Goal: Transaction & Acquisition: Purchase product/service

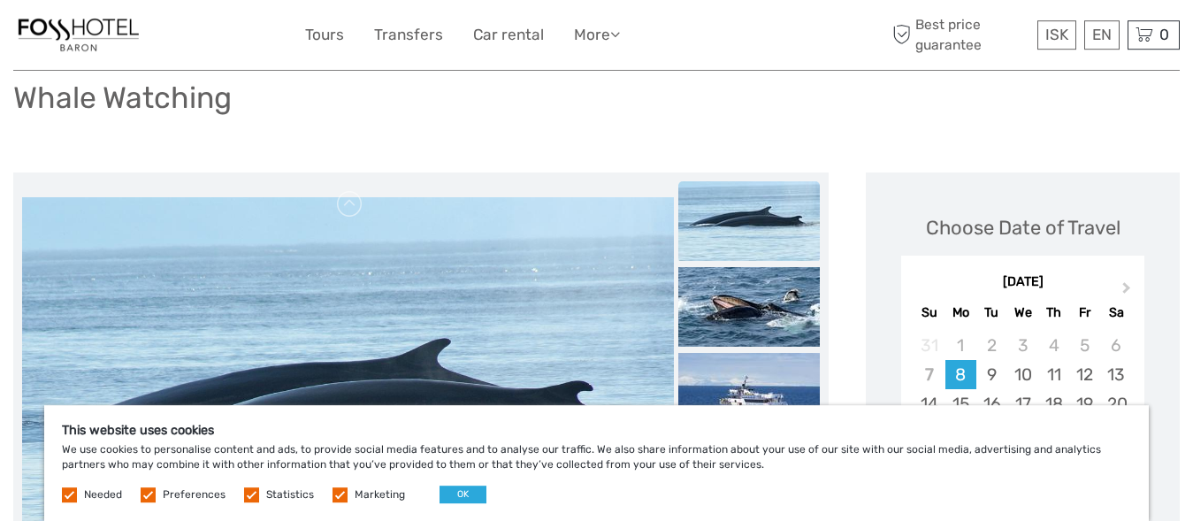
scroll to position [130, 0]
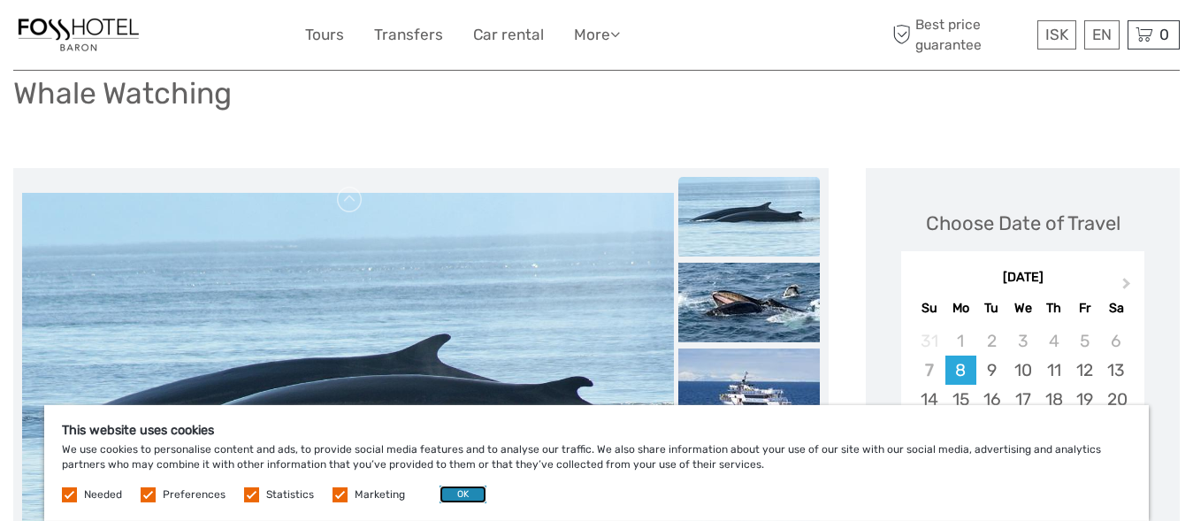
click at [455, 499] on button "OK" at bounding box center [462, 494] width 47 height 18
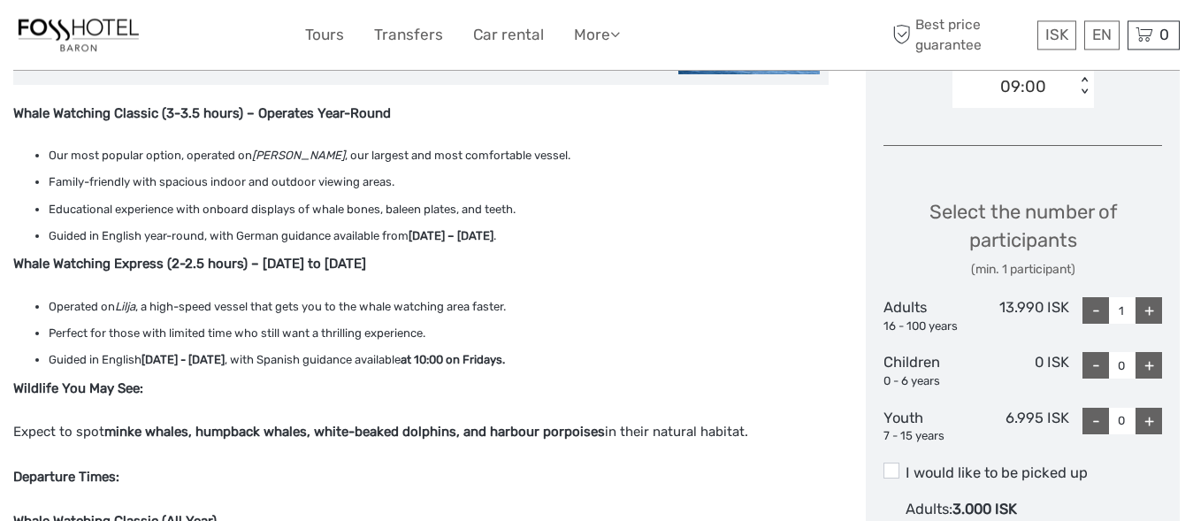
scroll to position [674, 0]
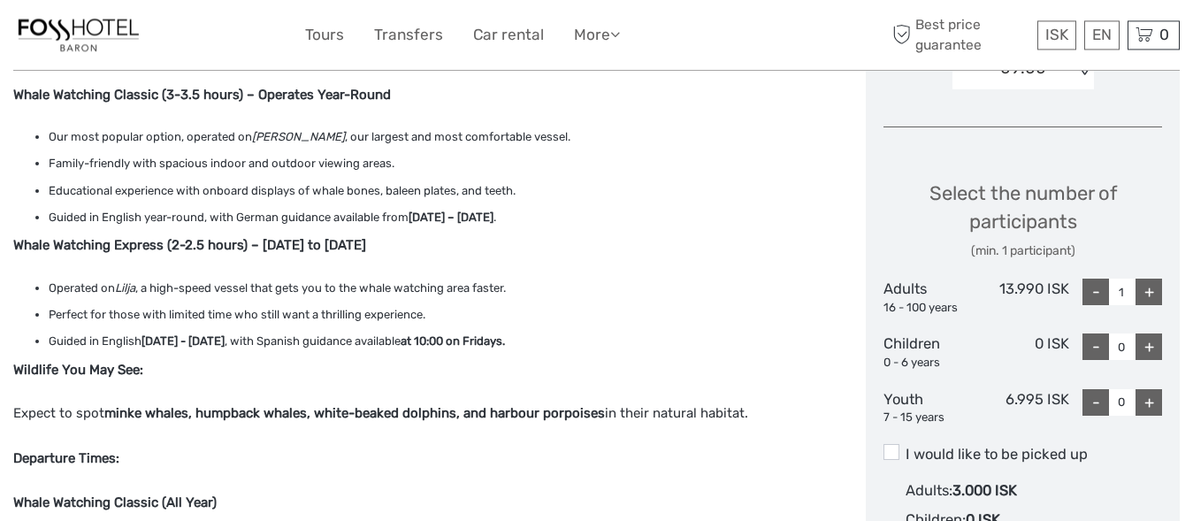
click at [119, 413] on strong "minke whales, humpback whales, white-beaked dolphins, and harbour porpoises" at bounding box center [354, 413] width 500 height 16
click at [228, 416] on strong "minke whales, humpback whales, white-beaked dolphins, and harbour porpoises" at bounding box center [354, 413] width 500 height 16
click at [397, 418] on strong "minke whales, humpback whales, white-beaked dolphins, and harbour porpoises" at bounding box center [354, 413] width 500 height 16
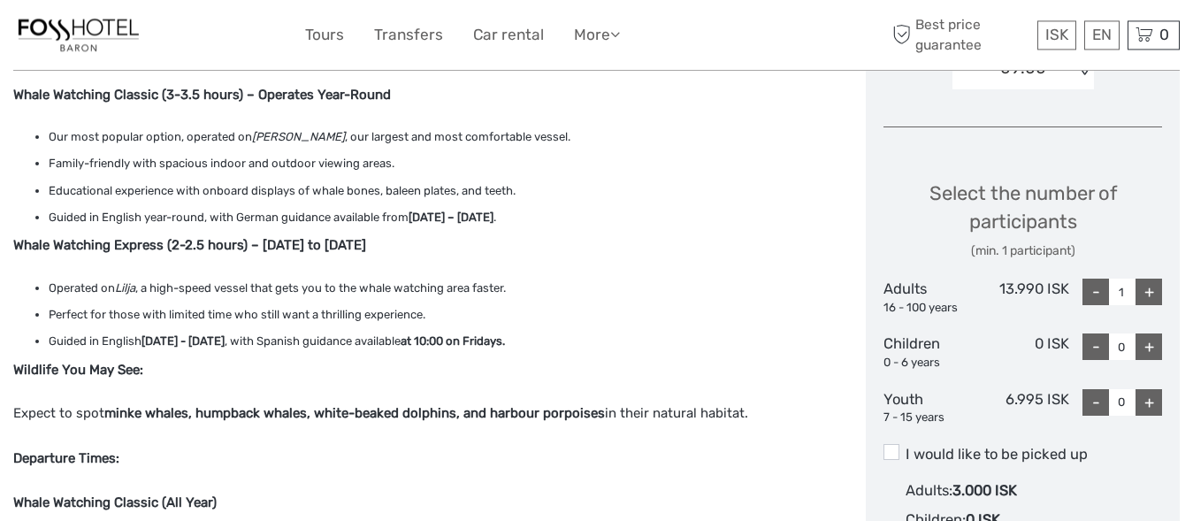
click at [530, 415] on strong "minke whales, humpback whales, white-beaked dolphins, and harbour porpoises" at bounding box center [354, 413] width 500 height 16
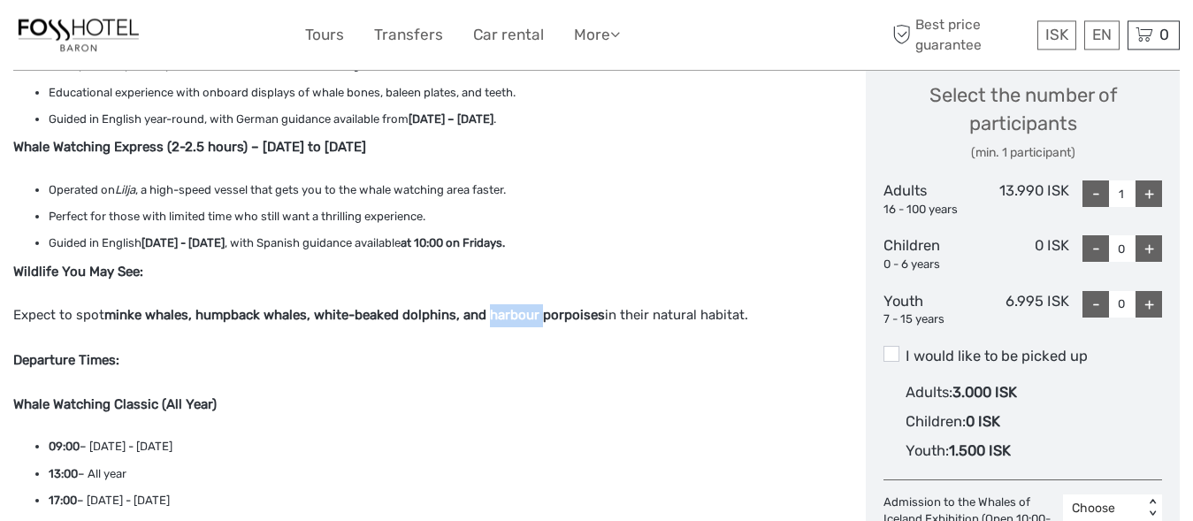
scroll to position [764, 0]
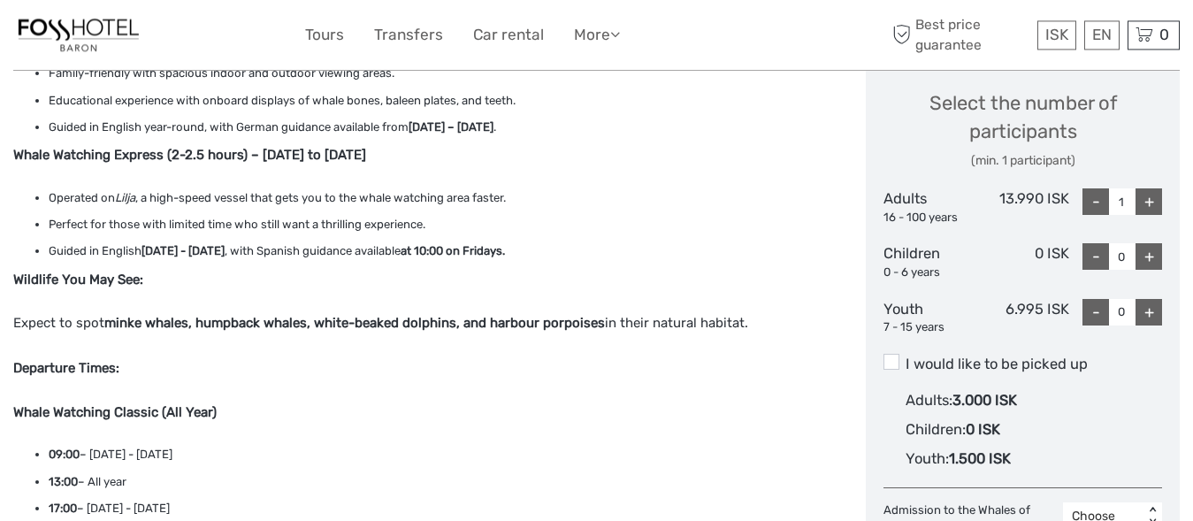
click at [530, 415] on p "Whale Watching Classic (All Year)" at bounding box center [420, 412] width 815 height 23
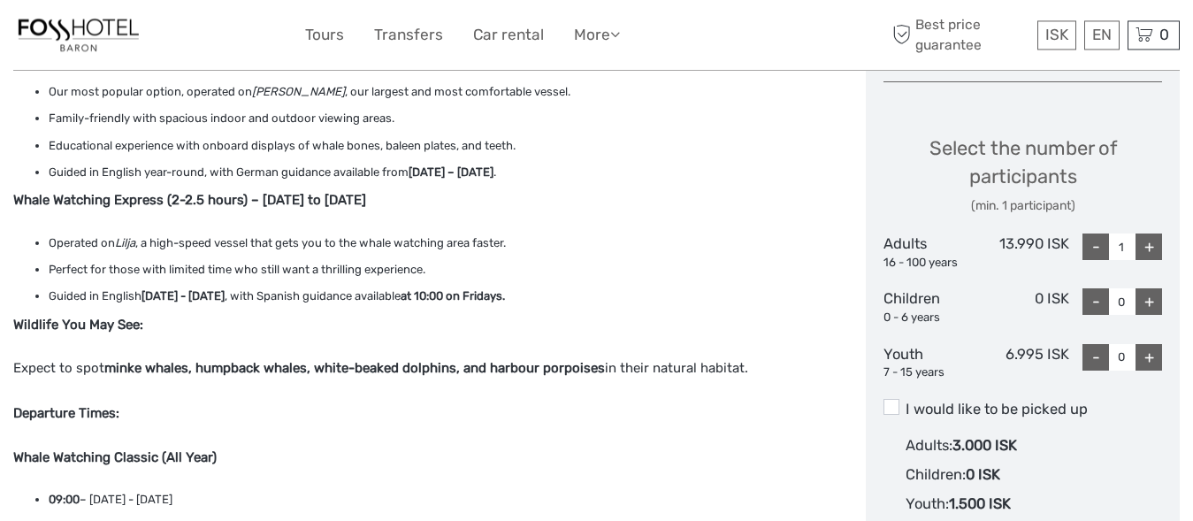
scroll to position [674, 0]
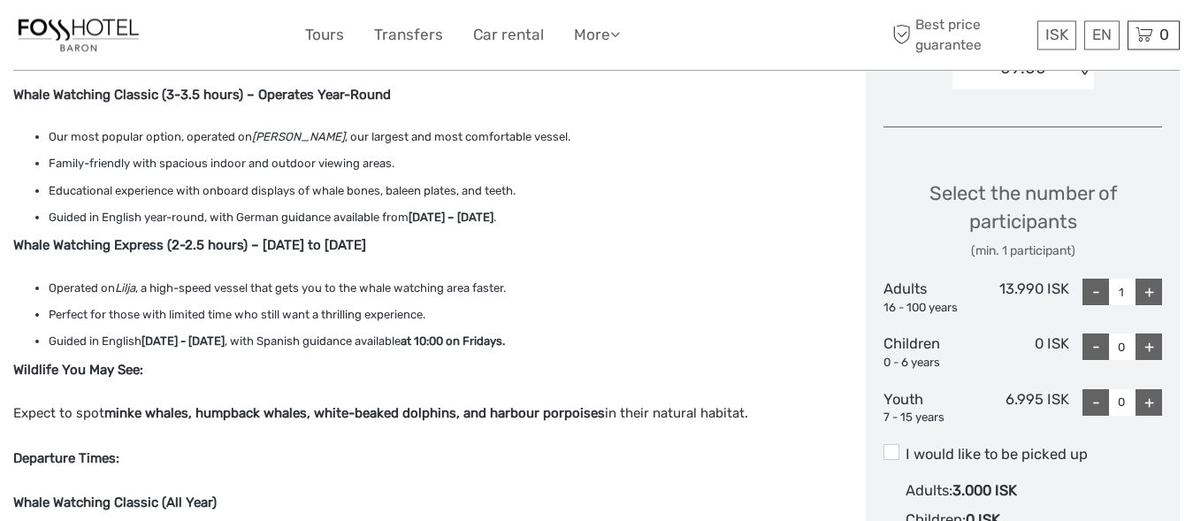
click at [1155, 289] on div "+" at bounding box center [1148, 291] width 27 height 27
type input "2"
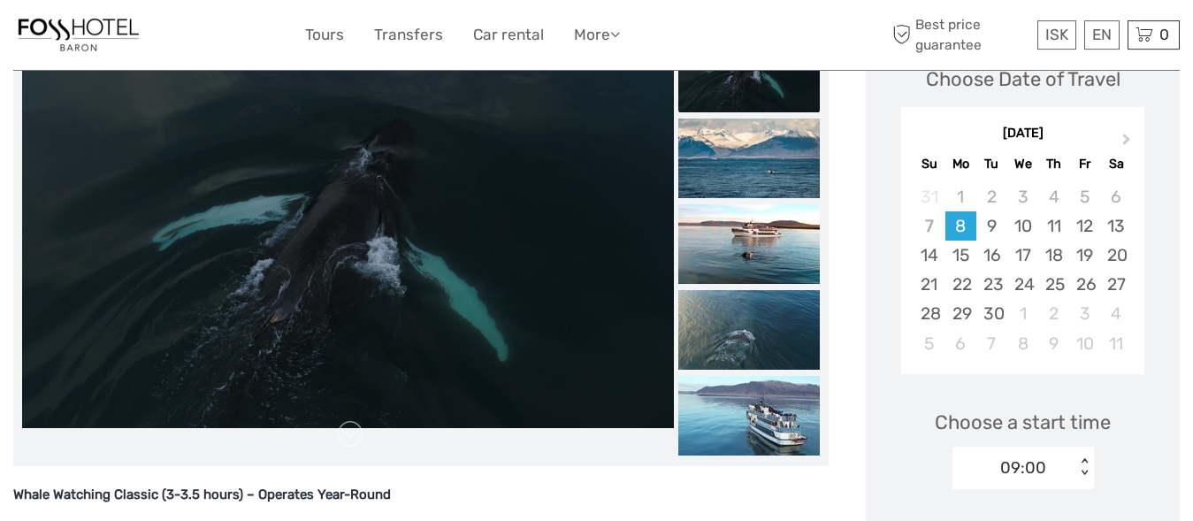
scroll to position [288, 0]
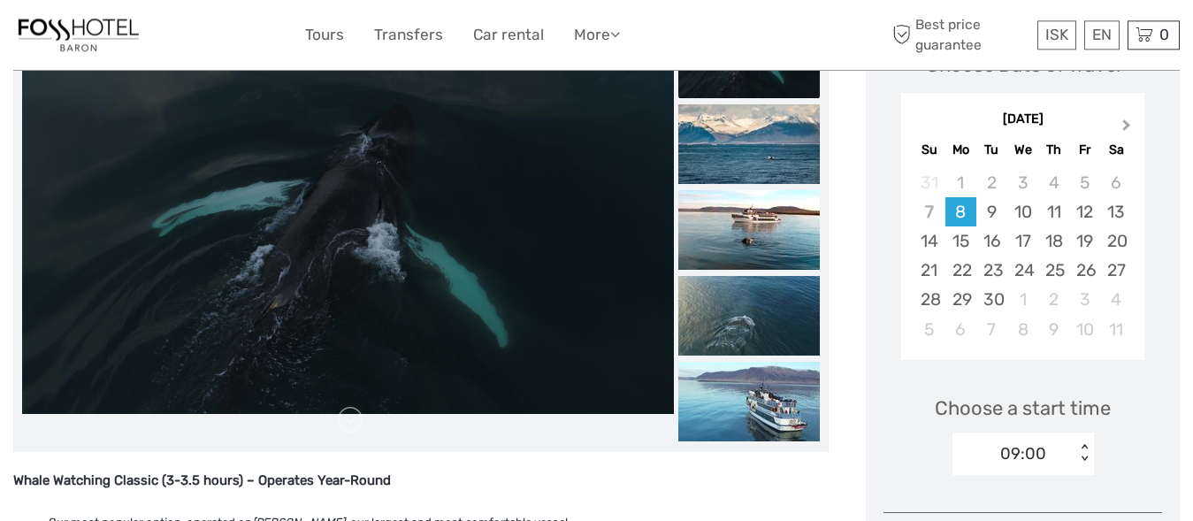
click at [1126, 126] on span "Next Month" at bounding box center [1126, 129] width 0 height 26
click at [990, 216] on div "7" at bounding box center [991, 211] width 31 height 29
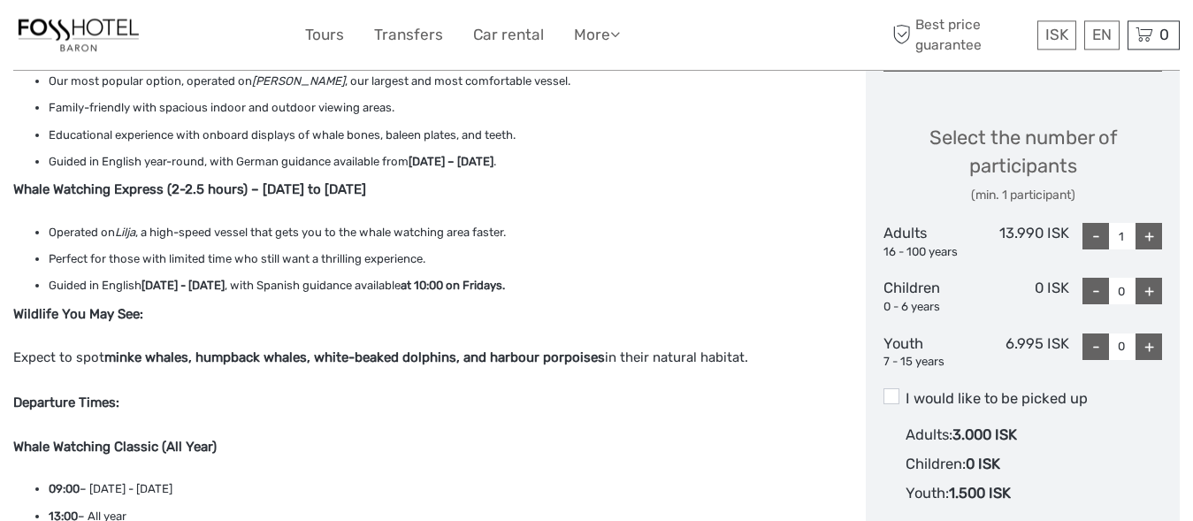
scroll to position [738, 0]
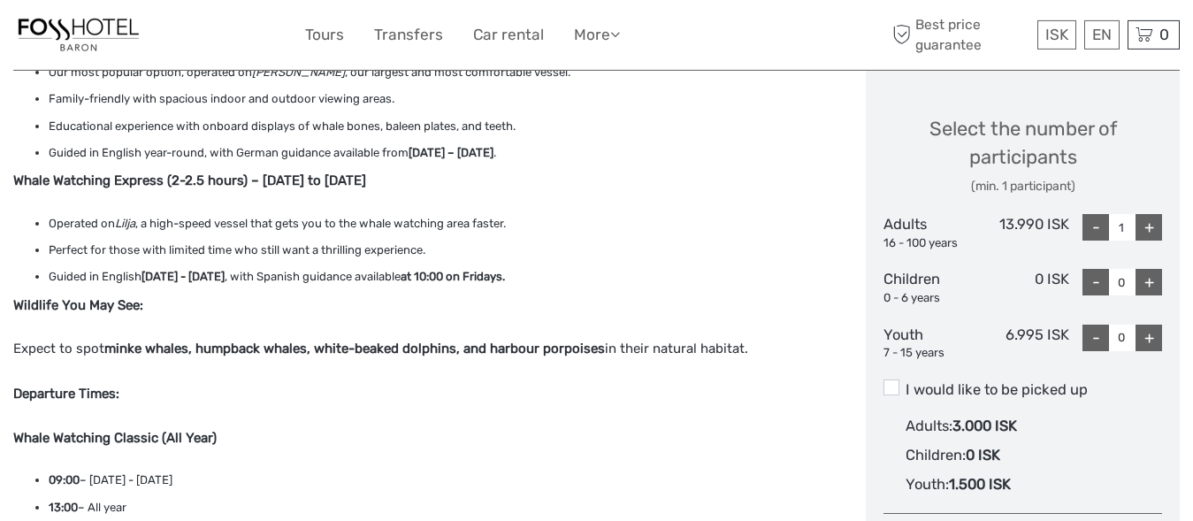
click at [1147, 225] on div "+" at bounding box center [1148, 227] width 27 height 27
type input "2"
click at [1138, 179] on div "(min. 1 participant)" at bounding box center [1022, 187] width 278 height 18
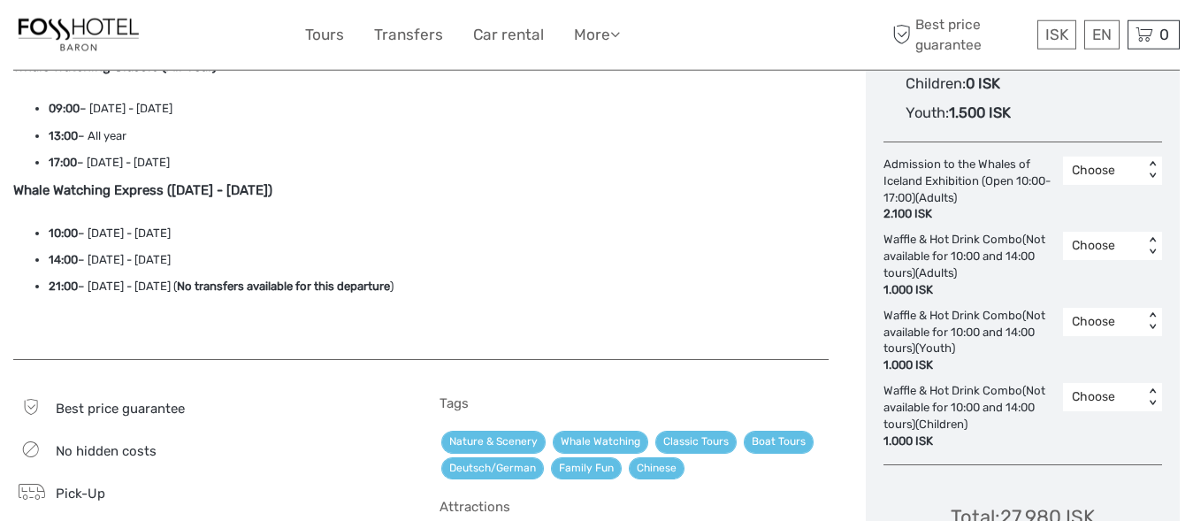
scroll to position [1119, 0]
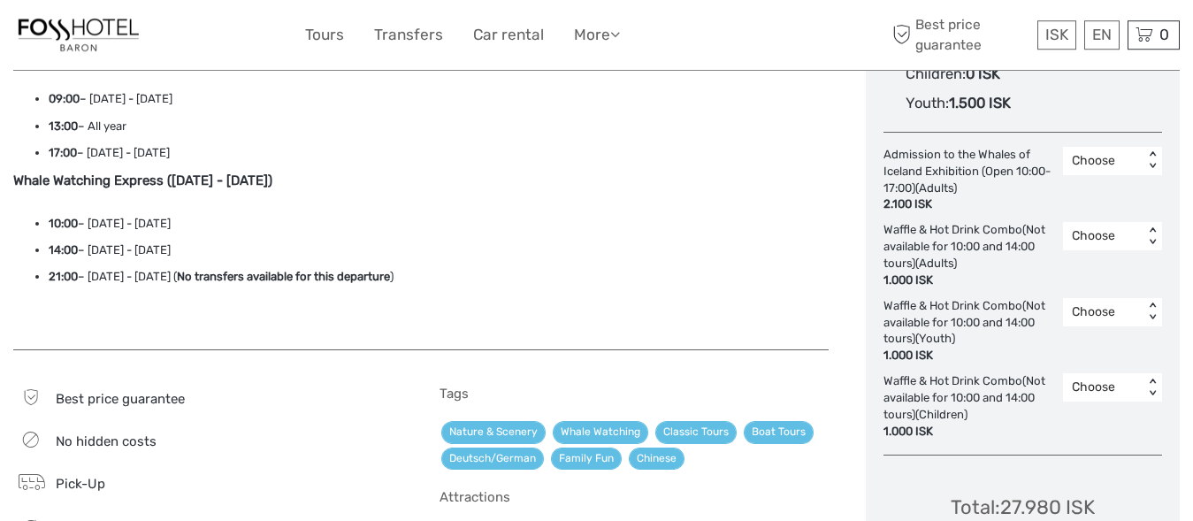
click at [985, 251] on div "Waffle & Hot Drink Combo(Not available for 10:00 and 14:00 tours) (Adults) 1.00…" at bounding box center [972, 255] width 179 height 66
click at [964, 244] on div "Waffle & Hot Drink Combo(Not available for 10:00 and 14:00 tours) (Adults) 1.00…" at bounding box center [972, 255] width 179 height 66
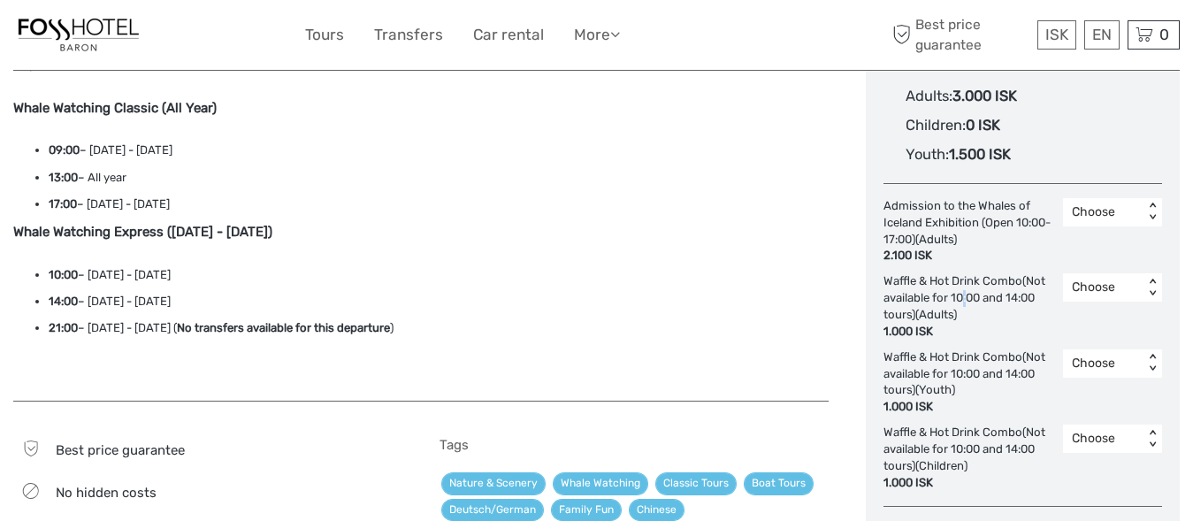
scroll to position [1058, 0]
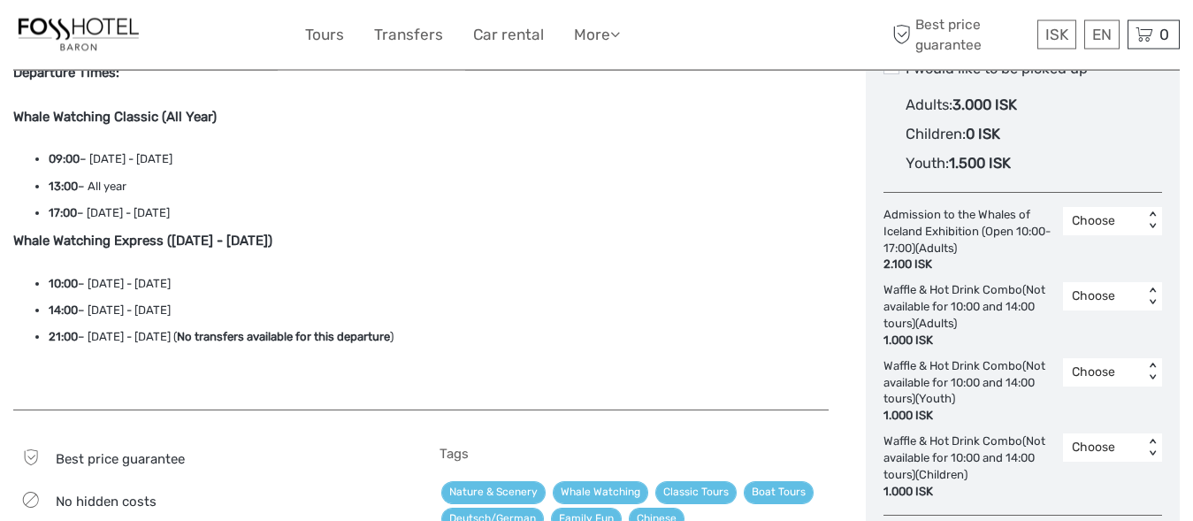
click at [954, 312] on div "Waffle & Hot Drink Combo(Not available for 10:00 and 14:00 tours) (Adults) 1.00…" at bounding box center [972, 316] width 179 height 66
click at [1154, 289] on div "< >" at bounding box center [1152, 297] width 15 height 19
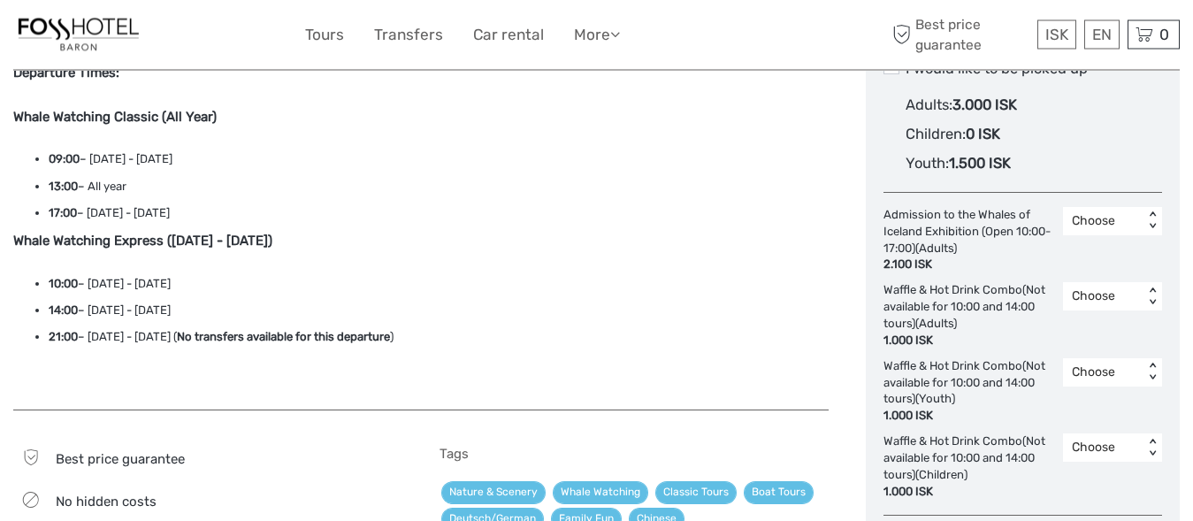
click at [1154, 289] on div "< >" at bounding box center [1152, 297] width 15 height 19
click at [1096, 408] on div "2" at bounding box center [1111, 403] width 81 height 30
click at [935, 239] on div "Admission to the Whales of Iceland Exhibition (Open 10:00-17:00) (Adults) 2.100…" at bounding box center [972, 241] width 179 height 66
click at [888, 212] on div "Admission to the Whales of Iceland Exhibition (Open 10:00-17:00) (Adults) 2.100…" at bounding box center [972, 241] width 179 height 66
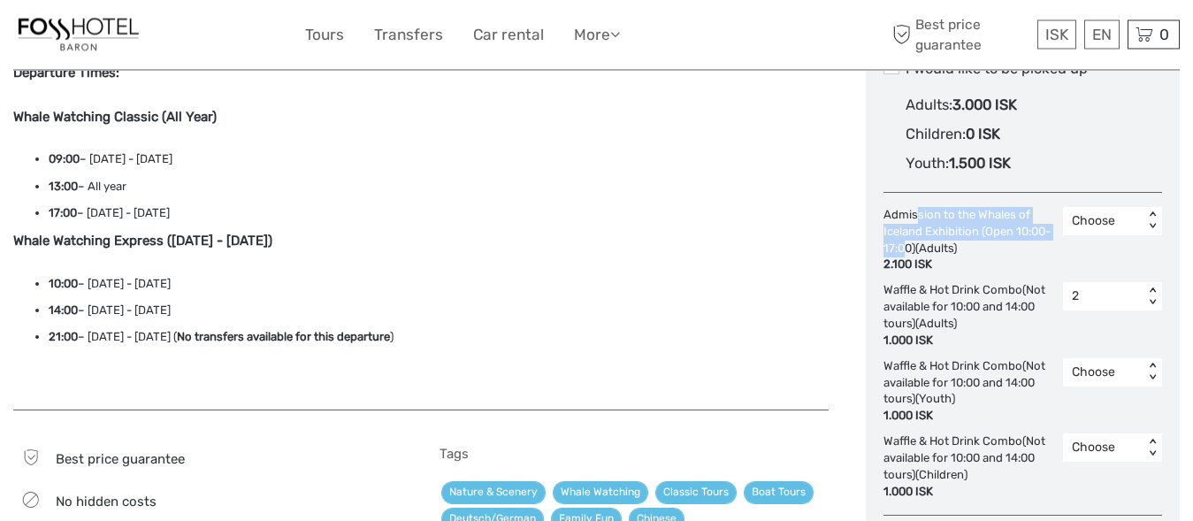
drag, startPoint x: 916, startPoint y: 215, endPoint x: 943, endPoint y: 249, distance: 44.0
click at [943, 249] on div "Admission to the Whales of Iceland Exhibition (Open 10:00-17:00) (Adults) 2.100…" at bounding box center [972, 241] width 179 height 66
drag, startPoint x: 961, startPoint y: 251, endPoint x: 932, endPoint y: 214, distance: 47.2
click at [932, 214] on div "Admission to the Whales of Iceland Exhibition (Open 10:00-17:00) (Adults) 2.100…" at bounding box center [972, 241] width 179 height 66
click at [939, 218] on div "Admission to the Whales of Iceland Exhibition (Open 10:00-17:00) (Adults) 2.100…" at bounding box center [972, 241] width 179 height 66
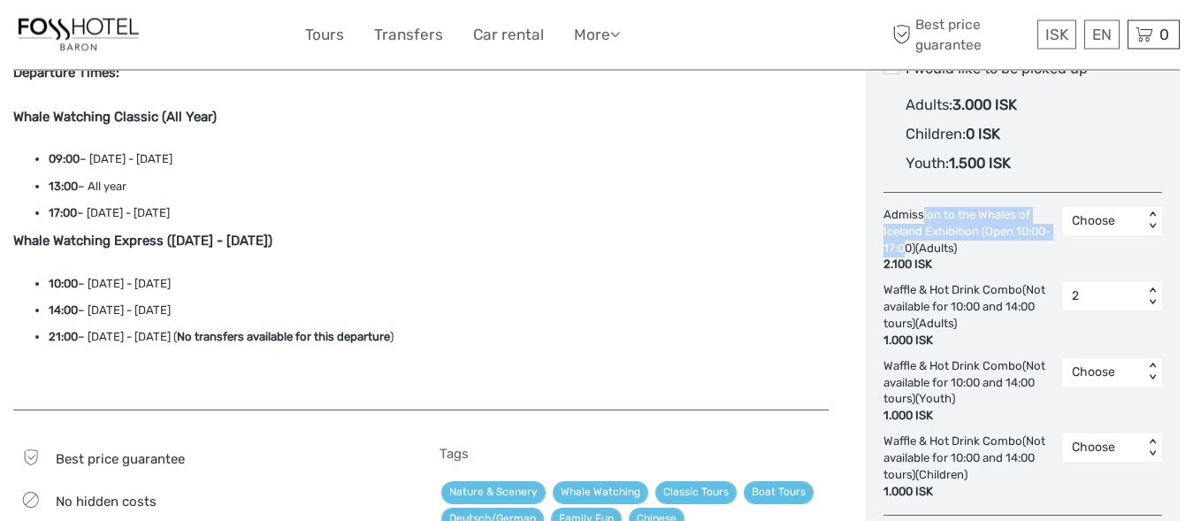
drag, startPoint x: 920, startPoint y: 217, endPoint x: 943, endPoint y: 251, distance: 41.4
click at [943, 251] on div "Admission to the Whales of Iceland Exhibition (Open 10:00-17:00) (Adults) 2.100…" at bounding box center [972, 241] width 179 height 66
click at [911, 213] on div "Admission to the Whales of Iceland Exhibition (Open 10:00-17:00) (Adults) 2.100…" at bounding box center [972, 241] width 179 height 66
drag, startPoint x: 980, startPoint y: 216, endPoint x: 980, endPoint y: 232, distance: 15.9
click at [980, 232] on div "Admission to the Whales of Iceland Exhibition (Open 10:00-17:00) (Adults) 2.100…" at bounding box center [972, 241] width 179 height 66
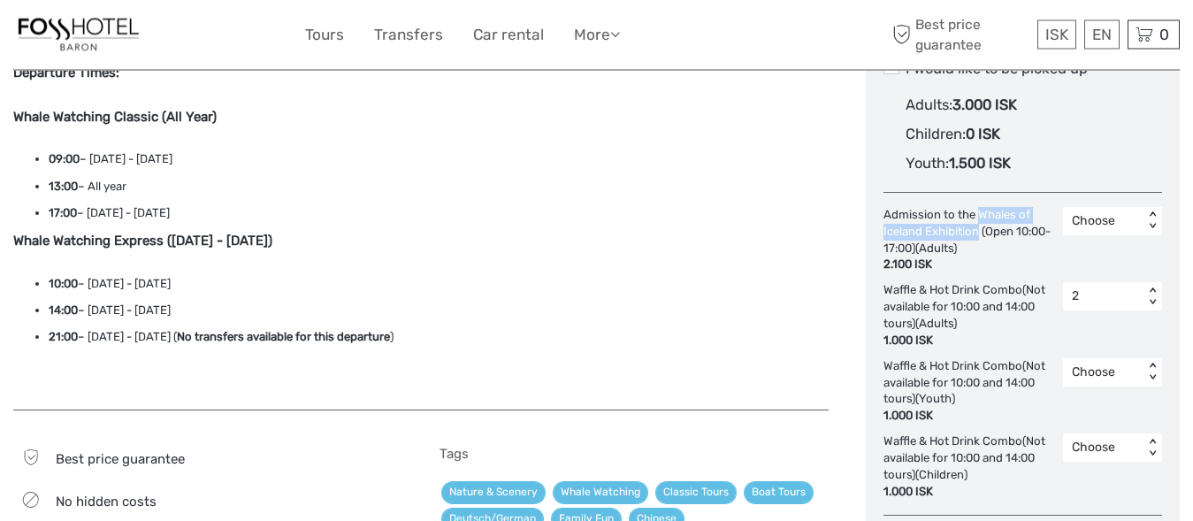
copy div "Whales of Iceland Exhibition"
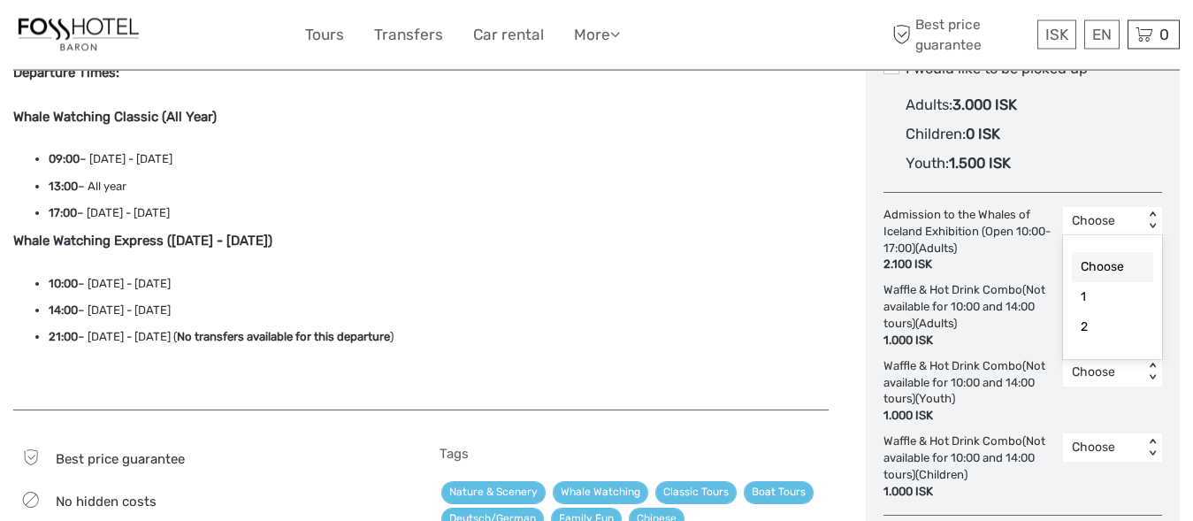
click at [1151, 212] on div "Choose < >" at bounding box center [1112, 222] width 99 height 28
click at [1117, 332] on div "2" at bounding box center [1111, 328] width 81 height 30
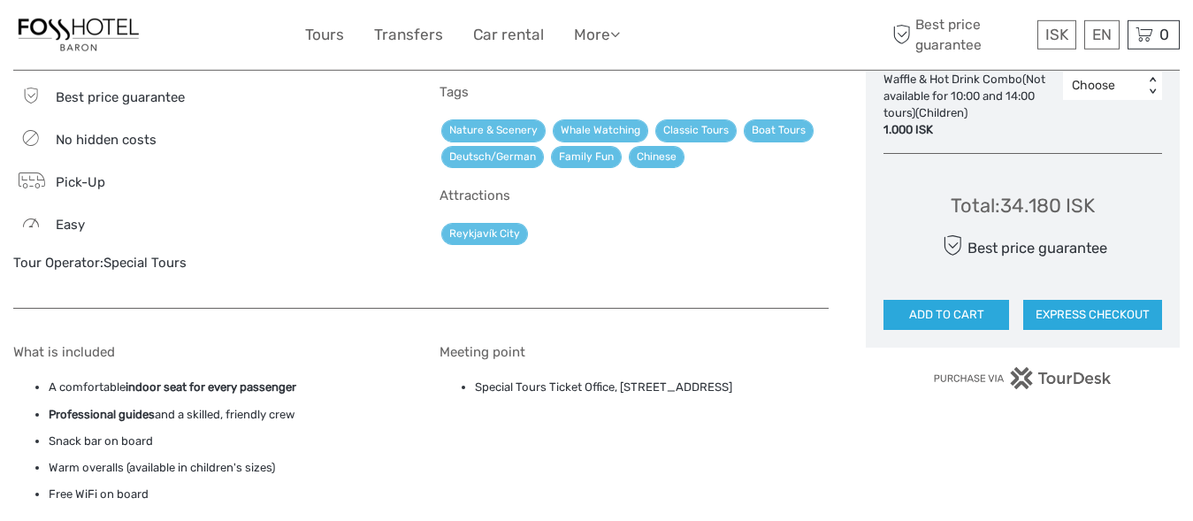
scroll to position [1453, 0]
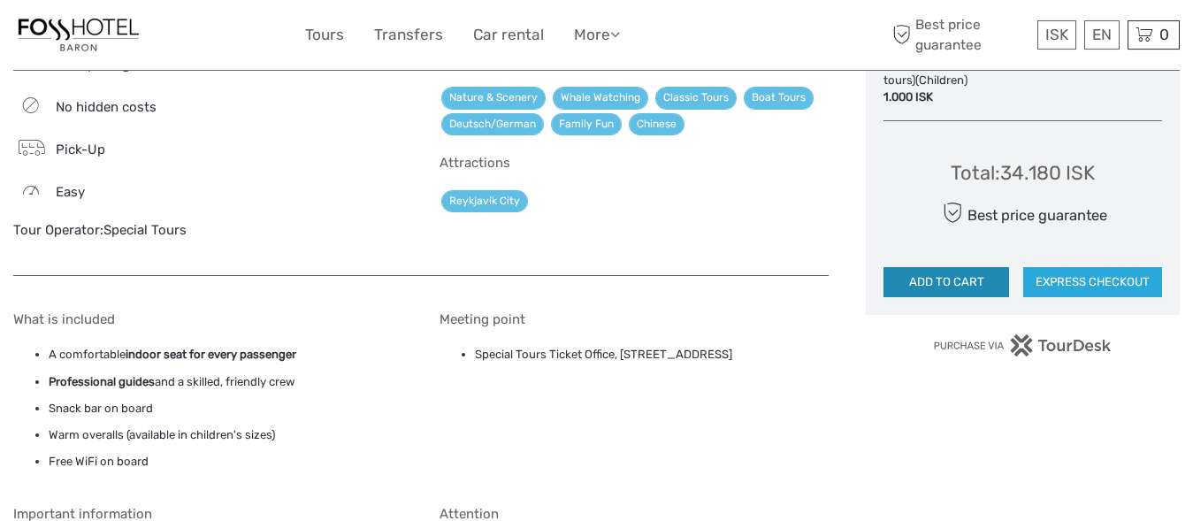
click at [972, 283] on button "ADD TO CART" at bounding box center [946, 282] width 126 height 30
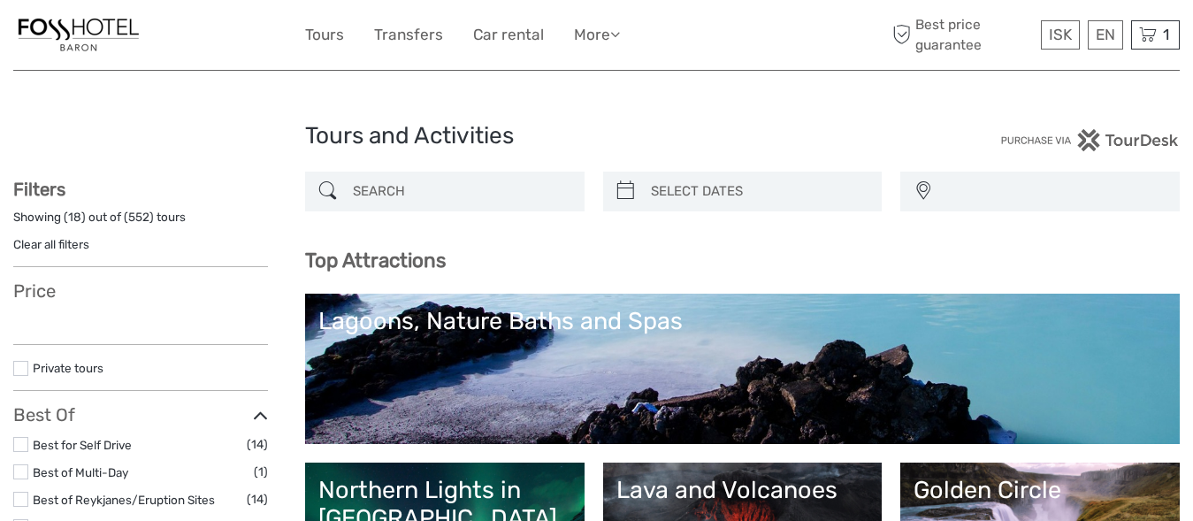
select select
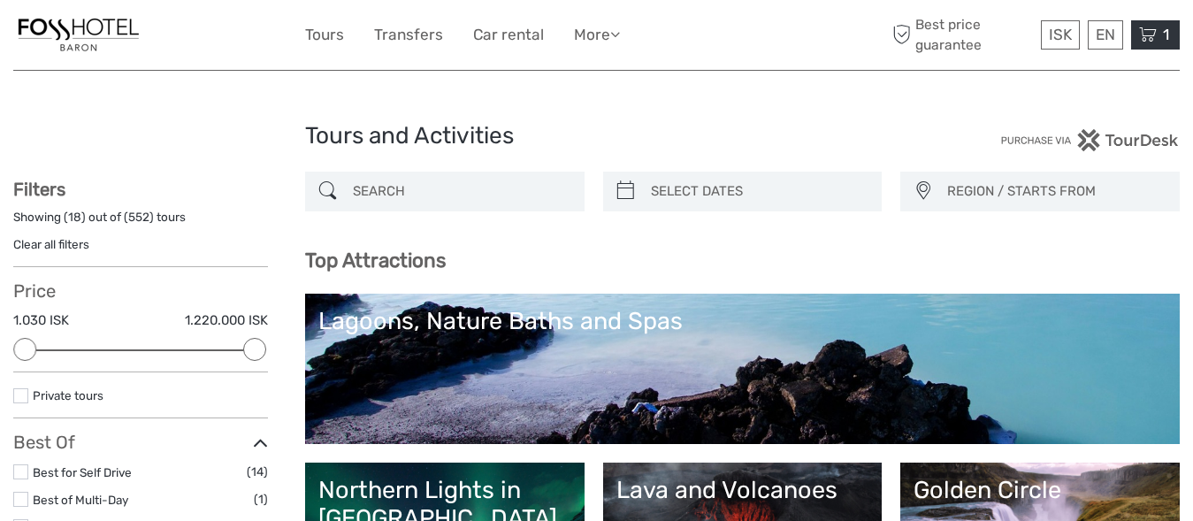
click at [1158, 30] on div "1 Items Whale Watching 2x Adults Tuesday, 07 October 2025 - 09:00 AM 34.180 ISK…" at bounding box center [1155, 34] width 49 height 29
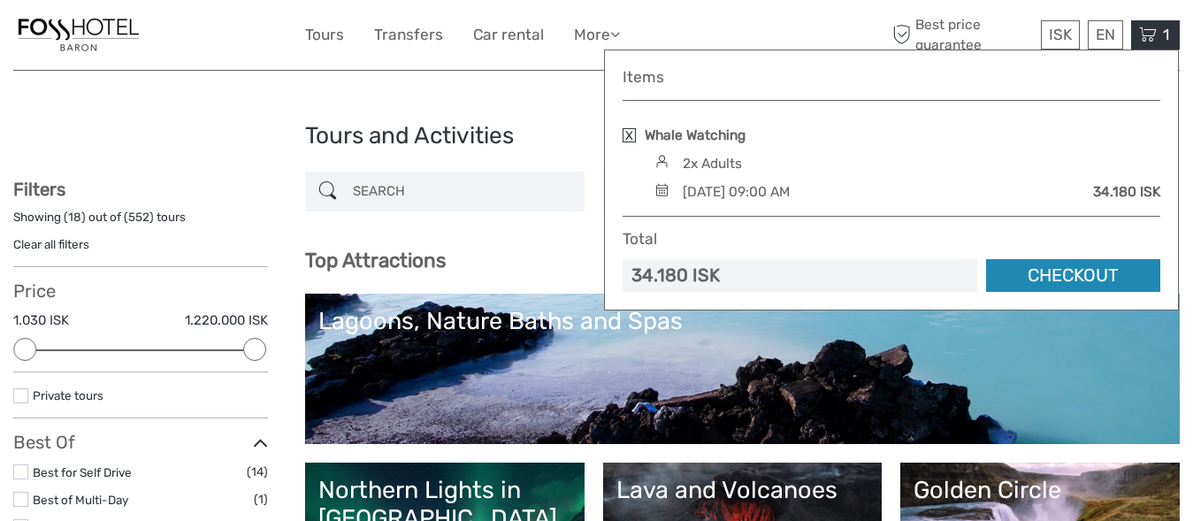
click at [1074, 271] on link "Checkout" at bounding box center [1073, 275] width 174 height 33
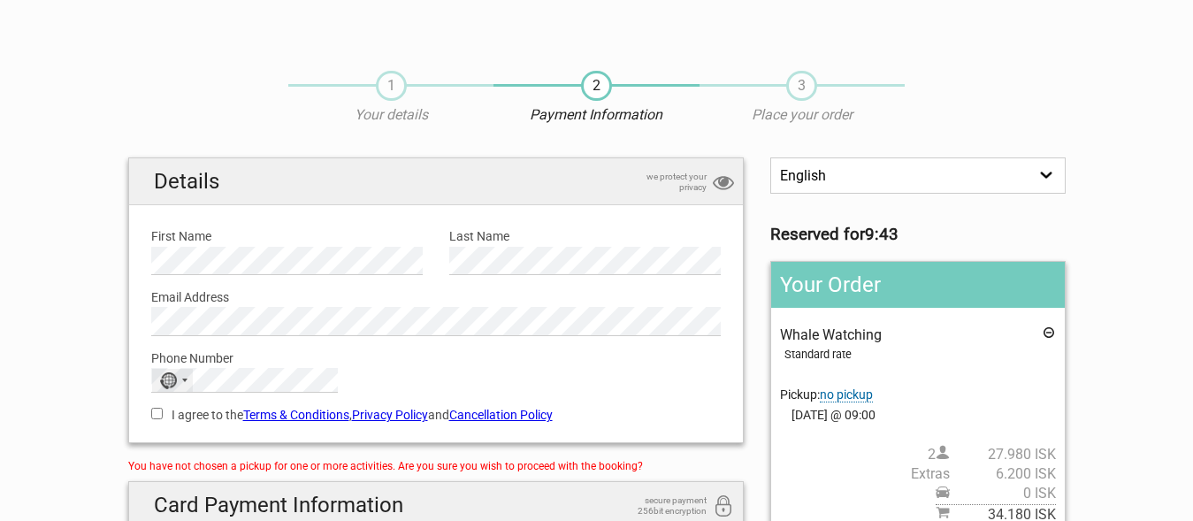
click at [181, 382] on div "No country selected" at bounding box center [172, 380] width 41 height 23
type input "united k"
click at [260, 436] on span "United Kingdom" at bounding box center [243, 437] width 119 height 19
click at [159, 413] on input "I agree to the Terms & Conditions , Privacy Policy and Cancellation Policy" at bounding box center [156, 413] width 11 height 11
checkbox input "true"
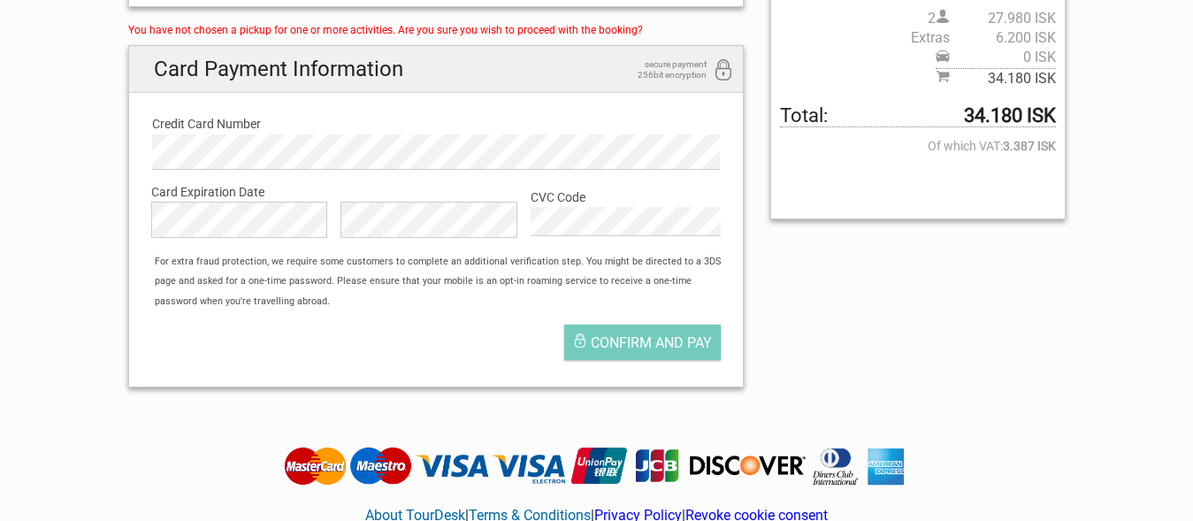
scroll to position [440, 0]
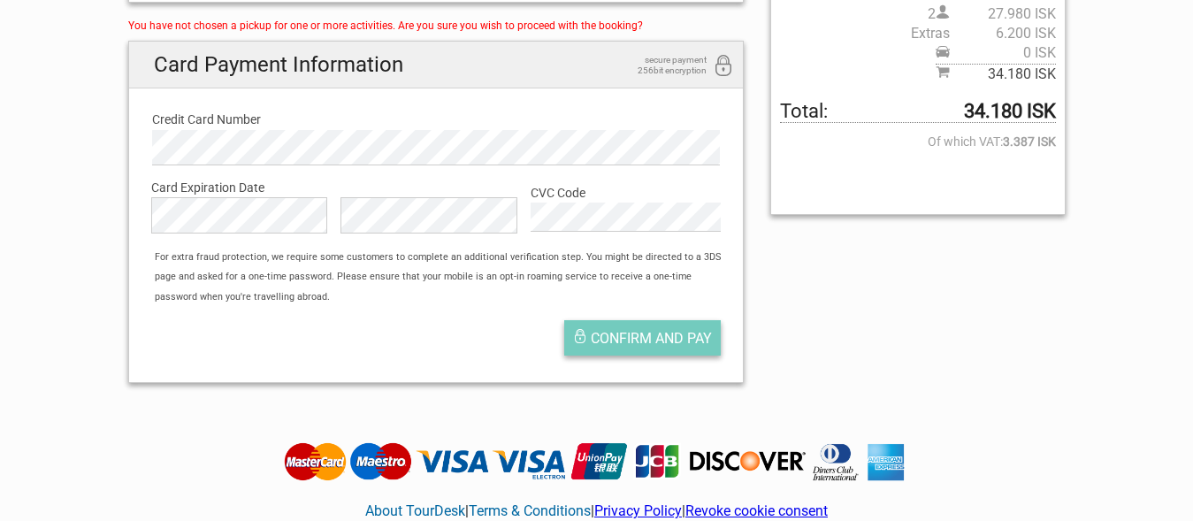
click at [642, 334] on span "Confirm and pay" at bounding box center [651, 338] width 121 height 17
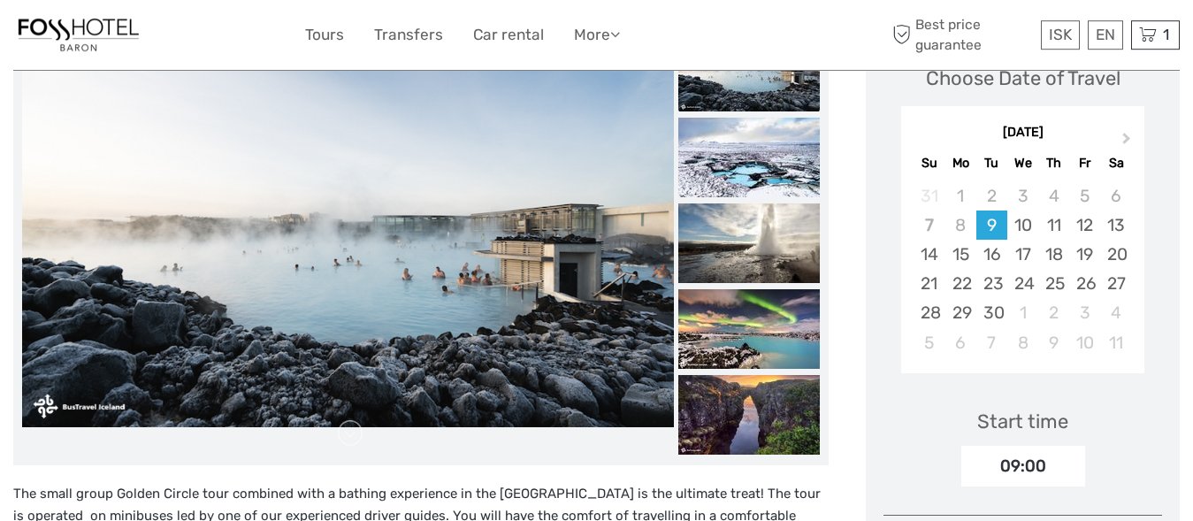
scroll to position [285, 0]
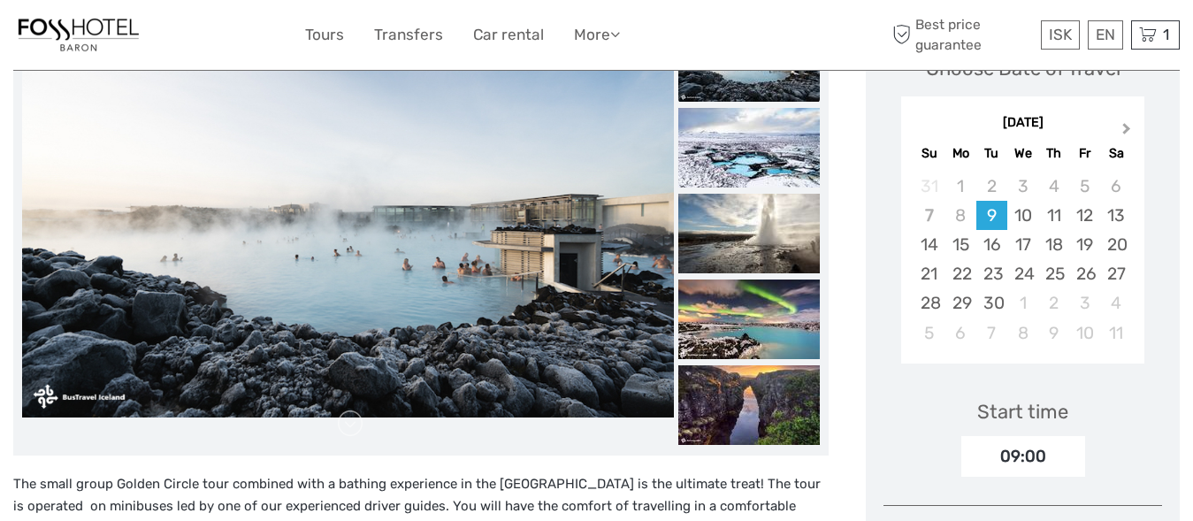
click at [1127, 133] on button "Next Month" at bounding box center [1128, 132] width 28 height 28
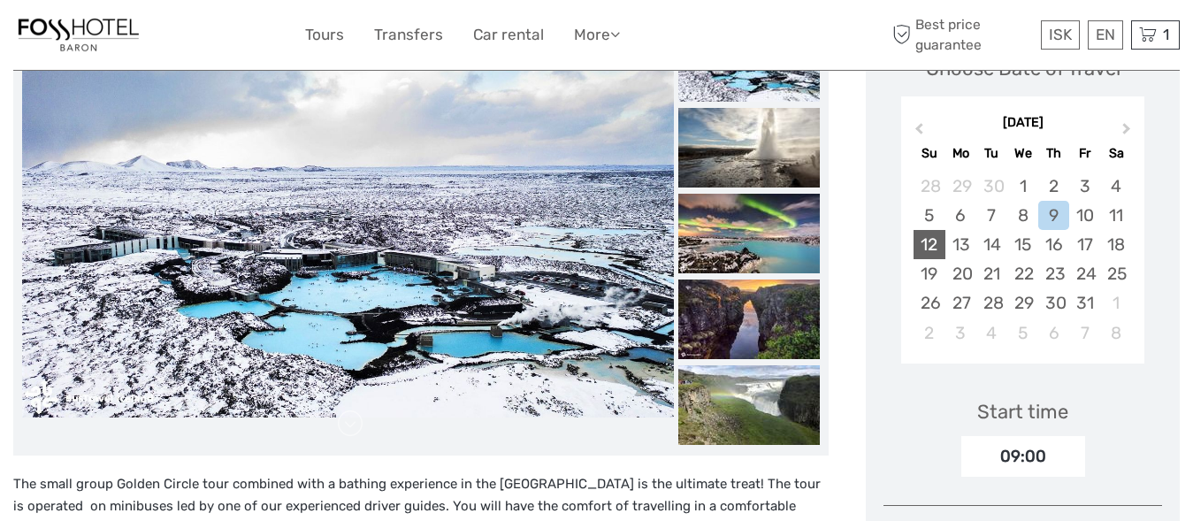
click at [927, 249] on div "12" at bounding box center [928, 244] width 31 height 29
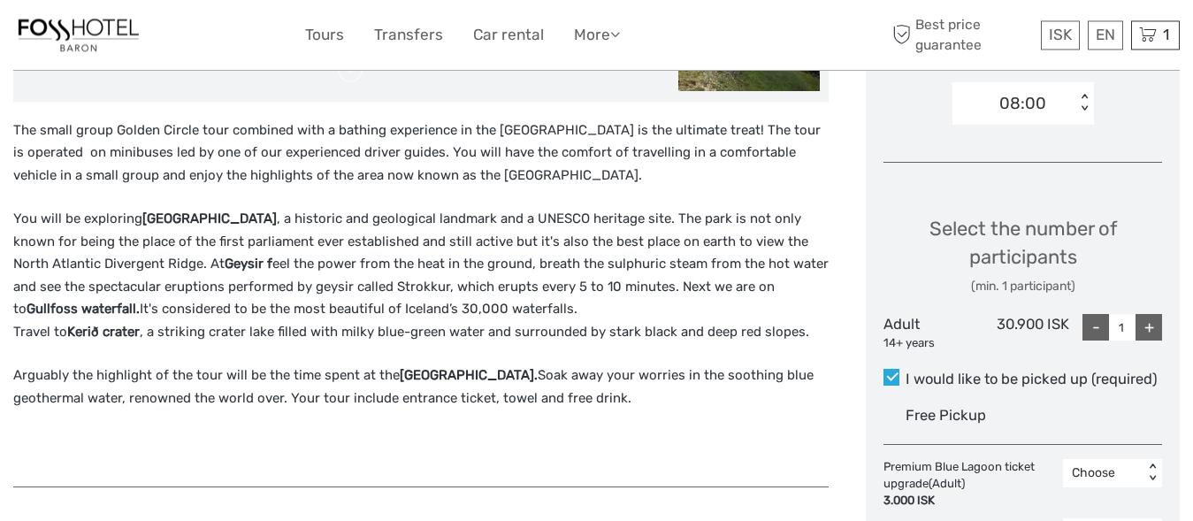
scroll to position [491, 0]
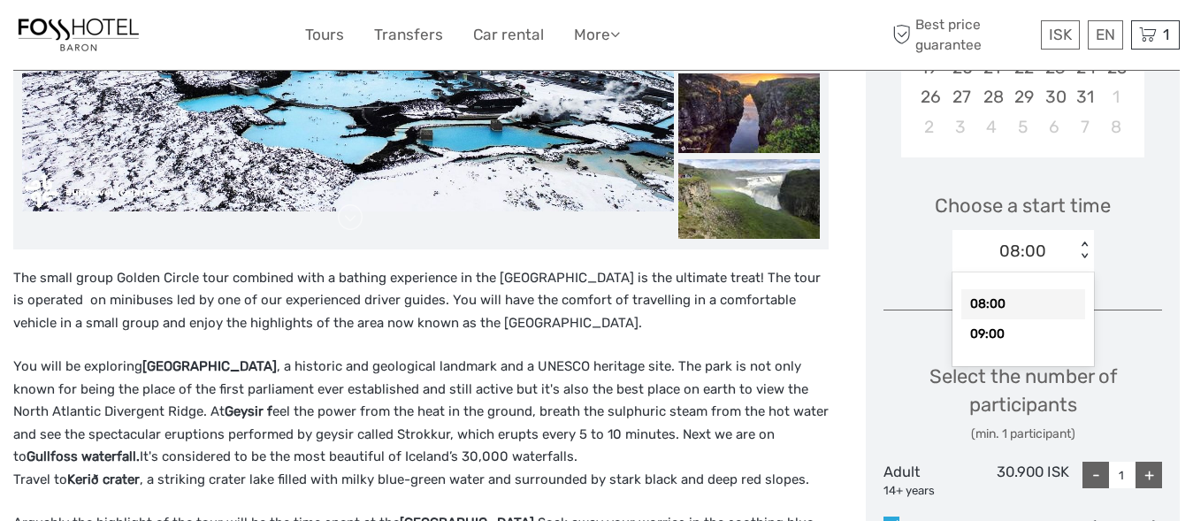
click at [1054, 246] on div "08:00" at bounding box center [1013, 251] width 123 height 27
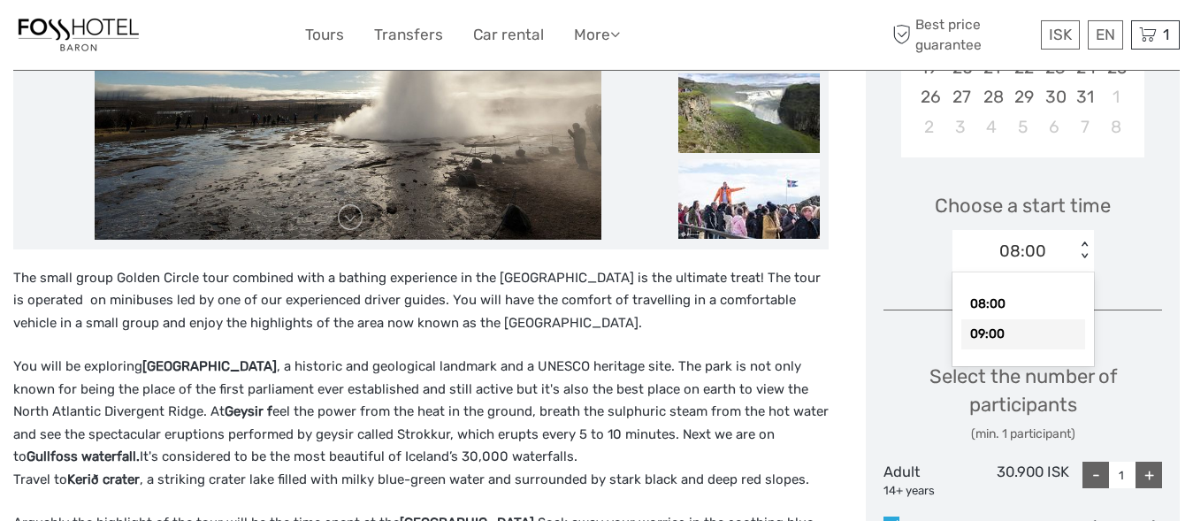
click at [1003, 331] on div "09:00" at bounding box center [1023, 334] width 124 height 30
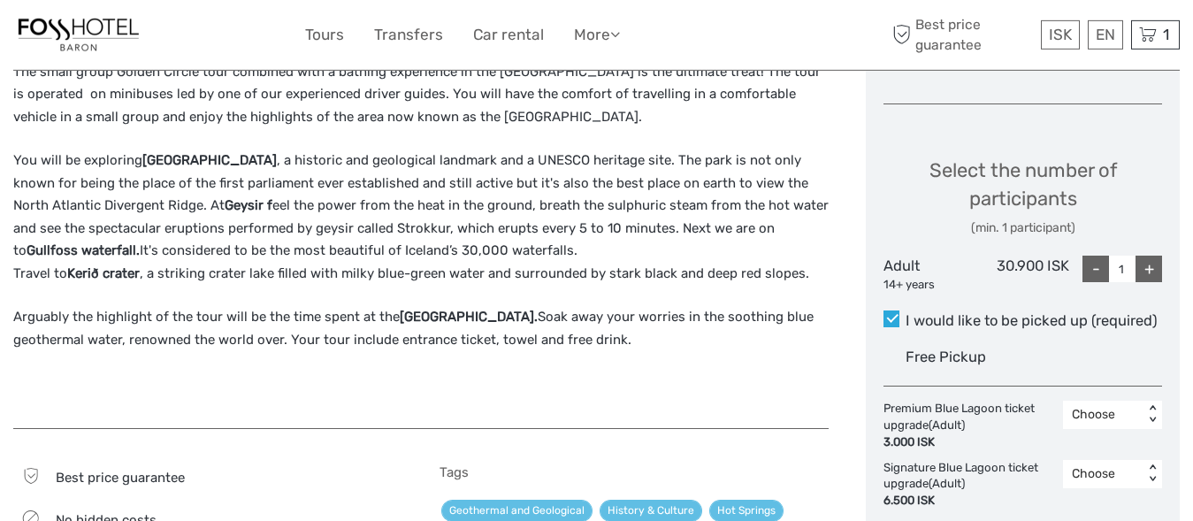
scroll to position [682, 0]
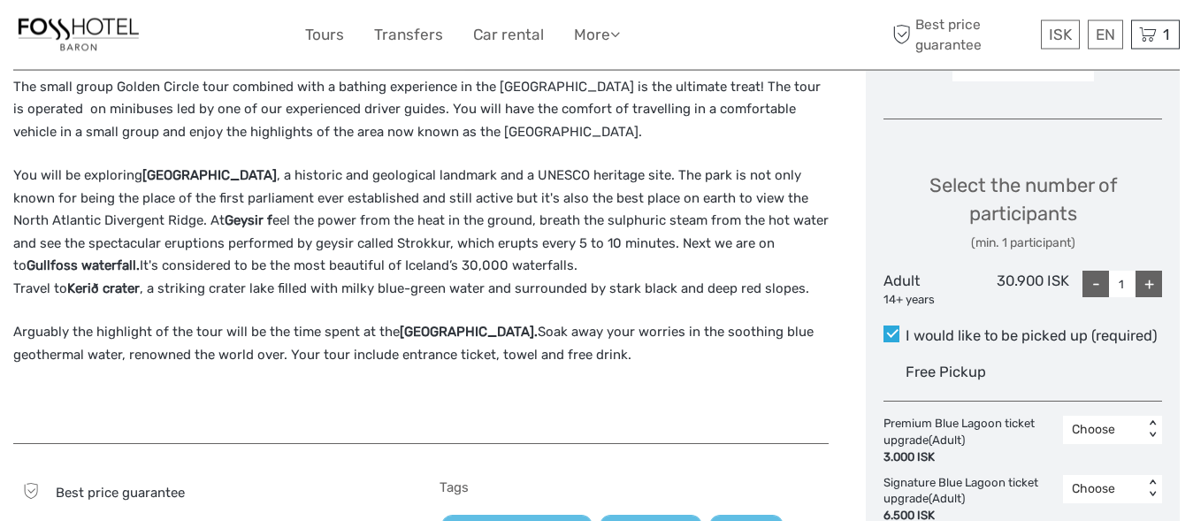
click at [1155, 287] on div "+" at bounding box center [1148, 284] width 27 height 27
type input "2"
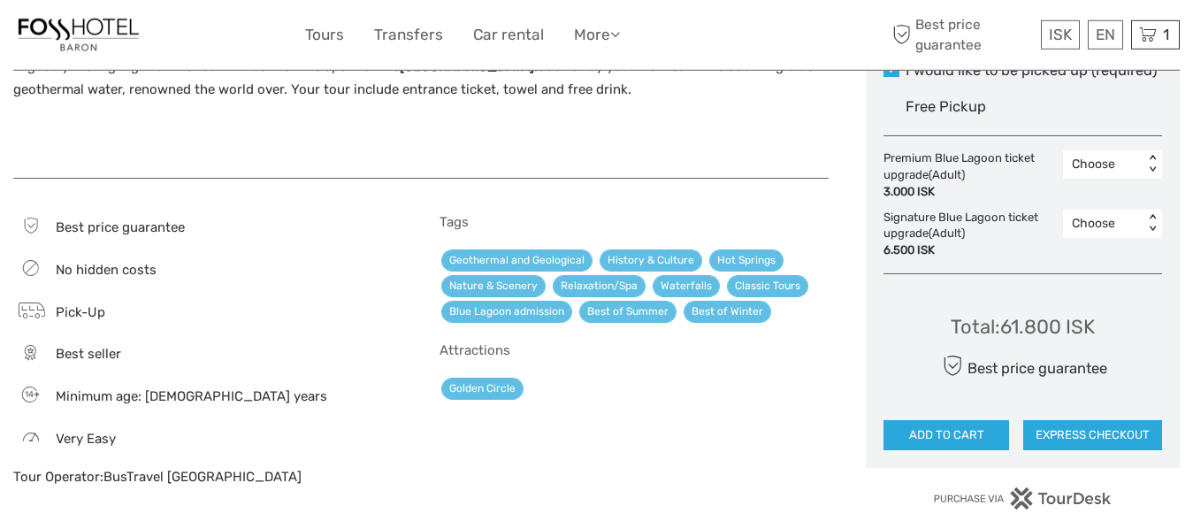
scroll to position [933, 0]
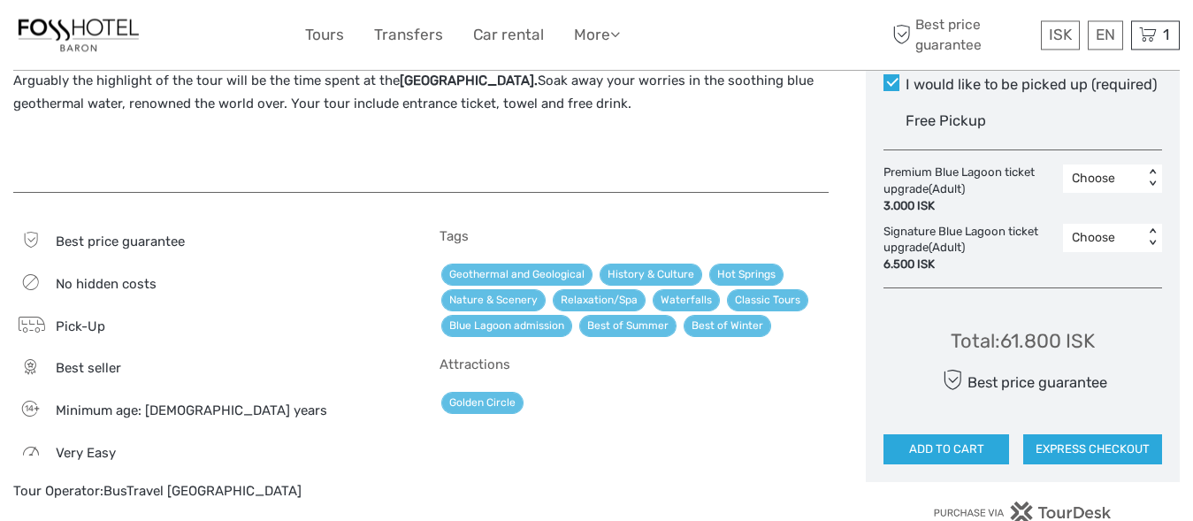
click at [320, 96] on p "Arguably the highlight of the tour will be the time spent at the Blue Lagoon. S…" at bounding box center [420, 92] width 815 height 45
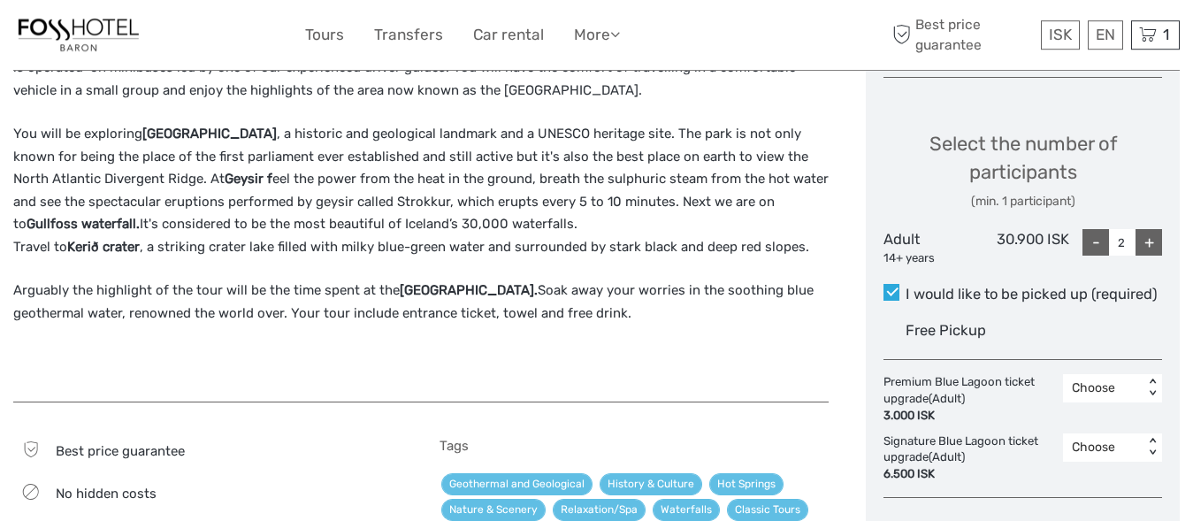
scroll to position [752, 0]
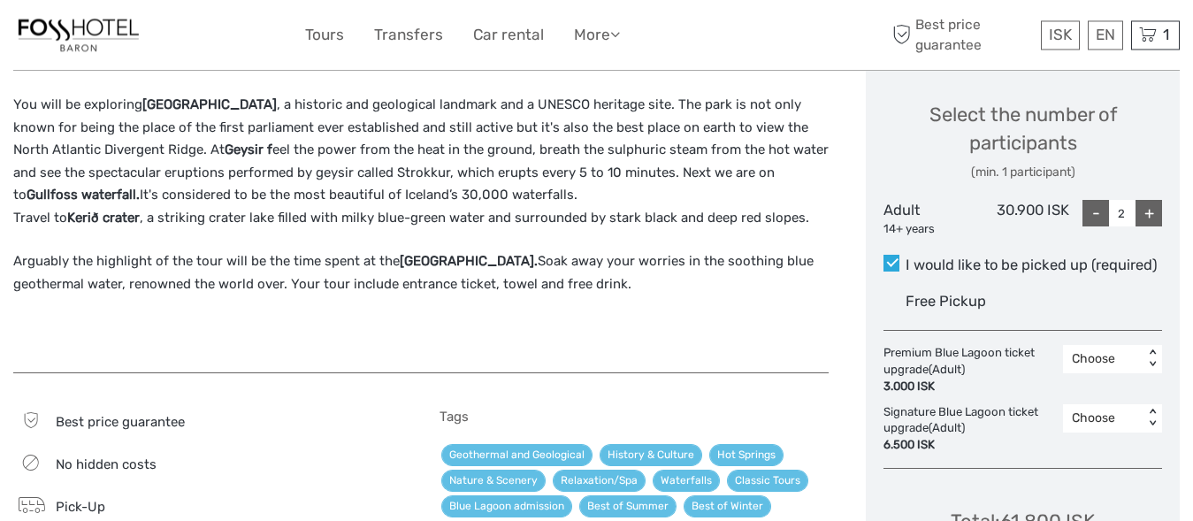
click at [253, 110] on strong "Thingvellir National Park" at bounding box center [209, 104] width 134 height 16
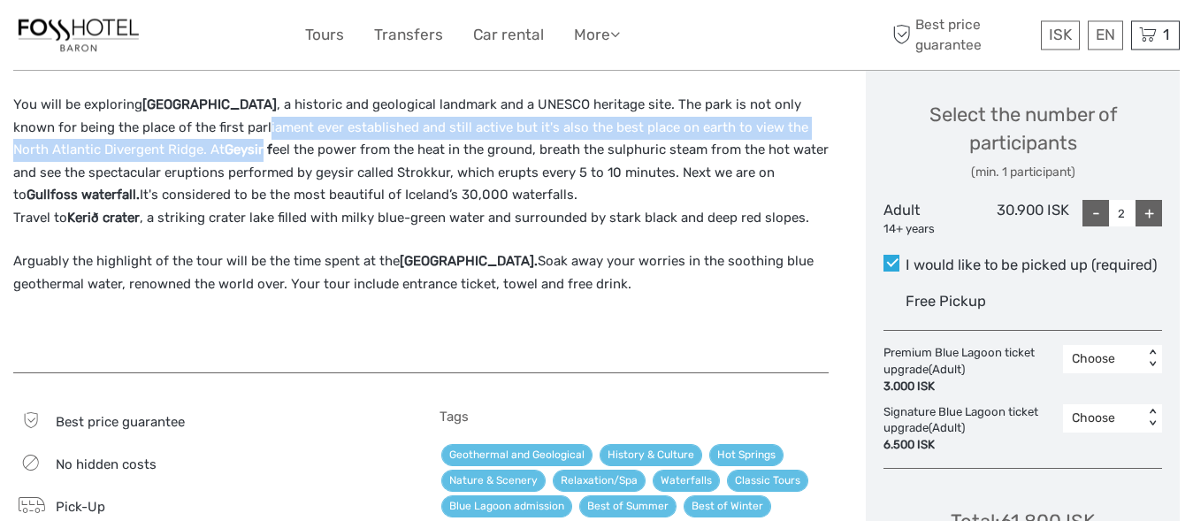
drag, startPoint x: 266, startPoint y: 126, endPoint x: 265, endPoint y: 148, distance: 22.1
click at [265, 148] on p "You will be exploring Thingvellir National Park , a historic and geological lan…" at bounding box center [420, 161] width 815 height 135
click at [122, 147] on p "You will be exploring Thingvellir National Park , a historic and geological lan…" at bounding box center [420, 161] width 815 height 135
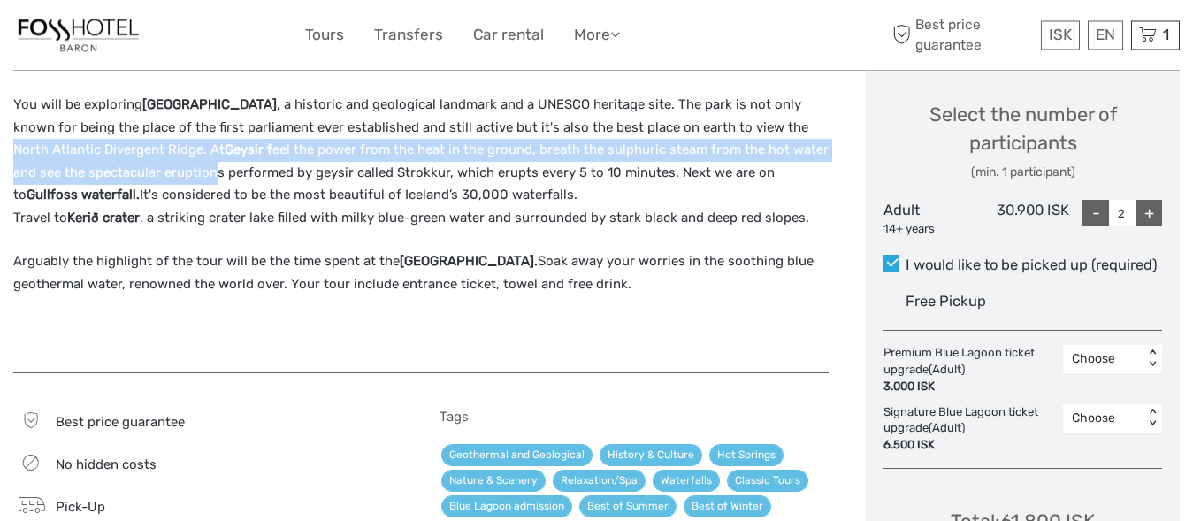
drag, startPoint x: 14, startPoint y: 149, endPoint x: 213, endPoint y: 171, distance: 200.0
click at [213, 171] on p "You will be exploring Thingvellir National Park , a historic and geological lan…" at bounding box center [420, 161] width 815 height 135
click at [318, 153] on p "You will be exploring Thingvellir National Park , a historic and geological lan…" at bounding box center [420, 161] width 815 height 135
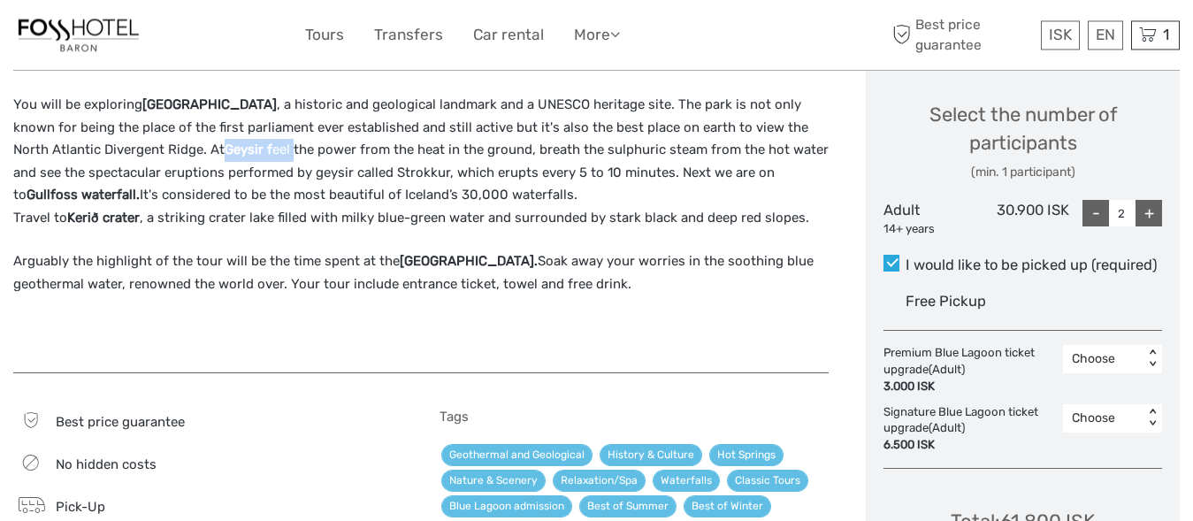
drag, startPoint x: 221, startPoint y: 153, endPoint x: 295, endPoint y: 151, distance: 74.3
click at [295, 151] on p "You will be exploring Thingvellir National Park , a historic and geological lan…" at bounding box center [420, 161] width 815 height 135
drag, startPoint x: 508, startPoint y: 150, endPoint x: 639, endPoint y: 149, distance: 130.8
click at [639, 149] on p "You will be exploring Thingvellir National Park , a historic and geological lan…" at bounding box center [420, 161] width 815 height 135
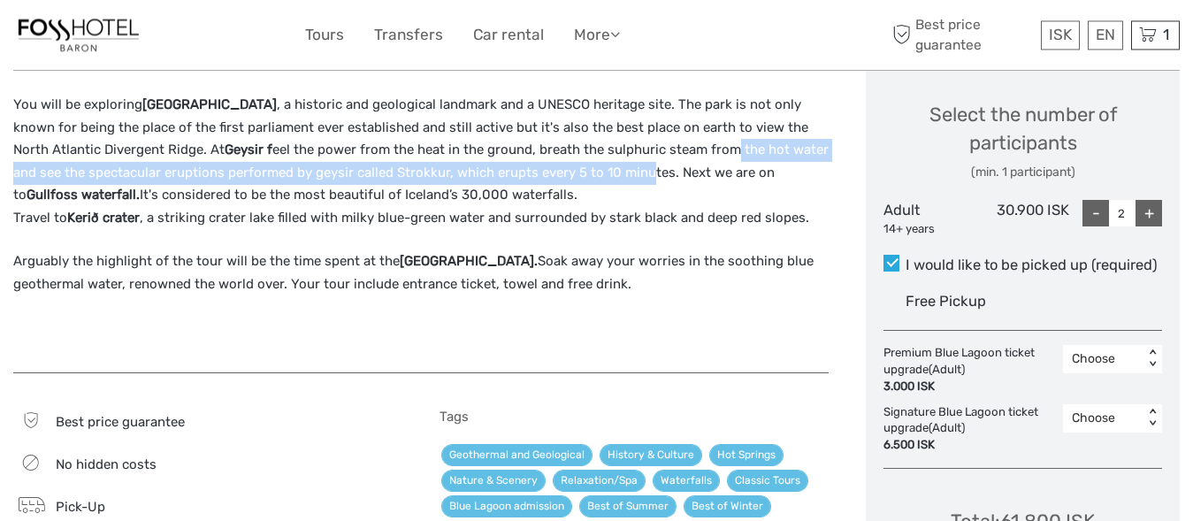
drag, startPoint x: 738, startPoint y: 155, endPoint x: 652, endPoint y: 176, distance: 89.2
click at [652, 176] on p "You will be exploring Thingvellir National Park , a historic and geological lan…" at bounding box center [420, 161] width 815 height 135
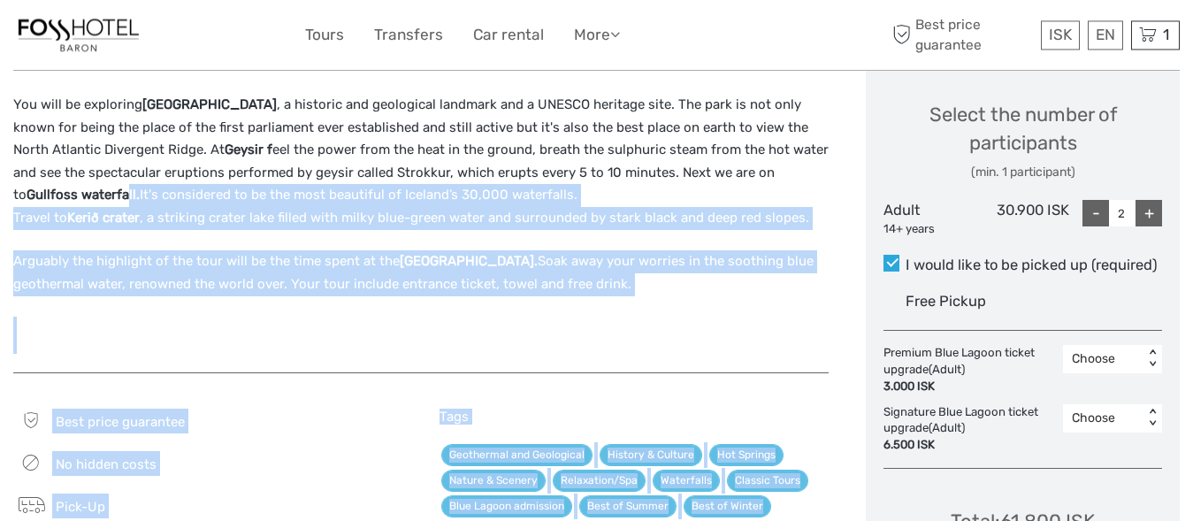
drag, startPoint x: 11, startPoint y: 194, endPoint x: 123, endPoint y: 199, distance: 111.5
click at [324, 196] on p "You will be exploring Thingvellir National Park , a historic and geological lan…" at bounding box center [420, 161] width 815 height 135
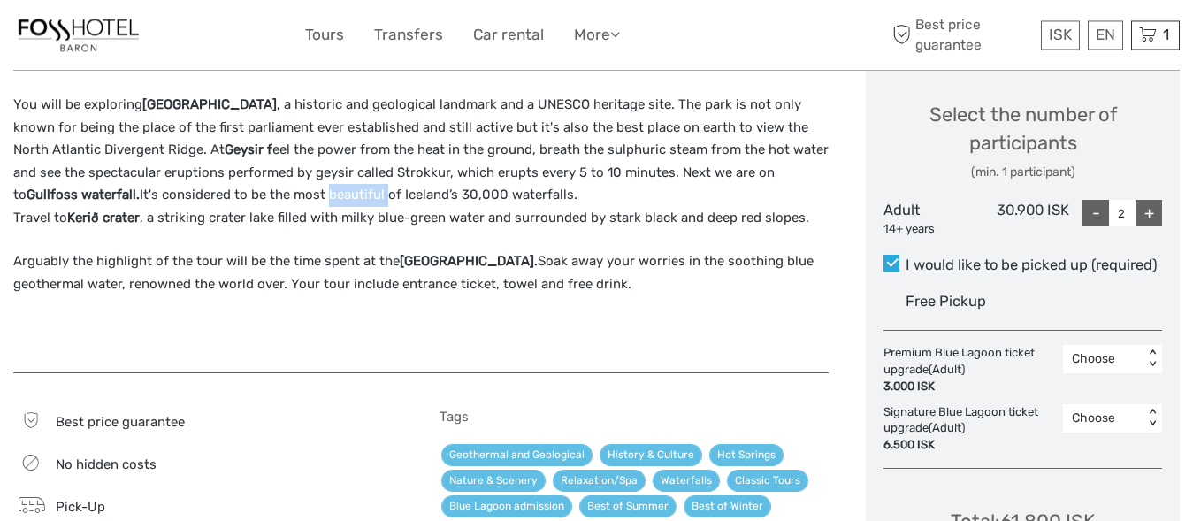
click at [324, 196] on p "You will be exploring Thingvellir National Park , a historic and geological lan…" at bounding box center [420, 161] width 815 height 135
click at [453, 193] on p "You will be exploring Thingvellir National Park , a historic and geological lan…" at bounding box center [420, 161] width 815 height 135
drag, startPoint x: 47, startPoint y: 219, endPoint x: 210, endPoint y: 218, distance: 162.7
click at [210, 218] on p "You will be exploring Thingvellir National Park , a historic and geological lan…" at bounding box center [420, 161] width 815 height 135
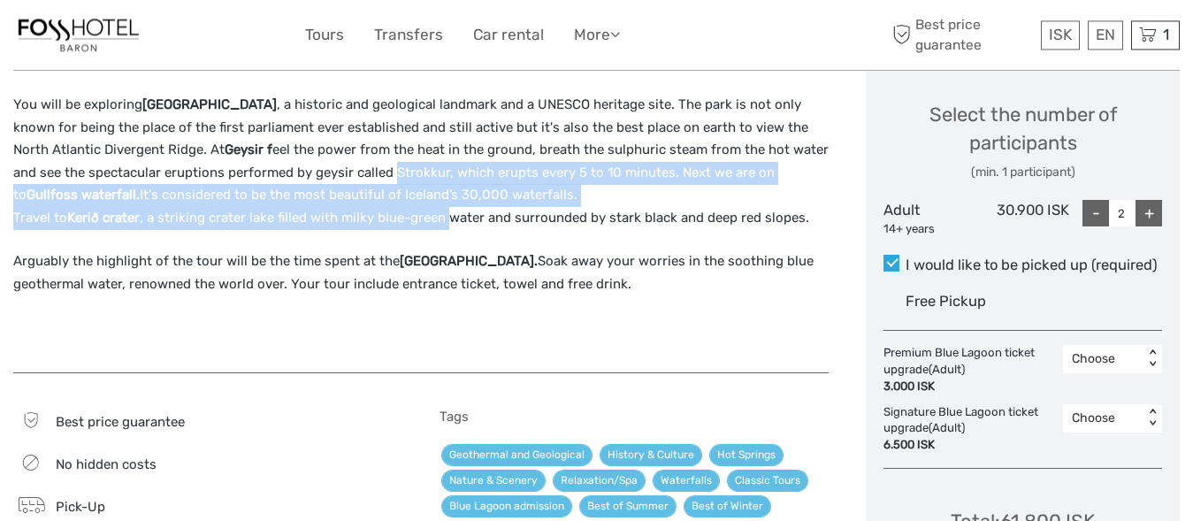
drag, startPoint x: 453, startPoint y: 216, endPoint x: 395, endPoint y: 176, distance: 70.6
click at [395, 176] on p "You will be exploring Thingvellir National Park , a historic and geological lan…" at bounding box center [420, 161] width 815 height 135
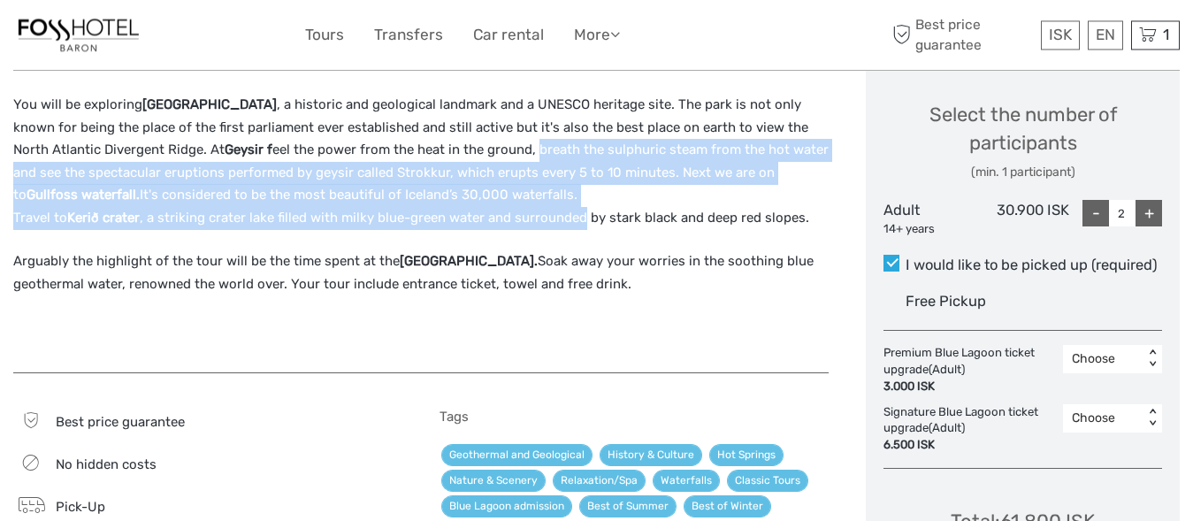
drag, startPoint x: 584, startPoint y: 216, endPoint x: 538, endPoint y: 143, distance: 85.8
click at [538, 143] on p "You will be exploring Thingvellir National Park , a historic and geological lan…" at bounding box center [420, 161] width 815 height 135
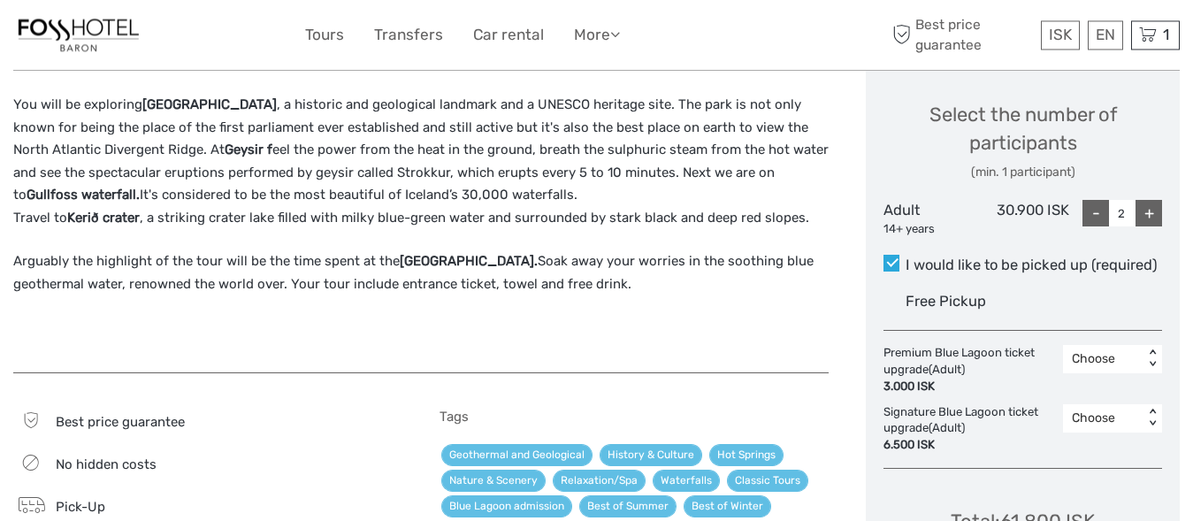
click at [663, 223] on p "You will be exploring Thingvellir National Park , a historic and geological lan…" at bounding box center [420, 161] width 815 height 135
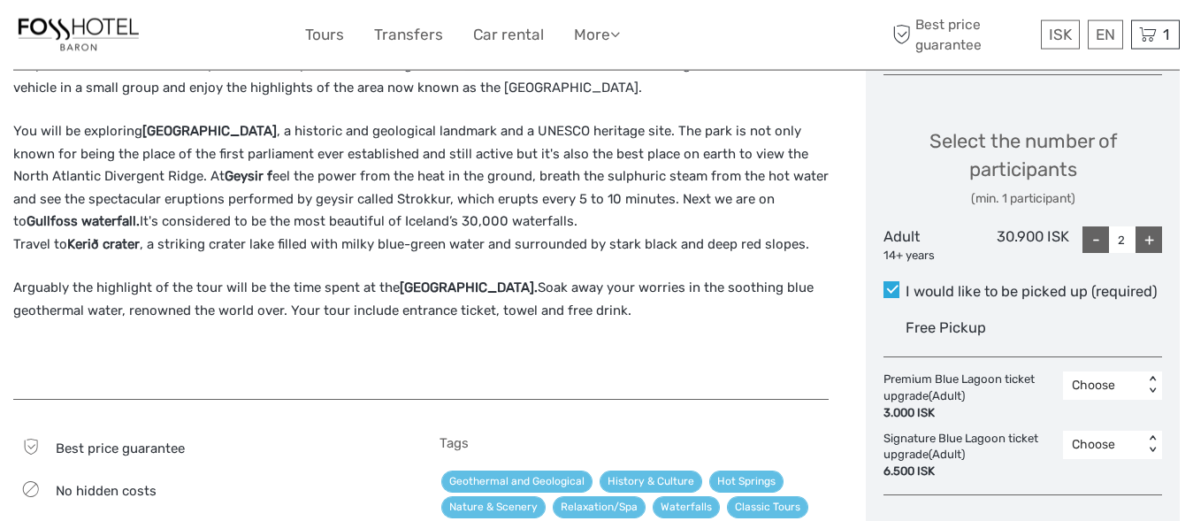
scroll to position [721, 0]
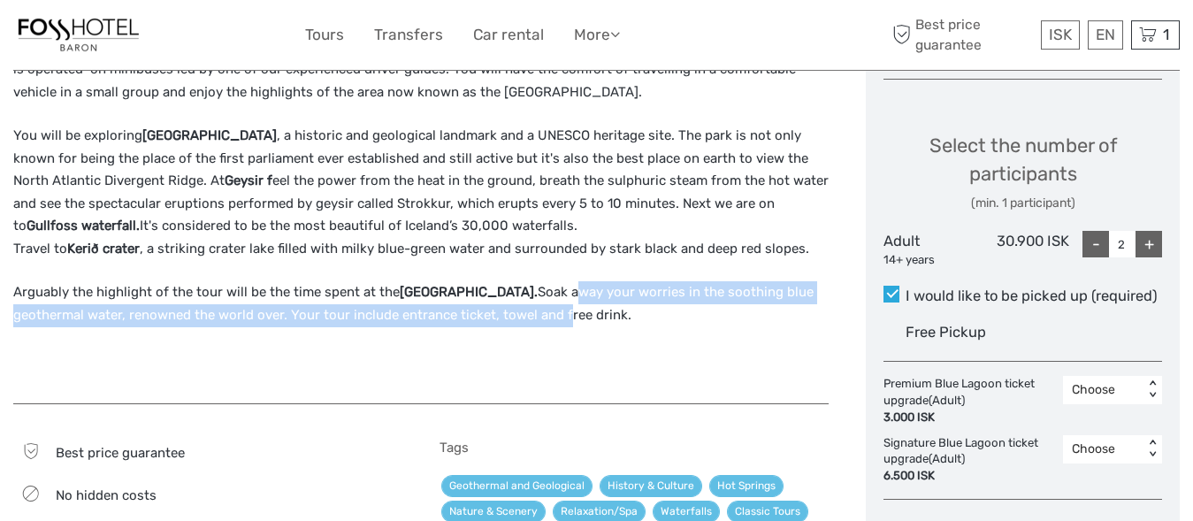
drag, startPoint x: 524, startPoint y: 299, endPoint x: 566, endPoint y: 319, distance: 46.3
click at [566, 319] on p "Arguably the highlight of the tour will be the time spent at the Blue Lagoon. S…" at bounding box center [420, 303] width 815 height 45
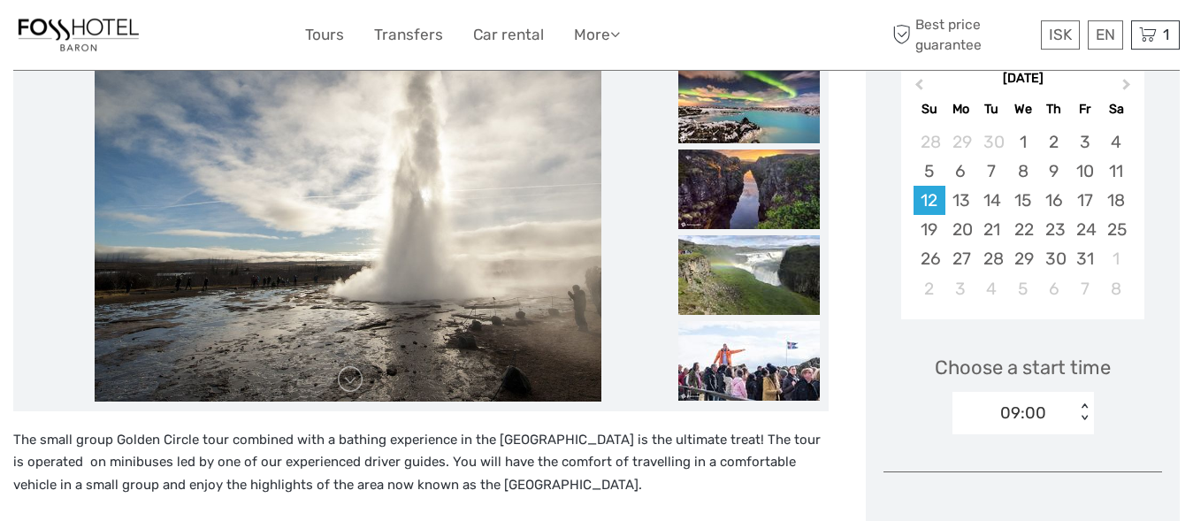
scroll to position [294, 0]
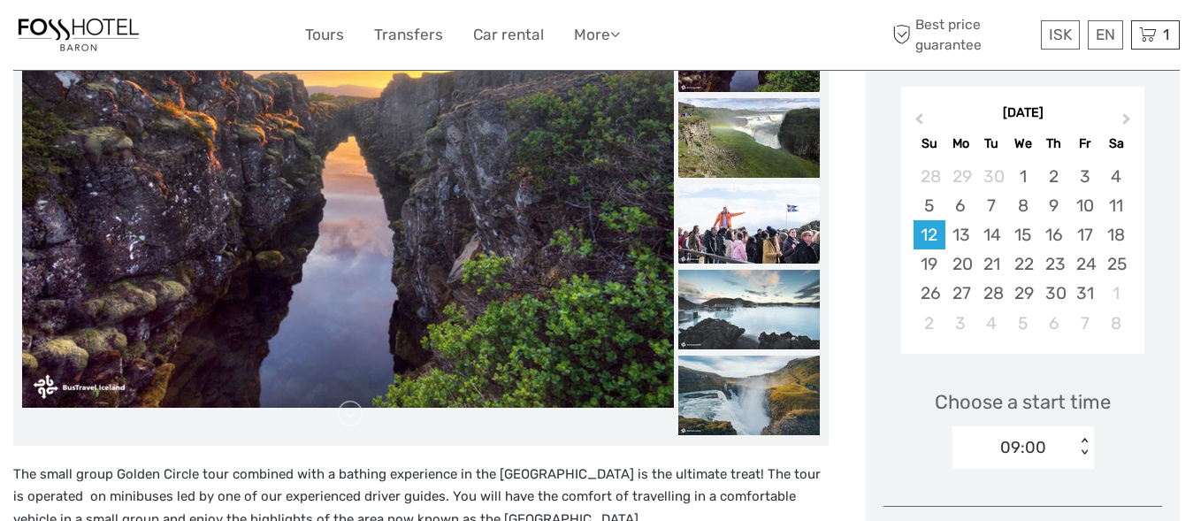
click at [753, 224] on img at bounding box center [748, 224] width 141 height 80
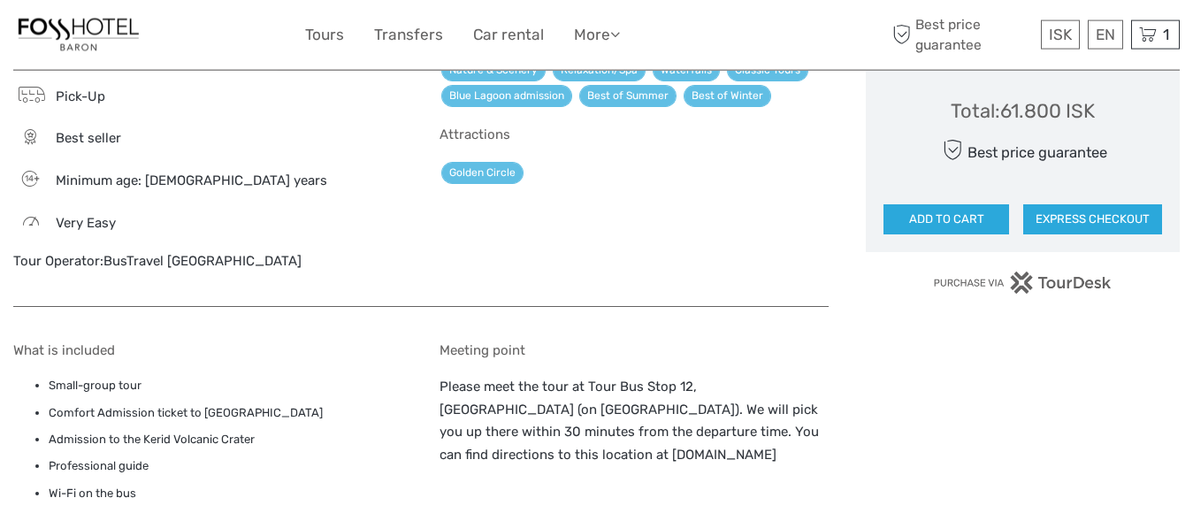
scroll to position [1168, 0]
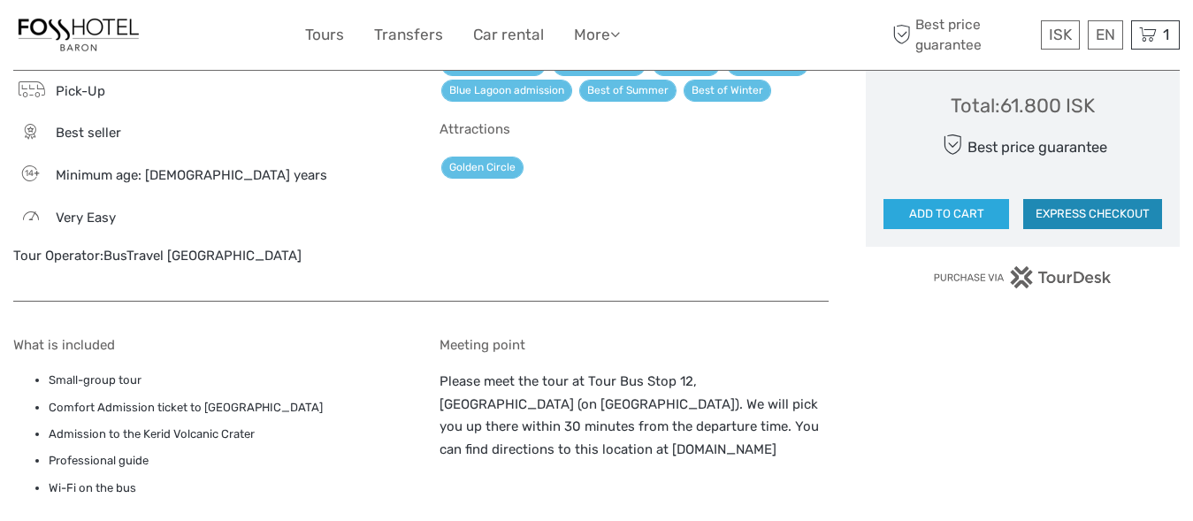
click at [1104, 218] on button "EXPRESS CHECKOUT" at bounding box center [1092, 214] width 139 height 30
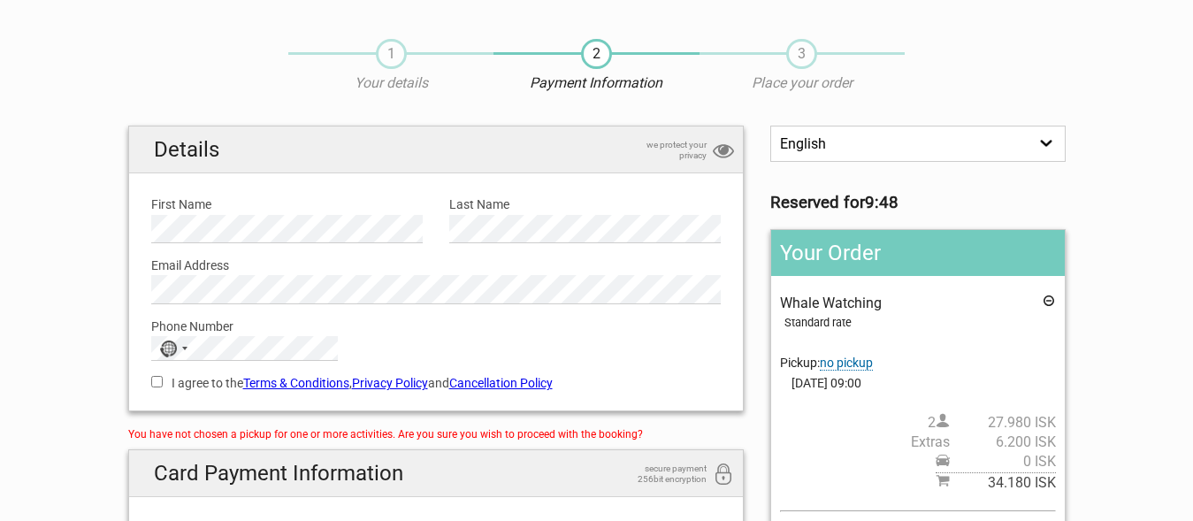
scroll to position [36, 0]
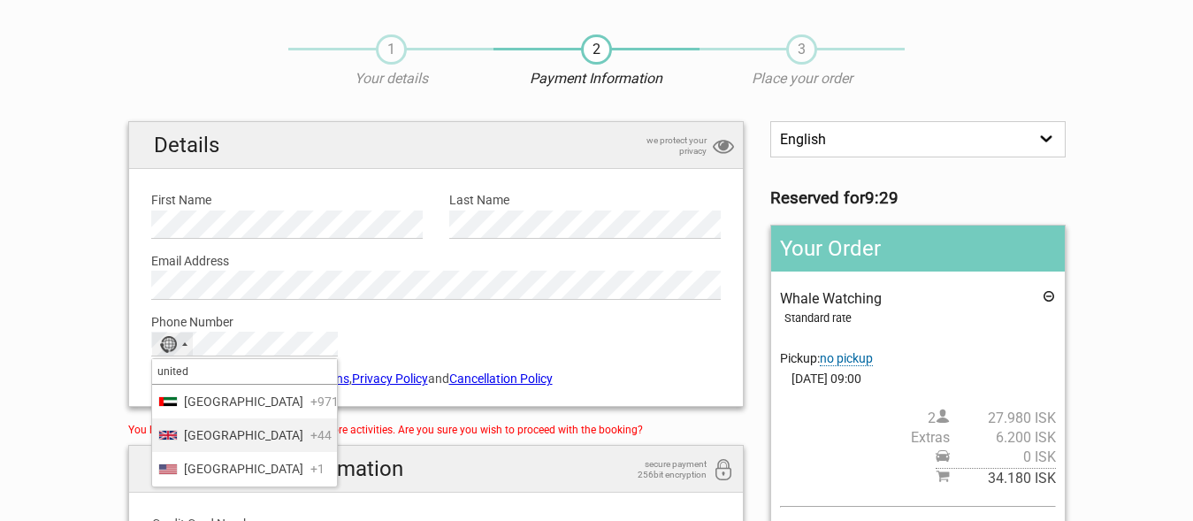
type input "united"
click at [225, 445] on span "[GEOGRAPHIC_DATA]" at bounding box center [243, 434] width 119 height 19
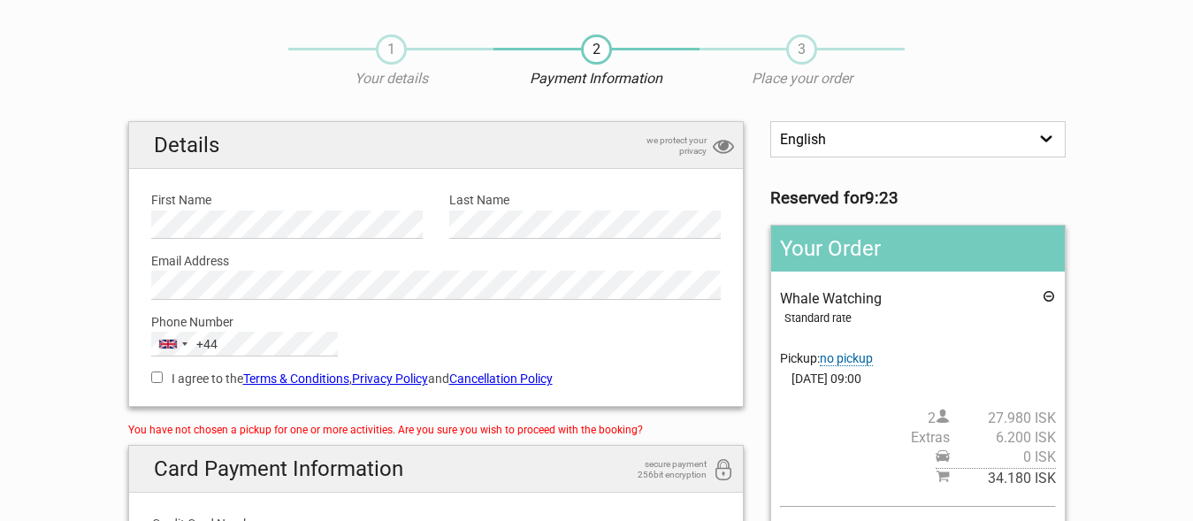
click at [160, 377] on input "I agree to the Terms & Conditions , Privacy Policy and Cancellation Policy" at bounding box center [156, 376] width 11 height 11
checkbox input "true"
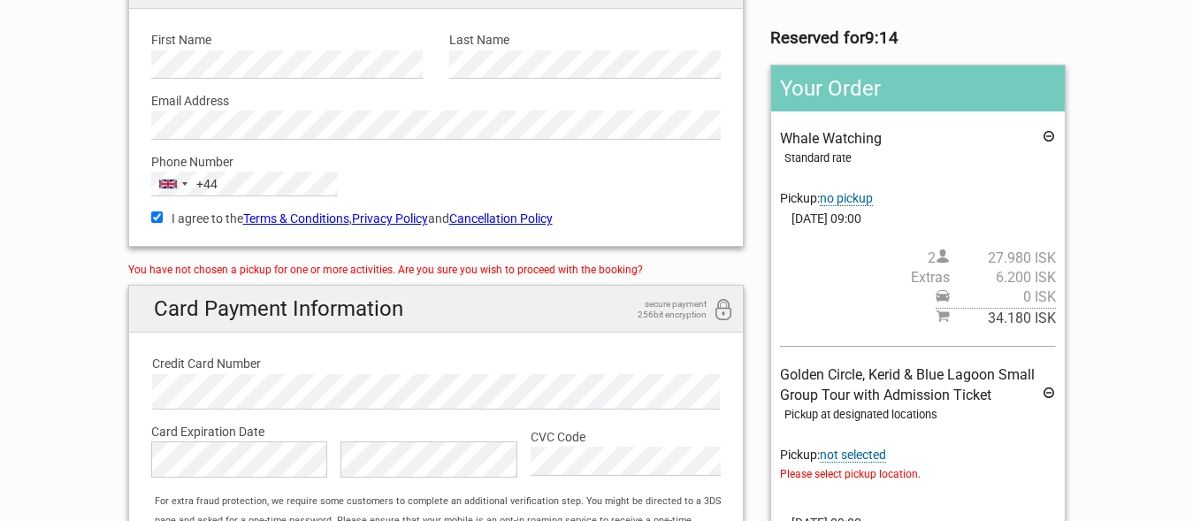
scroll to position [205, 0]
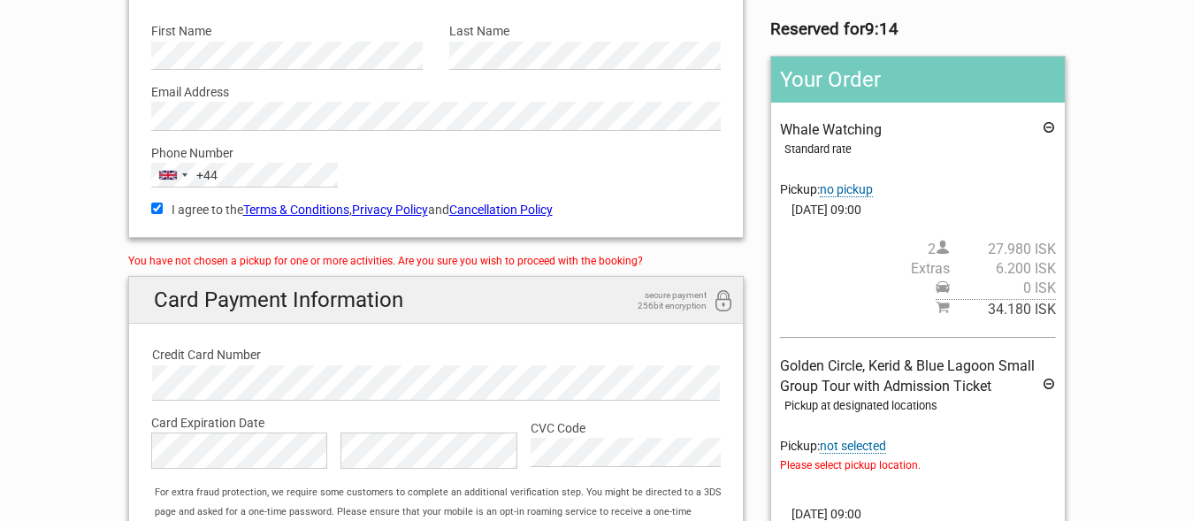
click at [1048, 127] on icon at bounding box center [1048, 129] width 14 height 19
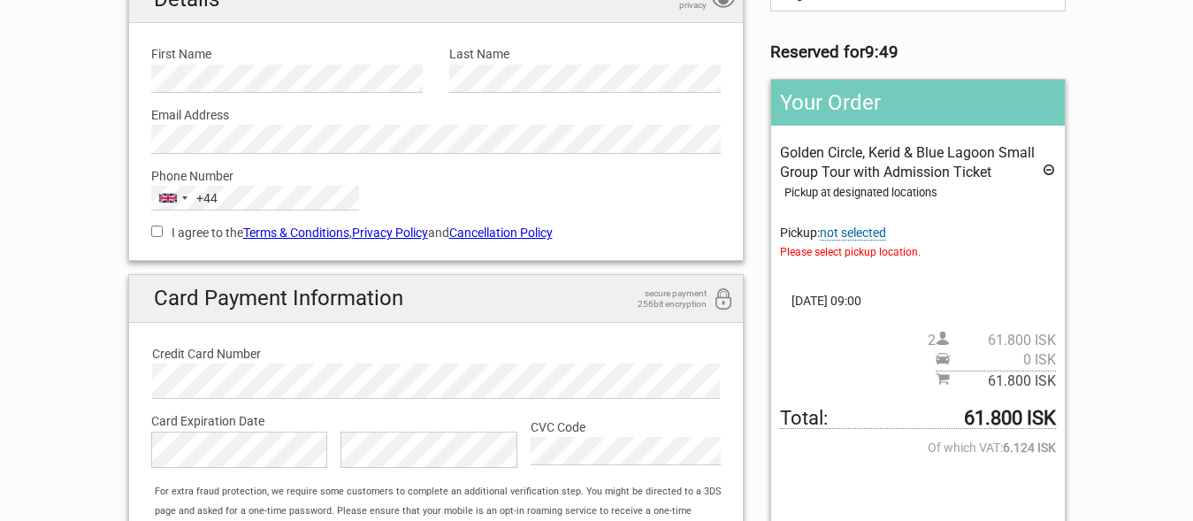
scroll to position [187, 0]
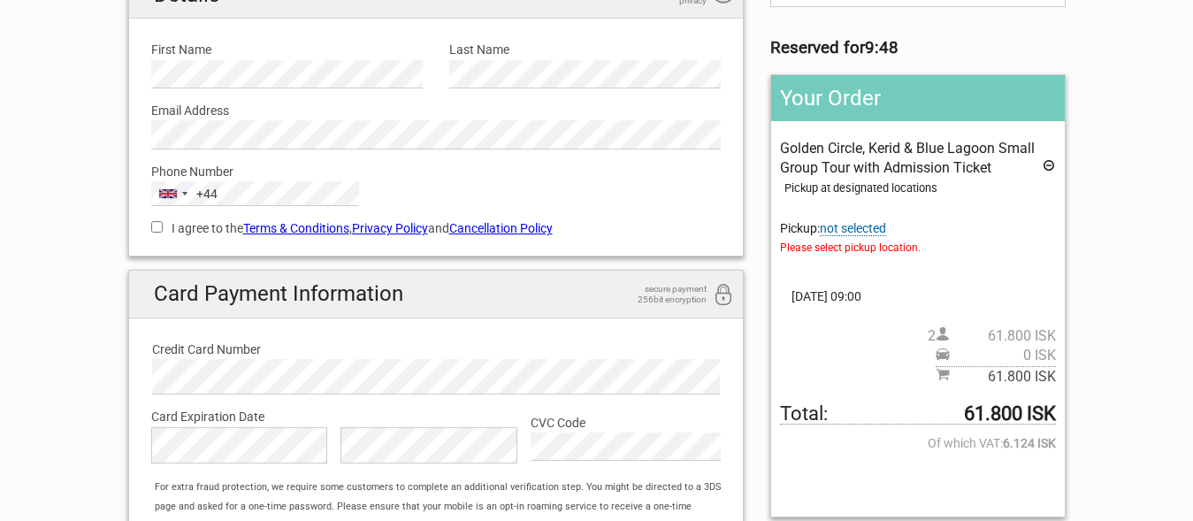
click at [170, 226] on label "I agree to the Terms & Conditions , Privacy Policy and Cancellation Policy" at bounding box center [436, 227] width 570 height 19
click at [163, 226] on input "I agree to the Terms & Conditions , Privacy Policy and Cancellation Policy" at bounding box center [156, 226] width 11 height 11
checkbox input "true"
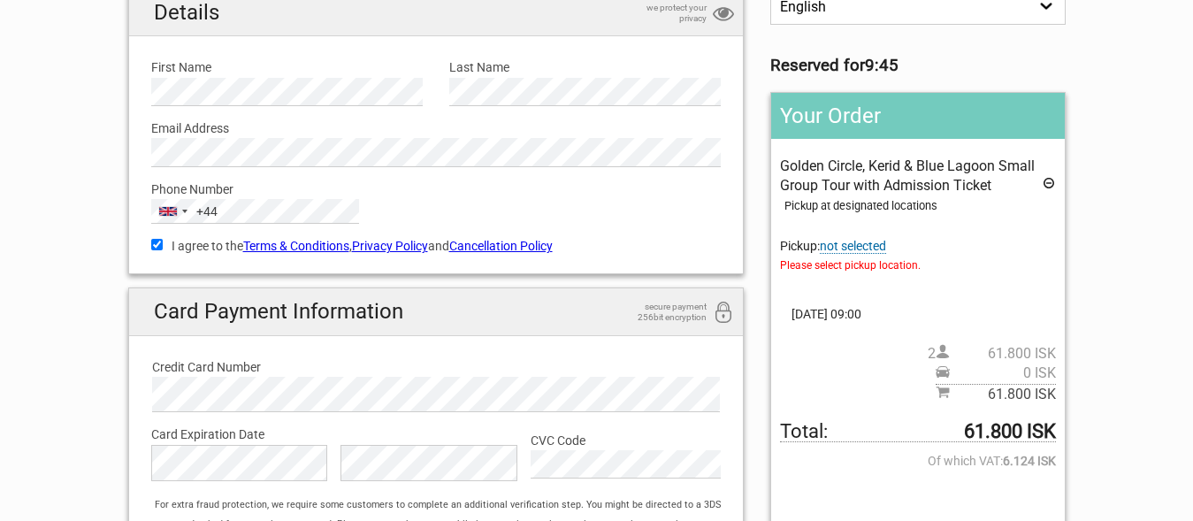
scroll to position [177, 0]
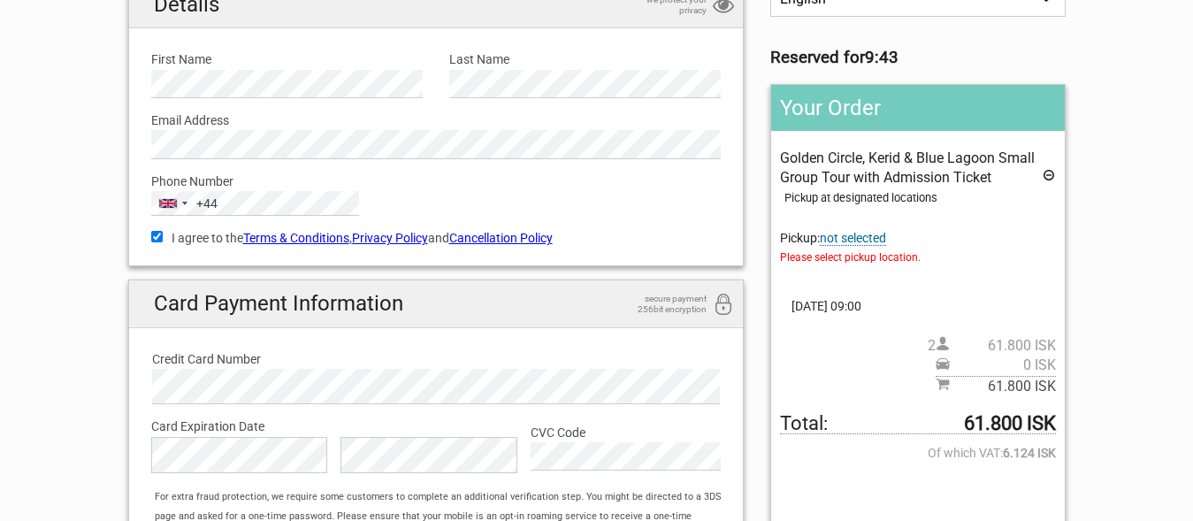
click at [852, 234] on span "not selected" at bounding box center [852, 238] width 66 height 15
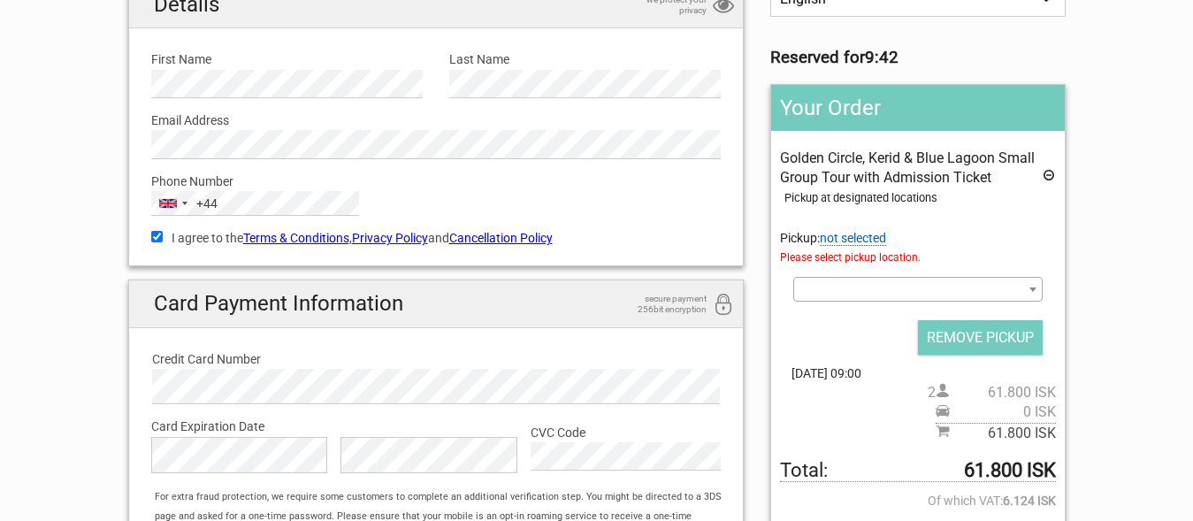
click at [1032, 291] on b at bounding box center [1032, 289] width 7 height 4
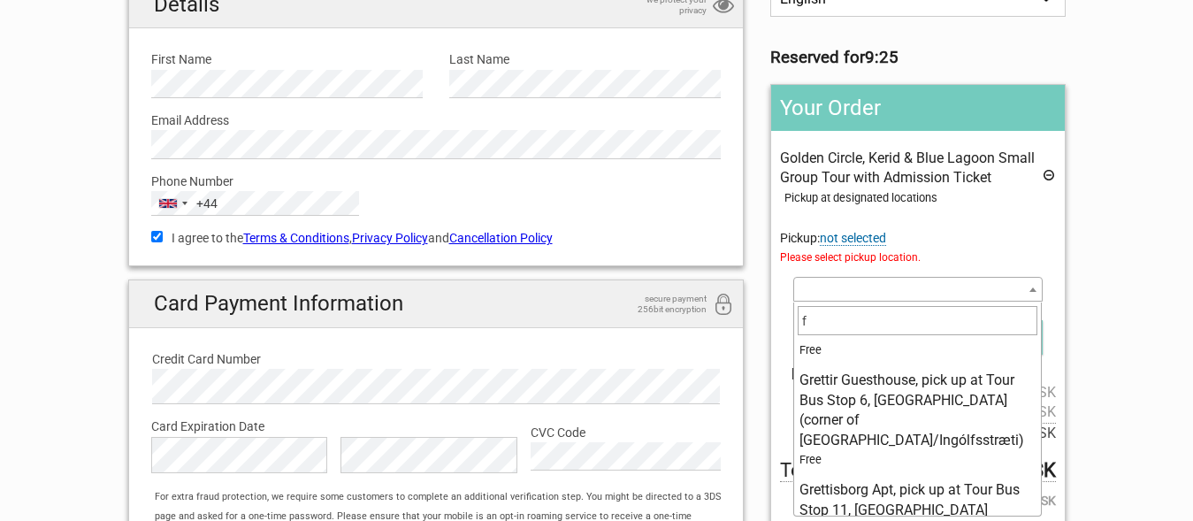
scroll to position [0, 0]
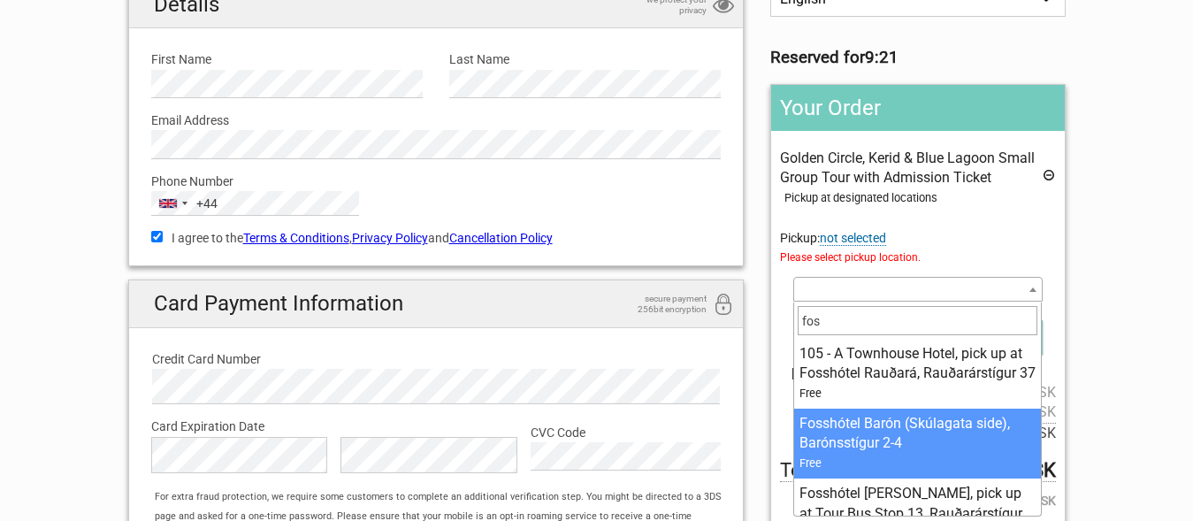
type input "fos"
select select "231058"
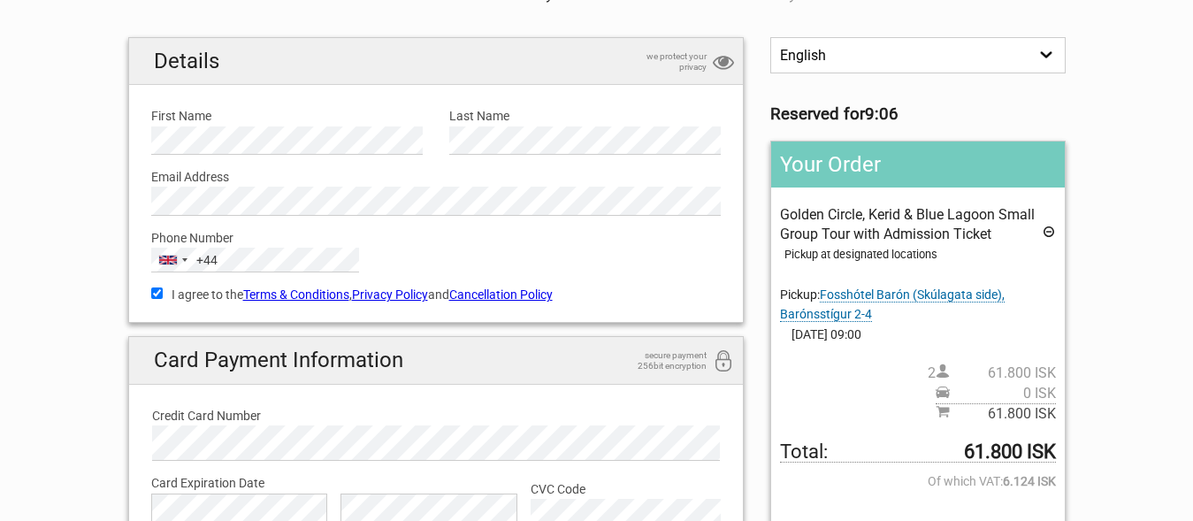
scroll to position [125, 0]
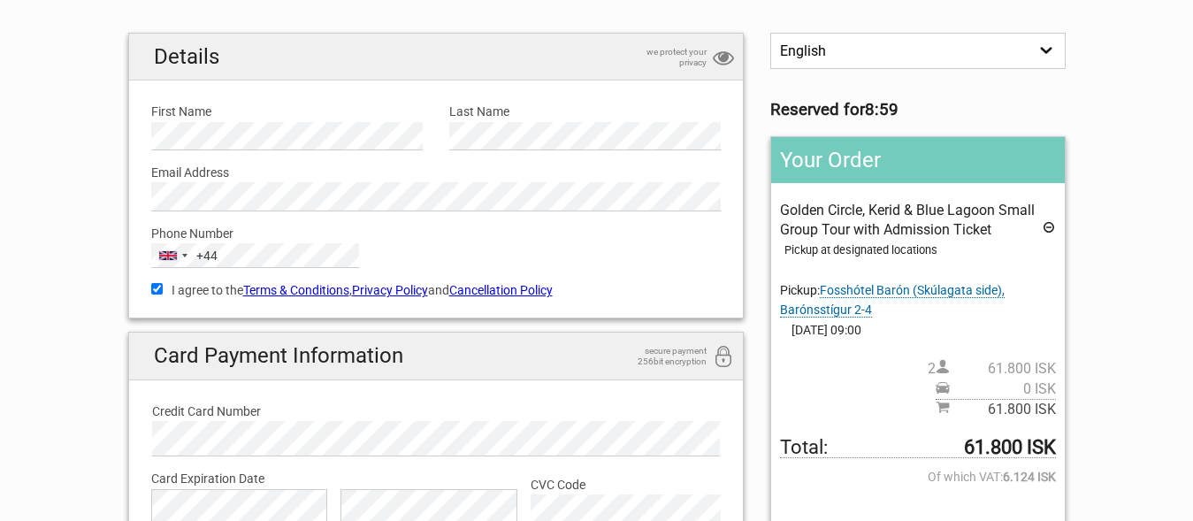
click at [791, 219] on span "Golden Circle, Kerid & Blue Lagoon Small Group Tour with Admission Ticket" at bounding box center [907, 220] width 255 height 36
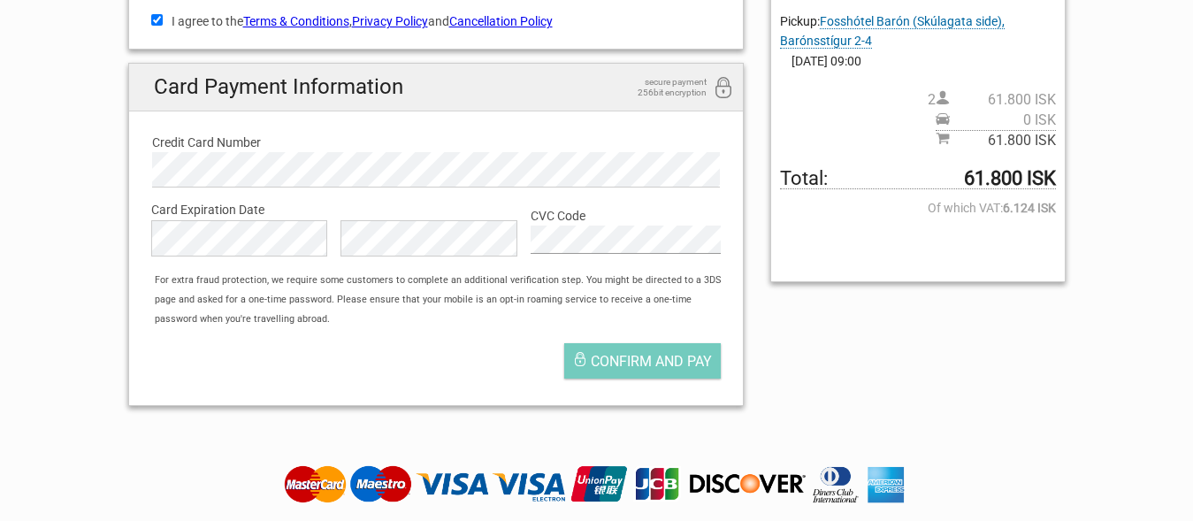
scroll to position [399, 0]
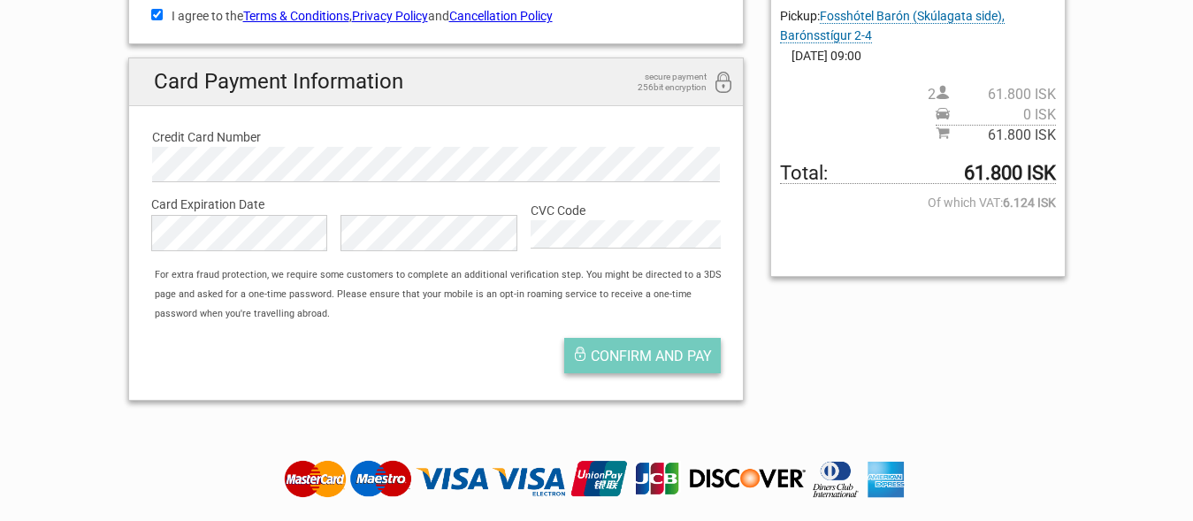
click at [689, 356] on span "Confirm and pay" at bounding box center [651, 355] width 121 height 17
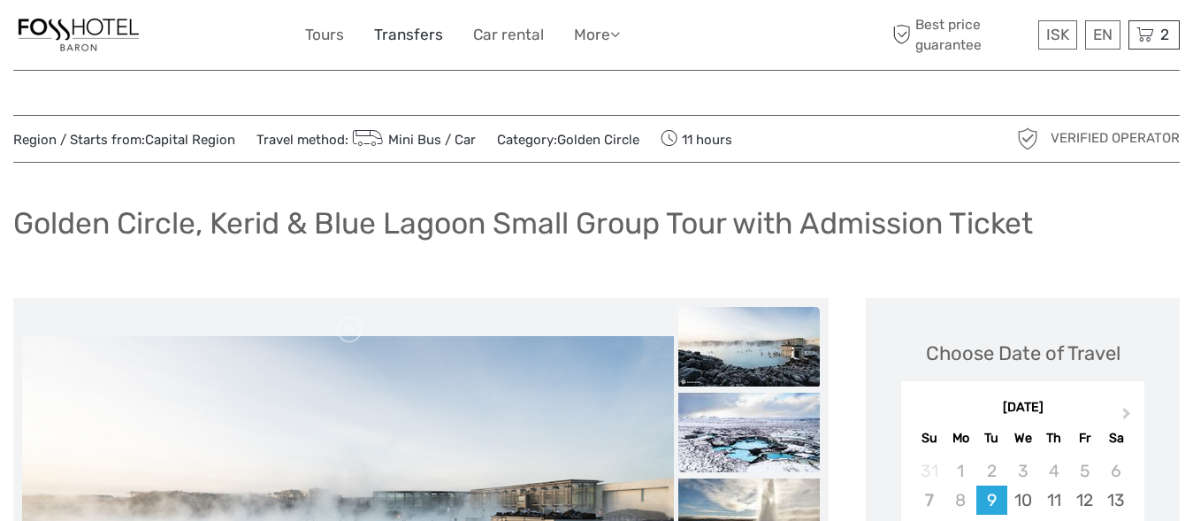
click at [402, 32] on link "Transfers" at bounding box center [408, 35] width 69 height 26
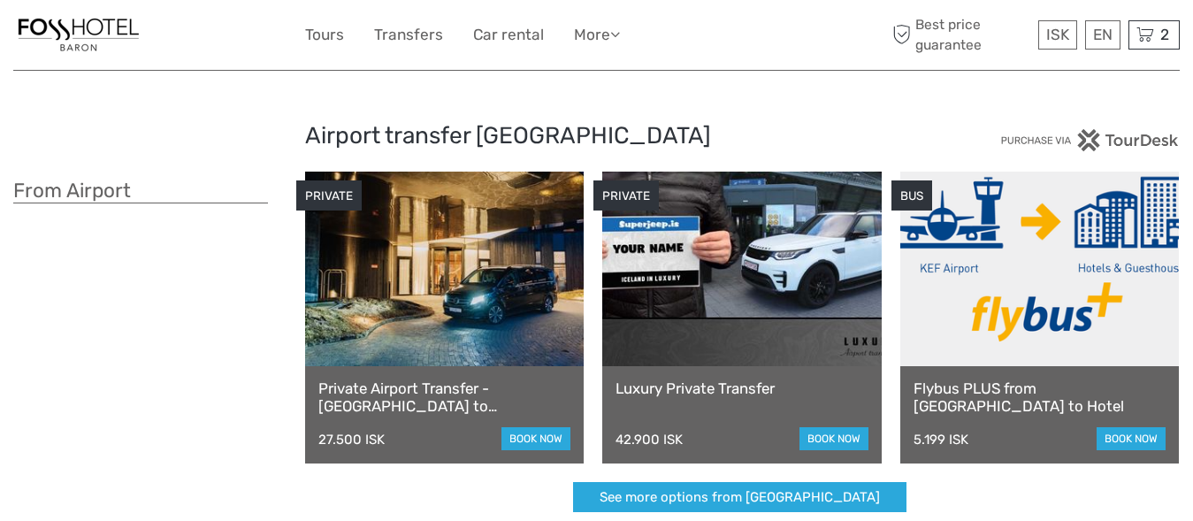
click at [443, 385] on link "Private Airport Transfer - [GEOGRAPHIC_DATA] to [GEOGRAPHIC_DATA]" at bounding box center [444, 397] width 252 height 36
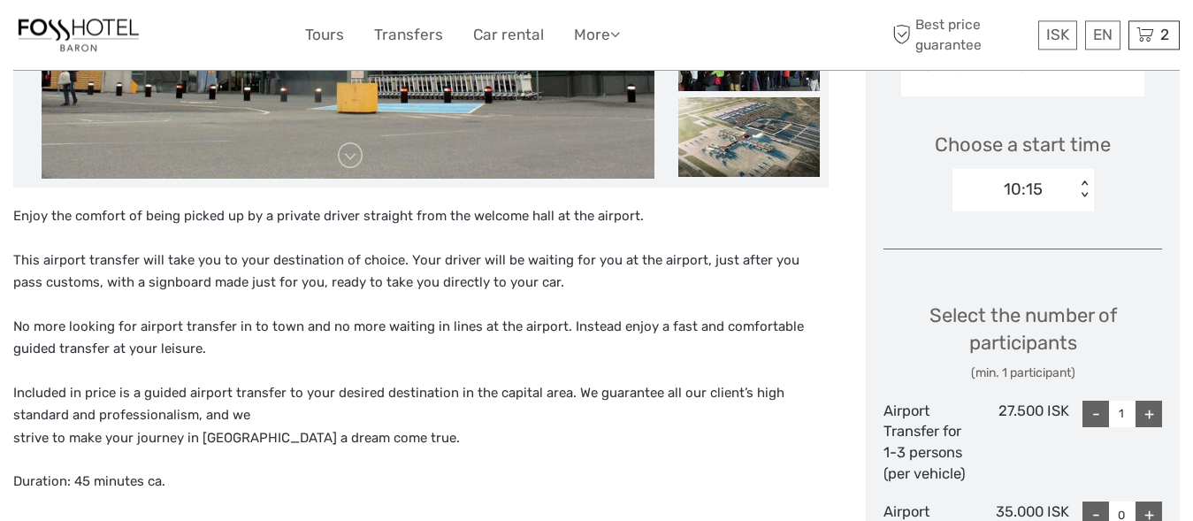
scroll to position [541, 0]
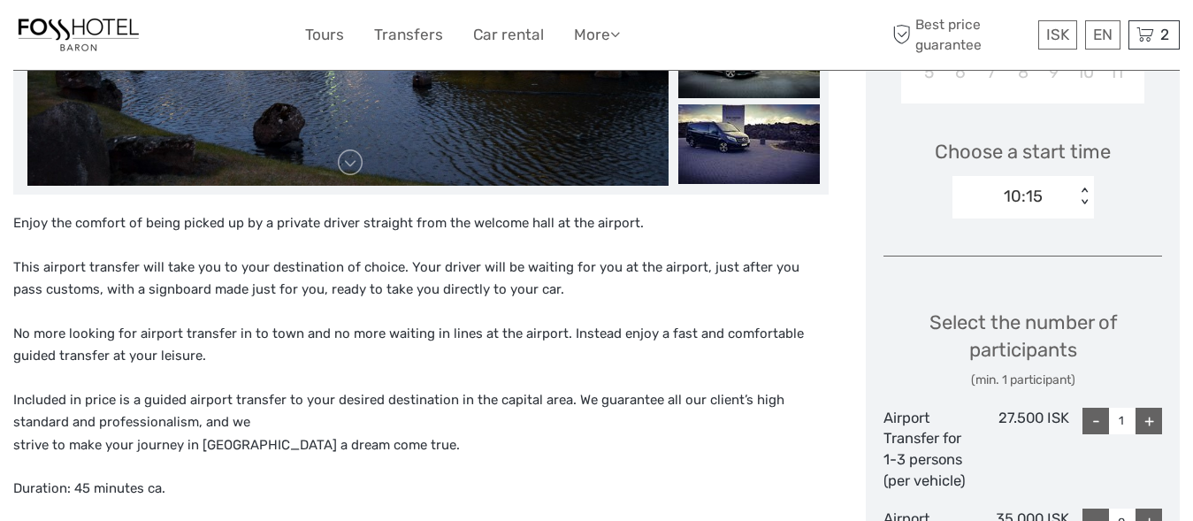
click at [1150, 416] on div "+" at bounding box center [1148, 421] width 27 height 27
type input "2"
click at [870, 311] on div "Choose Date of Travel Next Month September 2025 Su Mo Tu We Th Fr Sa 31 1 2 3 4…" at bounding box center [1022, 514] width 314 height 1524
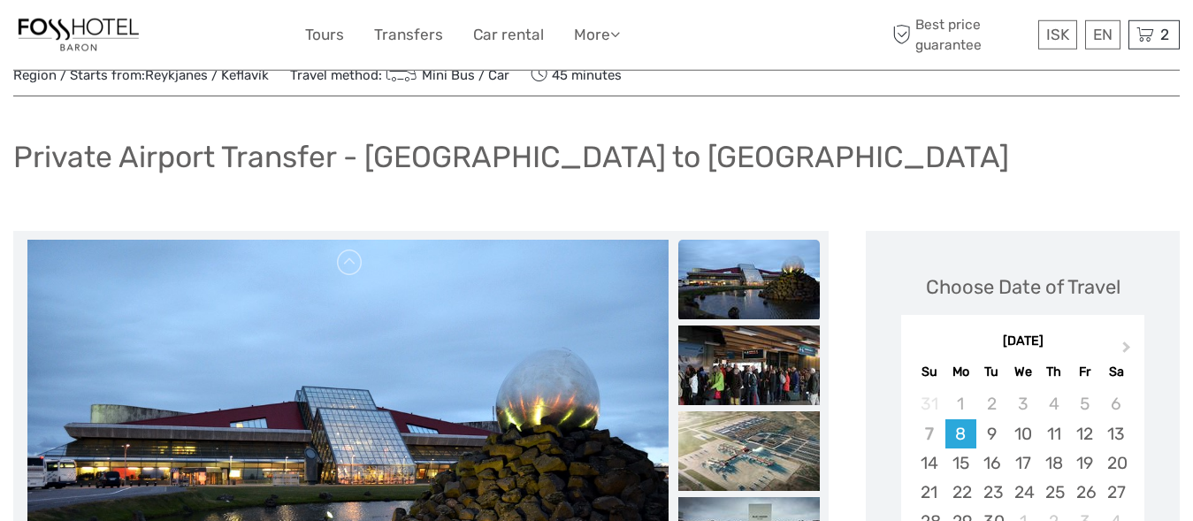
scroll to position [45, 0]
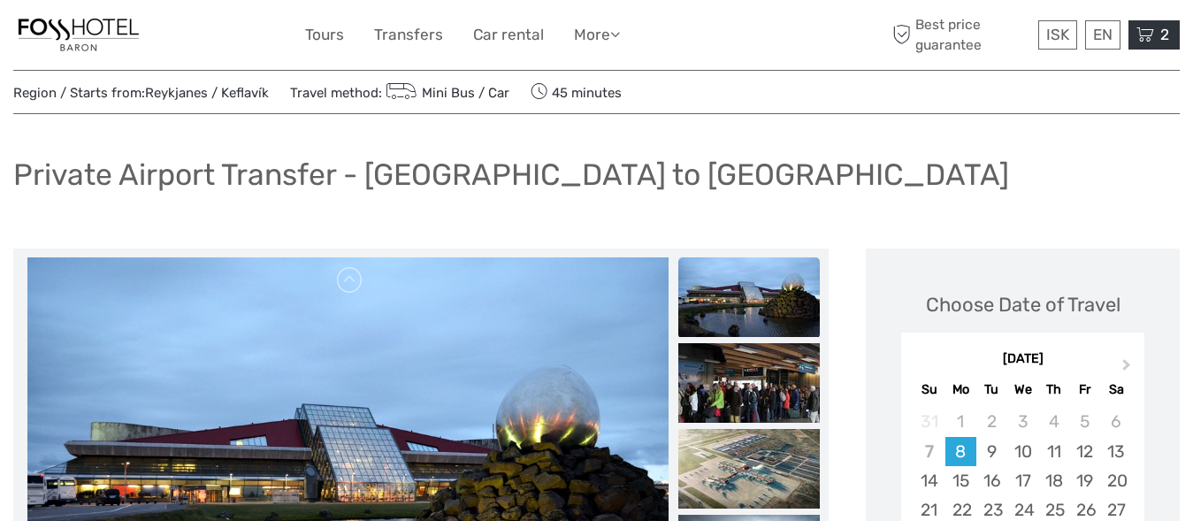
click at [1147, 39] on icon at bounding box center [1145, 35] width 18 height 22
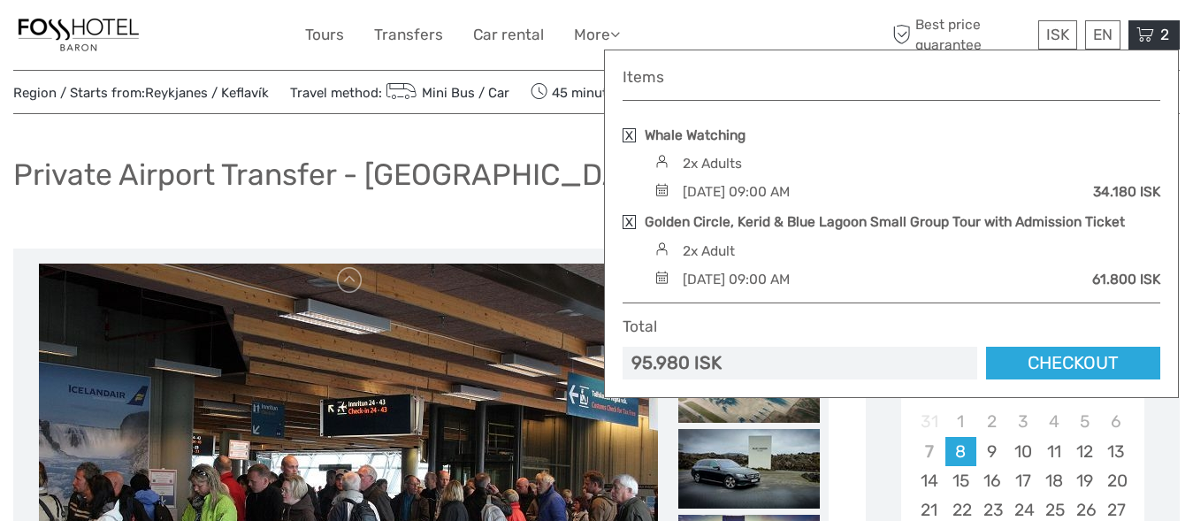
click at [624, 133] on link at bounding box center [628, 135] width 13 height 14
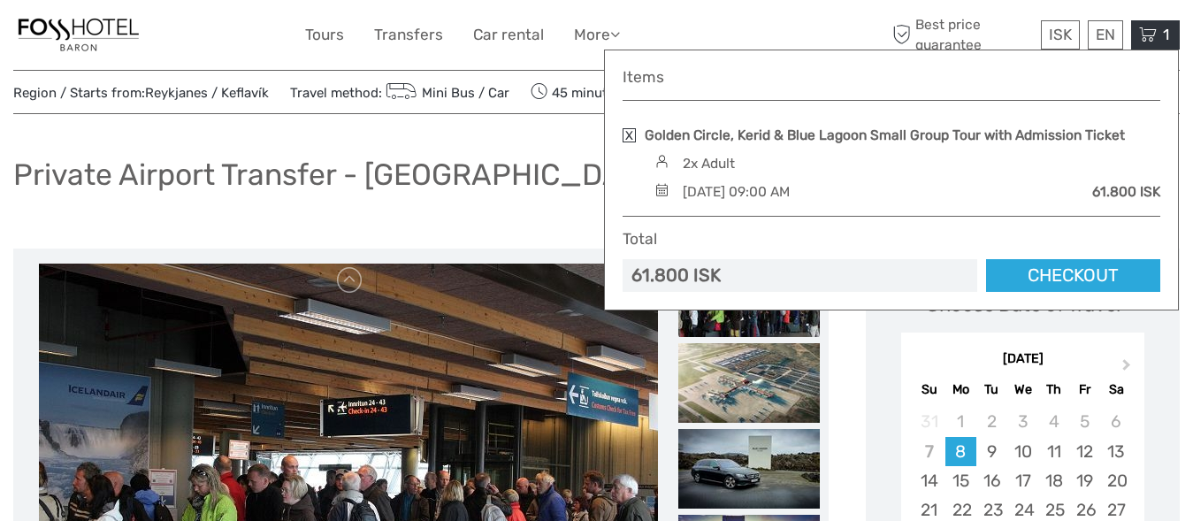
click at [624, 133] on link at bounding box center [628, 135] width 13 height 14
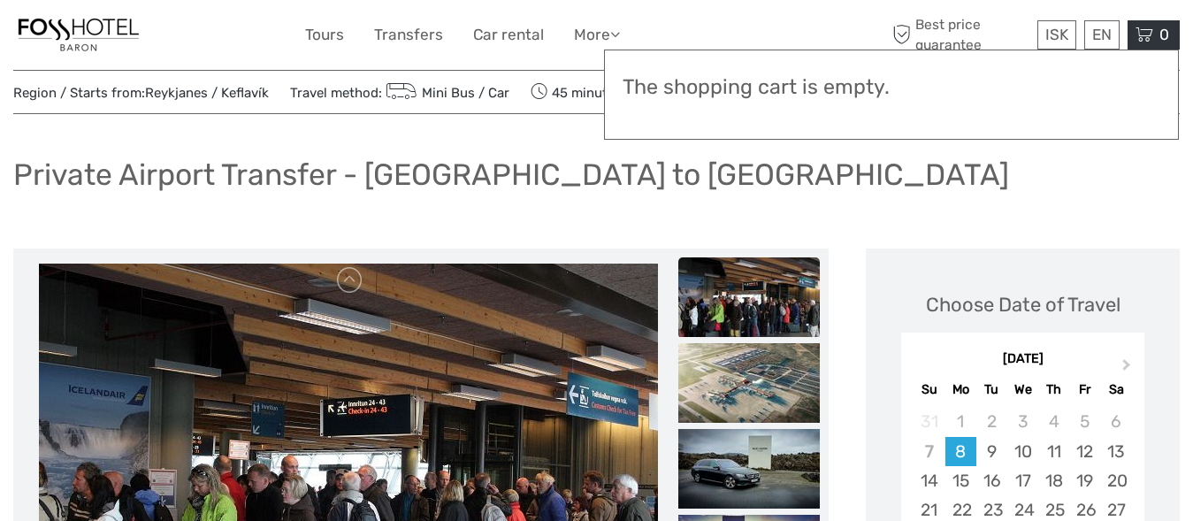
click at [866, 212] on div "Private Airport Transfer - [GEOGRAPHIC_DATA] to [GEOGRAPHIC_DATA]" at bounding box center [596, 181] width 1166 height 65
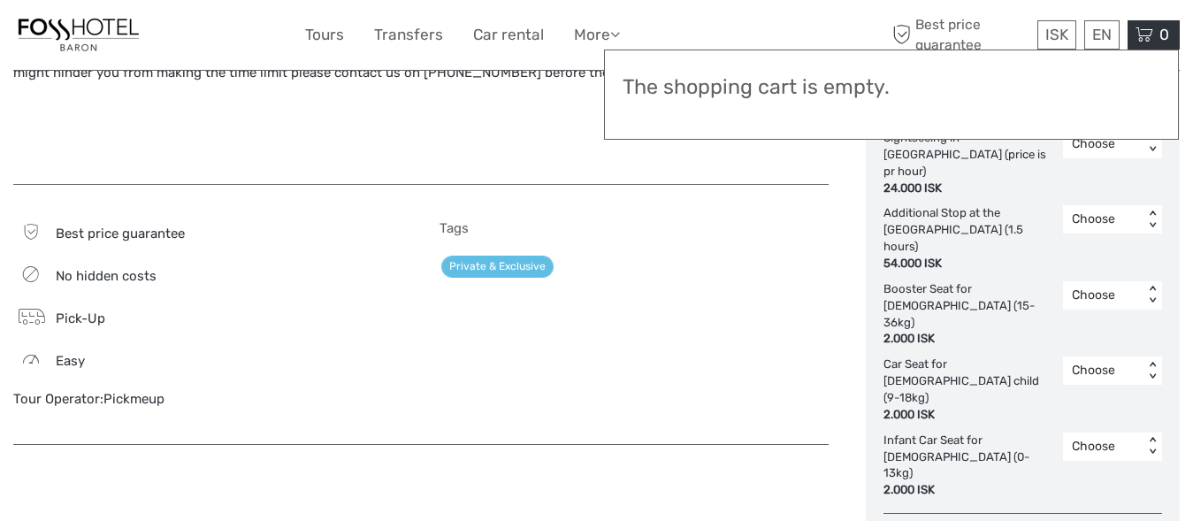
scroll to position [1262, 0]
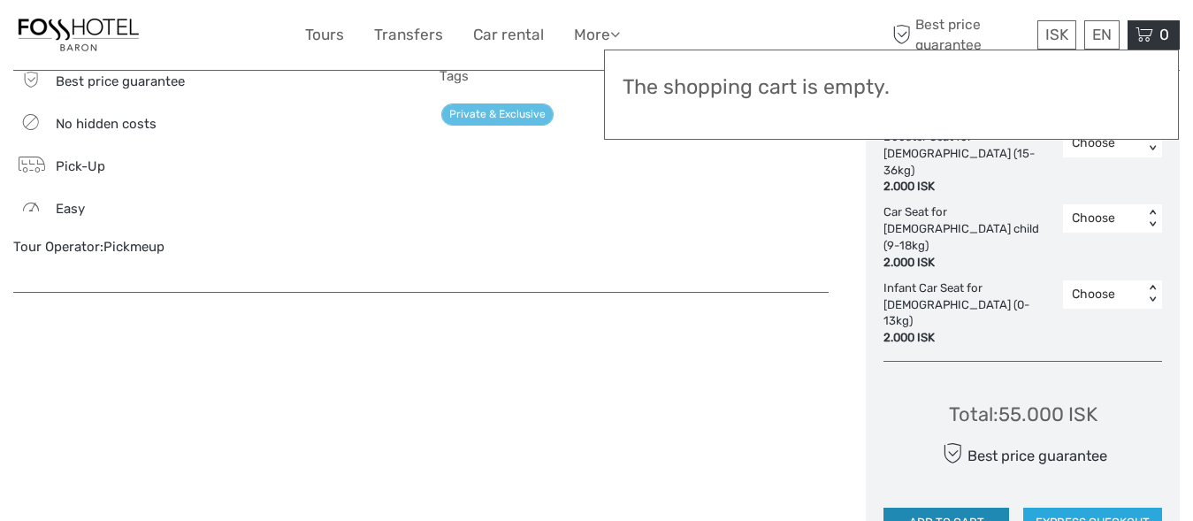
click at [941, 507] on button "ADD TO CART" at bounding box center [946, 522] width 126 height 30
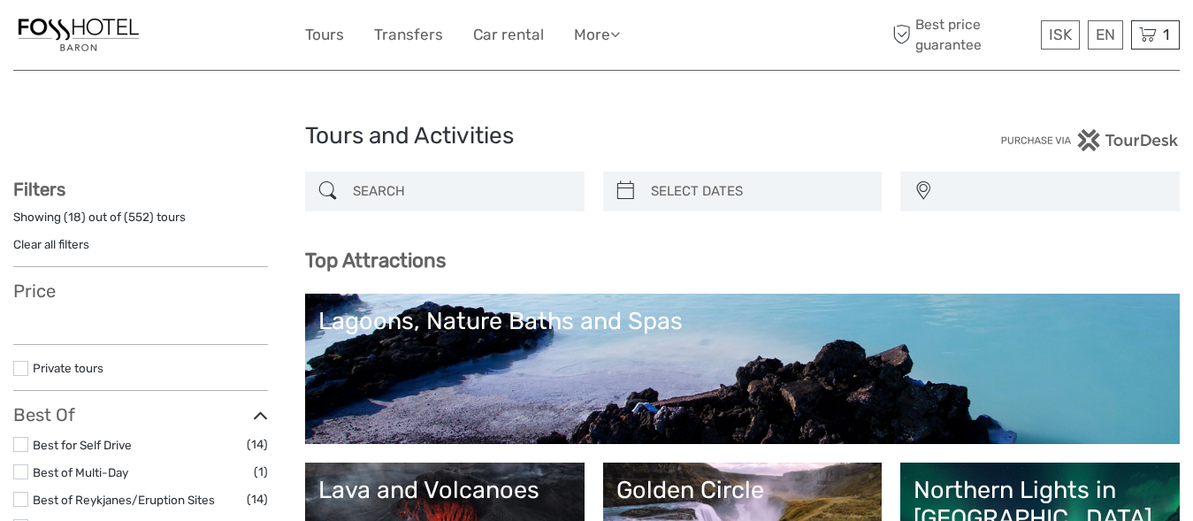
select select
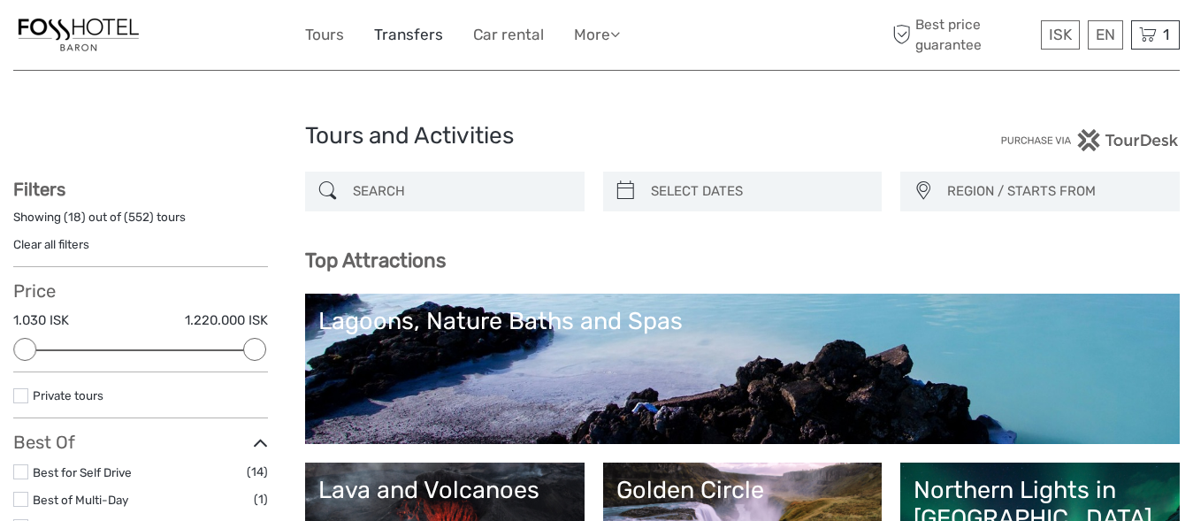
click at [403, 44] on link "Transfers" at bounding box center [408, 35] width 69 height 26
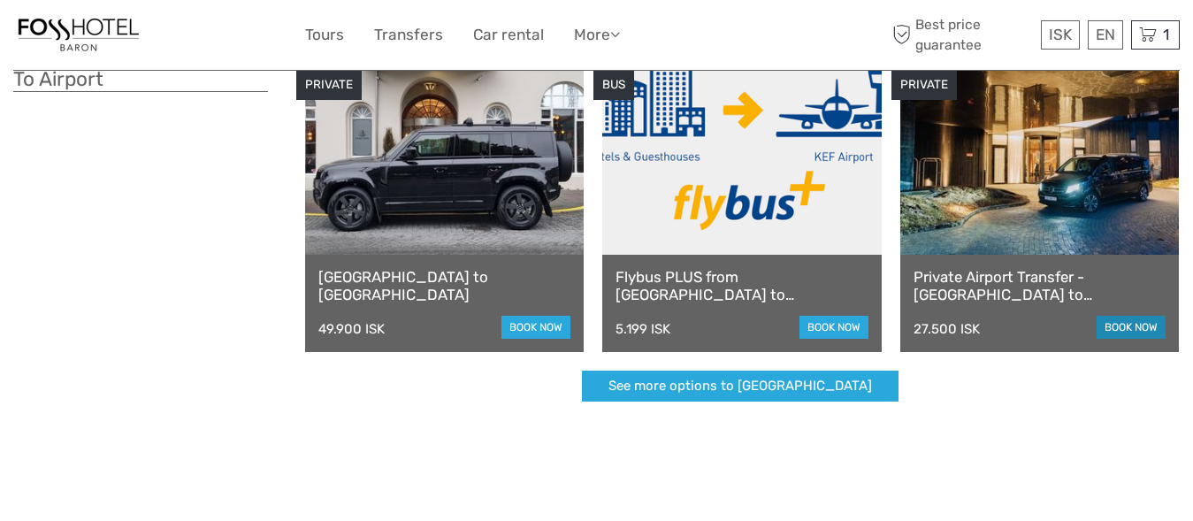
click at [1114, 331] on link "book now" at bounding box center [1130, 327] width 69 height 23
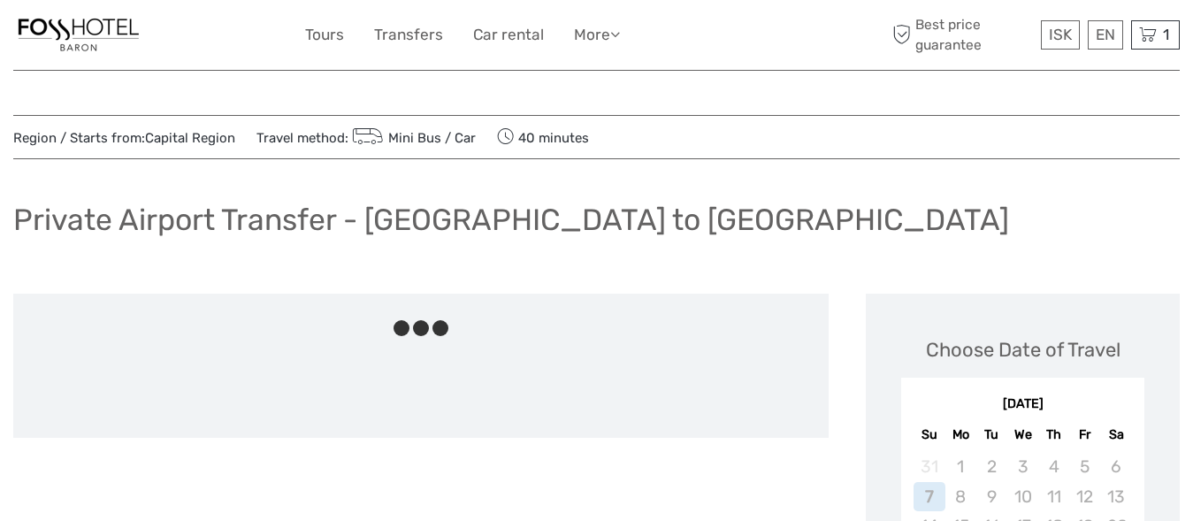
click at [1151, 28] on icon at bounding box center [1148, 35] width 18 height 22
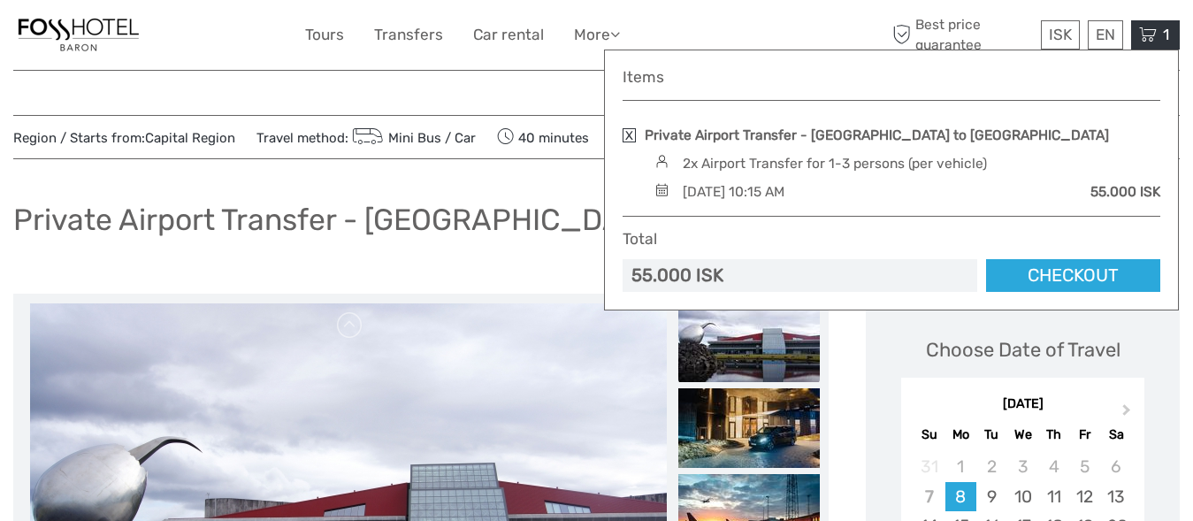
click at [627, 142] on link at bounding box center [628, 135] width 13 height 14
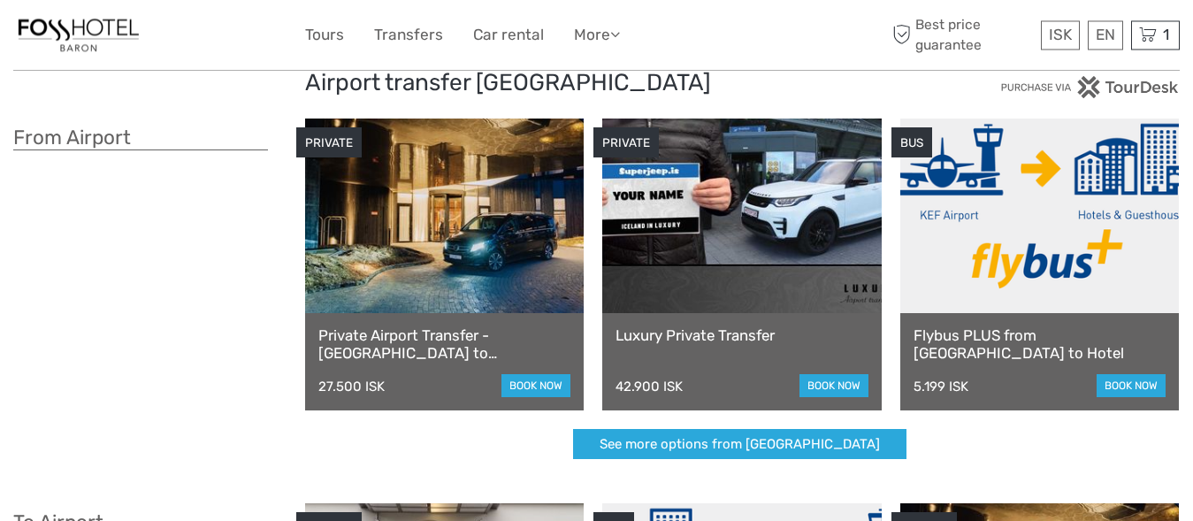
scroll to position [45, 0]
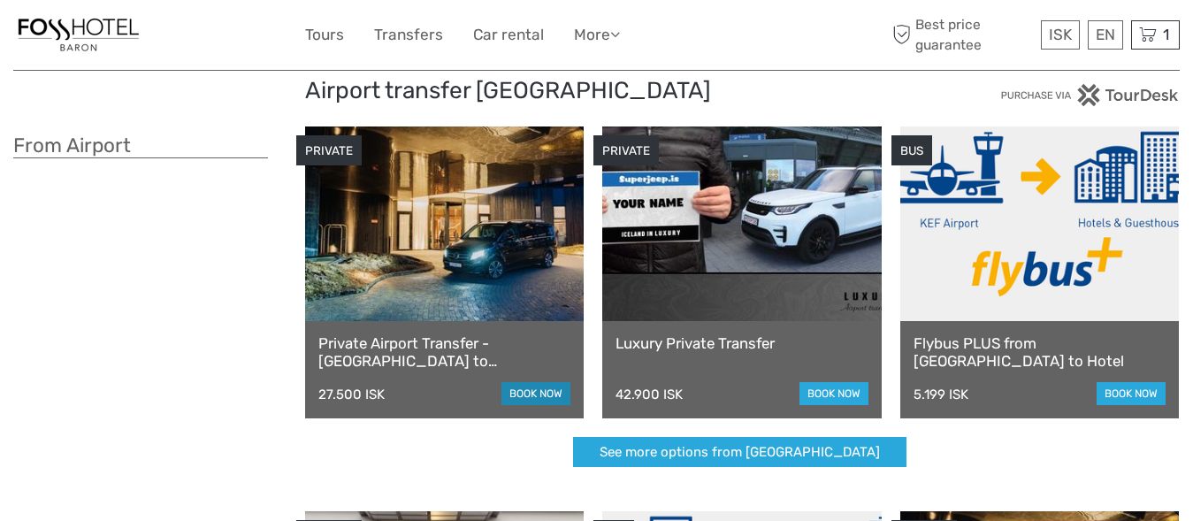
click at [514, 385] on link "book now" at bounding box center [535, 393] width 69 height 23
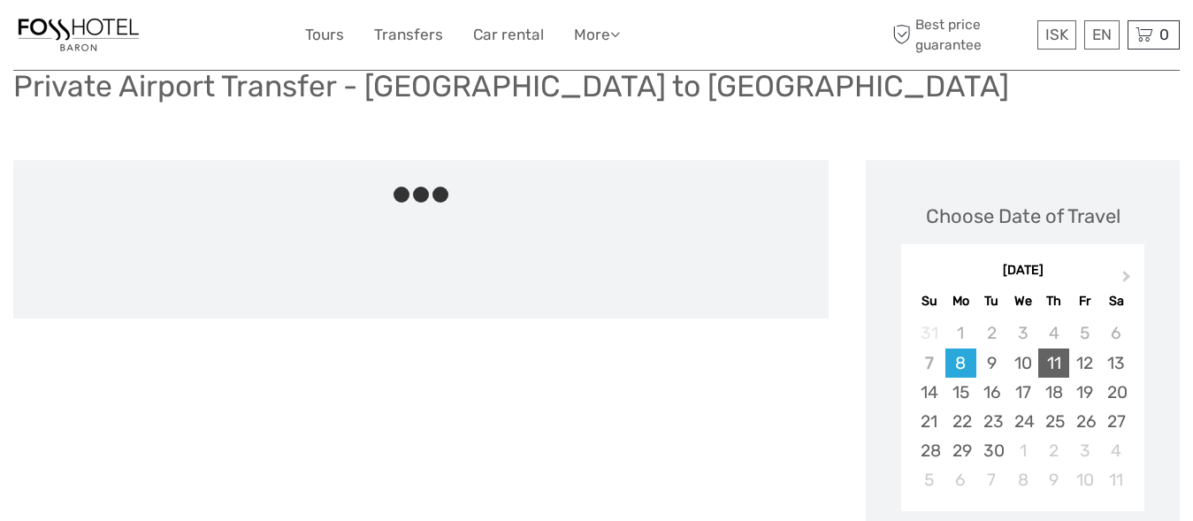
scroll to position [180, 0]
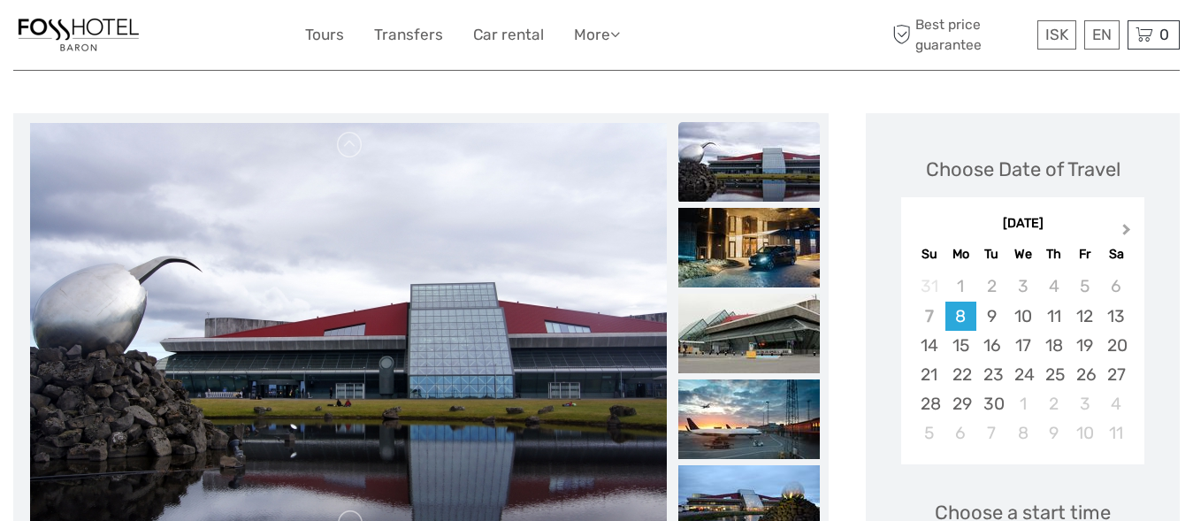
click at [1133, 230] on button "Next Month" at bounding box center [1128, 233] width 28 height 28
click at [956, 316] on div "6" at bounding box center [960, 315] width 31 height 29
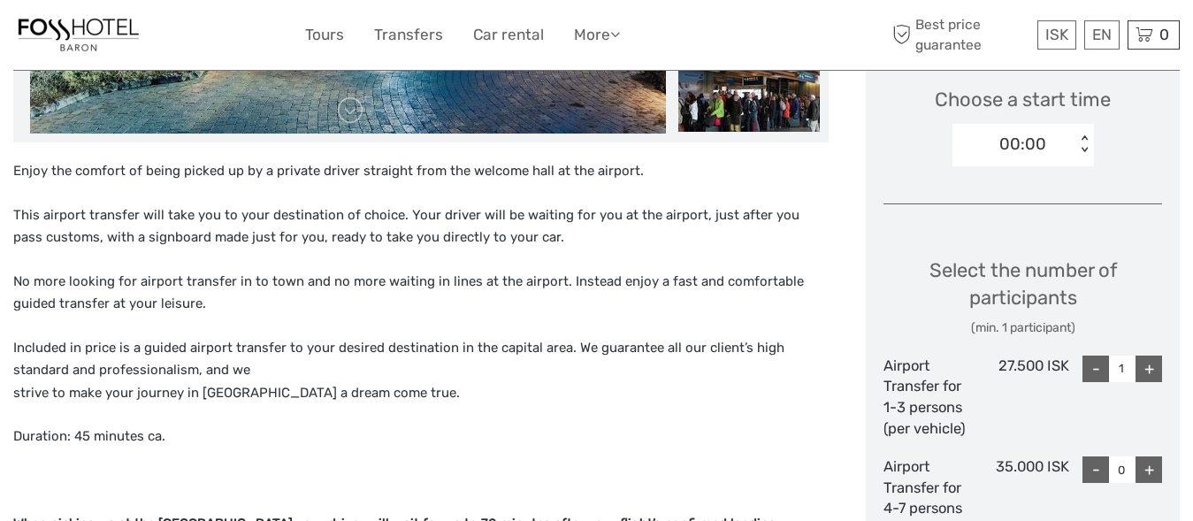
scroll to position [586, 0]
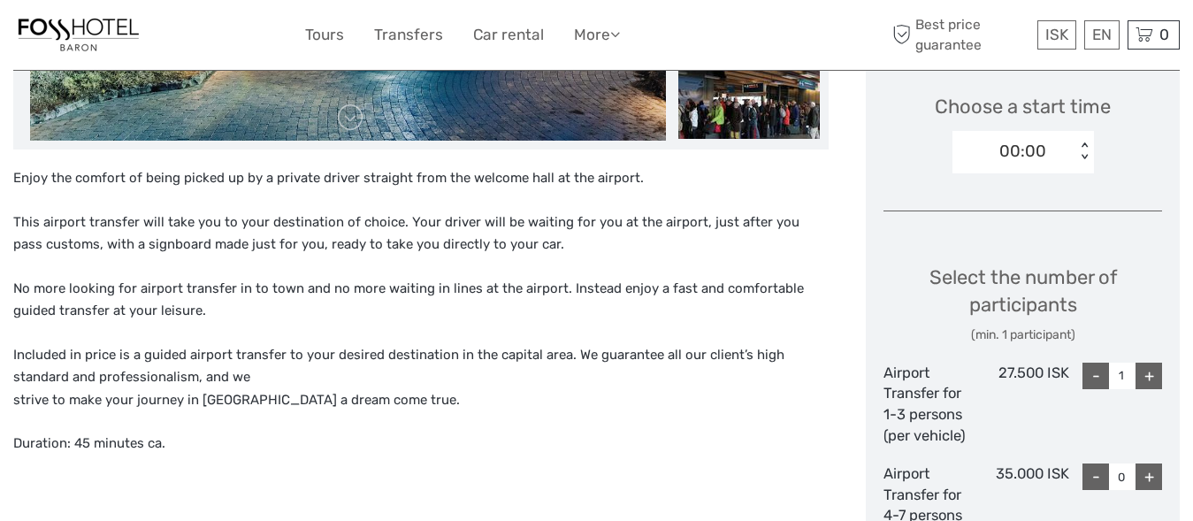
click at [1022, 130] on div "Choose a start time 00:00 < >" at bounding box center [1022, 125] width 278 height 113
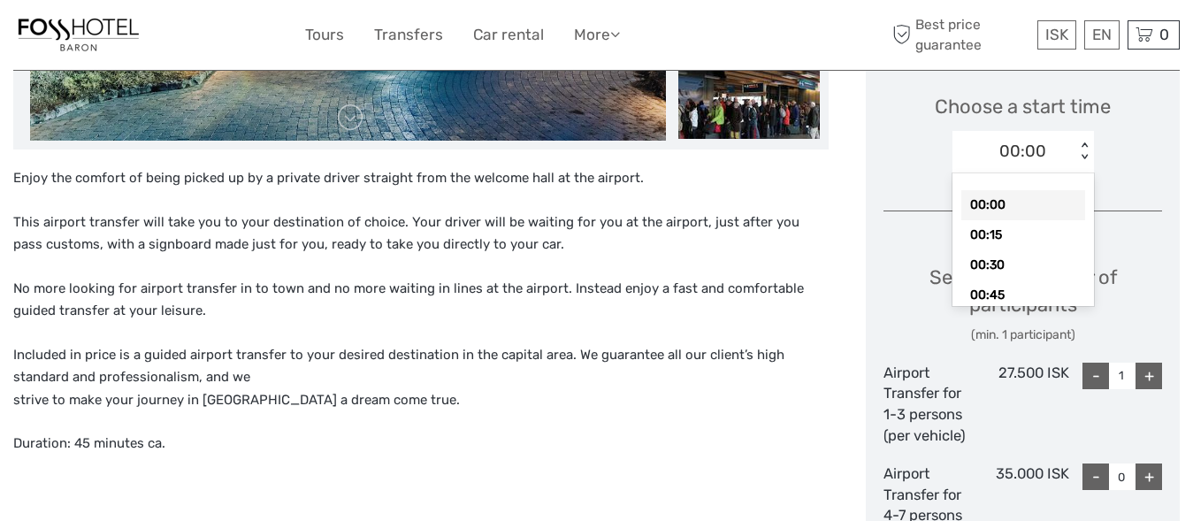
click at [1022, 143] on div "00:00" at bounding box center [1022, 151] width 47 height 23
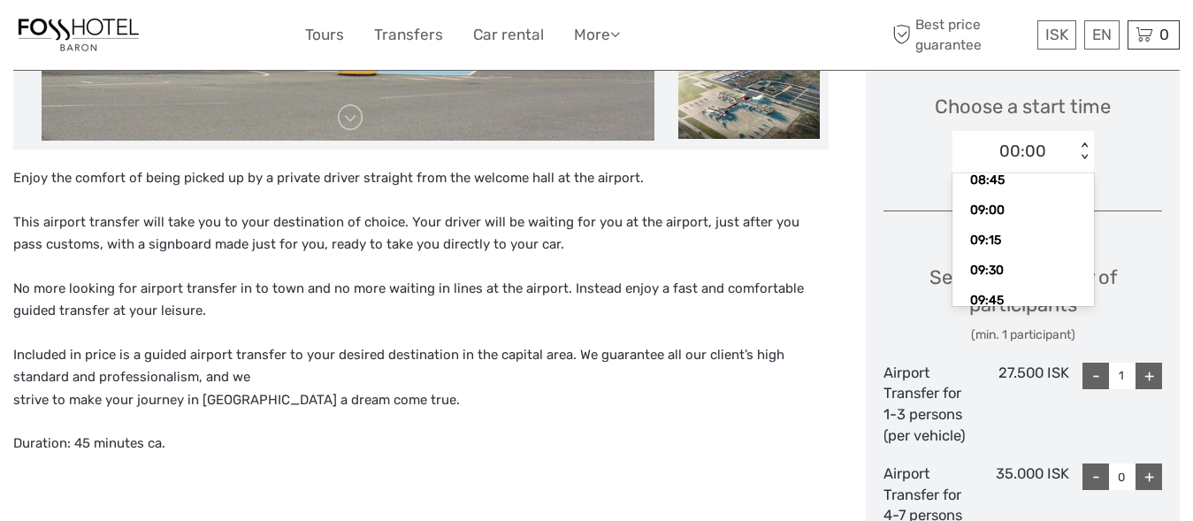
scroll to position [1082, 0]
click at [995, 268] on div "09:30" at bounding box center [1023, 265] width 124 height 30
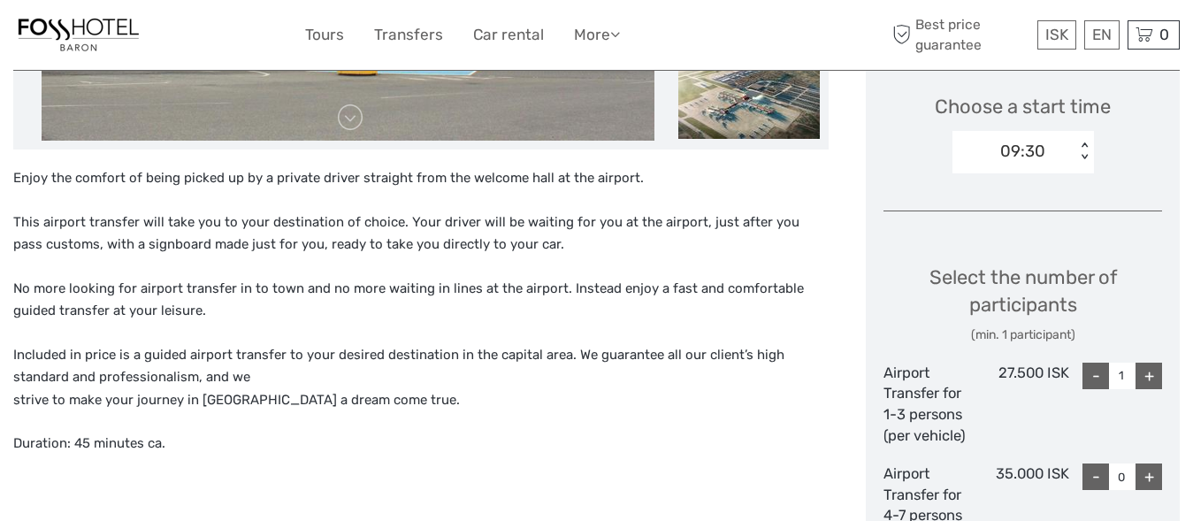
click at [1150, 366] on div "+" at bounding box center [1148, 375] width 27 height 27
type input "2"
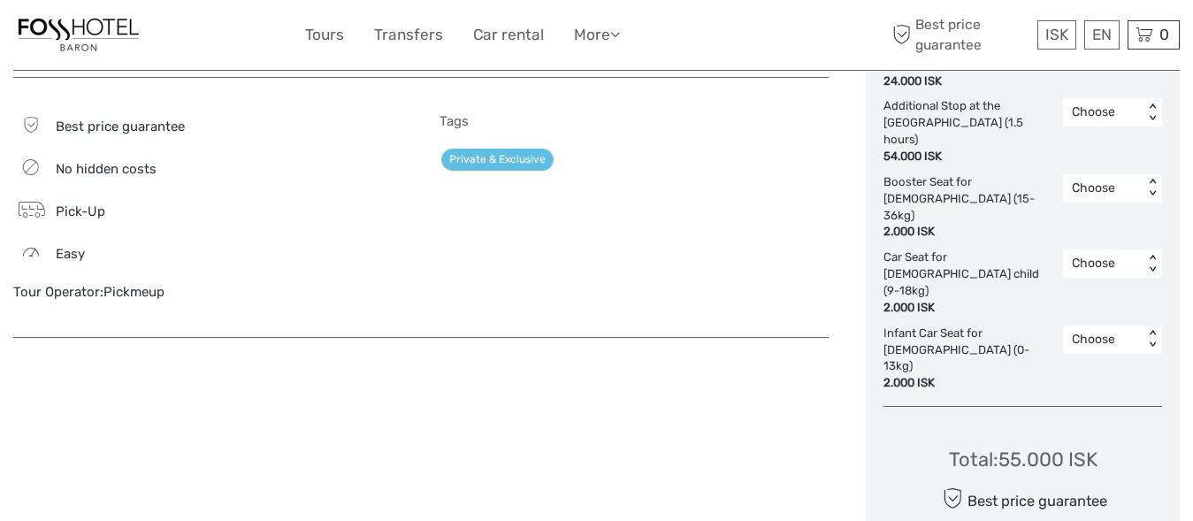
scroll to position [1262, 0]
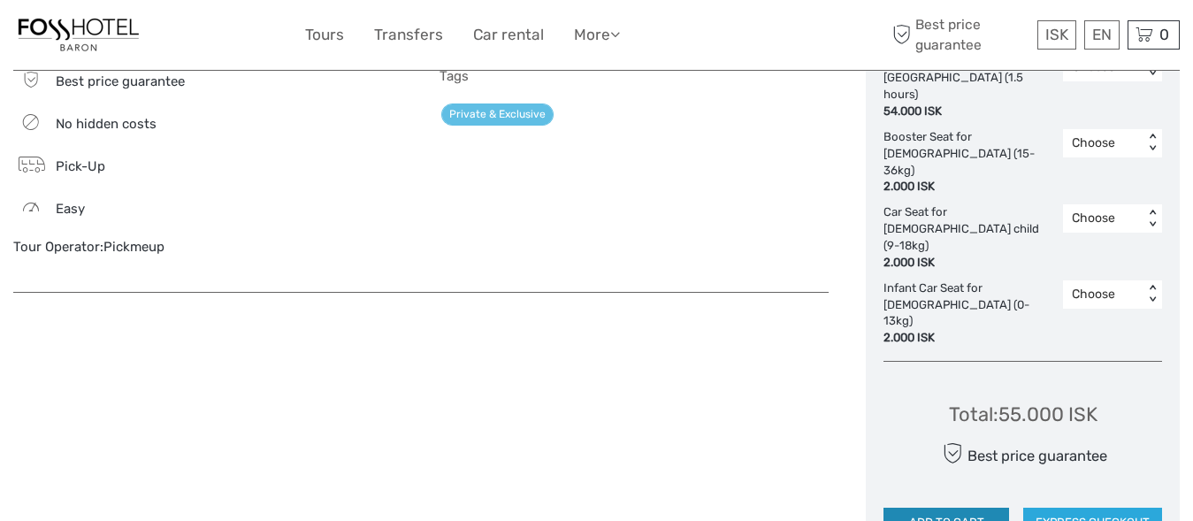
click at [927, 507] on button "ADD TO CART" at bounding box center [946, 522] width 126 height 30
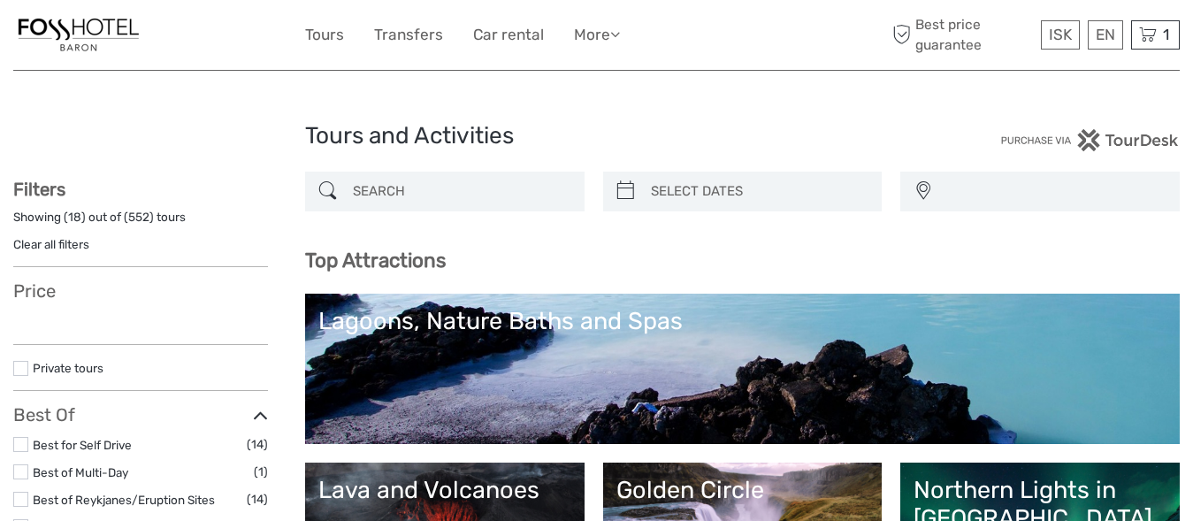
select select
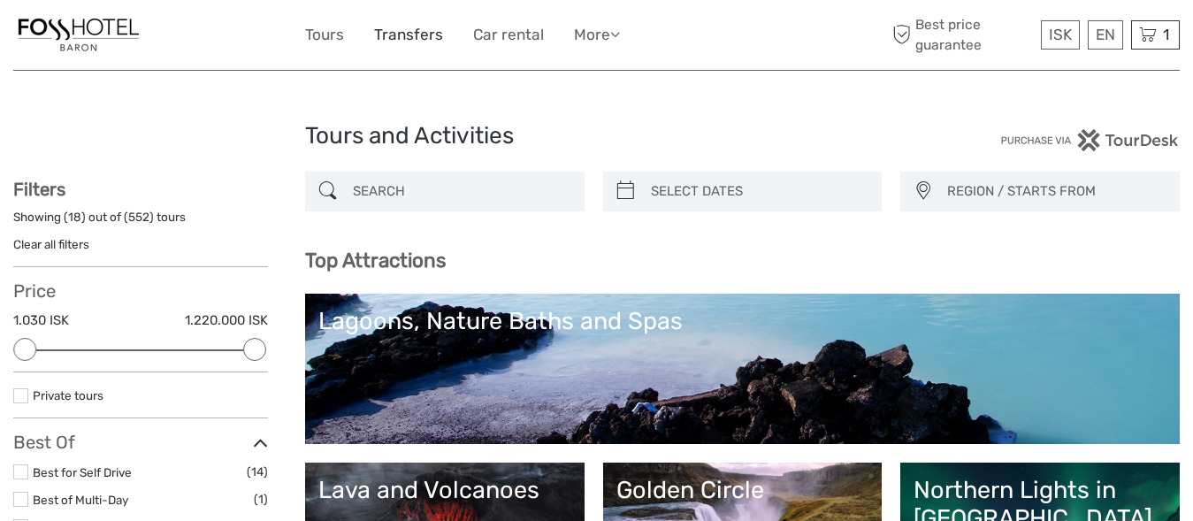
click at [420, 43] on link "Transfers" at bounding box center [408, 35] width 69 height 26
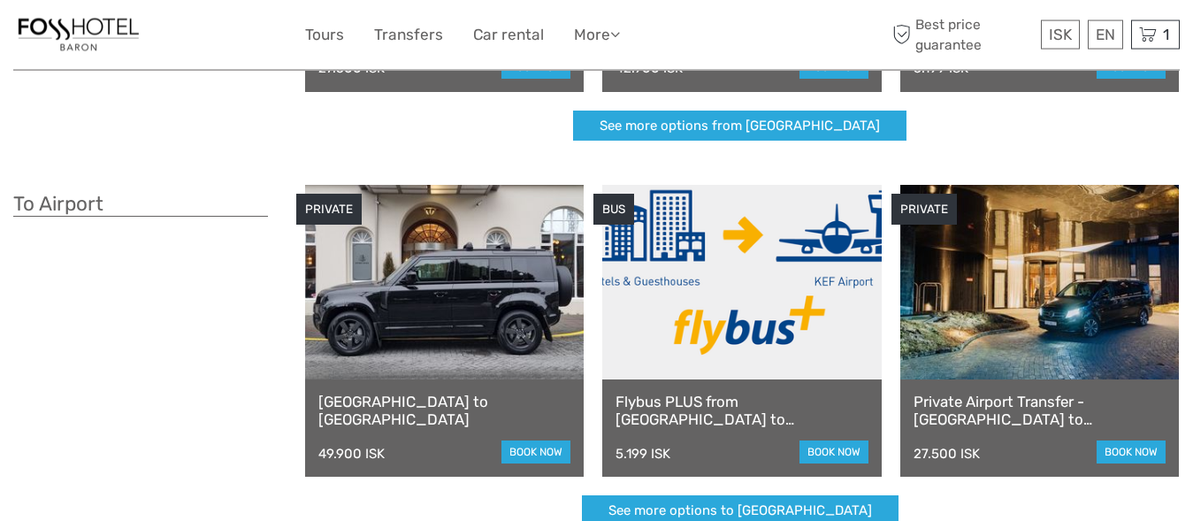
scroll to position [420, 0]
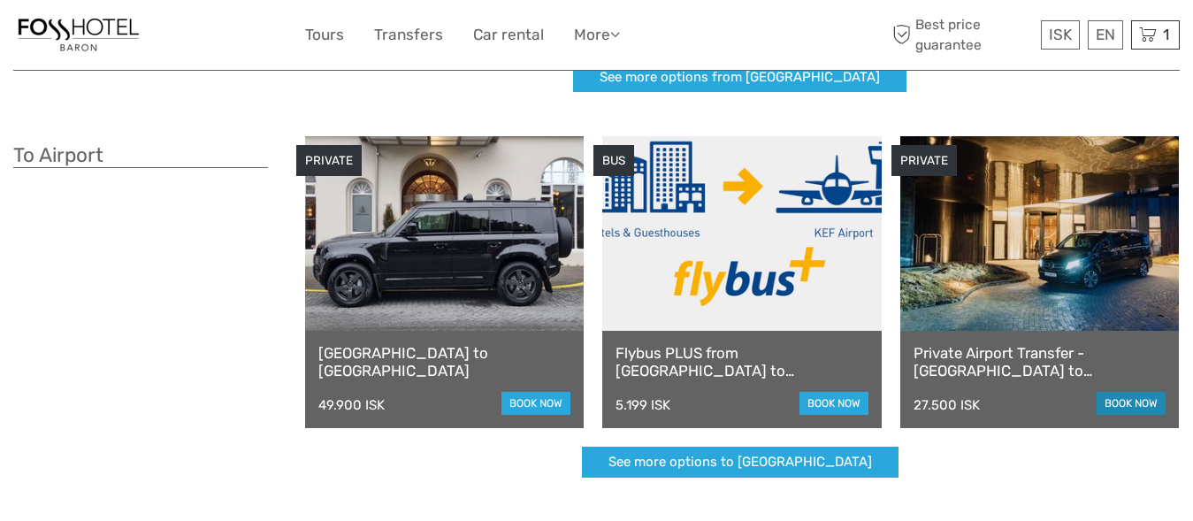
click at [1129, 398] on link "book now" at bounding box center [1130, 403] width 69 height 23
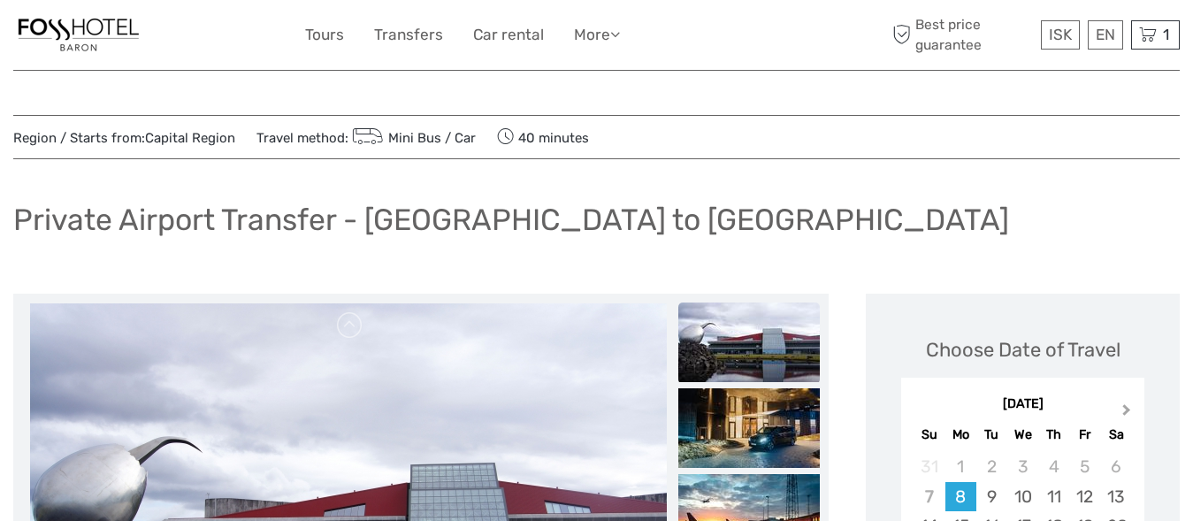
click at [1126, 410] on span "Next Month" at bounding box center [1126, 413] width 0 height 26
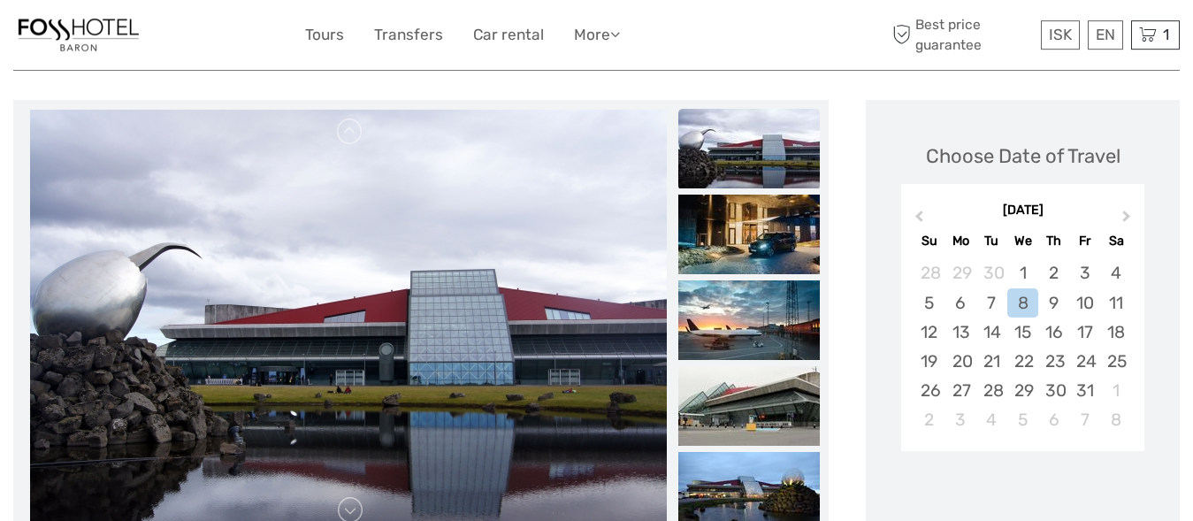
scroll to position [195, 0]
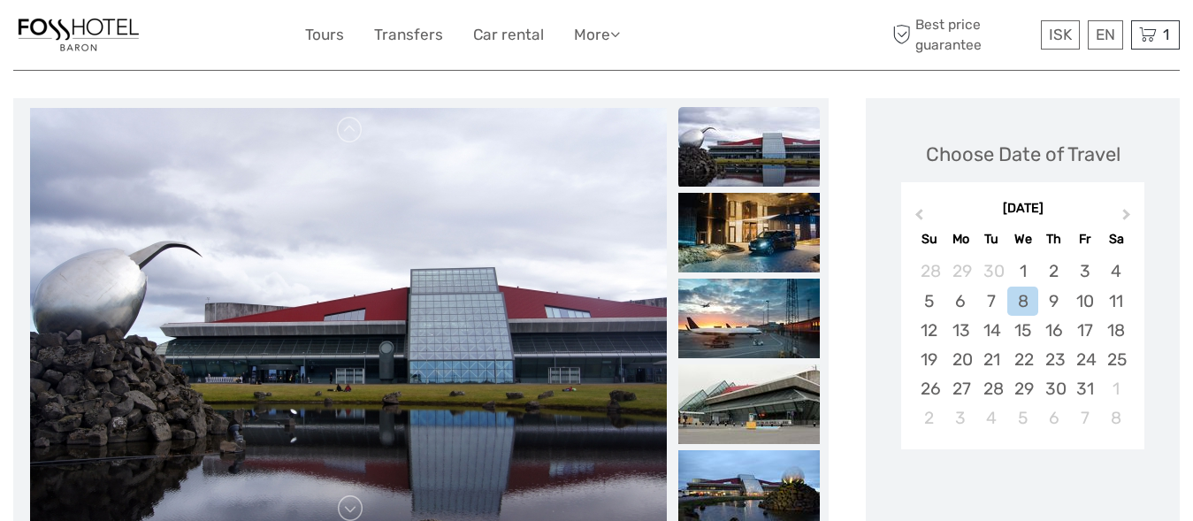
drag, startPoint x: 1199, startPoint y: 512, endPoint x: 972, endPoint y: 335, distance: 287.2
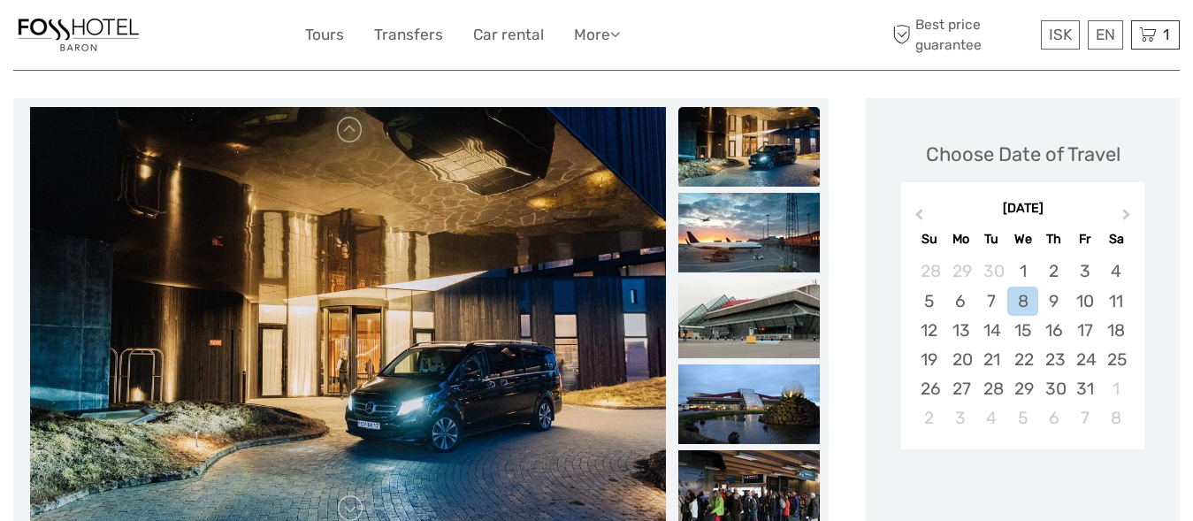
click at [972, 335] on div "13" at bounding box center [960, 330] width 31 height 29
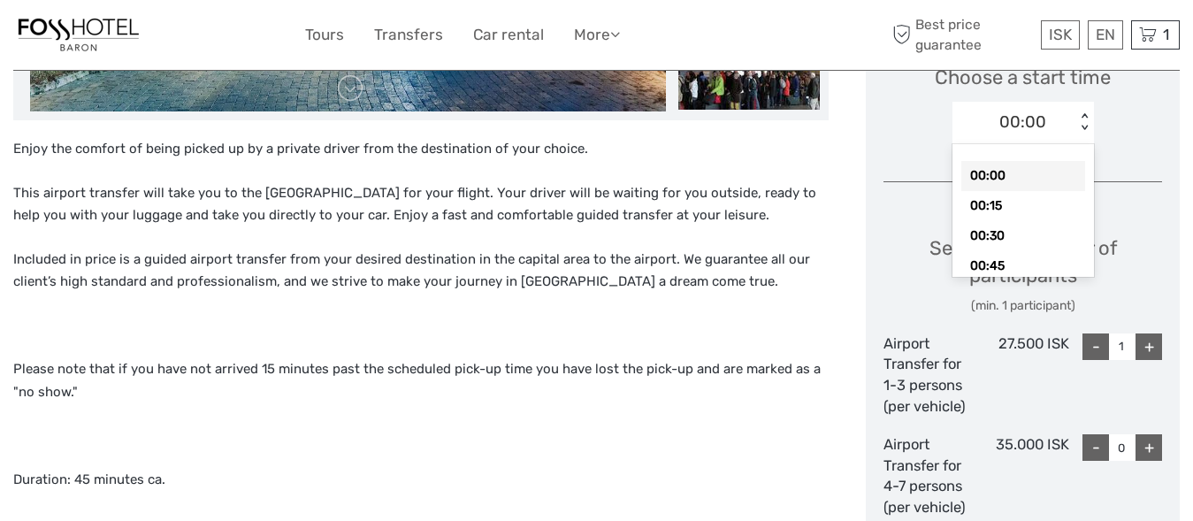
click at [1051, 112] on div "00:00" at bounding box center [1013, 122] width 123 height 27
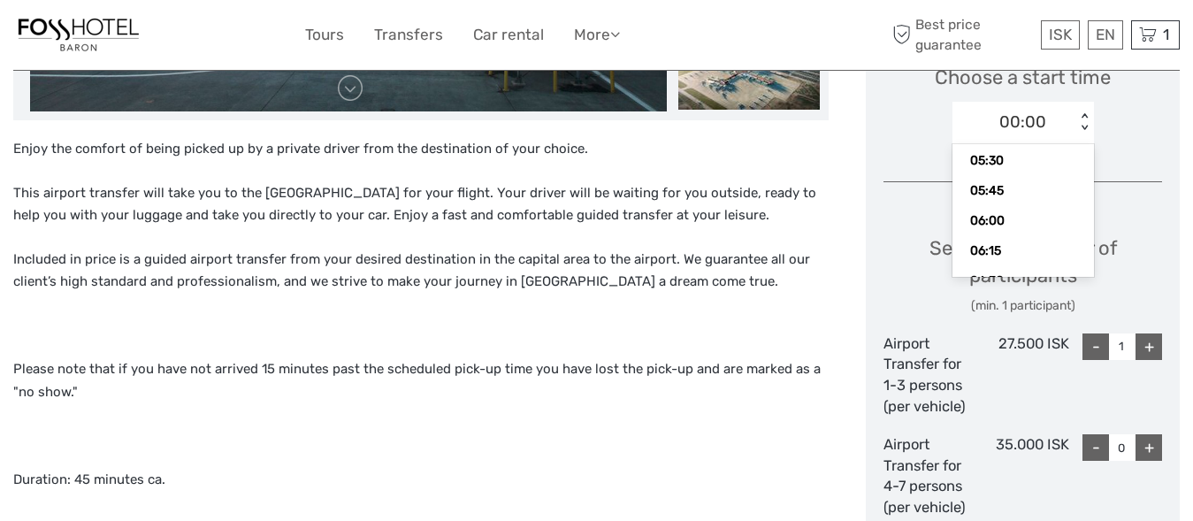
scroll to position [721, 0]
click at [988, 226] on div "06:30" at bounding box center [1023, 236] width 124 height 30
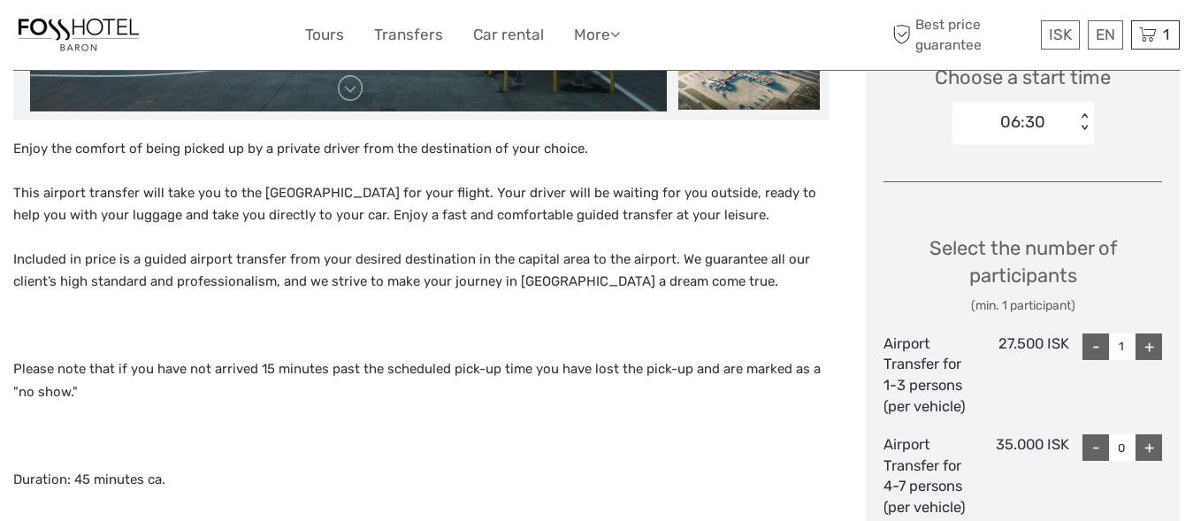
click at [1147, 341] on div "+" at bounding box center [1148, 346] width 27 height 27
type input "2"
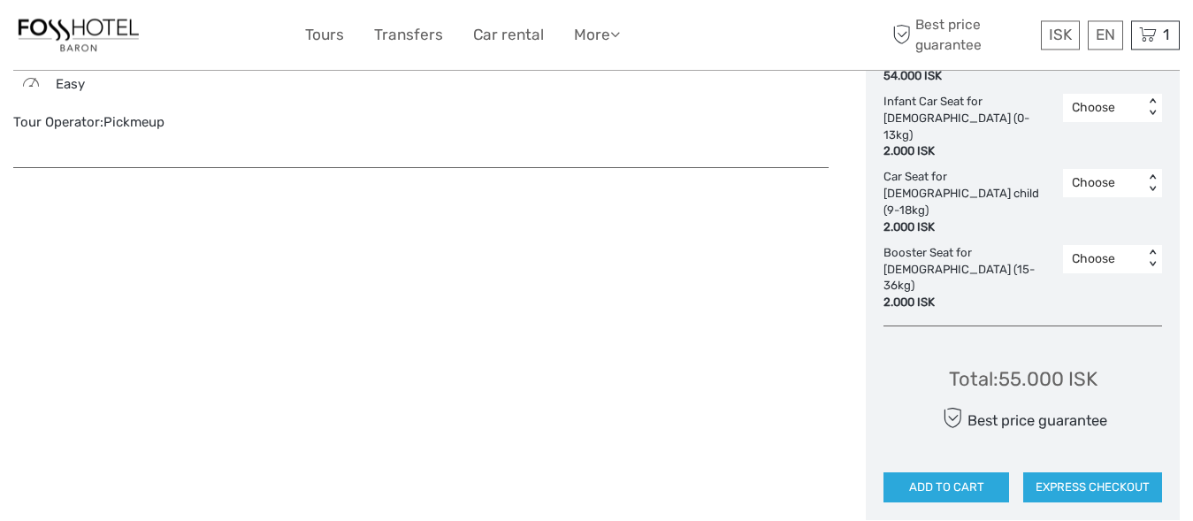
scroll to position [1337, 0]
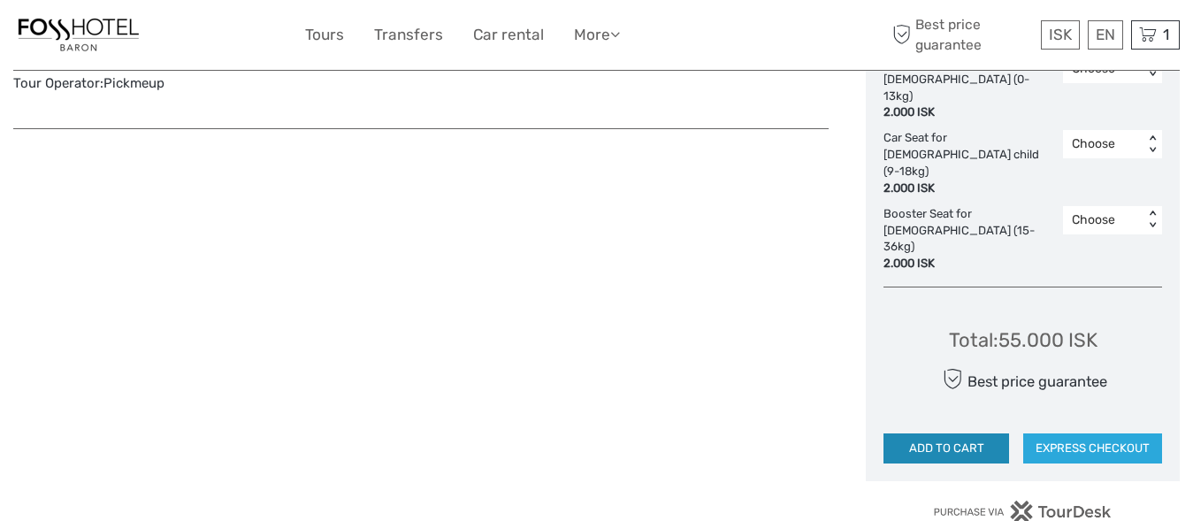
click at [896, 433] on button "ADD TO CART" at bounding box center [946, 448] width 126 height 30
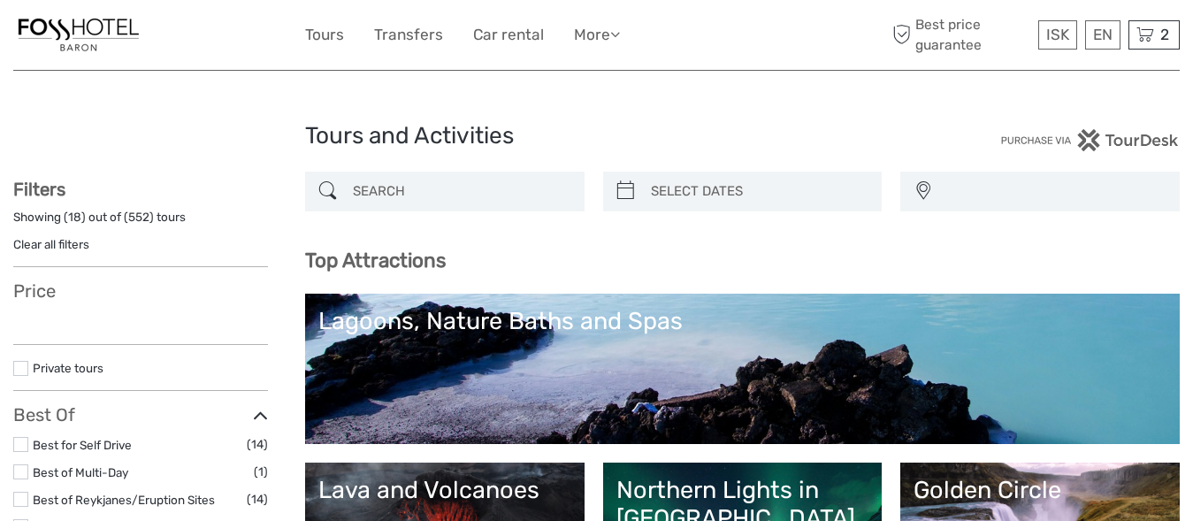
select select
click at [1155, 37] on div "2 Items Private Airport Transfer - [GEOGRAPHIC_DATA] to [GEOGRAPHIC_DATA] 2x Ai…" at bounding box center [1153, 34] width 51 height 29
select select
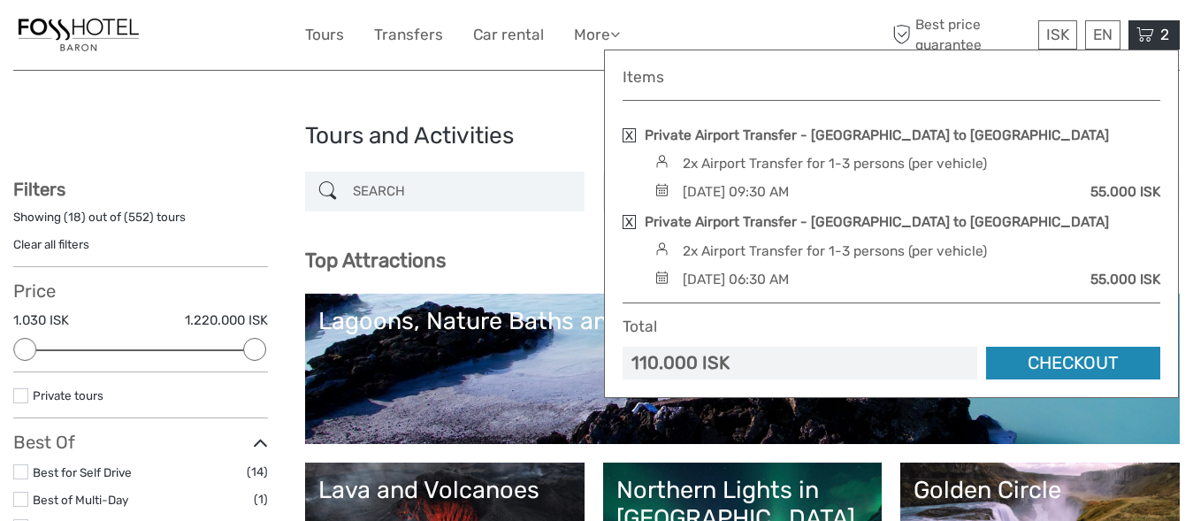
click at [1001, 359] on link "Checkout" at bounding box center [1073, 363] width 174 height 33
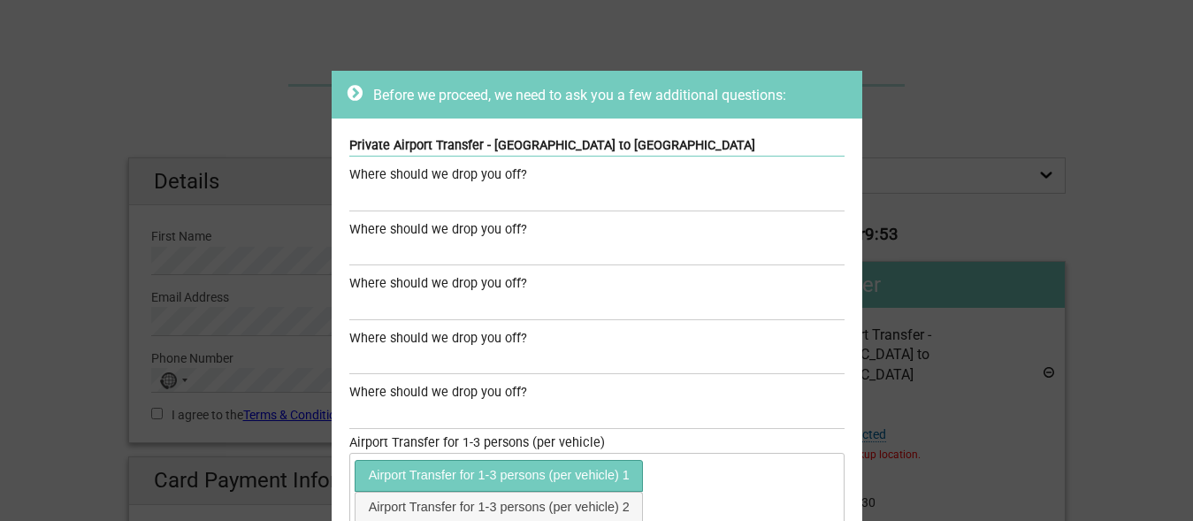
click at [731, 469] on ul "Airport Transfer for 1-3 persons (per vehicle) 1 Airport Transfer for 1-3 perso…" at bounding box center [596, 488] width 488 height 65
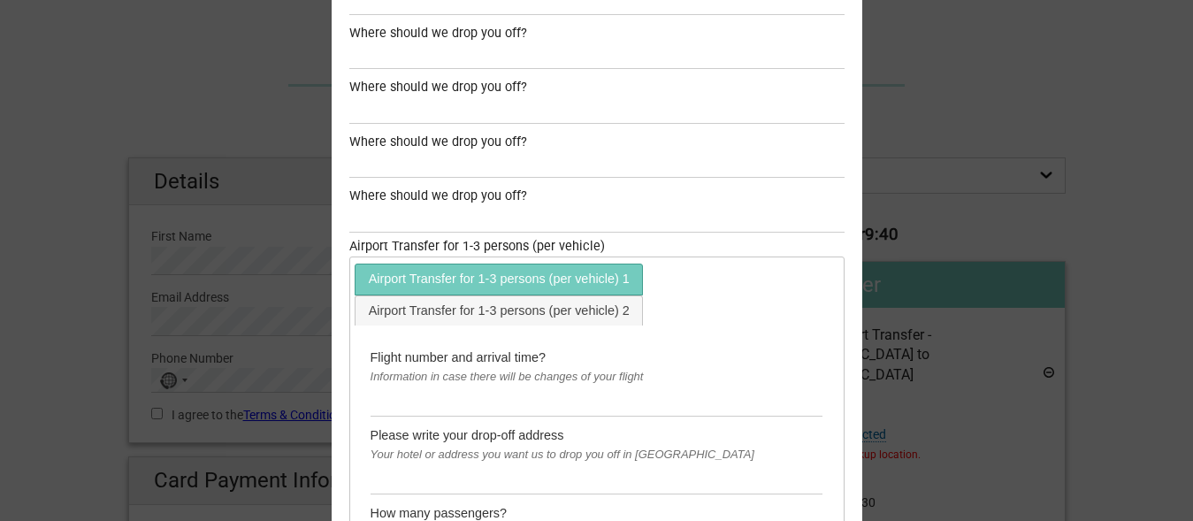
scroll to position [149, 0]
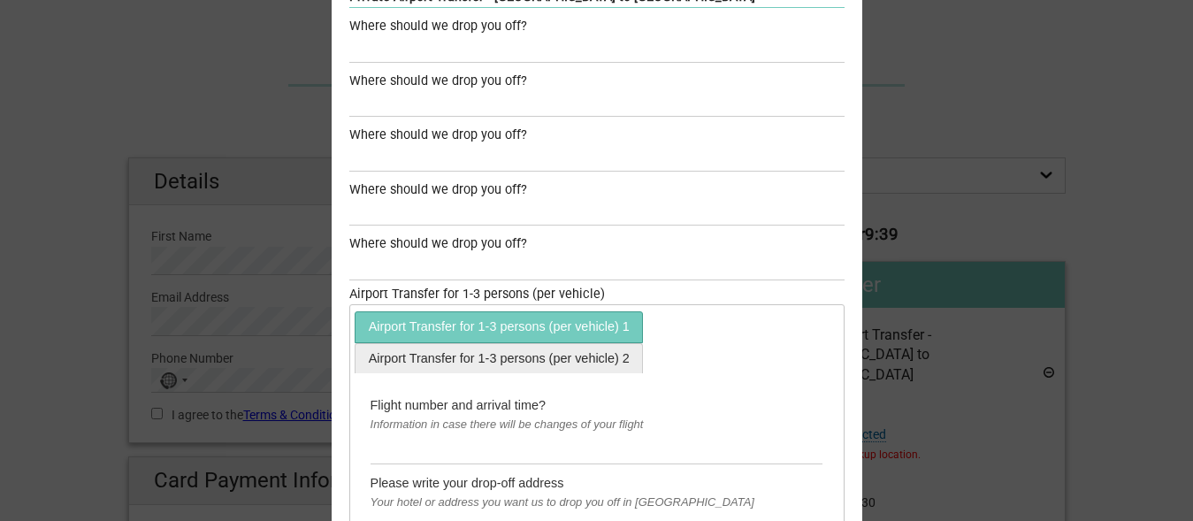
click at [593, 370] on link "Airport Transfer for 1-3 persons (per vehicle) 2" at bounding box center [498, 358] width 286 height 29
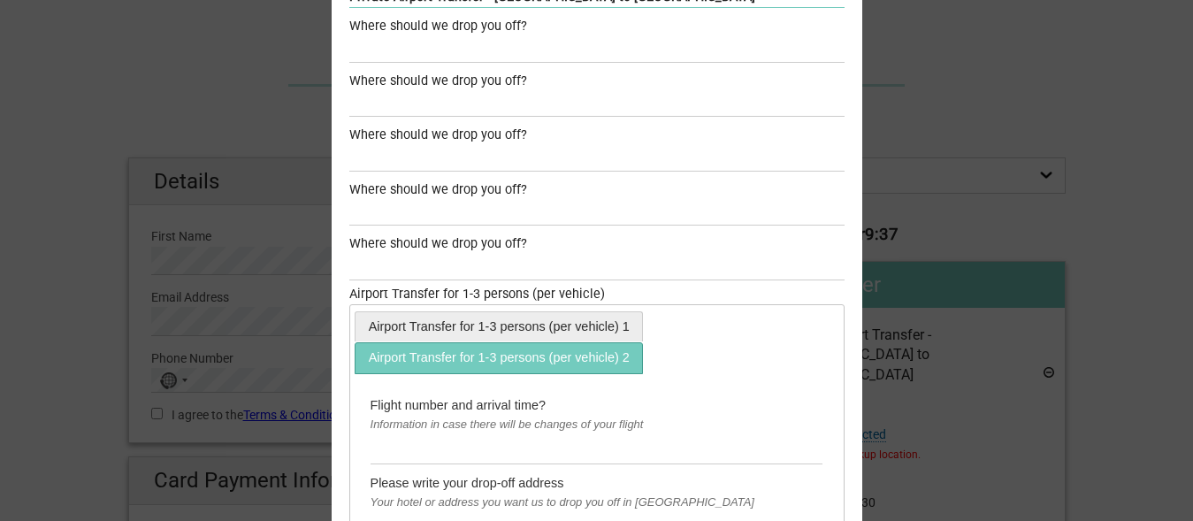
click at [569, 336] on link "Airport Transfer for 1-3 persons (per vehicle) 1" at bounding box center [498, 326] width 286 height 29
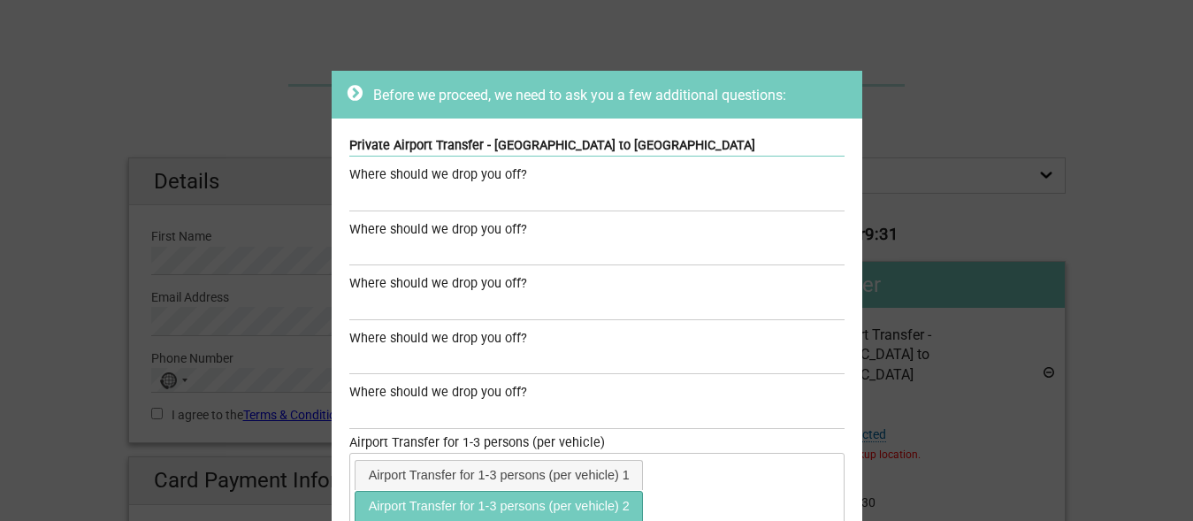
click at [625, 221] on div "Where should we drop you off?" at bounding box center [596, 229] width 495 height 19
click at [349, 93] on icon at bounding box center [354, 93] width 15 height 18
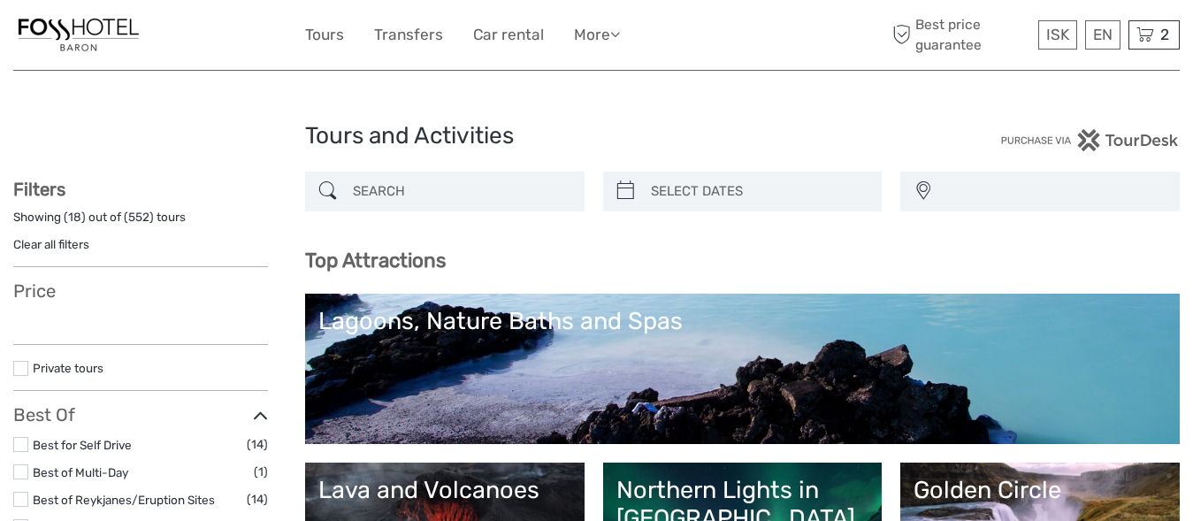
select select
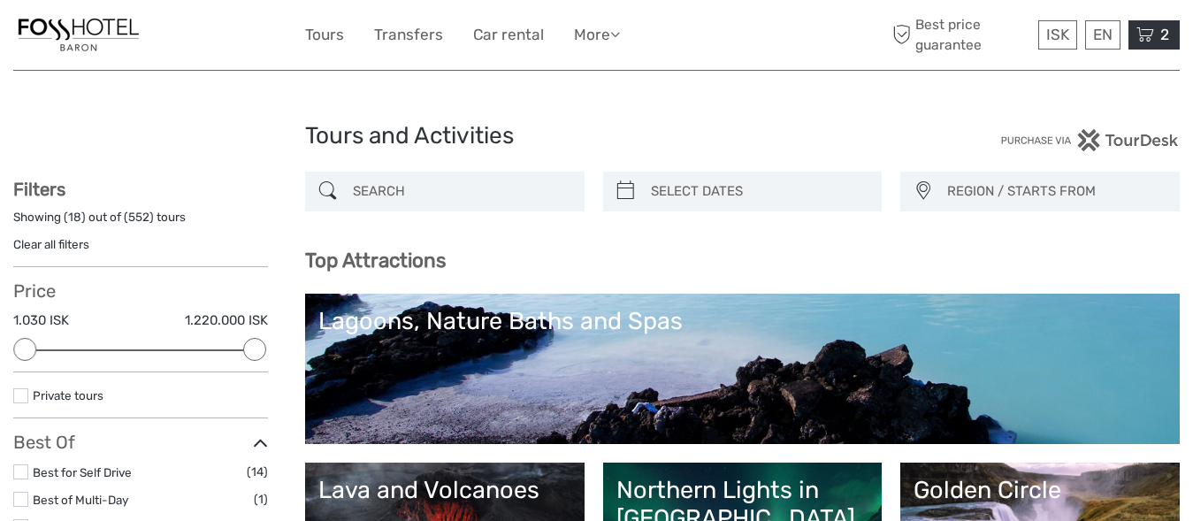
click at [1141, 42] on icon at bounding box center [1145, 35] width 18 height 22
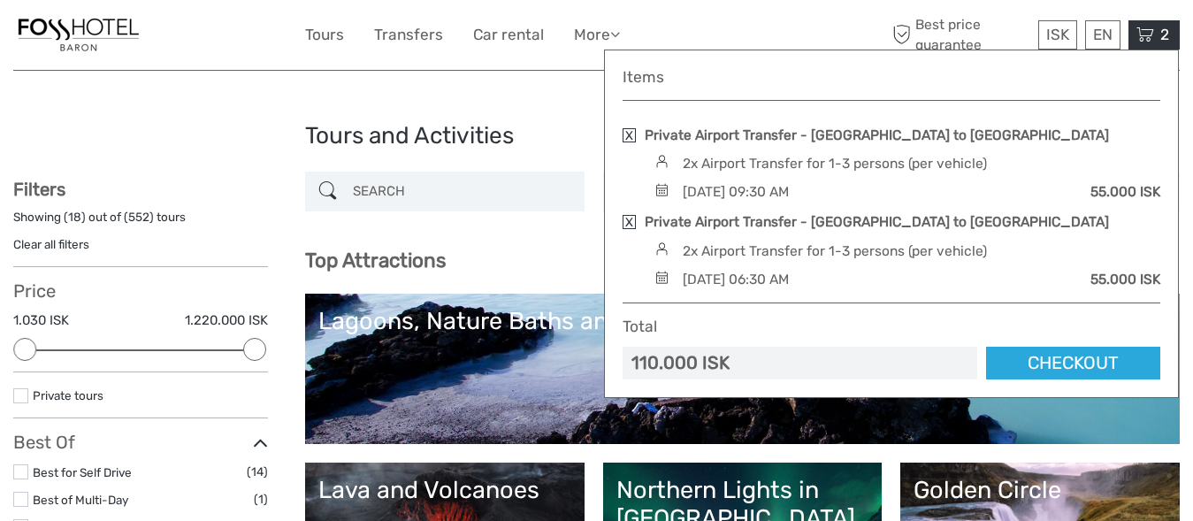
click at [629, 221] on link at bounding box center [628, 222] width 13 height 14
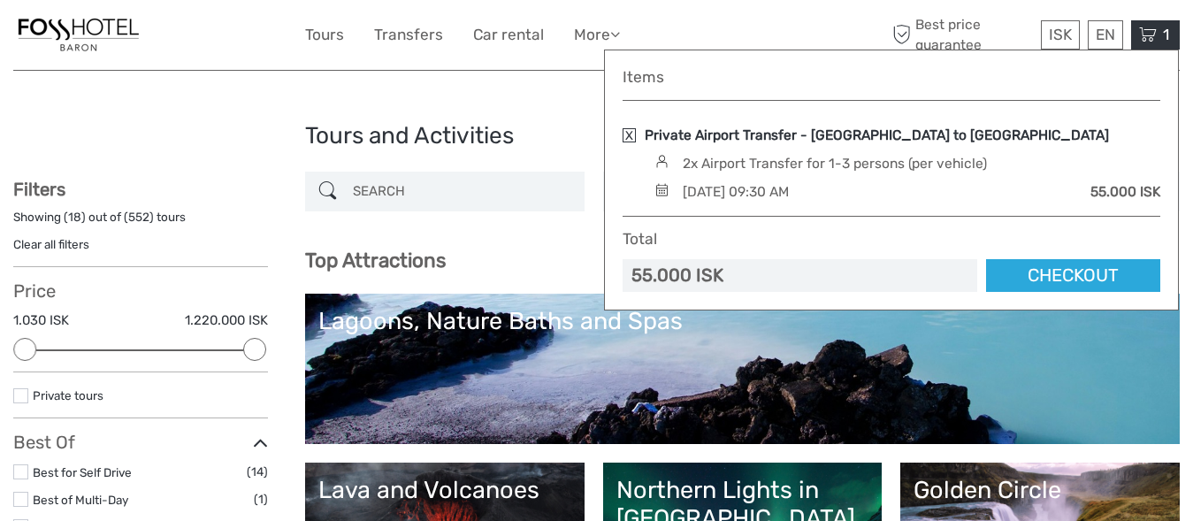
click at [794, 143] on link "Private Airport Transfer - [GEOGRAPHIC_DATA] to [GEOGRAPHIC_DATA]" at bounding box center [876, 135] width 464 height 19
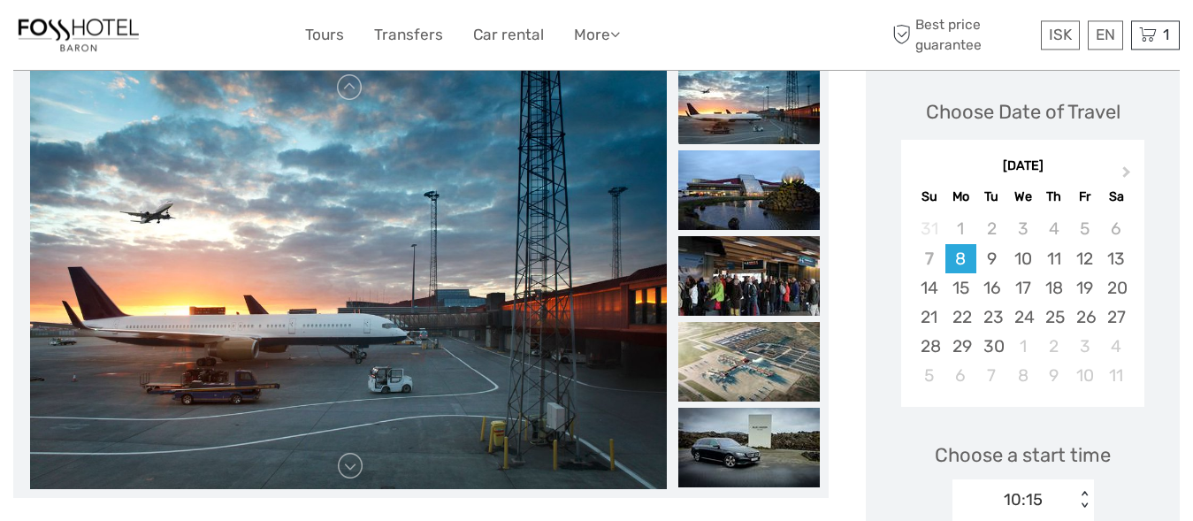
scroll to position [223, 0]
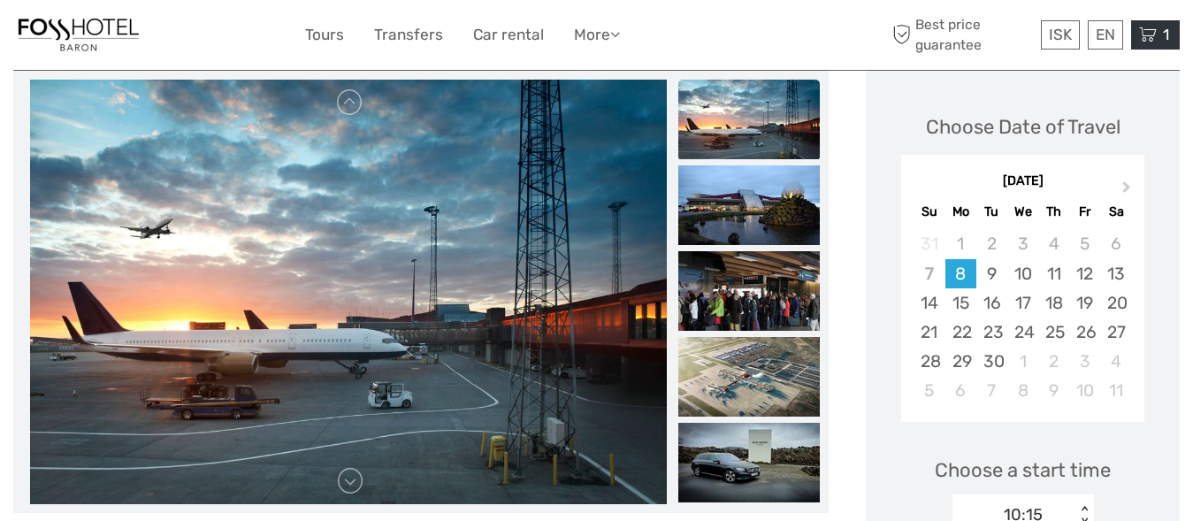
click at [1157, 31] on div "1 Items Private Airport Transfer - [GEOGRAPHIC_DATA] to [GEOGRAPHIC_DATA] 2x Ai…" at bounding box center [1155, 34] width 49 height 29
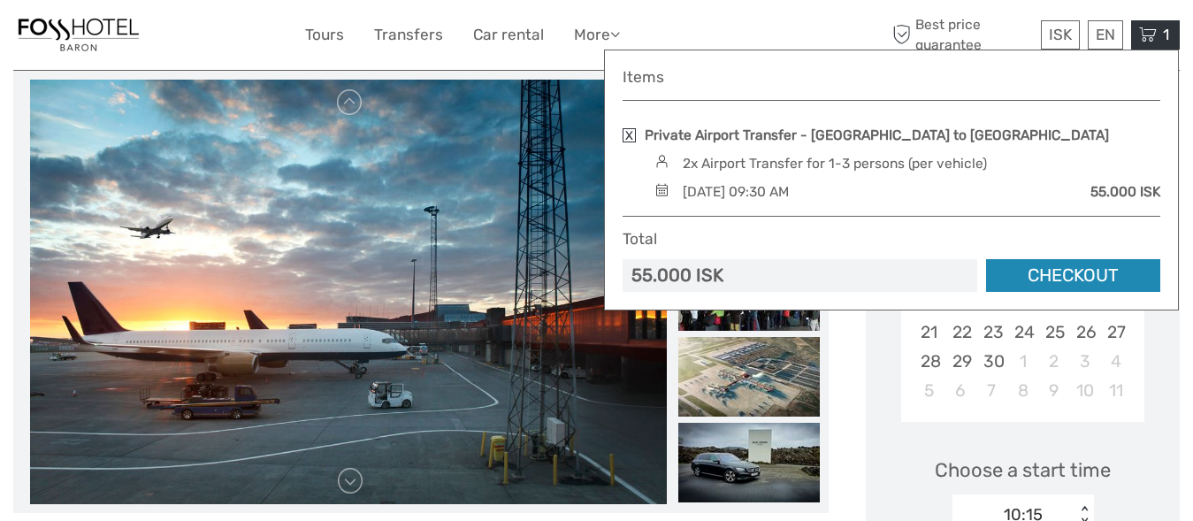
click at [1030, 278] on link "Checkout" at bounding box center [1073, 275] width 174 height 33
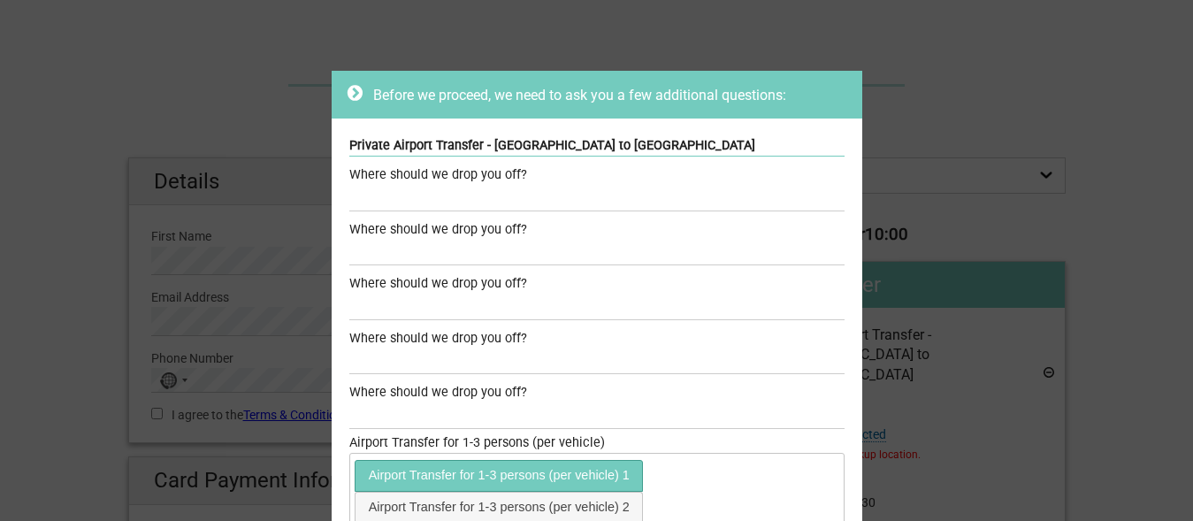
scroll to position [45, 0]
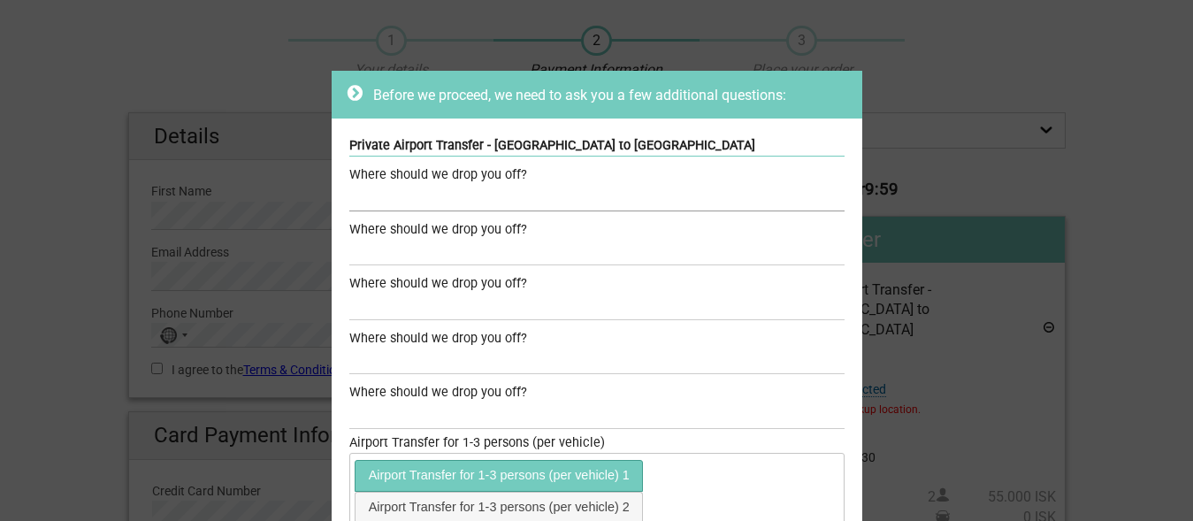
click at [462, 186] on input "text" at bounding box center [596, 199] width 495 height 26
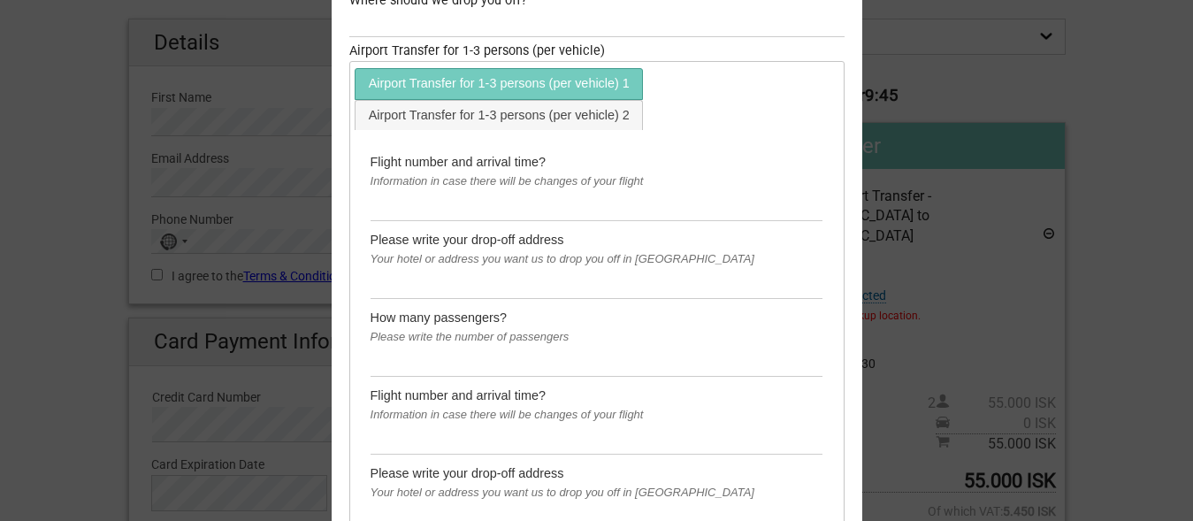
scroll to position [393, 0]
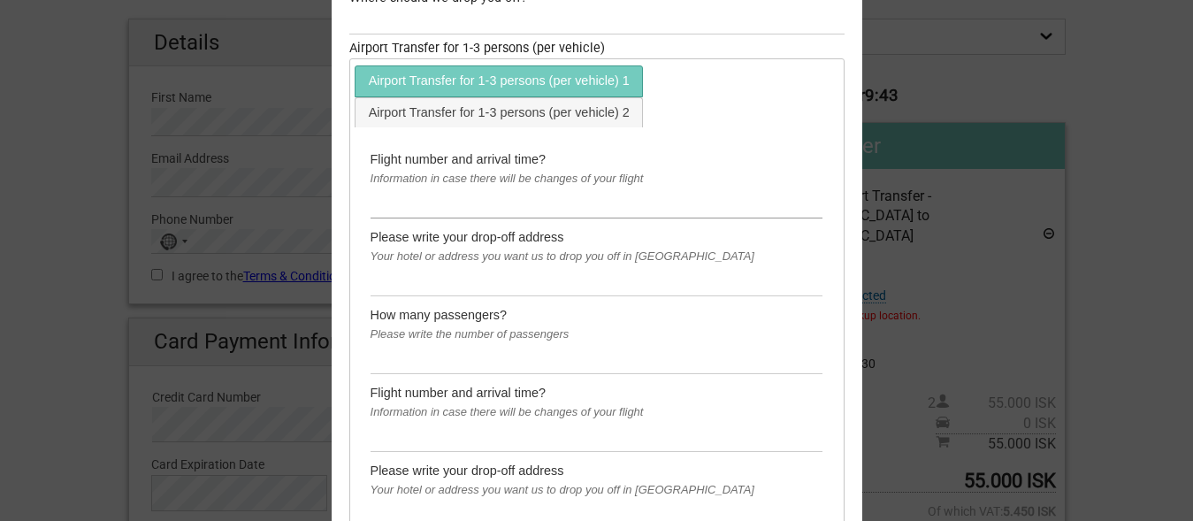
click at [626, 205] on input "text" at bounding box center [596, 203] width 453 height 29
click at [461, 120] on link "Airport Transfer for 1-3 persons (per vehicle) 2" at bounding box center [498, 113] width 286 height 29
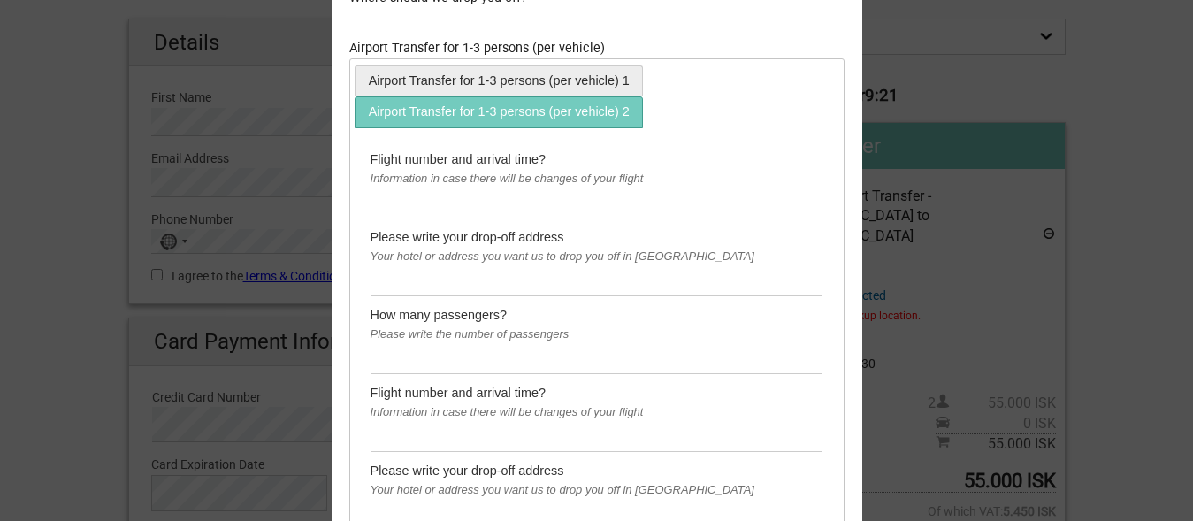
click at [473, 90] on link "Airport Transfer for 1-3 persons (per vehicle) 1" at bounding box center [498, 81] width 286 height 29
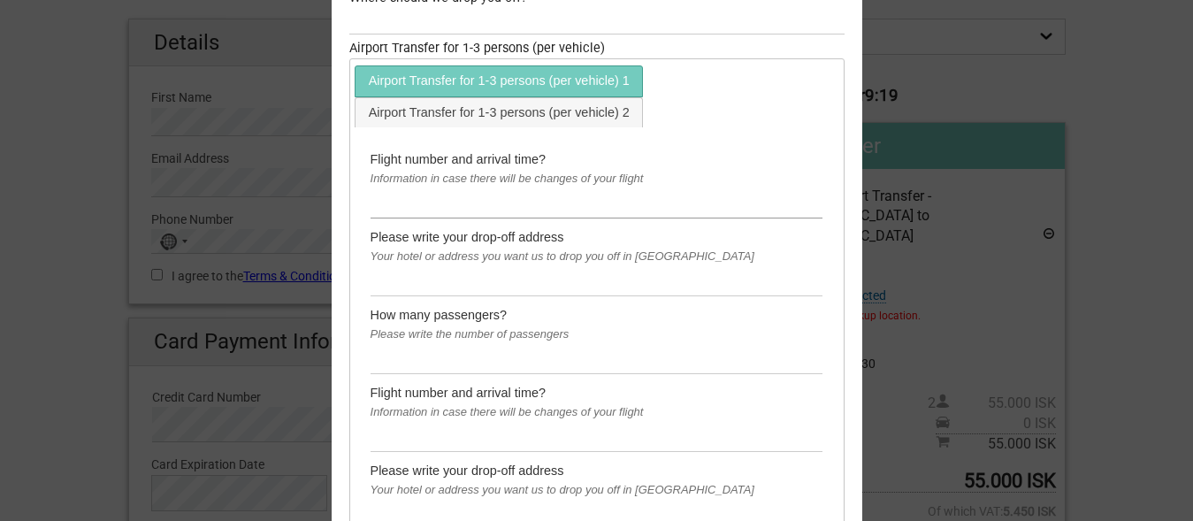
click at [571, 207] on input "text" at bounding box center [596, 203] width 453 height 29
type input "e"
drag, startPoint x: 457, startPoint y: 207, endPoint x: 367, endPoint y: 199, distance: 90.5
click at [370, 199] on input "EZY3315 0855" at bounding box center [596, 203] width 453 height 29
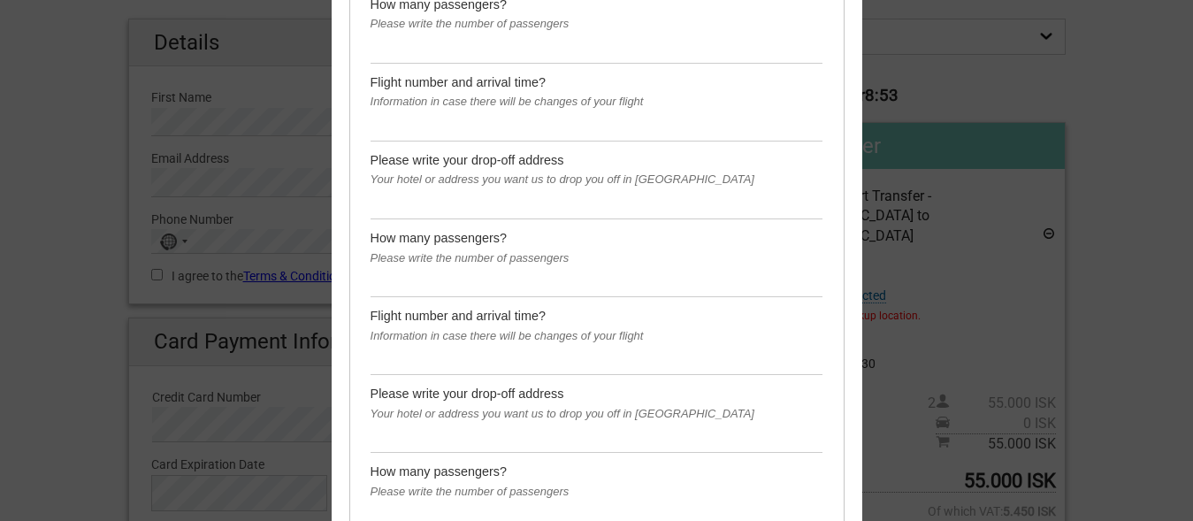
scroll to position [697, 0]
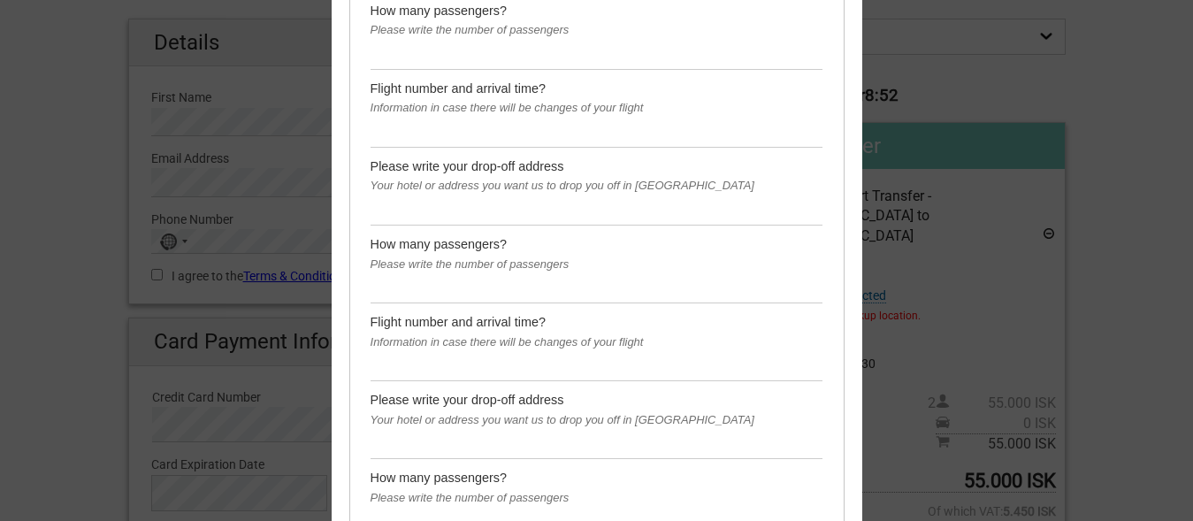
type input "EZY3315 0855"
paste input "EZY3315 0855"
type input "EZY3315 0855"
paste input "EZY3315 0855"
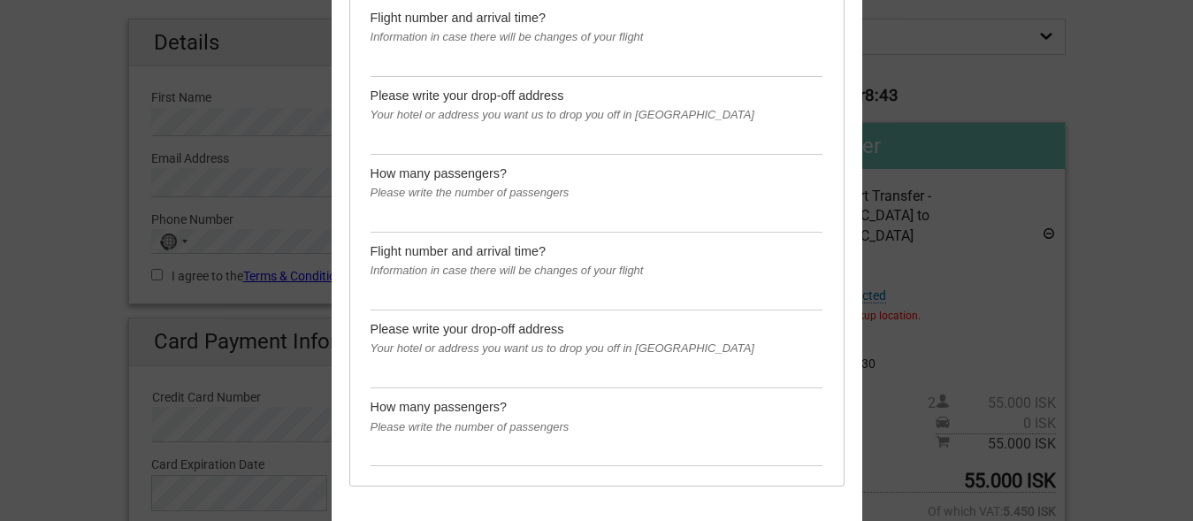
scroll to position [1157, 0]
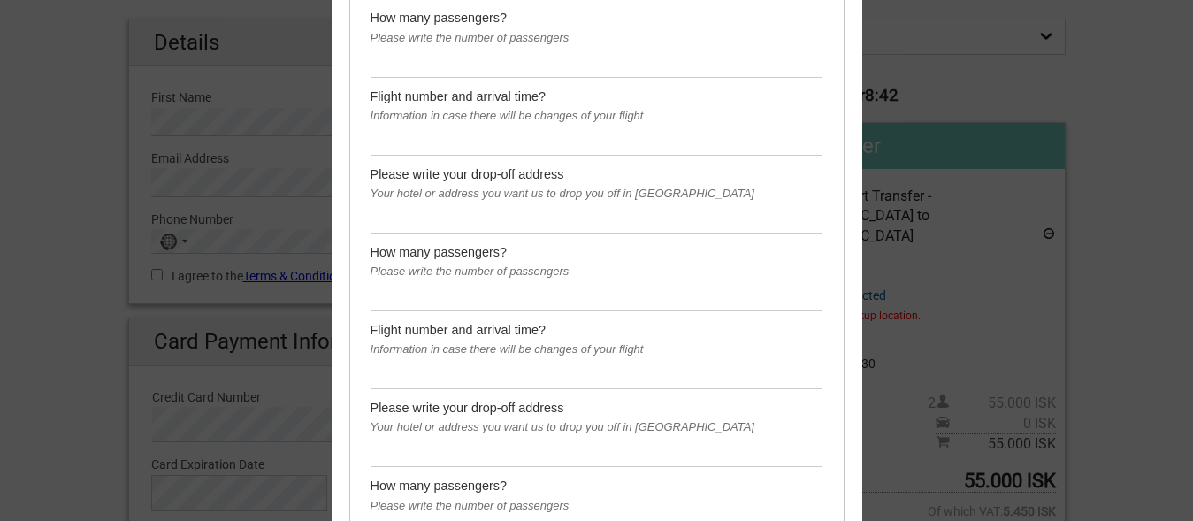
type input "EZY3315 0855"
paste input "EZY3315 0855"
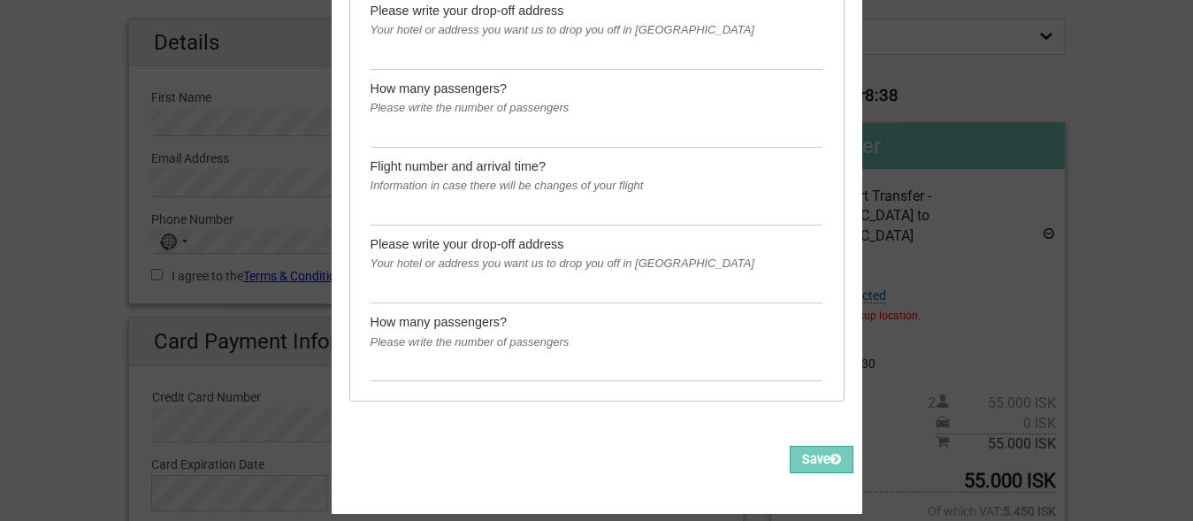
scroll to position [1338, 0]
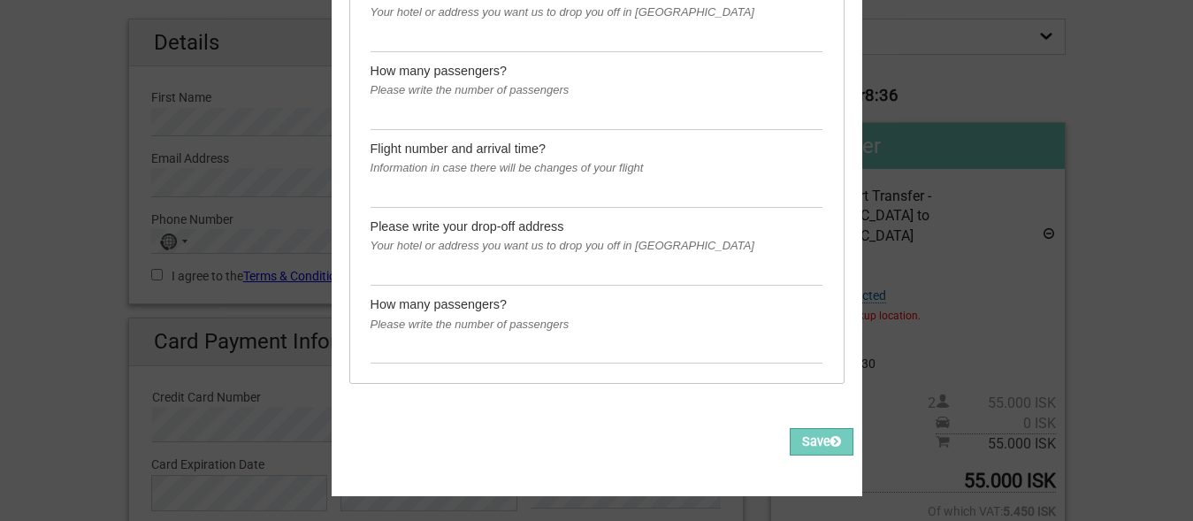
type input "EZY3315 0855"
paste input "EZY3315 0855"
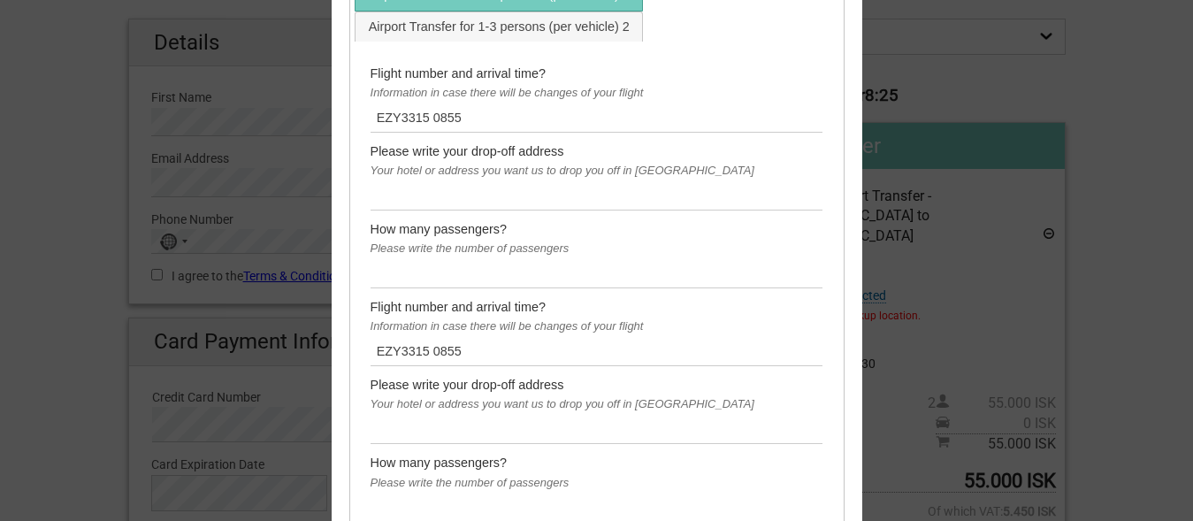
scroll to position [472, 0]
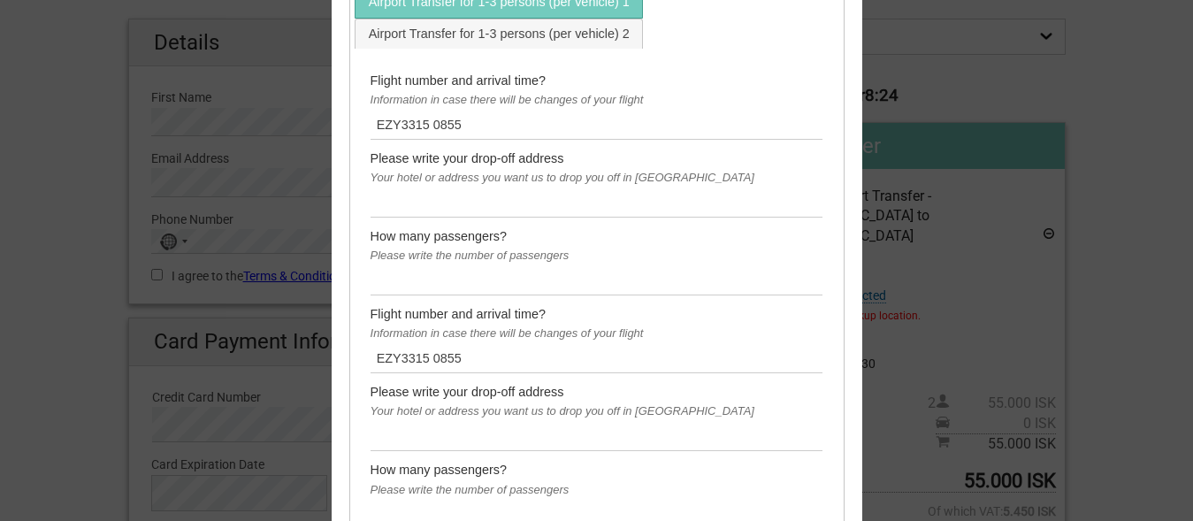
type input "EZY3315 0855"
click at [482, 211] on input "text" at bounding box center [596, 202] width 453 height 29
drag, startPoint x: 470, startPoint y: 209, endPoint x: 348, endPoint y: 197, distance: 122.5
click at [370, 197] on input "Fosshotel Baron" at bounding box center [596, 202] width 453 height 29
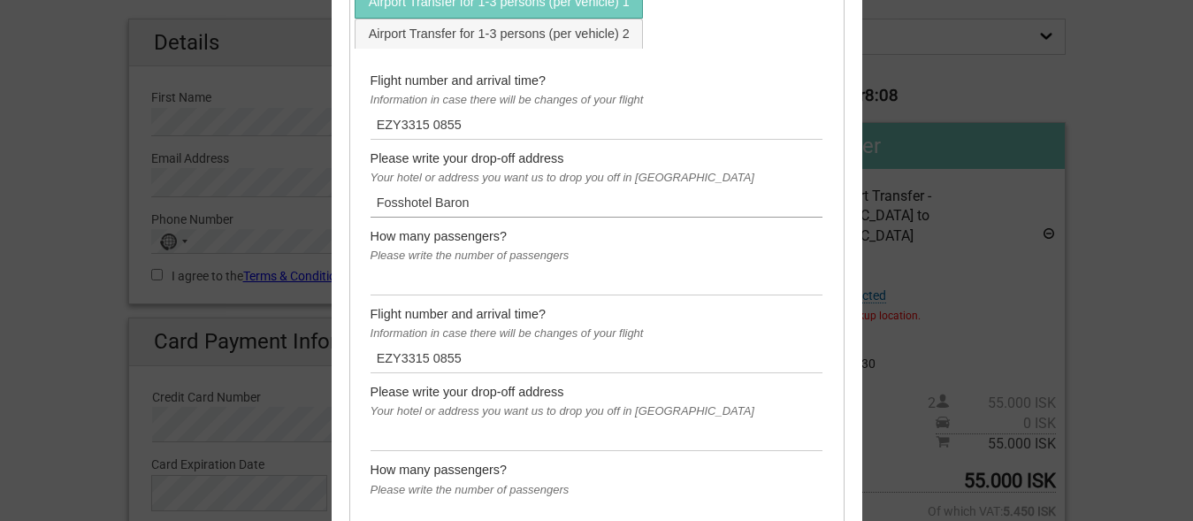
type input "Fosshotel Baron"
click at [482, 447] on input "text" at bounding box center [596, 437] width 453 height 29
paste input "Fosshotel Baron"
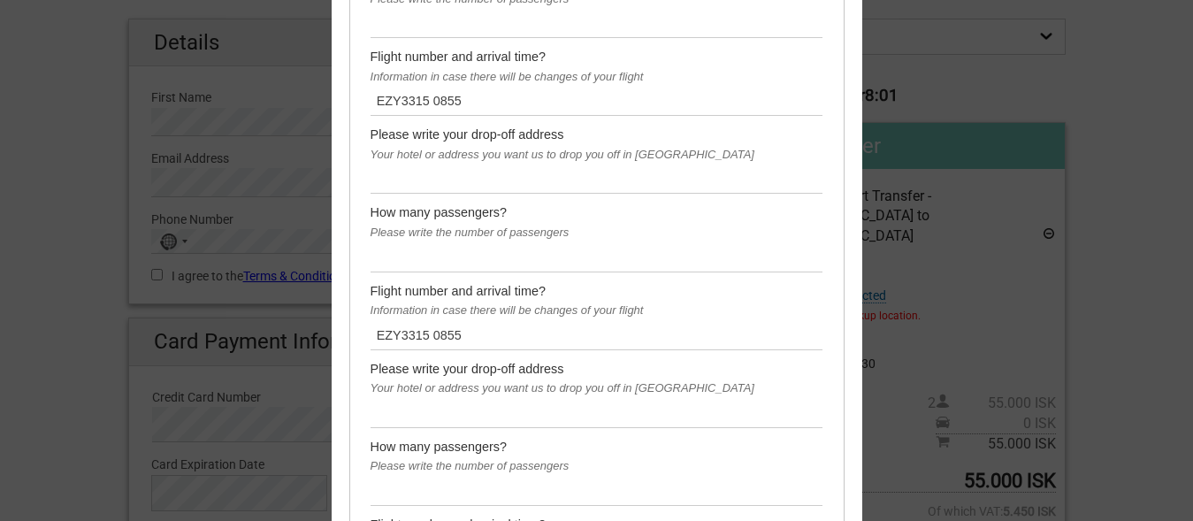
scroll to position [987, 0]
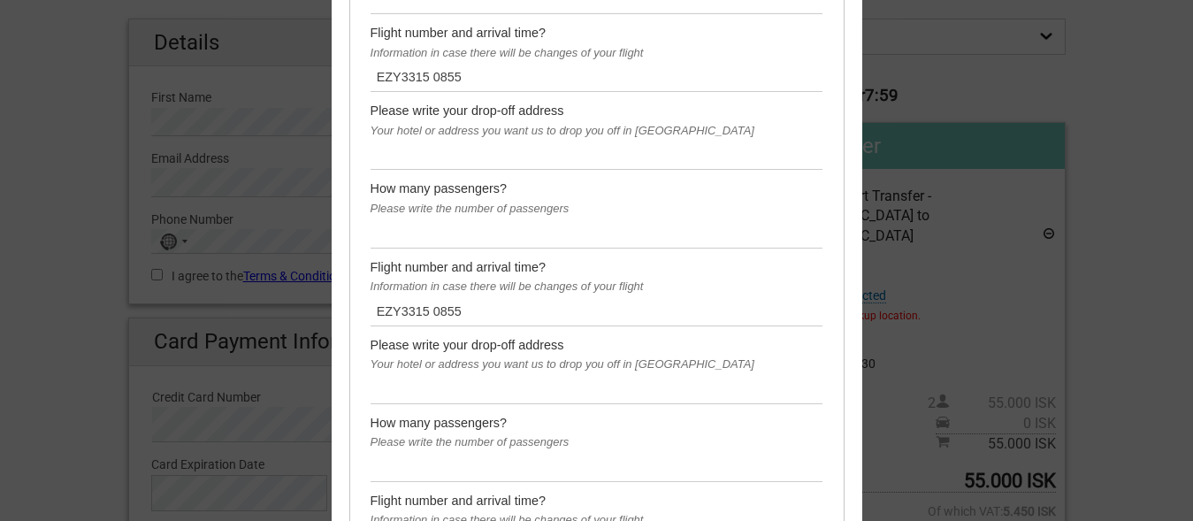
type input "Fosshotel Baron"
click at [419, 162] on input "text" at bounding box center [596, 155] width 453 height 29
paste input "Fosshotel Baron"
type input "Fosshotel Baron"
click at [423, 398] on input "text" at bounding box center [596, 389] width 453 height 29
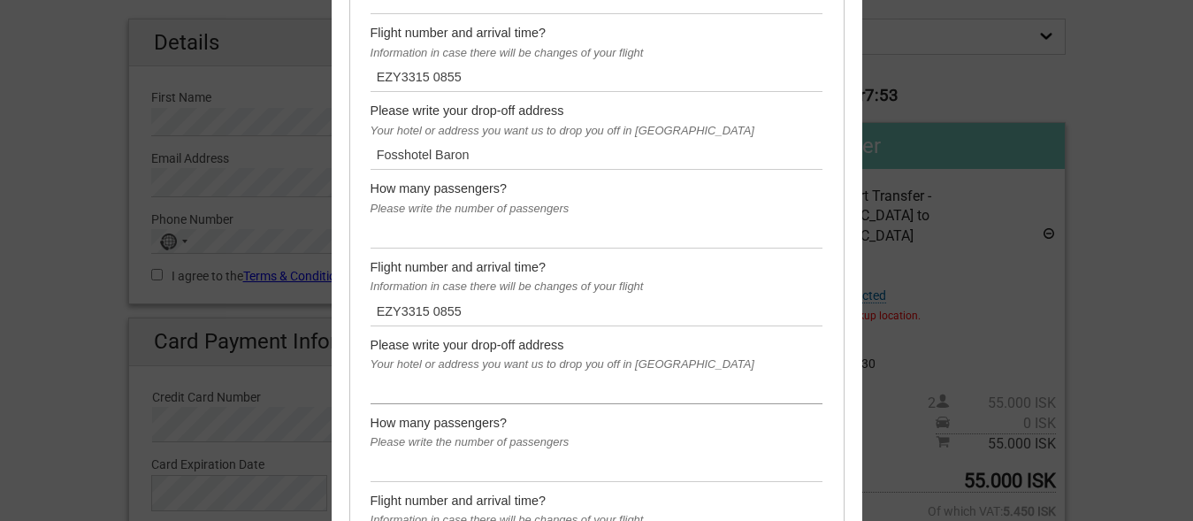
paste input "Fosshotel Baron"
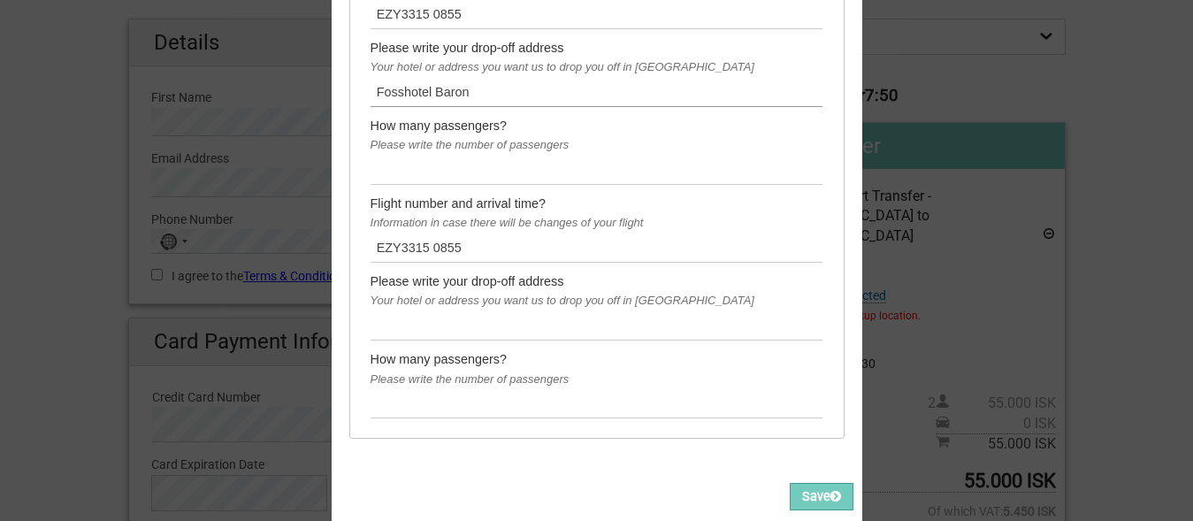
scroll to position [1291, 0]
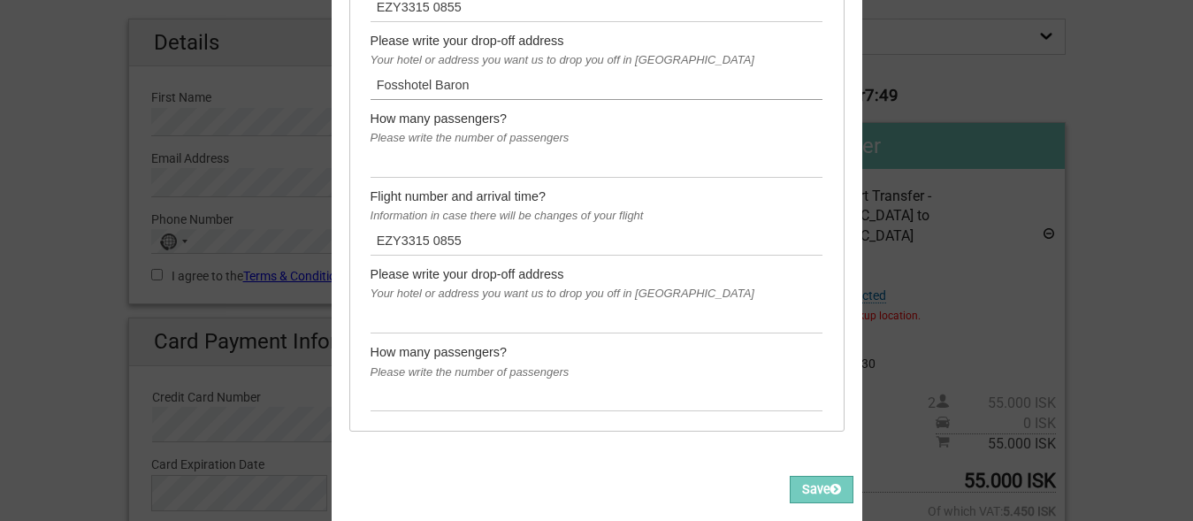
type input "Fosshotel Baron"
click at [460, 313] on input "text" at bounding box center [596, 319] width 453 height 29
paste input "Fosshotel Baron"
type input "Fosshotel Baron"
click at [419, 402] on input "text" at bounding box center [596, 397] width 453 height 29
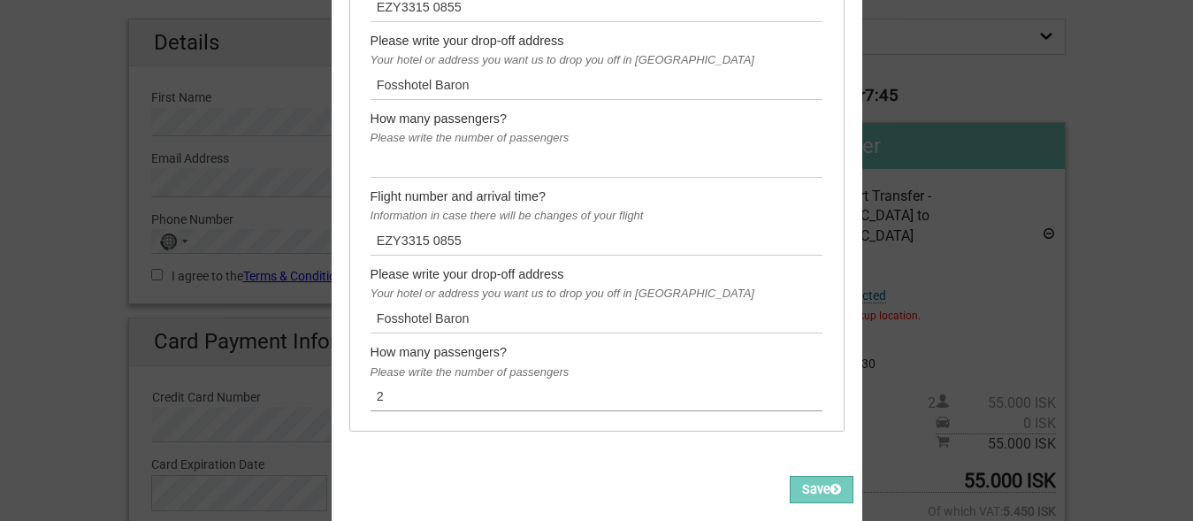
type input "2"
click at [399, 167] on input "text" at bounding box center [596, 163] width 453 height 29
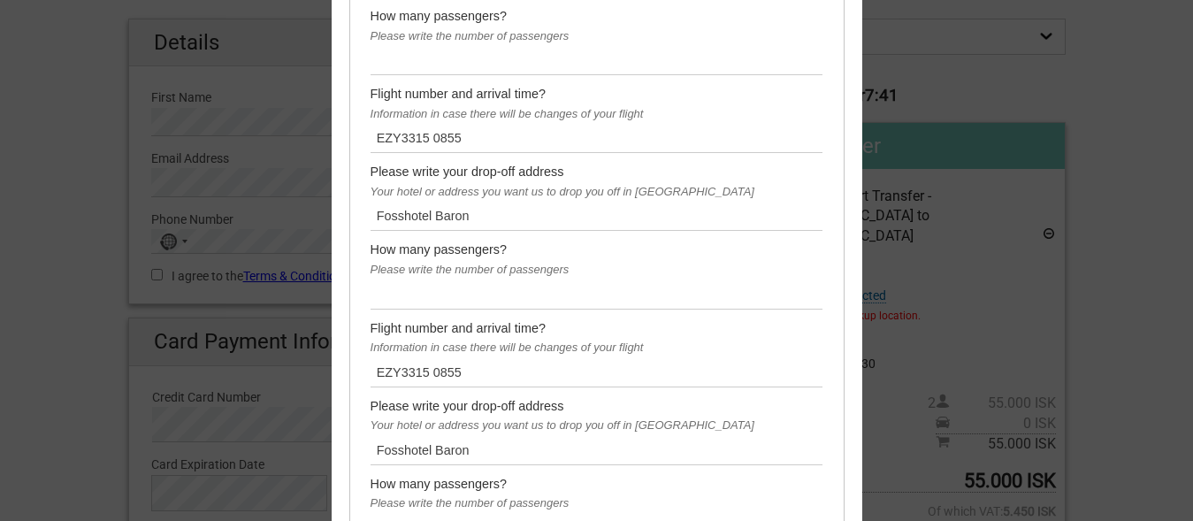
scroll to position [865, 0]
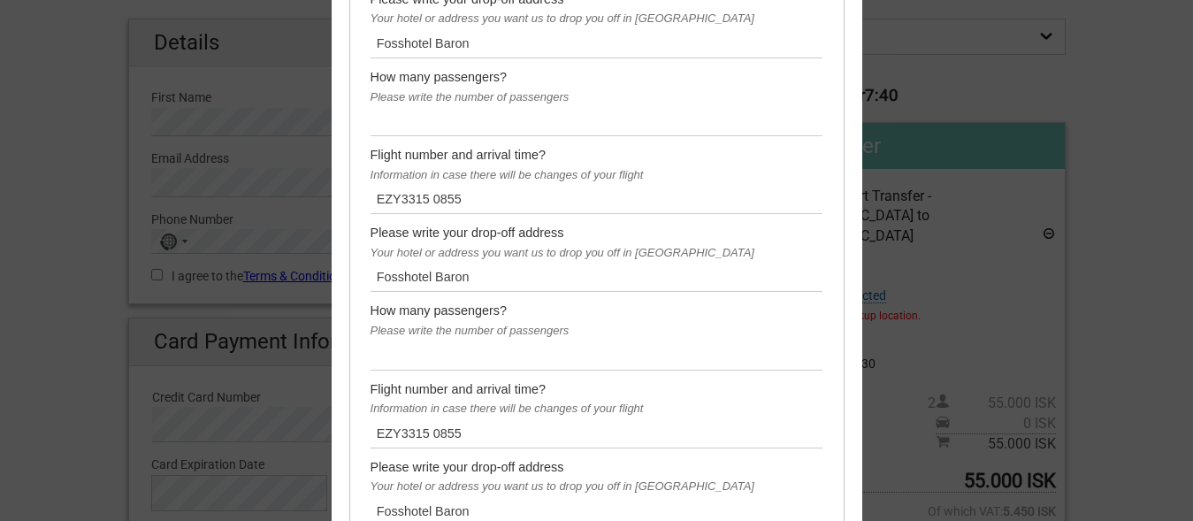
type input "2"
click at [409, 362] on input "text" at bounding box center [596, 355] width 453 height 29
type input "2"
click at [383, 130] on input "text" at bounding box center [596, 122] width 453 height 29
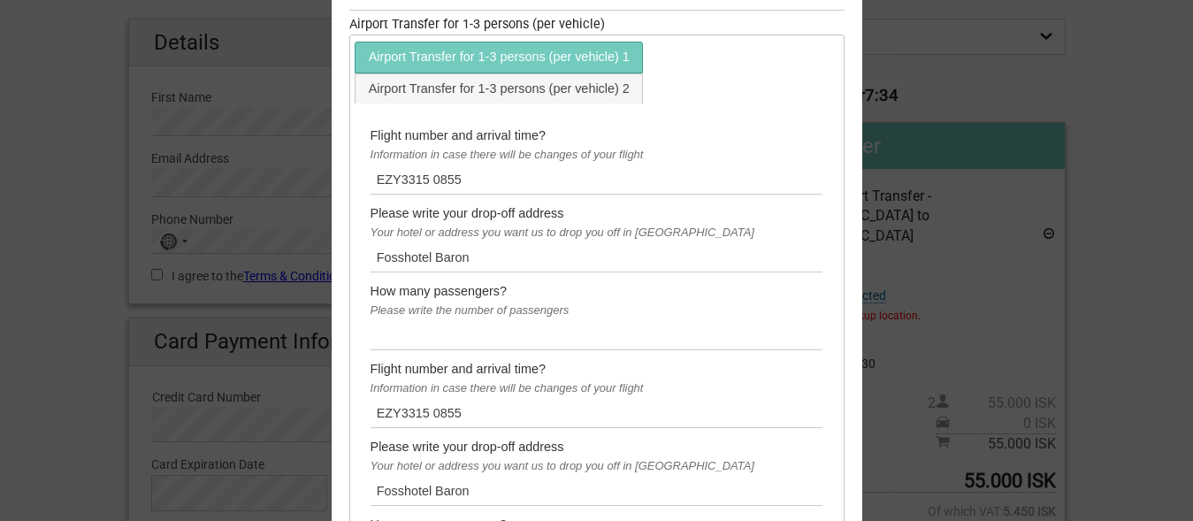
scroll to position [387, 0]
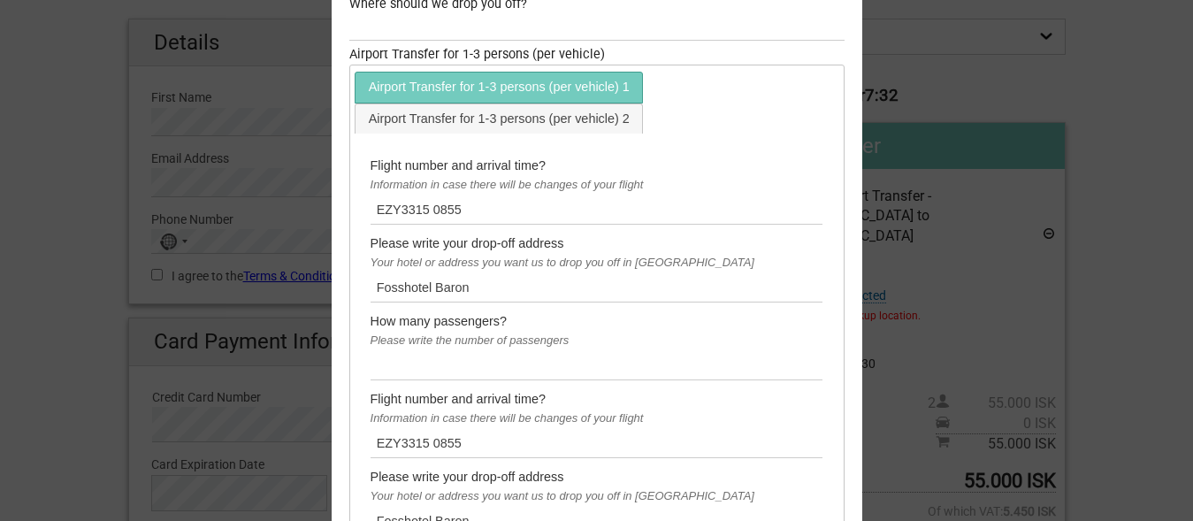
type input "2"
click at [398, 378] on input "text" at bounding box center [596, 366] width 453 height 29
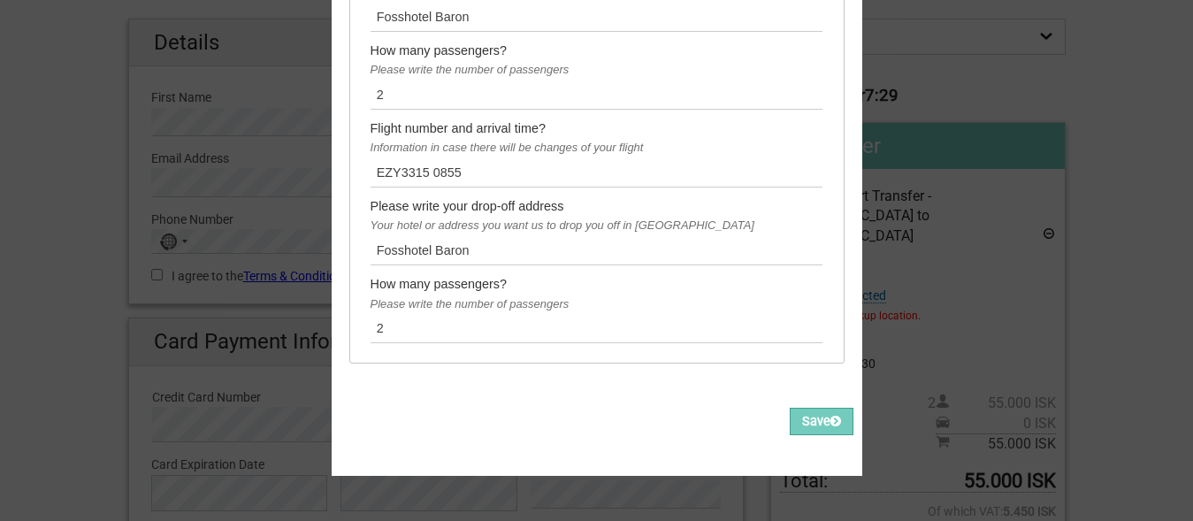
scroll to position [1372, 0]
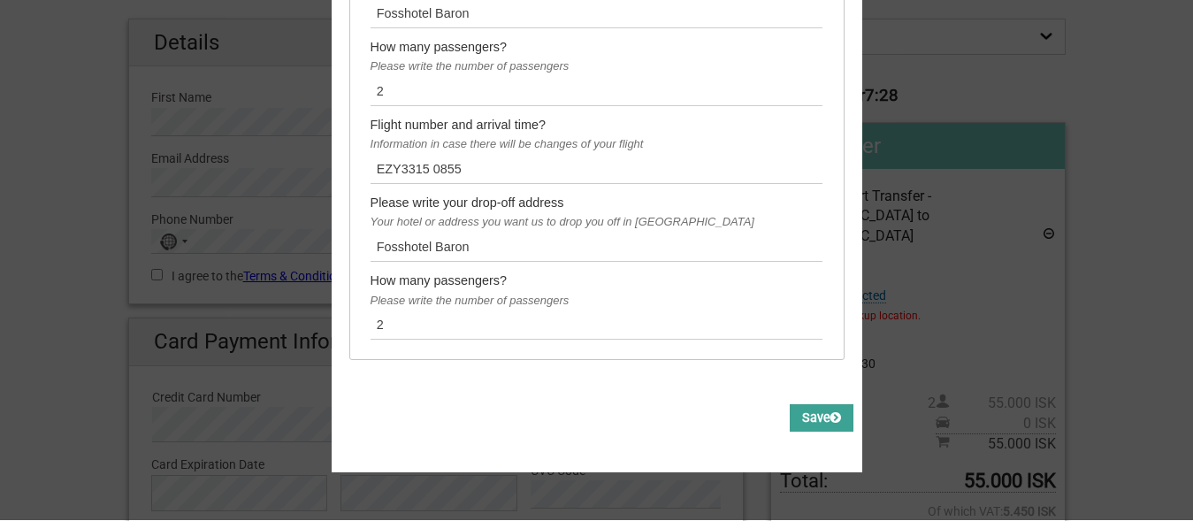
type input "2"
click at [830, 414] on icon at bounding box center [835, 418] width 11 height 12
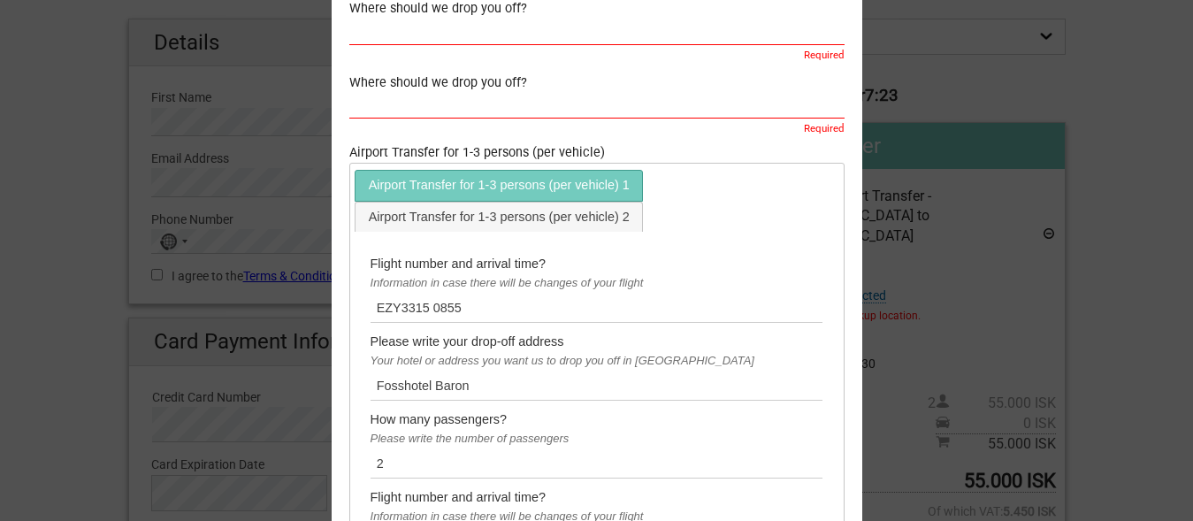
scroll to position [381, 0]
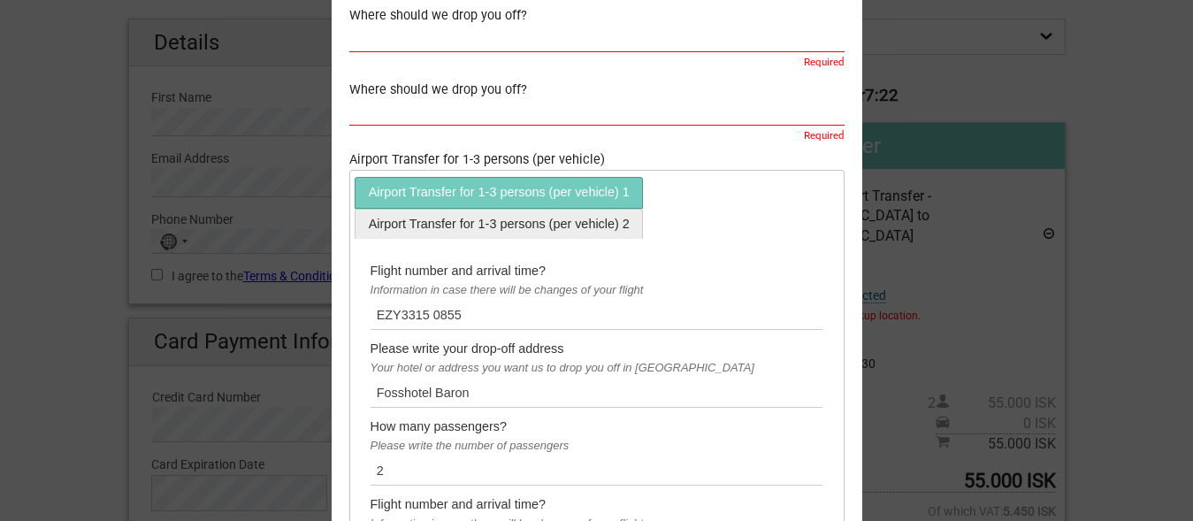
click at [491, 236] on link "Airport Transfer for 1-3 persons (per vehicle) 2" at bounding box center [498, 224] width 286 height 29
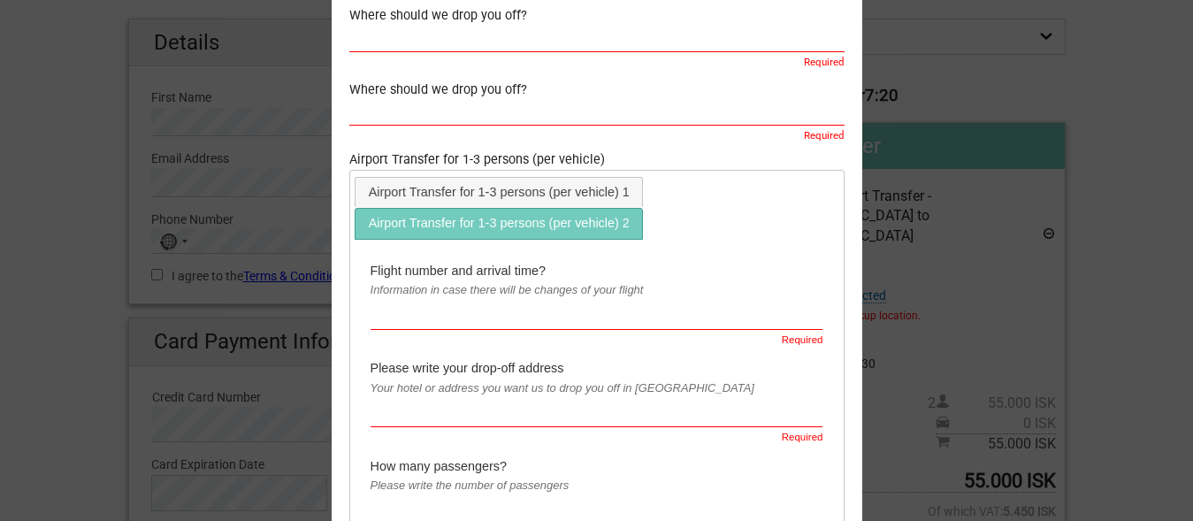
click at [530, 312] on input "text" at bounding box center [596, 315] width 453 height 29
click at [393, 411] on input "text" at bounding box center [596, 413] width 453 height 29
paste input "Fosshotel Baron"
click at [393, 411] on input "Fosshotel Baron" at bounding box center [596, 413] width 453 height 29
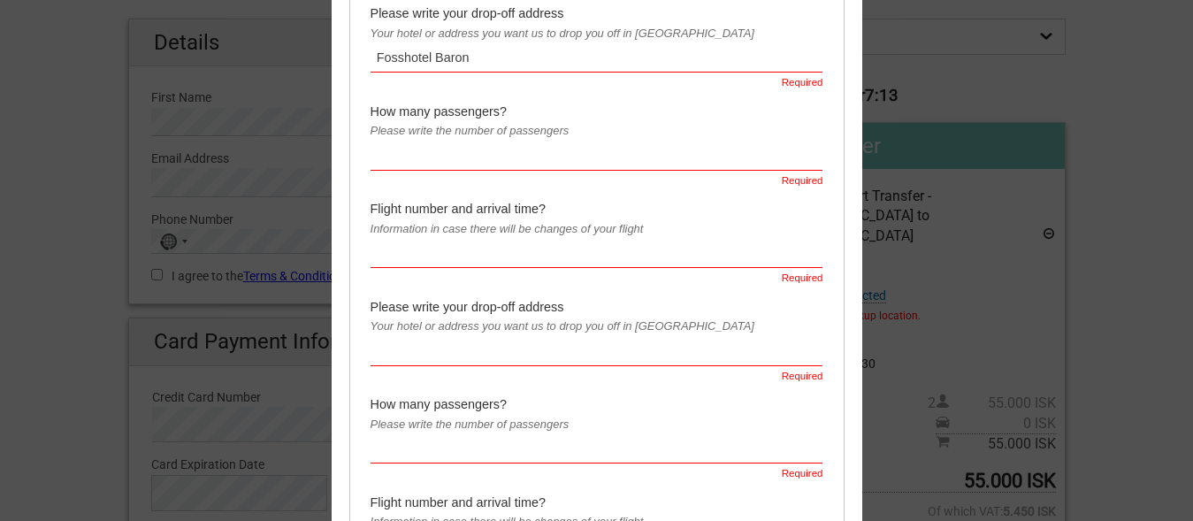
scroll to position [774, 0]
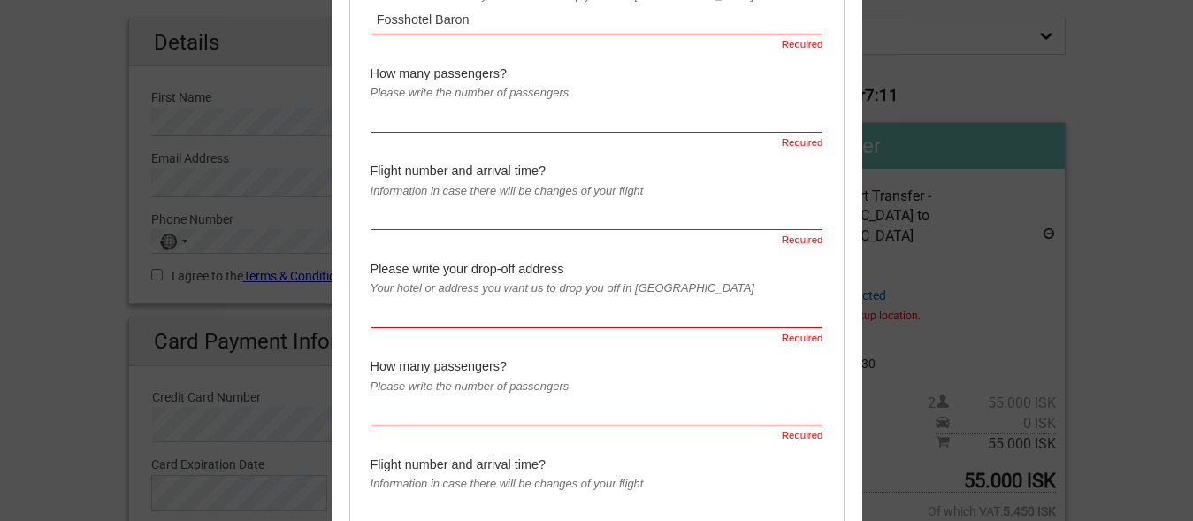
type input "Fosshotel Baron"
click at [464, 318] on input "text" at bounding box center [596, 313] width 453 height 29
paste input "Fosshotel Baron"
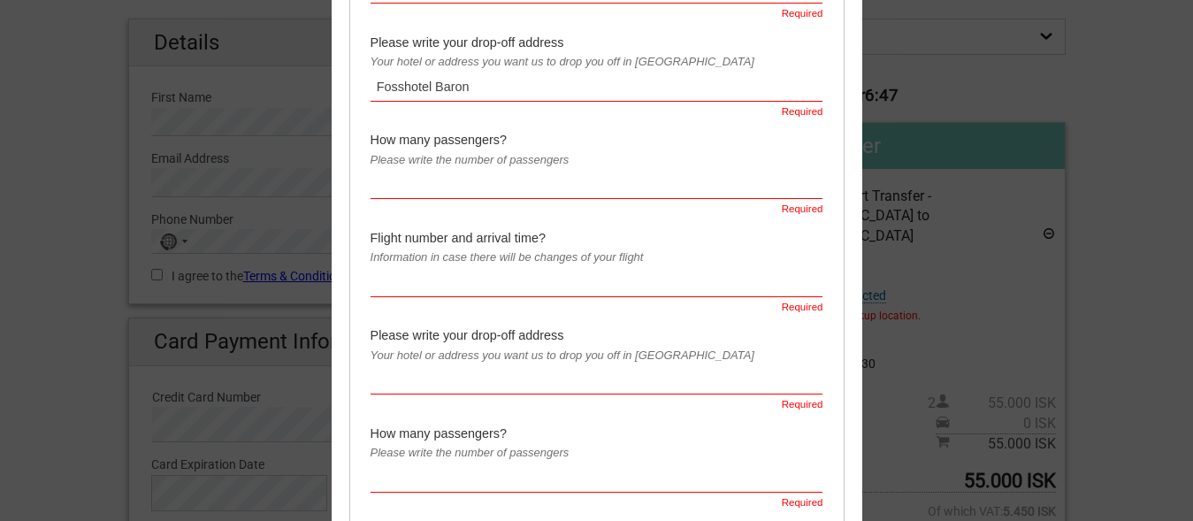
scroll to position [1012, 0]
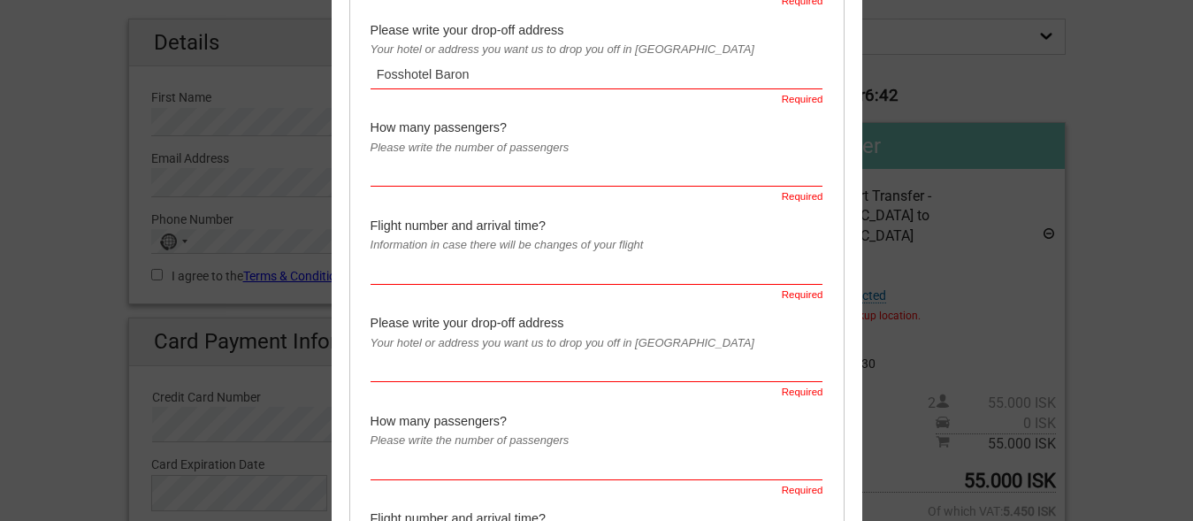
type input "Fosshotel Baron"
click at [399, 368] on input "text" at bounding box center [596, 368] width 453 height 29
paste input "Fosshotel Baron"
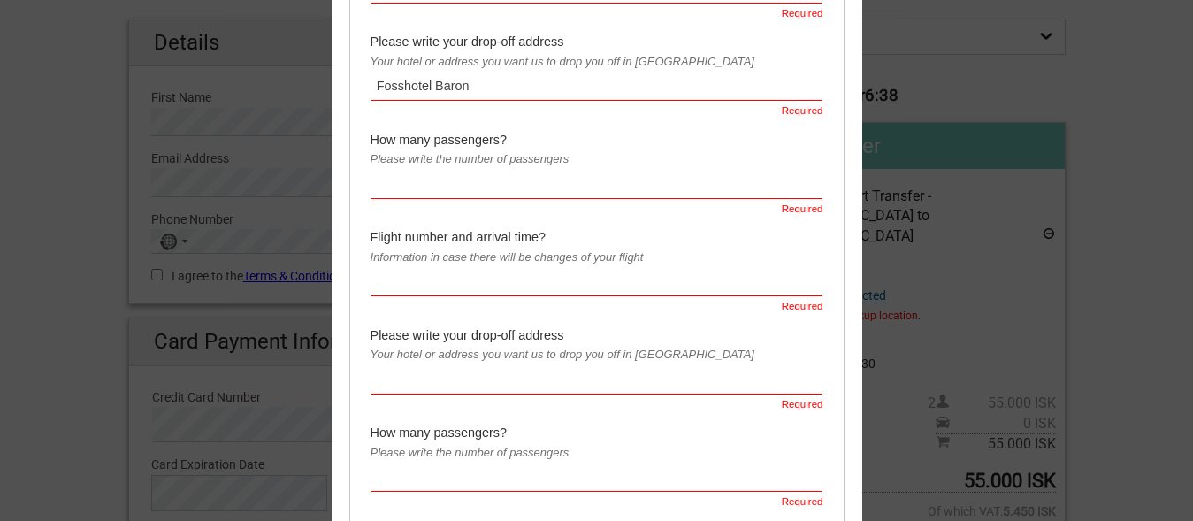
scroll to position [1352, 0]
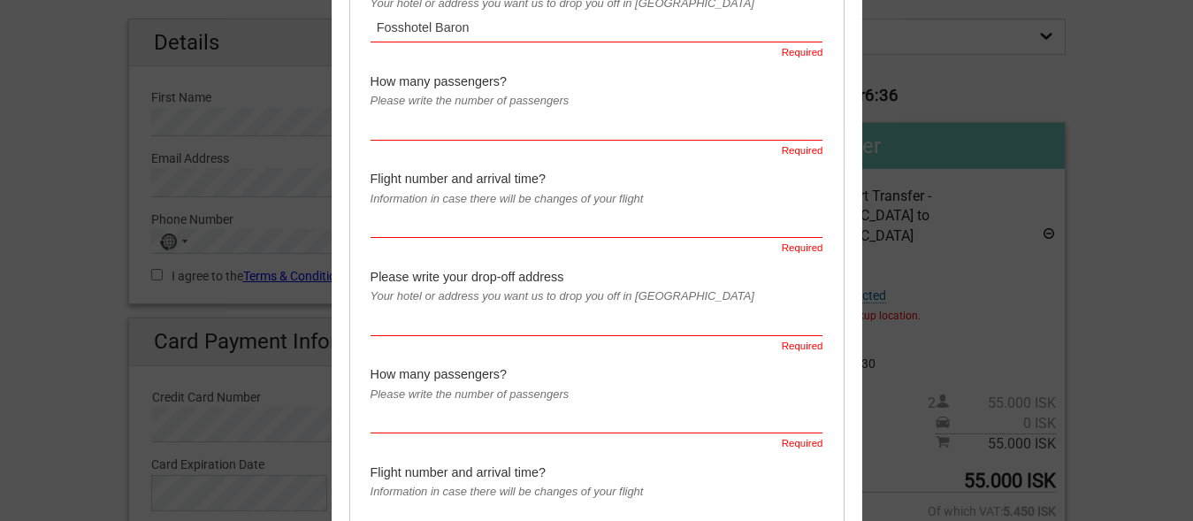
type input "Fosshotel Baron"
click at [402, 331] on input "text" at bounding box center [596, 322] width 453 height 29
paste input "Fosshotel Baron"
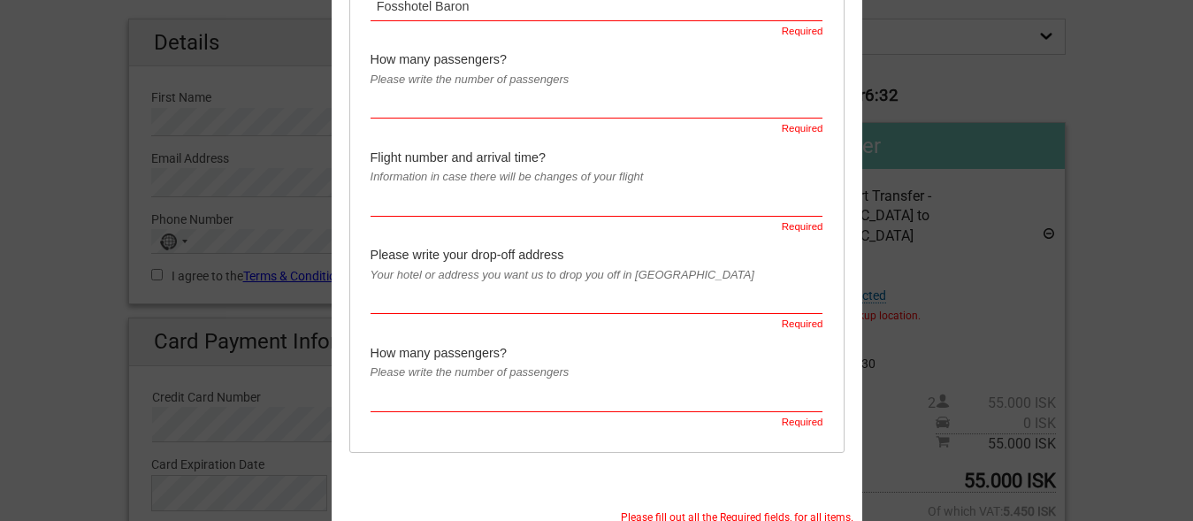
scroll to position [1683, 0]
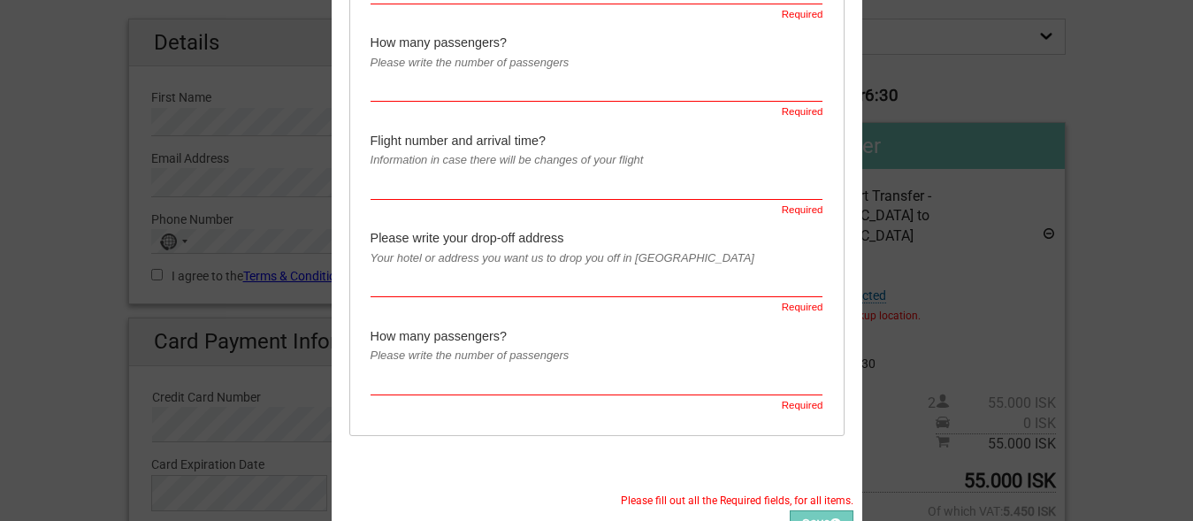
type input "Fosshotel Baron"
click at [441, 278] on input "text" at bounding box center [596, 283] width 453 height 29
paste input "Fosshotel Baron"
type input "Fosshotel Baron"
click at [377, 380] on input "text" at bounding box center [596, 381] width 453 height 29
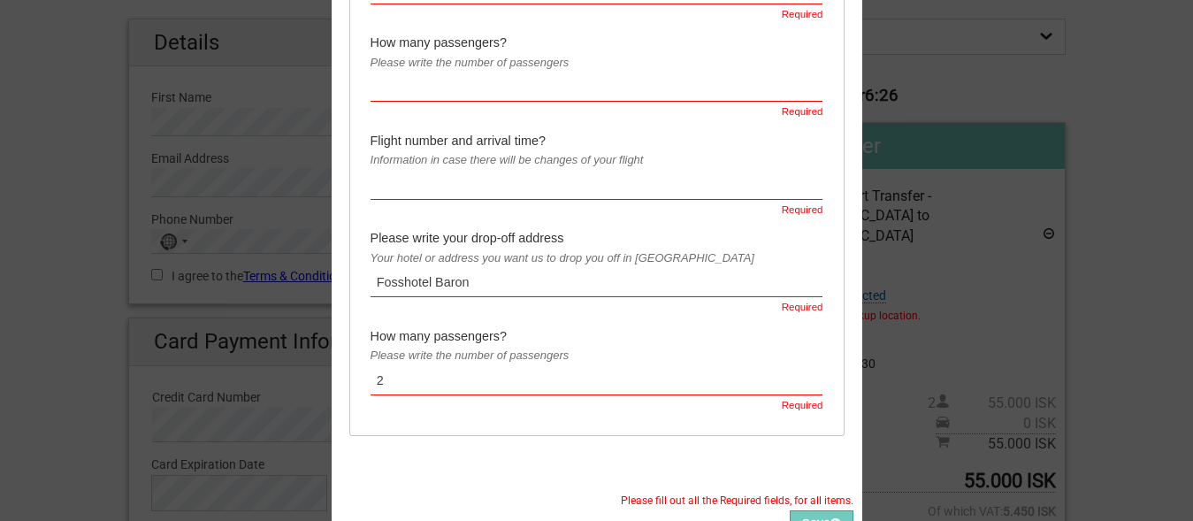
type input "2"
click at [382, 86] on input "text" at bounding box center [596, 87] width 453 height 29
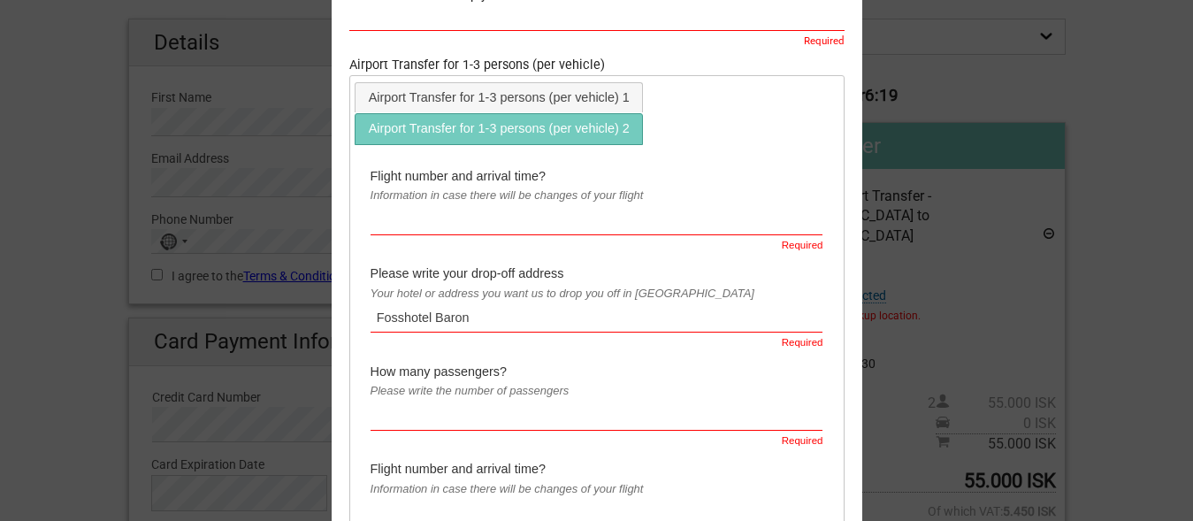
scroll to position [492, 0]
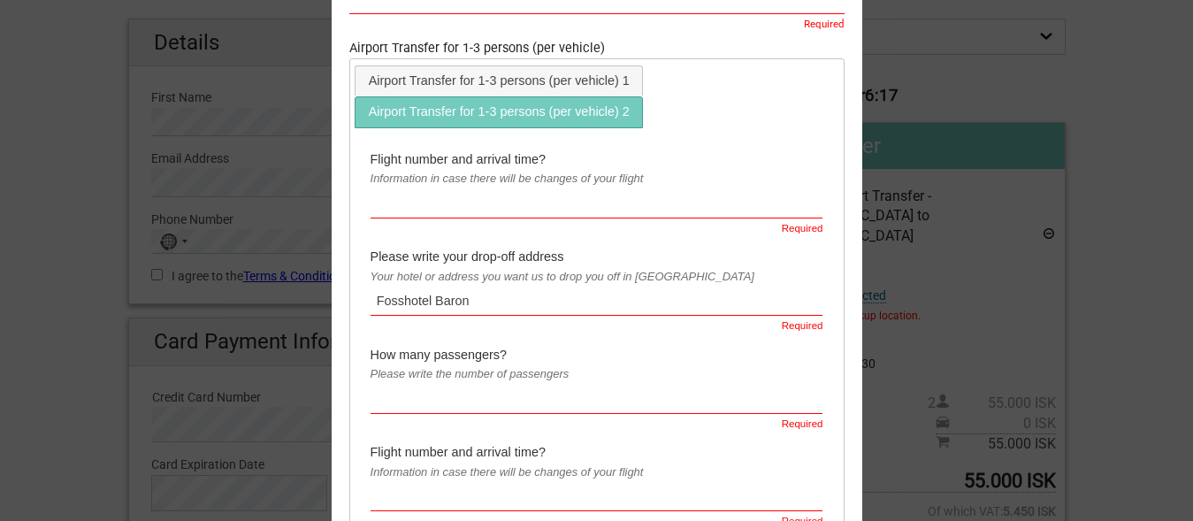
type input "2"
click at [415, 410] on input "text" at bounding box center [596, 399] width 453 height 29
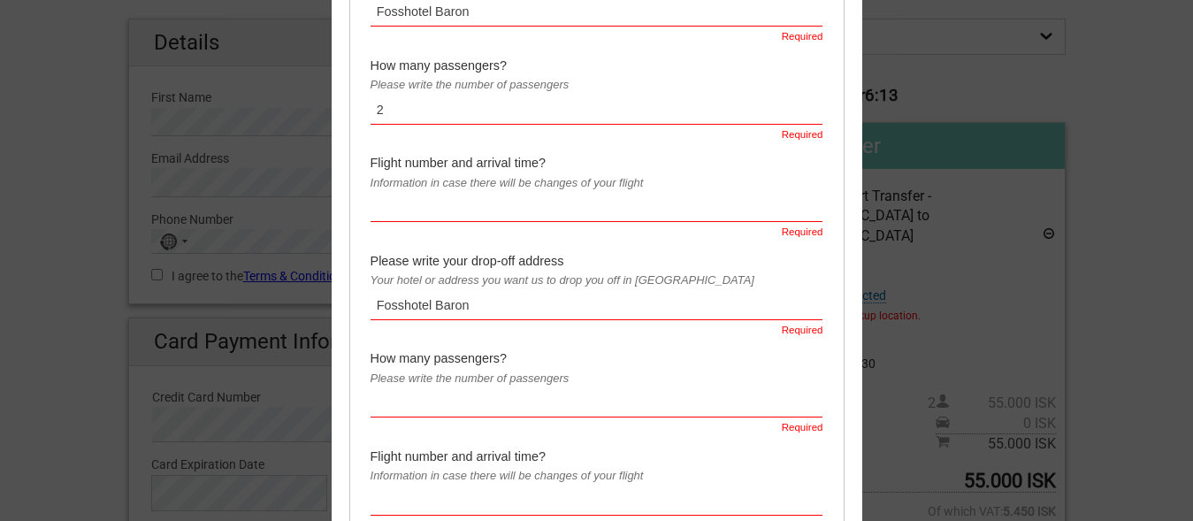
scroll to position [827, 0]
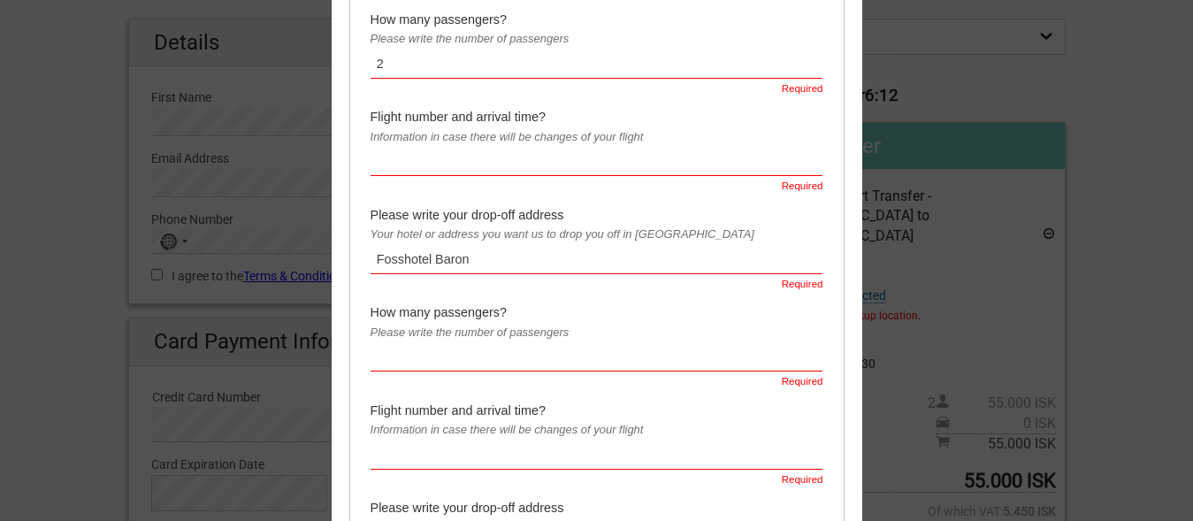
type input "2"
click at [406, 362] on input "text" at bounding box center [596, 357] width 453 height 29
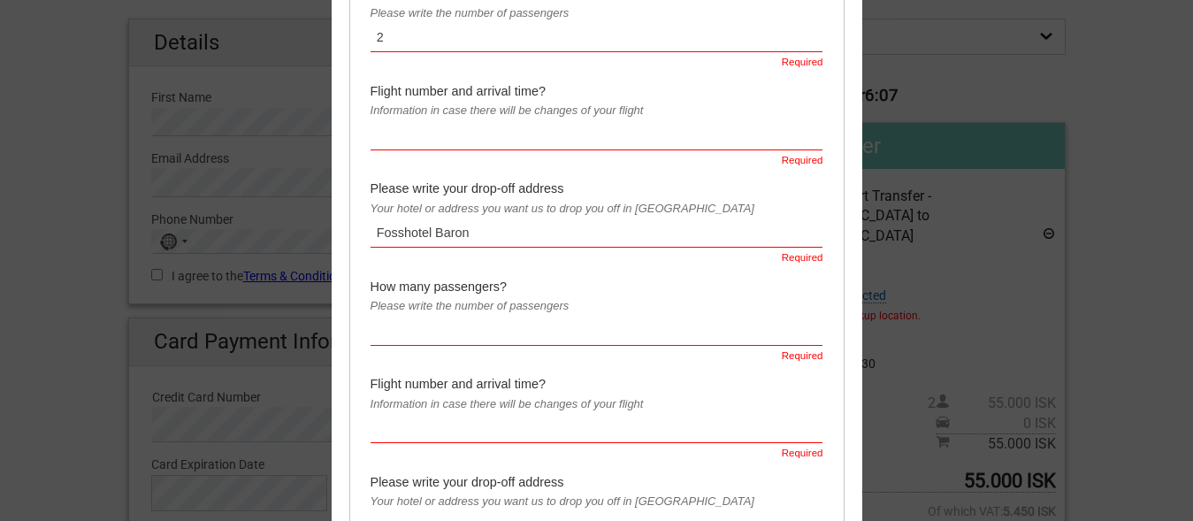
scroll to position [1159, 0]
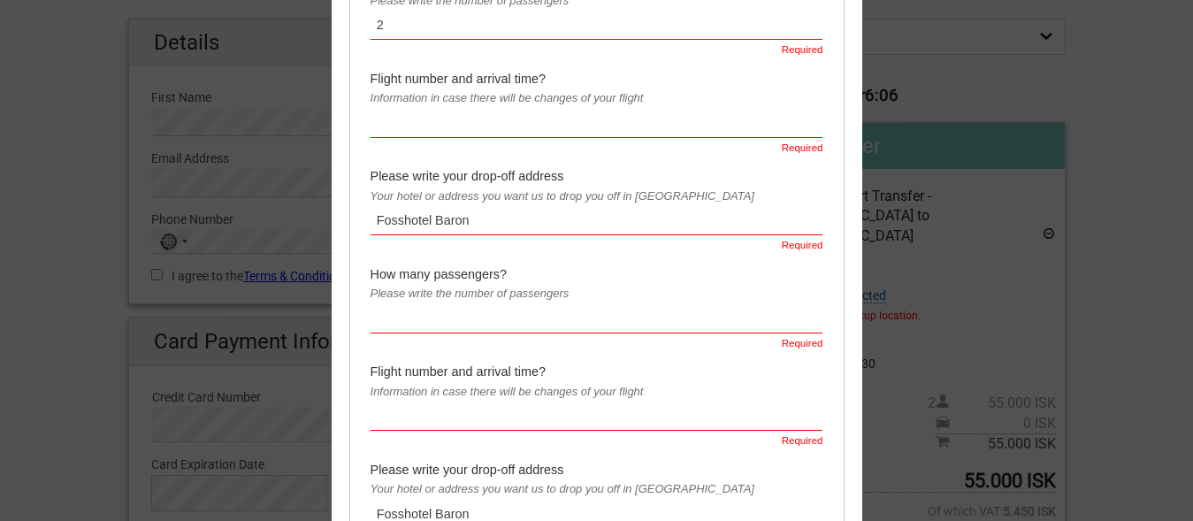
type input "2"
click at [370, 315] on input "text" at bounding box center [596, 319] width 453 height 29
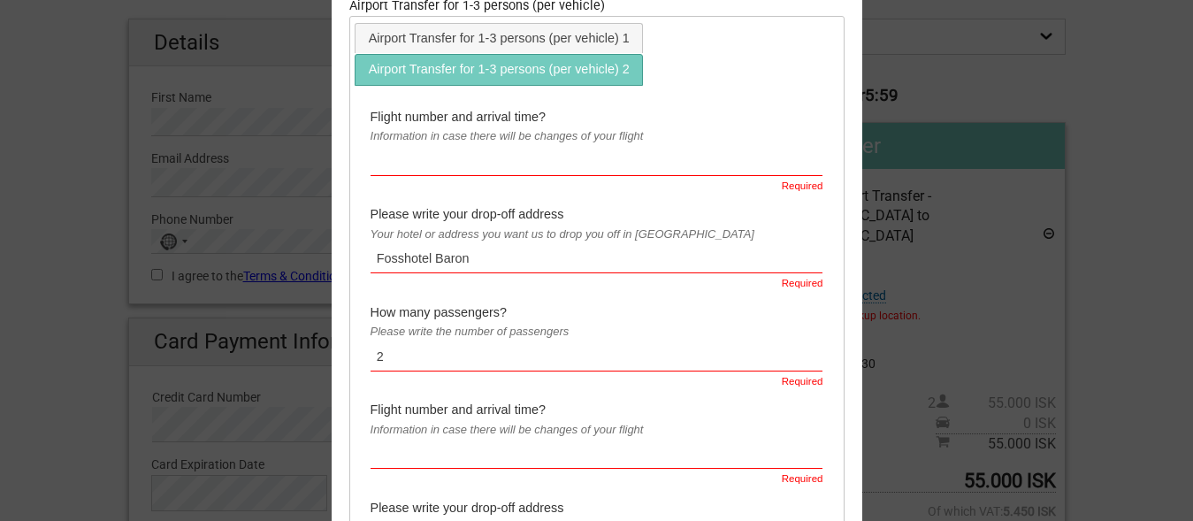
scroll to position [454, 0]
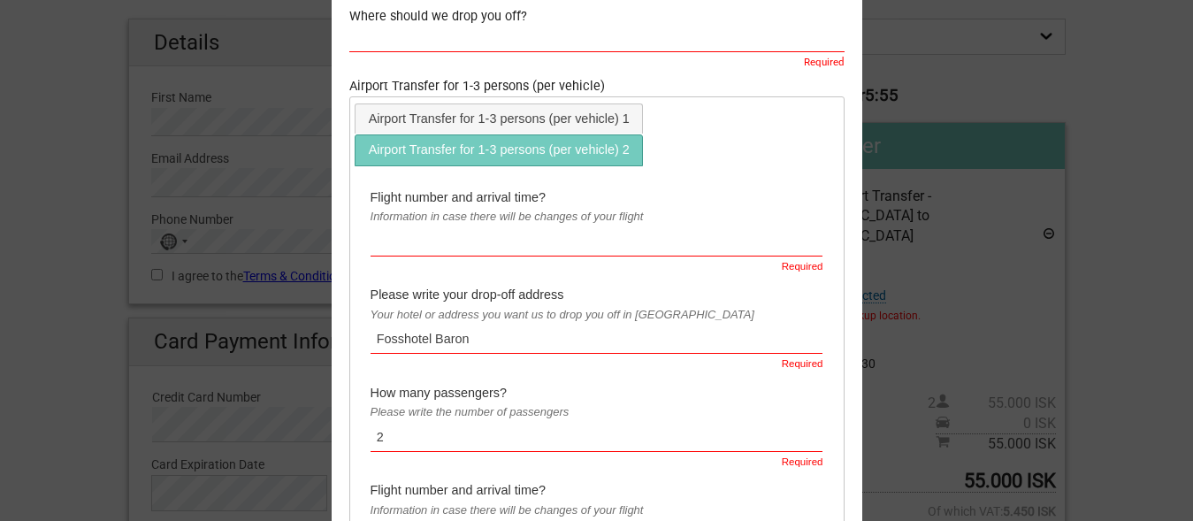
type input "2"
click at [655, 253] on input "text" at bounding box center [596, 241] width 453 height 29
drag, startPoint x: 454, startPoint y: 245, endPoint x: 357, endPoint y: 242, distance: 97.3
click at [370, 242] on input "EZY3315 0855" at bounding box center [596, 241] width 453 height 29
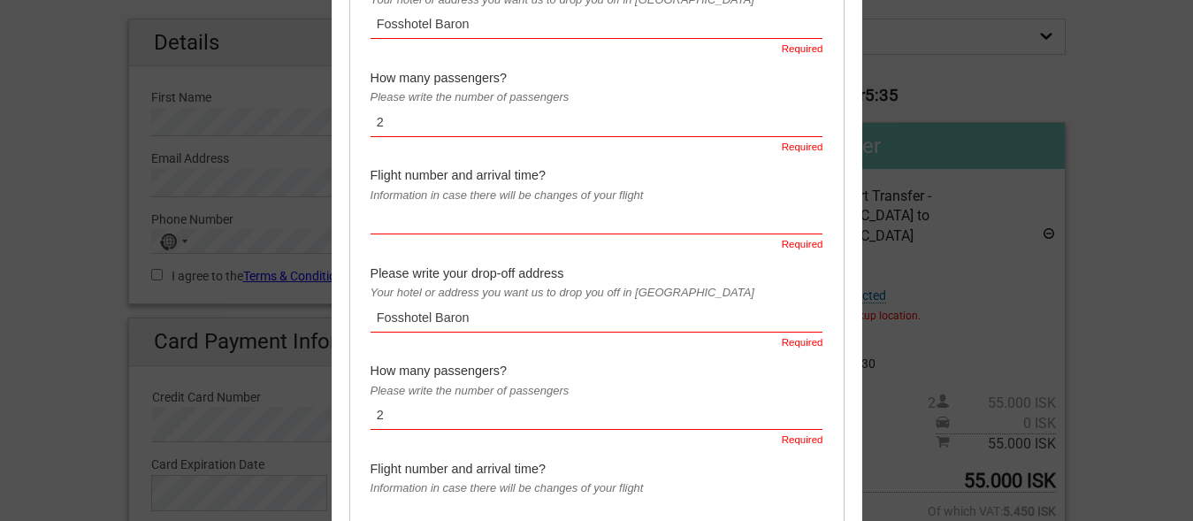
scroll to position [827, 0]
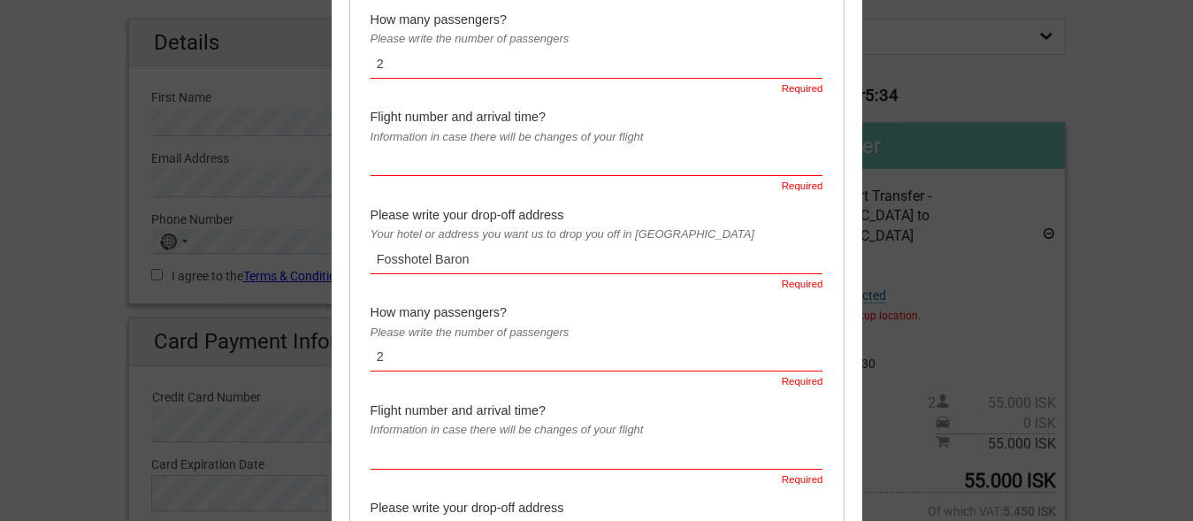
type input "EZY3315 0855"
click at [528, 175] on input "text" at bounding box center [596, 162] width 453 height 29
paste input "EZY3315 0855"
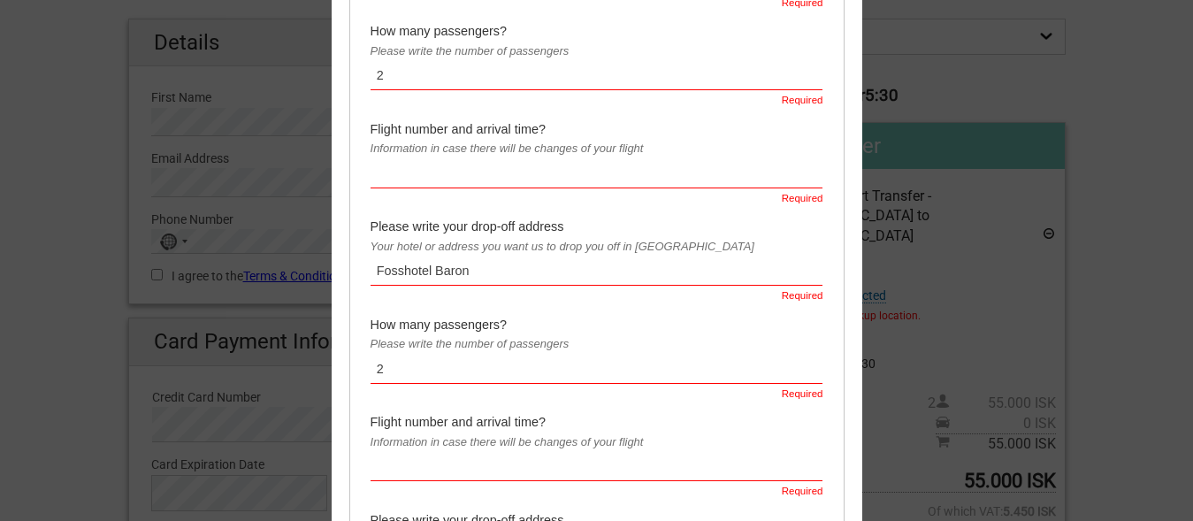
scroll to position [1163, 0]
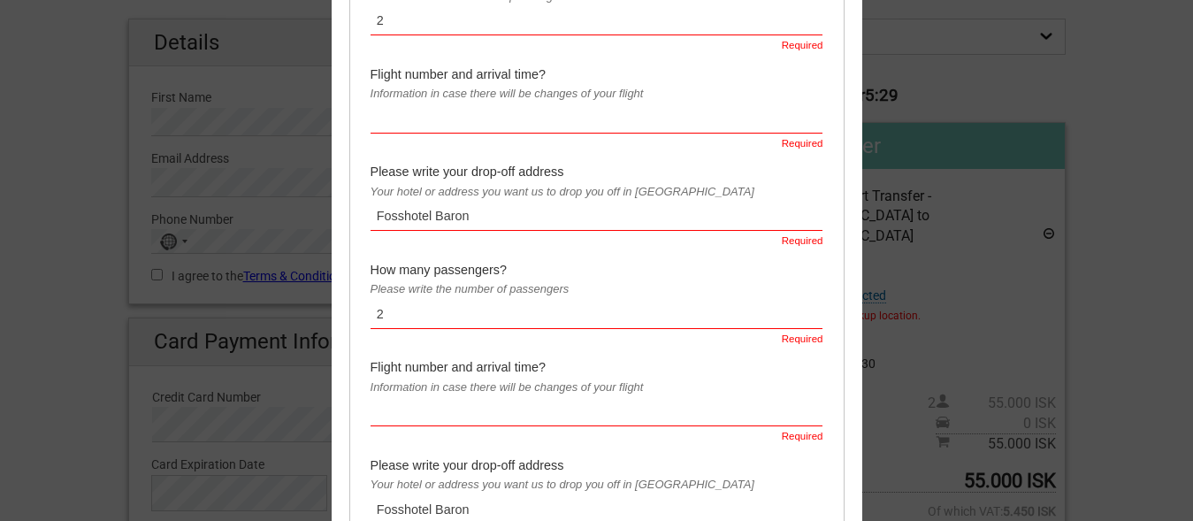
type input "EZY3315 0855"
click at [466, 133] on input "text" at bounding box center [596, 119] width 453 height 29
paste input "EZY3315 0855"
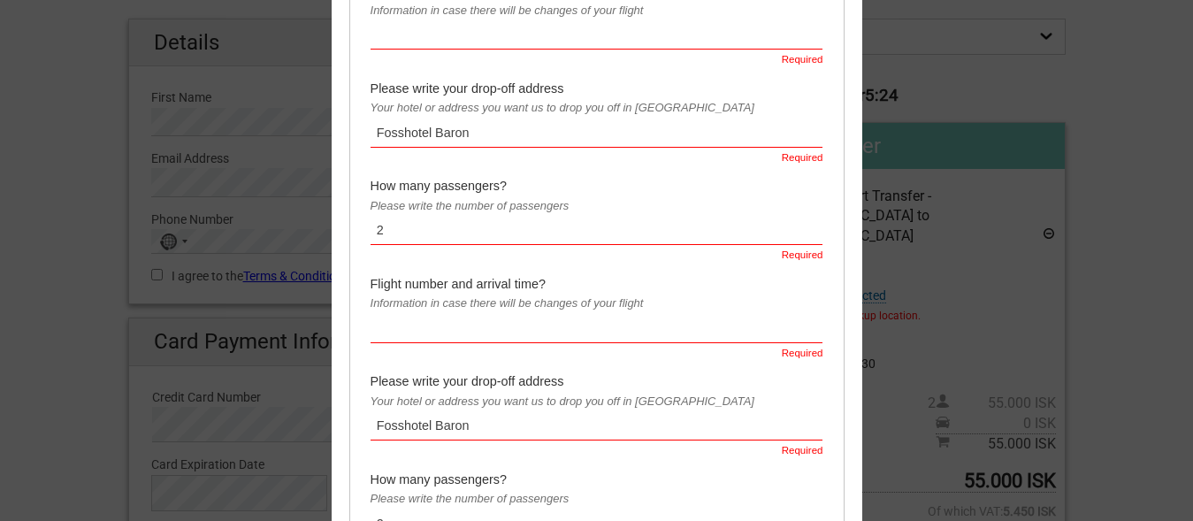
scroll to position [1503, 0]
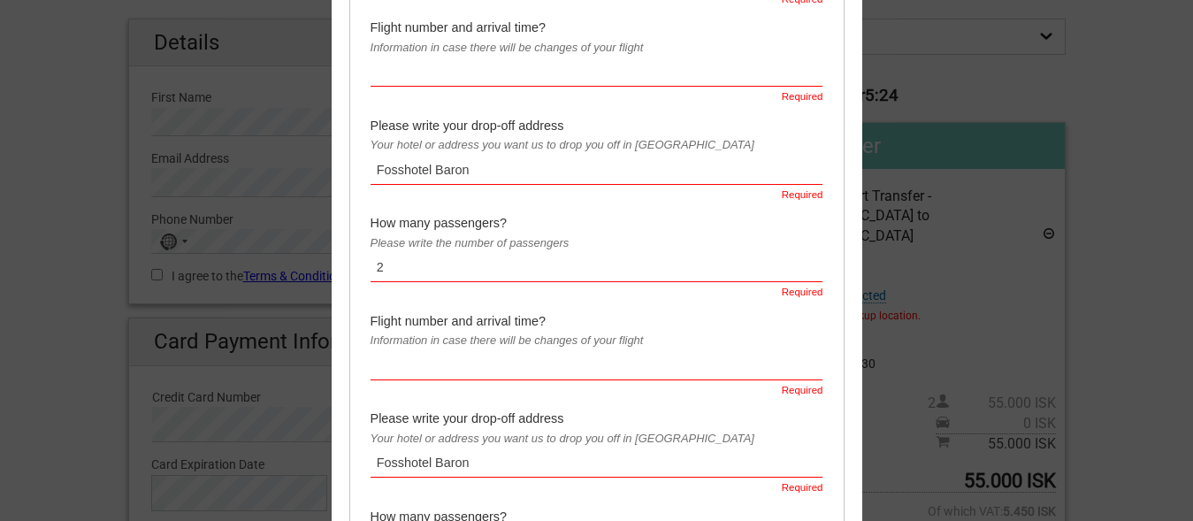
type input "EZY3315 0855"
click at [514, 79] on input "text" at bounding box center [596, 72] width 453 height 29
paste input "EZY3315 0855"
type input "EZY3315 0855"
click at [420, 375] on input "text" at bounding box center [596, 366] width 453 height 29
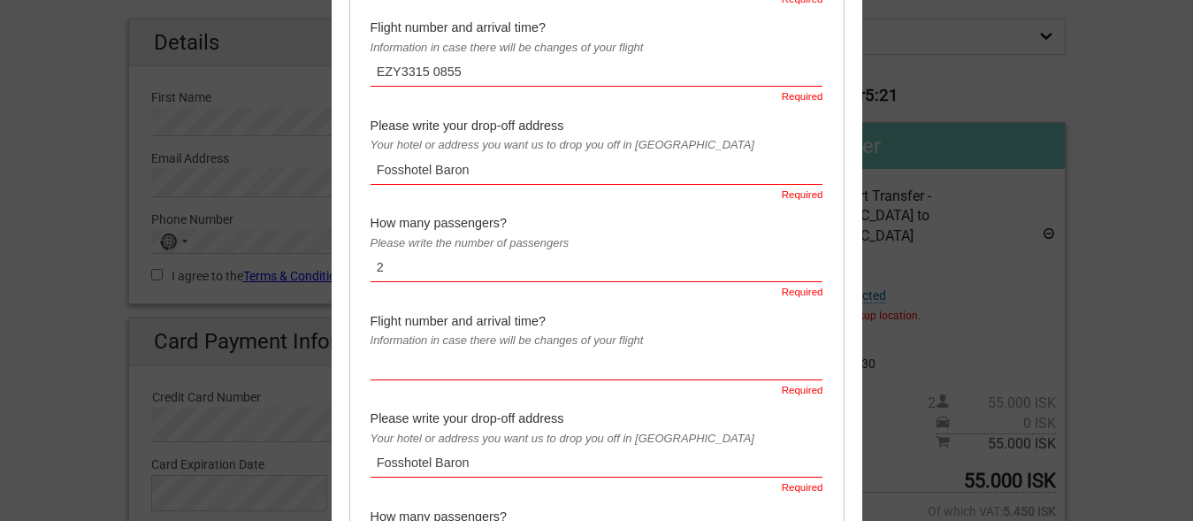
paste input "EZY3315 0855"
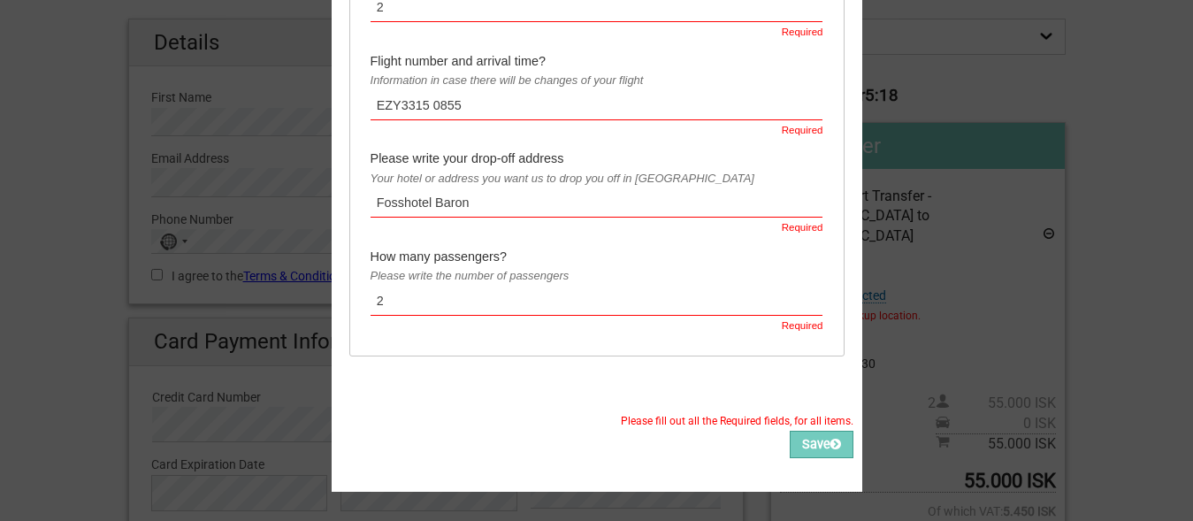
scroll to position [1798, 0]
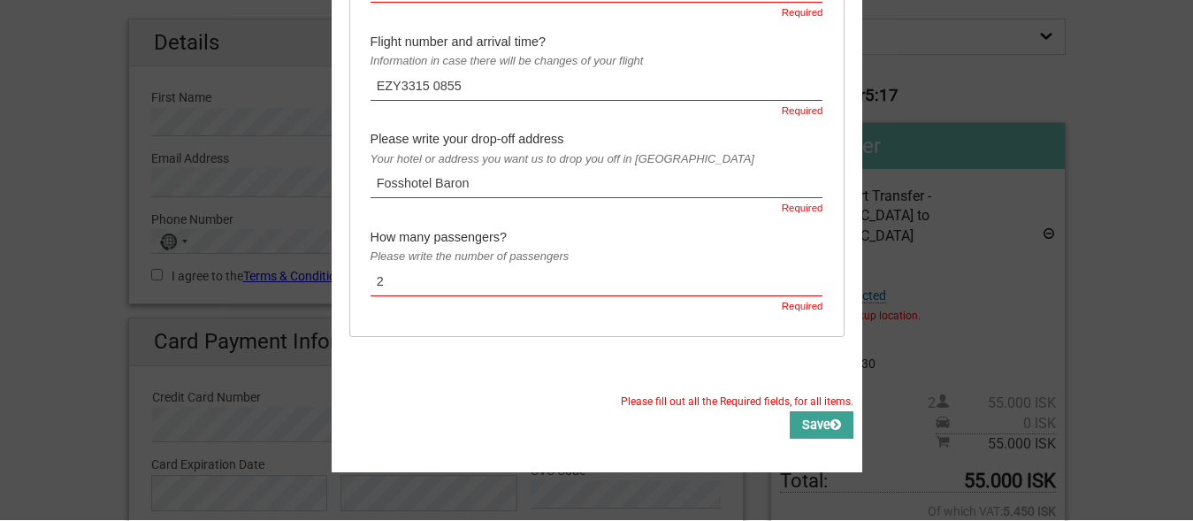
type input "EZY3315 0855"
click at [808, 415] on button "Save" at bounding box center [821, 425] width 64 height 27
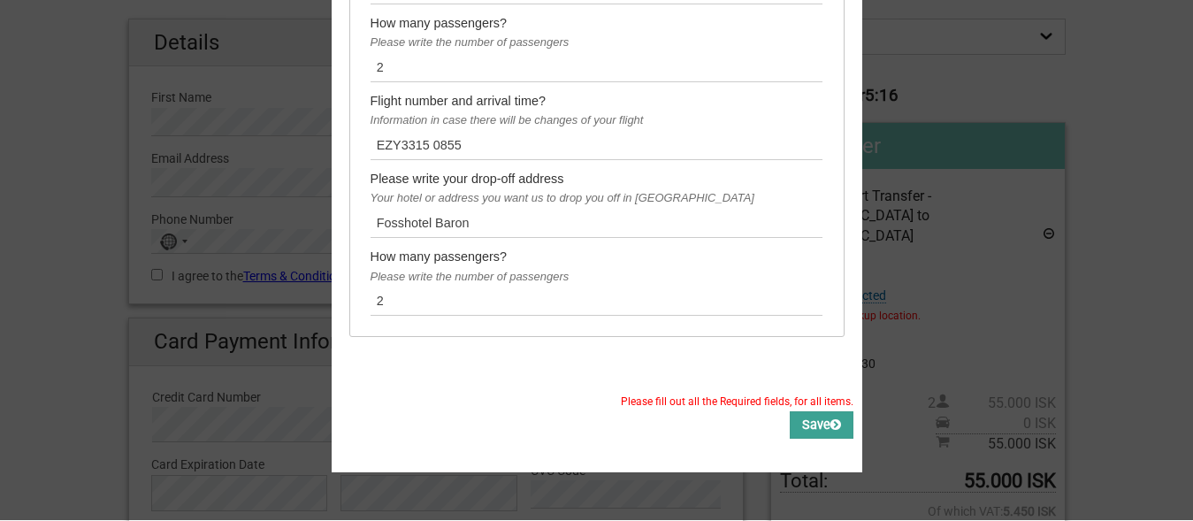
scroll to position [1501, 0]
click at [789, 412] on button "Save" at bounding box center [821, 425] width 64 height 27
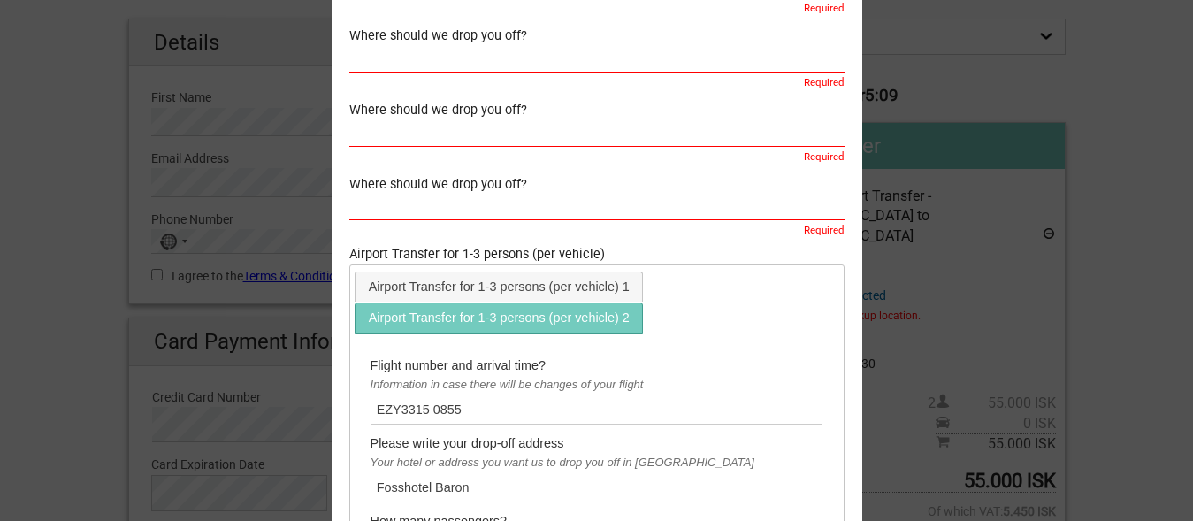
scroll to position [271, 0]
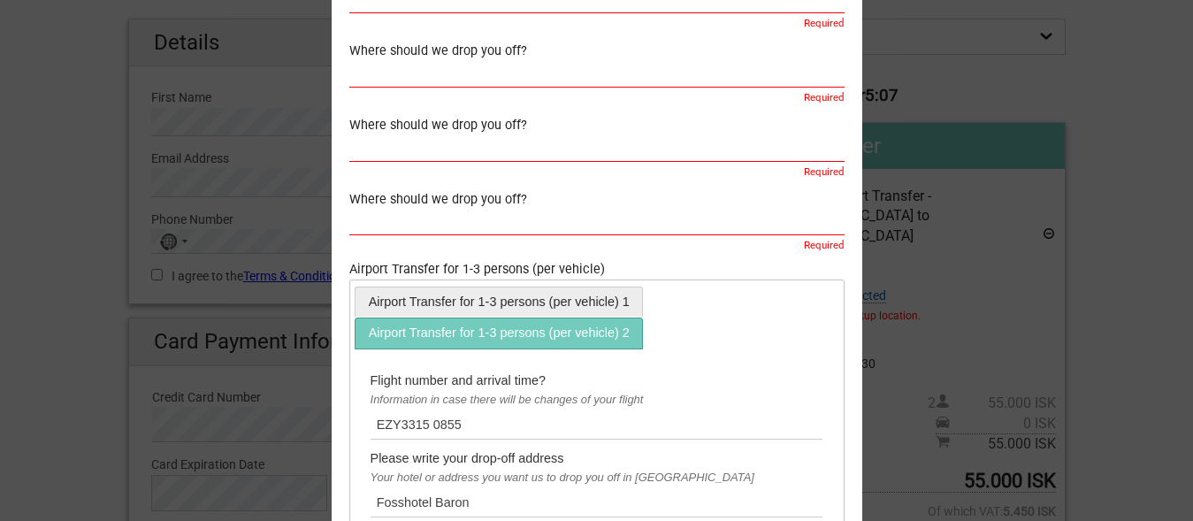
click at [476, 303] on link "Airport Transfer for 1-3 persons (per vehicle) 1" at bounding box center [498, 302] width 286 height 29
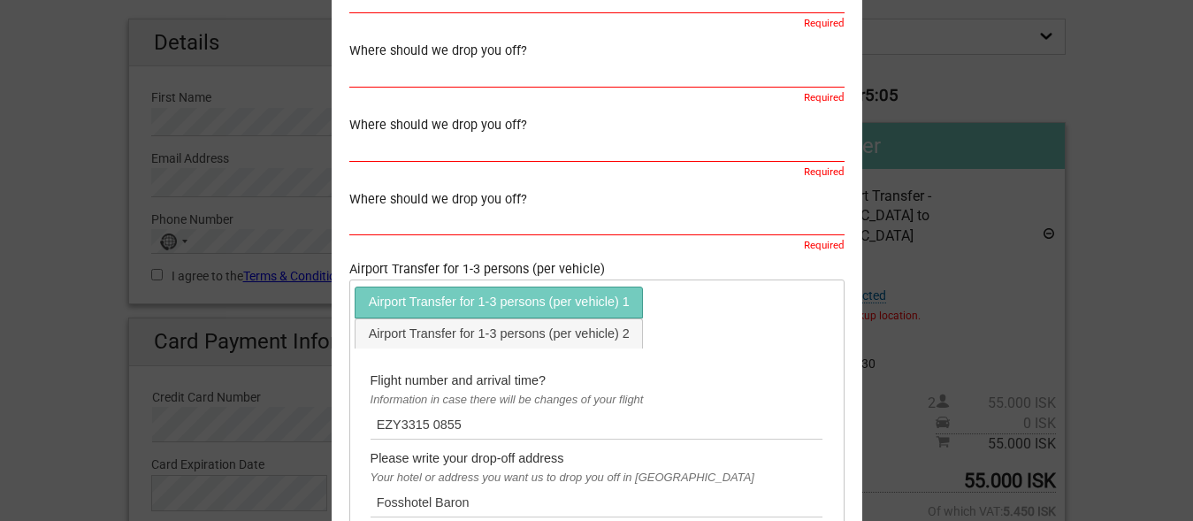
click at [590, 222] on input "text" at bounding box center [596, 223] width 495 height 26
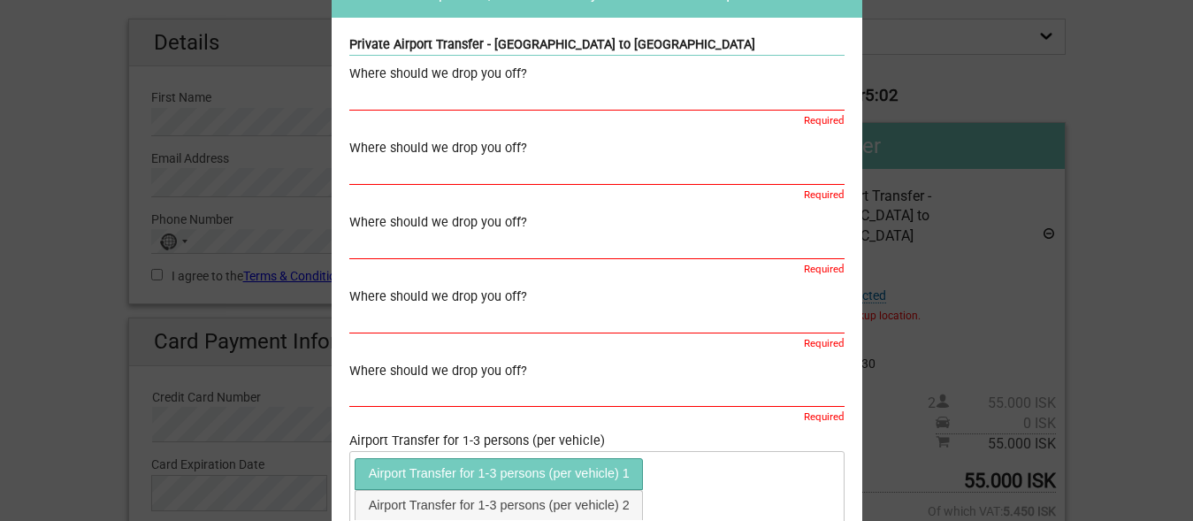
scroll to position [118, 0]
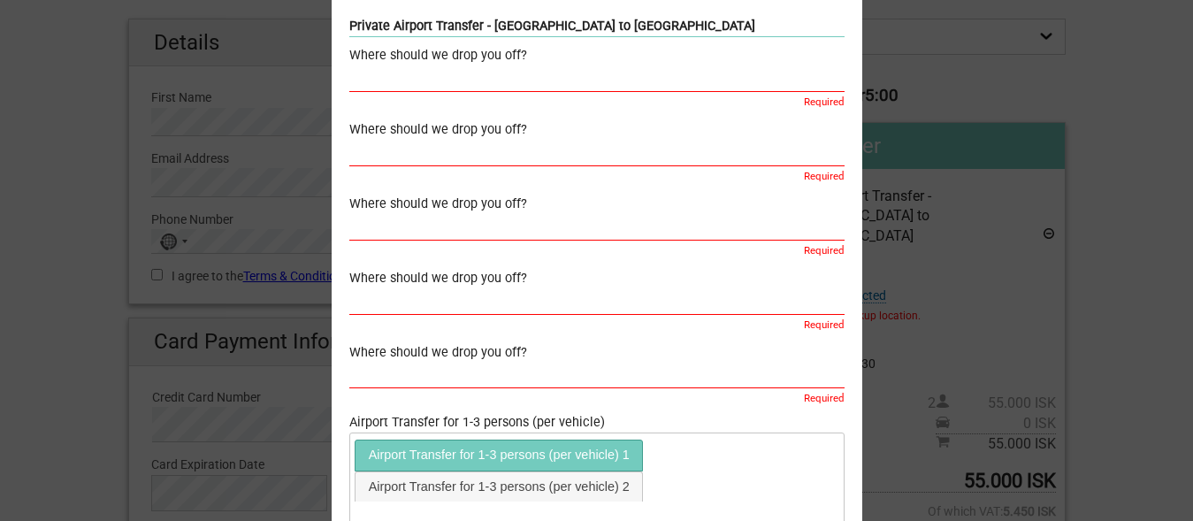
click at [556, 80] on input "text" at bounding box center [596, 80] width 495 height 26
type input "f"
type input "F"
paste input "EZY3315 0855"
type input "E"
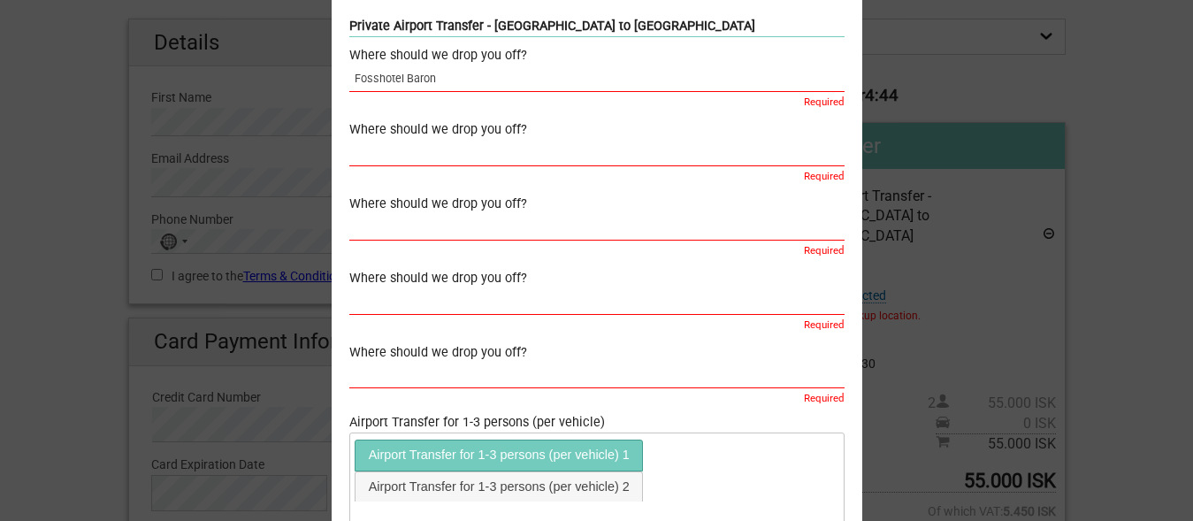
drag, startPoint x: 431, startPoint y: 85, endPoint x: 330, endPoint y: 80, distance: 100.9
click at [349, 80] on input "Fosshotel Baron" at bounding box center [596, 80] width 495 height 26
type input "Fosshotel Baron"
click at [385, 154] on input "text" at bounding box center [596, 154] width 495 height 26
paste input "Fosshotel Baron"
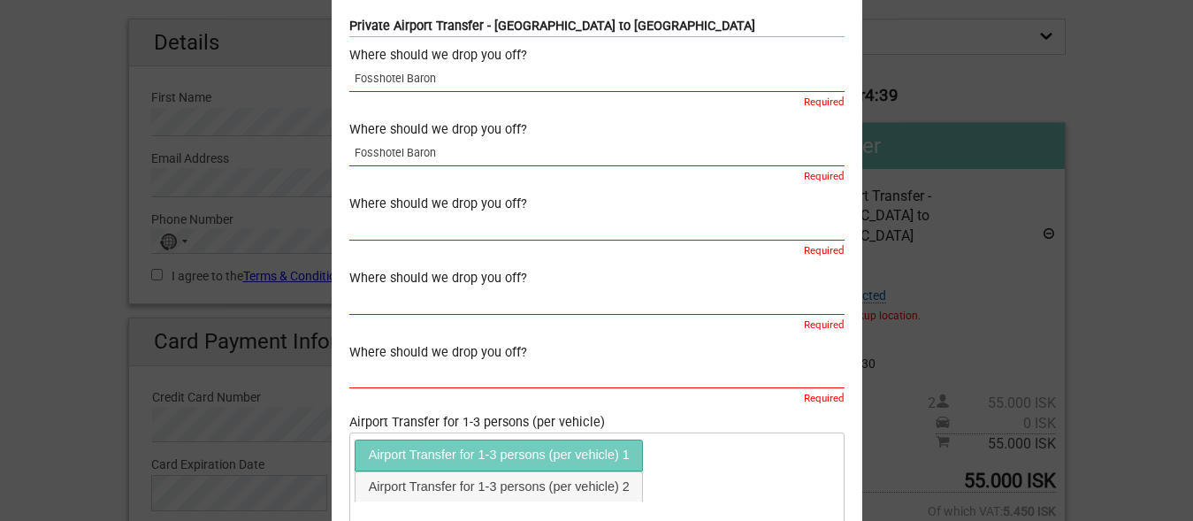
type input "Fosshotel Baron"
click at [361, 228] on input "text" at bounding box center [596, 228] width 495 height 26
paste input "Fosshotel Baron"
type input "Fosshotel Baron"
click at [356, 306] on input "text" at bounding box center [596, 302] width 495 height 26
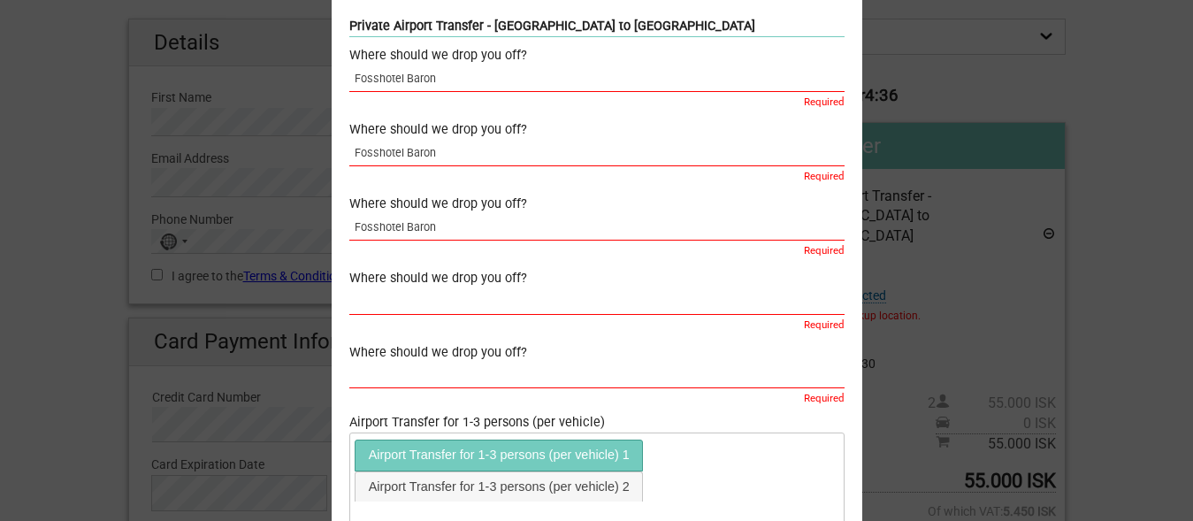
paste input "Fosshotel Baron"
type input "Fosshotel Baron"
click at [362, 373] on input "text" at bounding box center [596, 376] width 495 height 26
paste input "Fosshotel Baron"
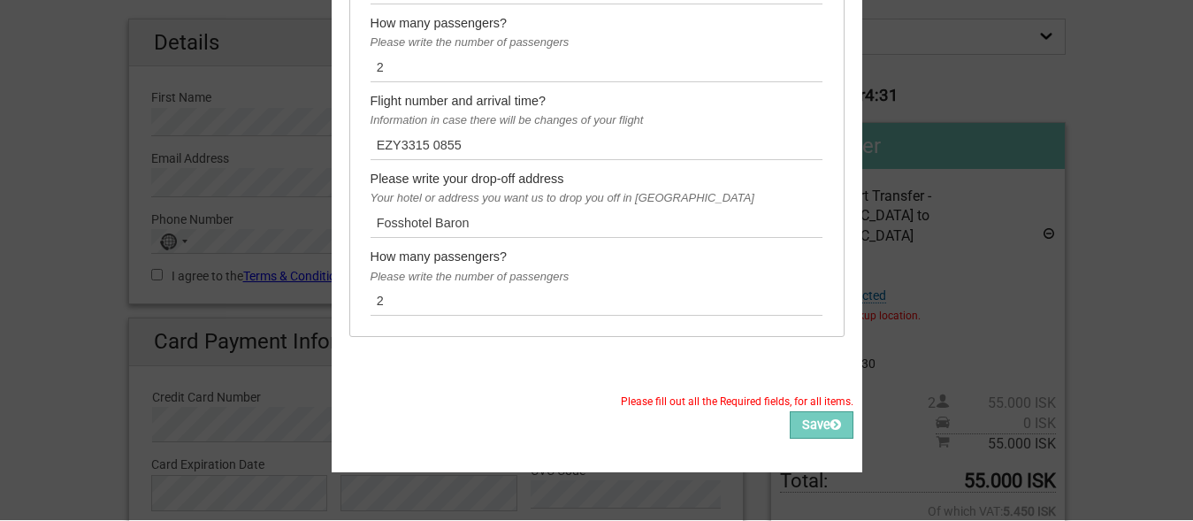
type input "Fosshotel Baron"
click at [789, 412] on button "Save" at bounding box center [821, 425] width 64 height 27
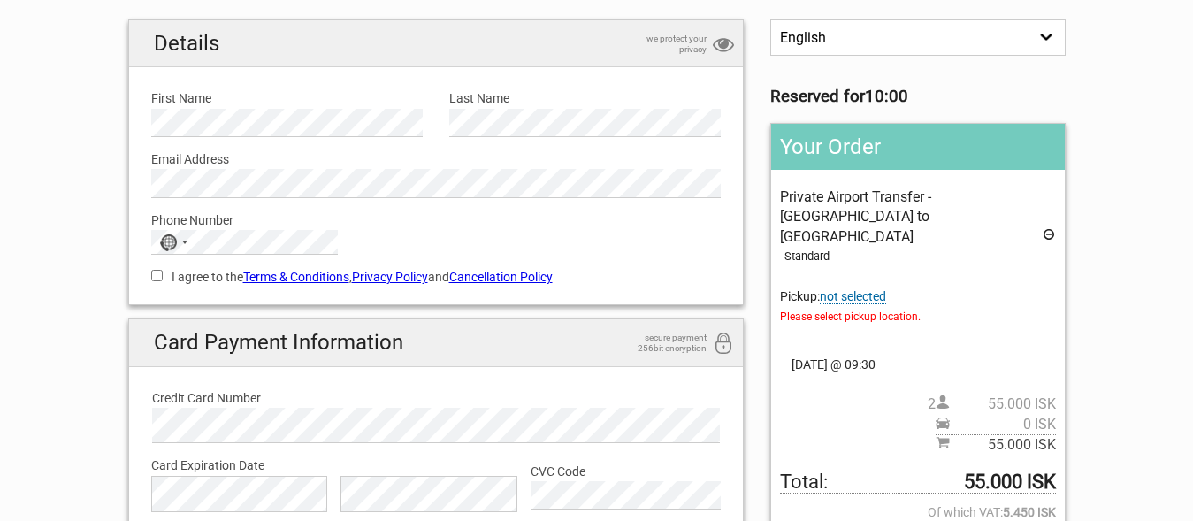
scroll to position [138, 0]
click at [19, 180] on section "1 Your details 2 Payment Information 3 Place your order English Español Deutsch…" at bounding box center [596, 295] width 1193 height 760
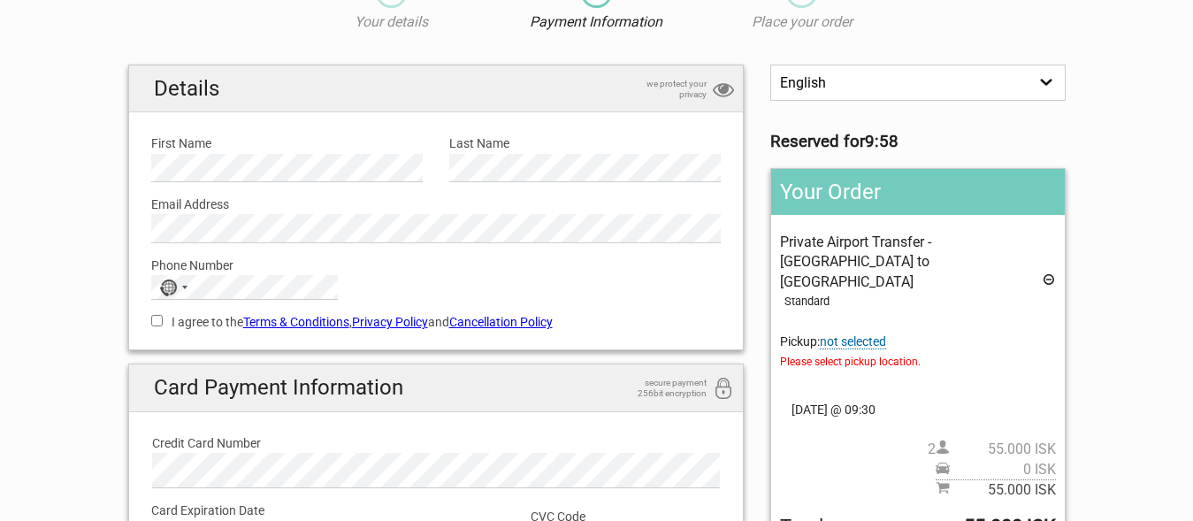
scroll to position [0, 0]
click at [863, 334] on span "not selected" at bounding box center [852, 341] width 66 height 15
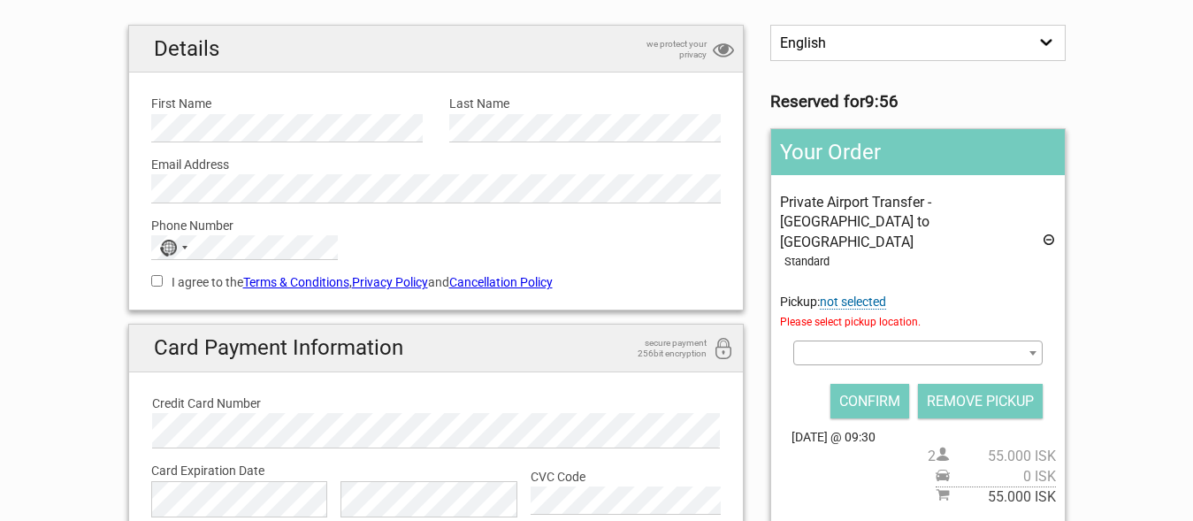
scroll to position [138, 0]
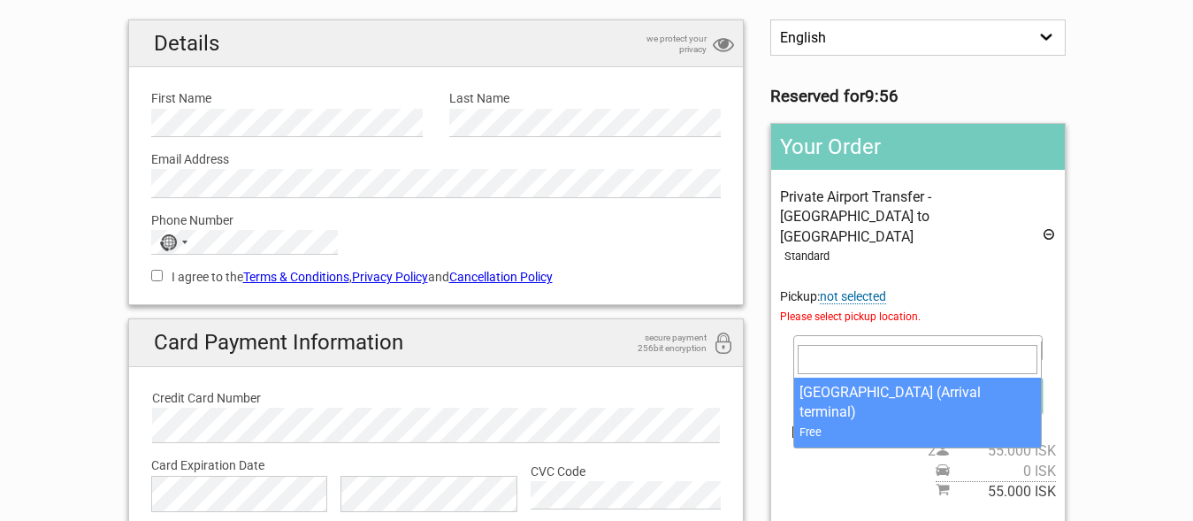
click at [816, 335] on span at bounding box center [917, 347] width 248 height 25
select select "126627"
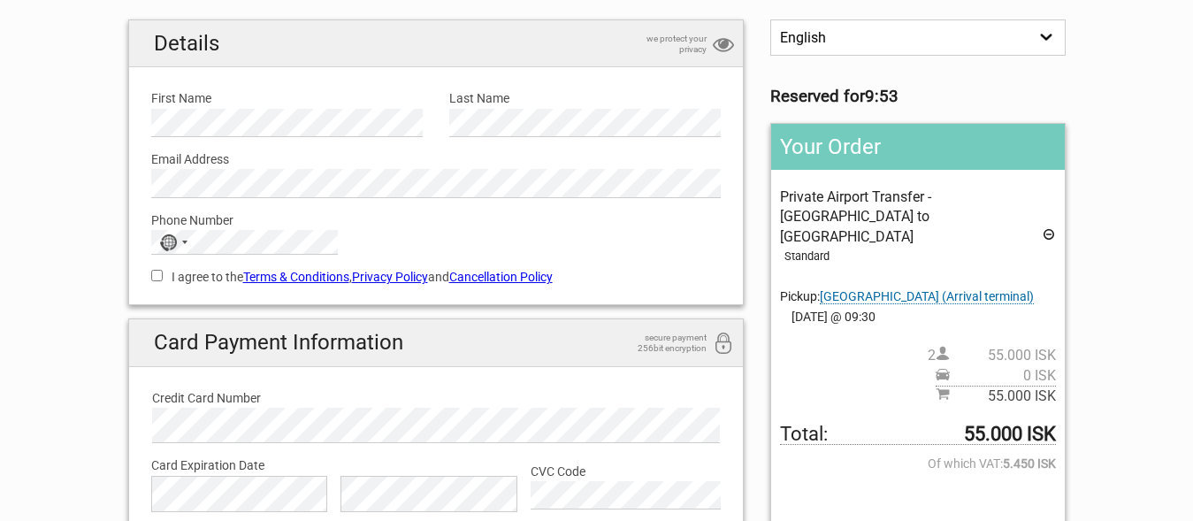
click at [751, 365] on div "Details we protect your privacy First Name Please provide us with your name. La…" at bounding box center [436, 347] width 643 height 656
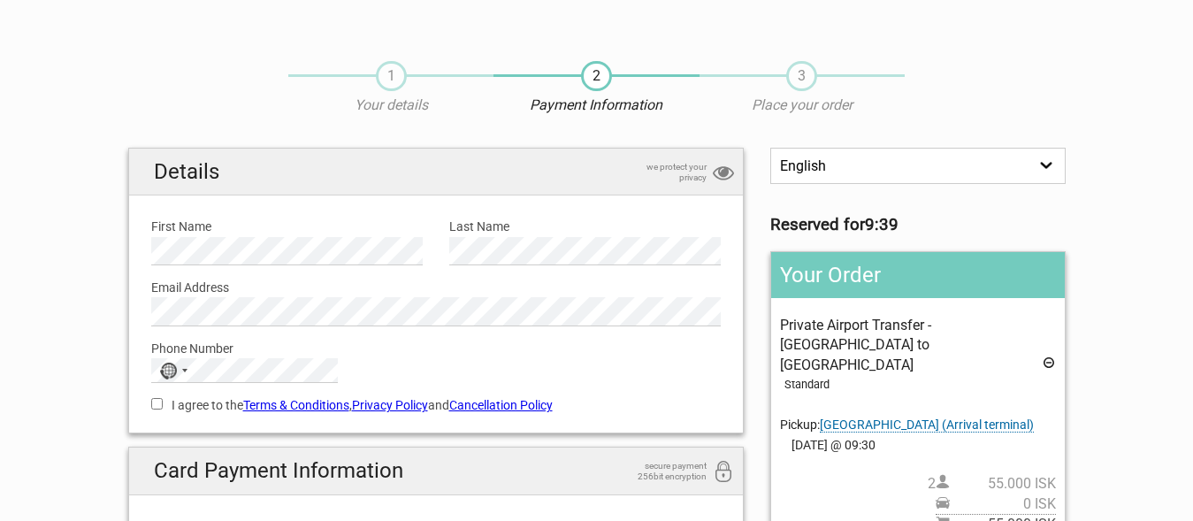
scroll to position [0, 0]
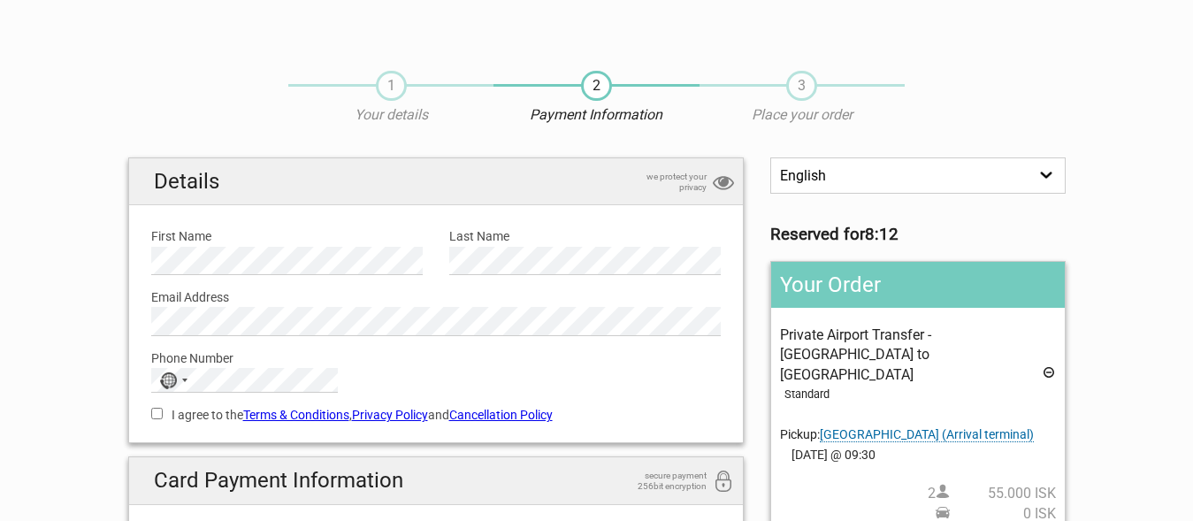
click at [200, 244] on label "First Name" at bounding box center [286, 235] width 271 height 19
drag, startPoint x: 150, startPoint y: 424, endPoint x: 160, endPoint y: 415, distance: 13.1
click at [160, 415] on div "I agree to the Terms & Conditions , Privacy Policy and Cancellation Policy You …" at bounding box center [436, 412] width 597 height 41
click at [160, 415] on input "I agree to the Terms & Conditions , Privacy Policy and Cancellation Policy" at bounding box center [156, 413] width 11 height 11
checkbox input "true"
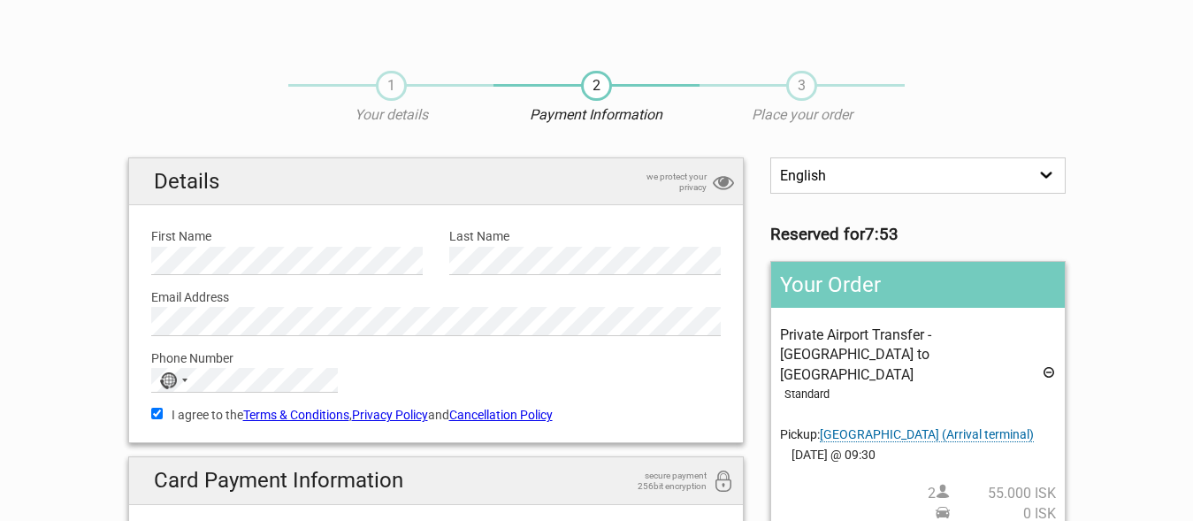
click at [88, 417] on section "1 Your details 2 Payment Information 3 Place your order English Español Deutsch…" at bounding box center [596, 433] width 1193 height 760
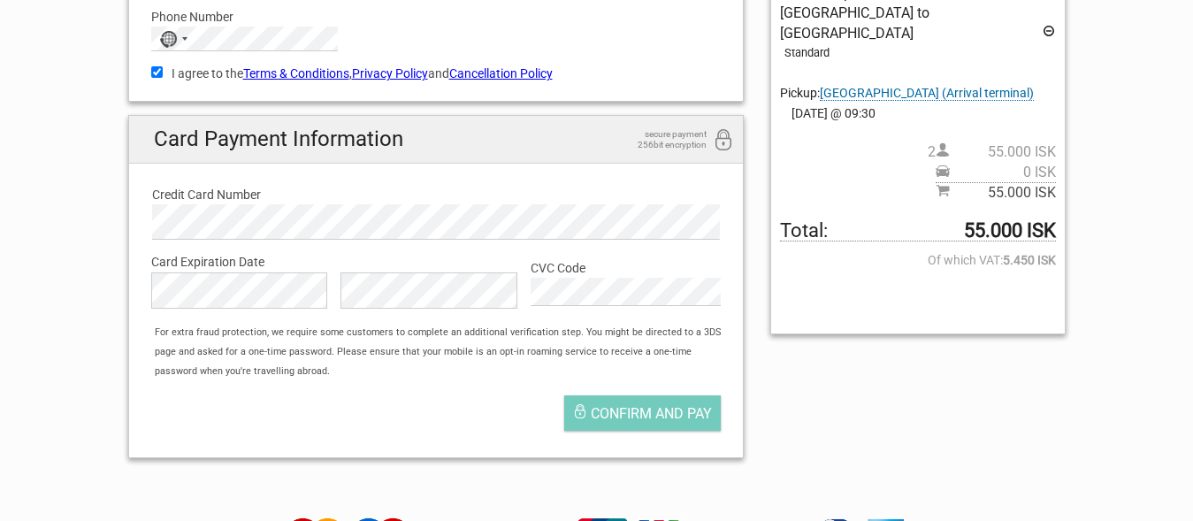
scroll to position [361, 0]
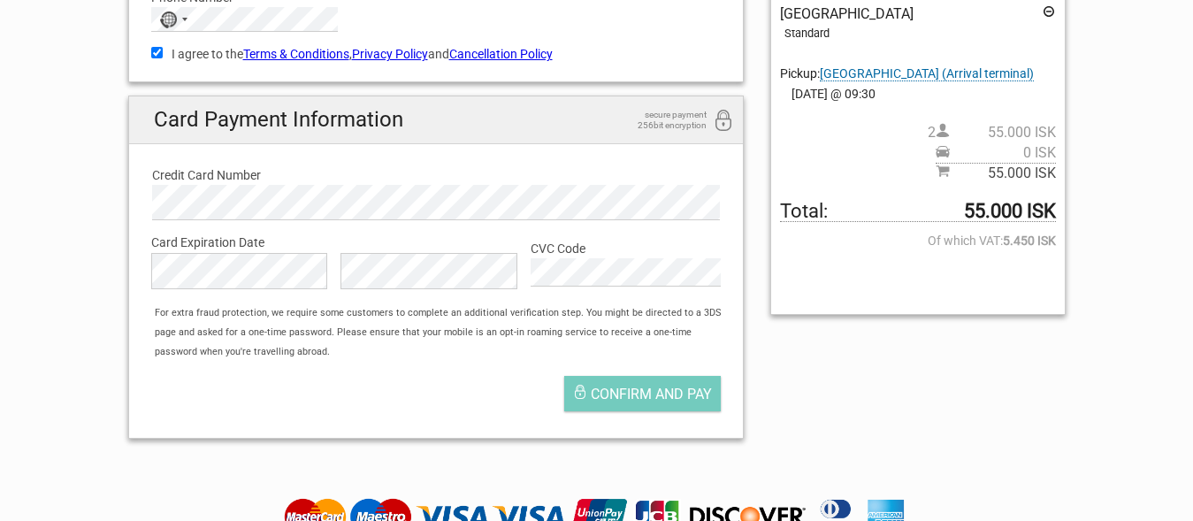
click at [190, 300] on div "Card Expiration Month is required" at bounding box center [246, 278] width 190 height 50
click at [358, 234] on label "Card Expiration Date" at bounding box center [436, 241] width 570 height 19
click at [391, 292] on div "The Card Expiration Year field is required." at bounding box center [435, 278] width 190 height 50
click at [286, 400] on div "Confirm and pay" at bounding box center [436, 398] width 597 height 62
click at [621, 395] on span "Confirm and pay" at bounding box center [651, 393] width 121 height 17
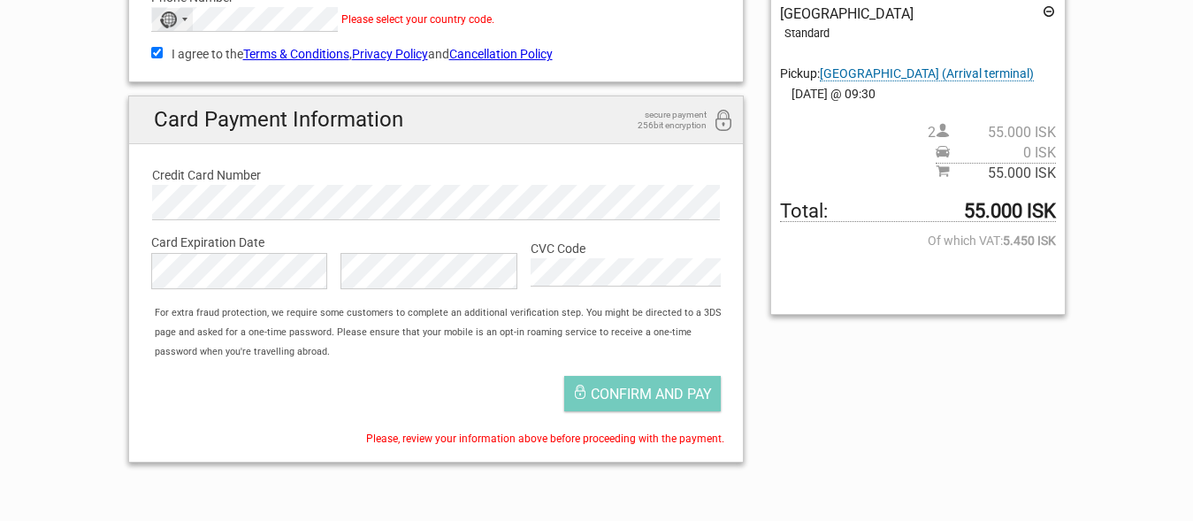
click at [183, 27] on div "No country selected" at bounding box center [172, 19] width 41 height 23
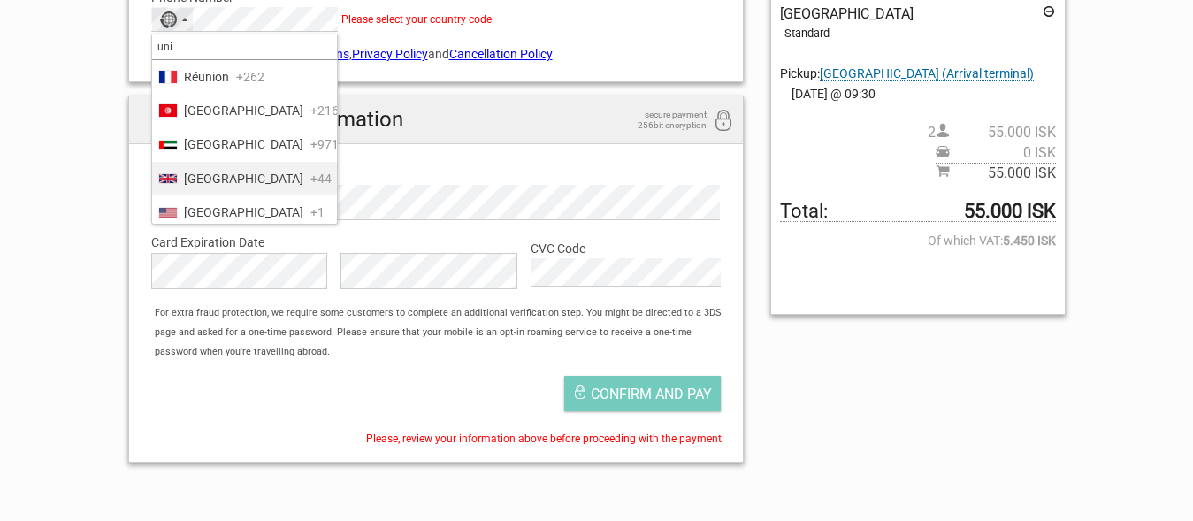
type input "uni"
click at [253, 188] on span "United Kingdom" at bounding box center [243, 178] width 119 height 19
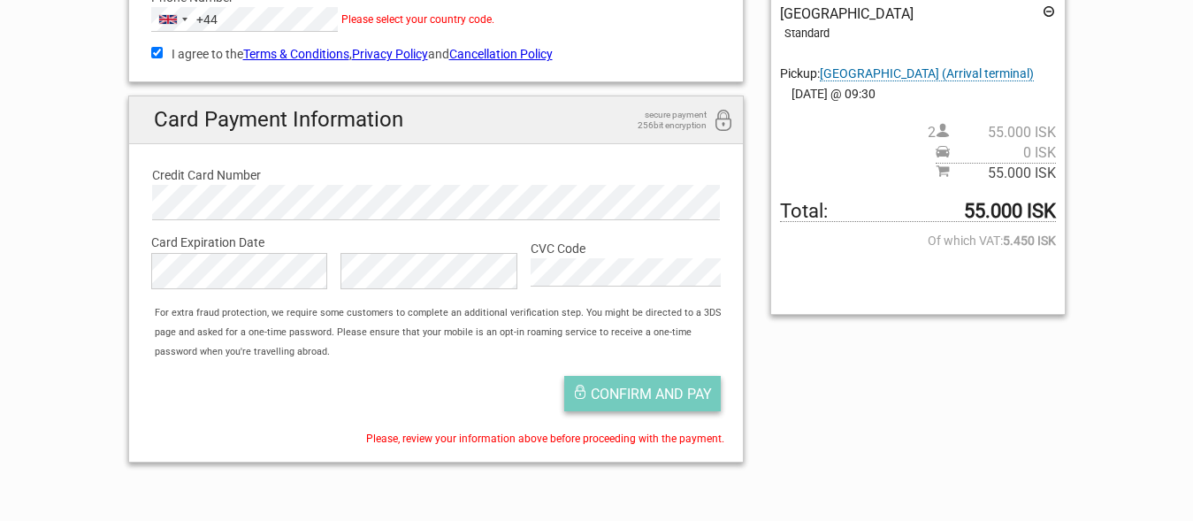
click at [583, 378] on button "Confirm and pay" at bounding box center [642, 393] width 156 height 35
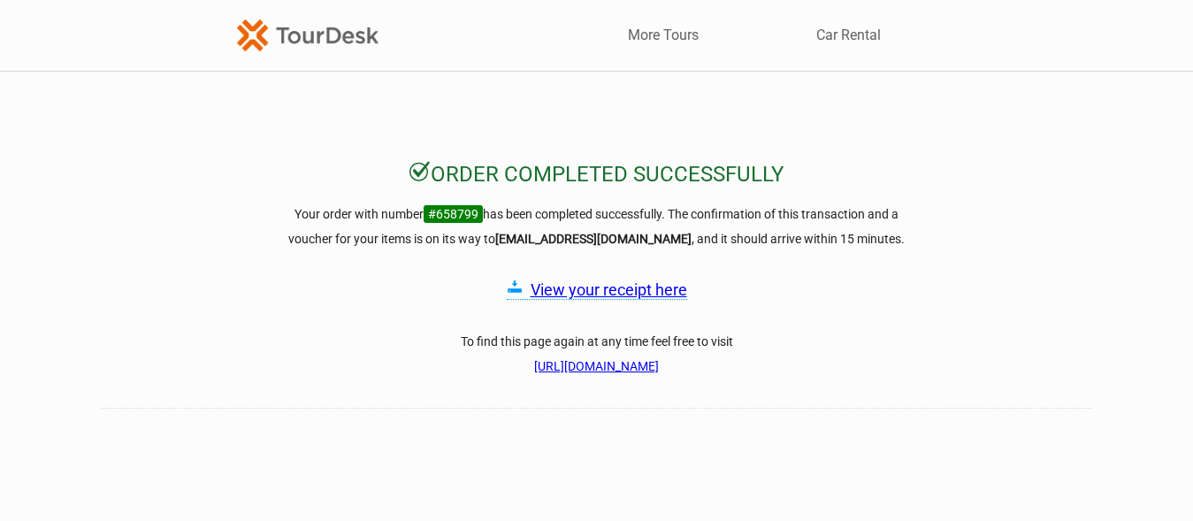
click at [271, 40] on img at bounding box center [307, 34] width 141 height 31
click at [671, 41] on link "More Tours" at bounding box center [663, 35] width 71 height 19
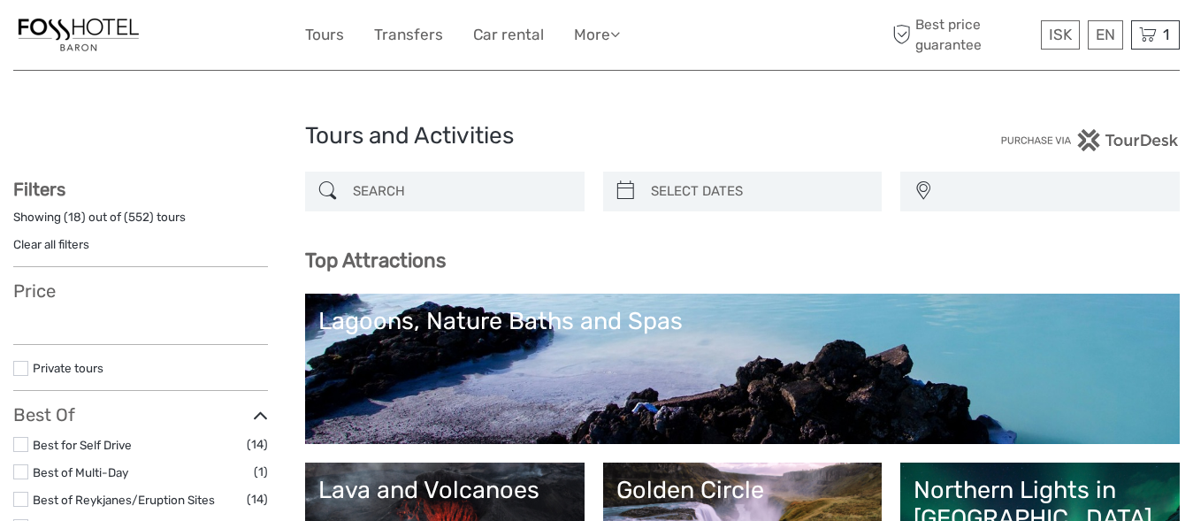
select select
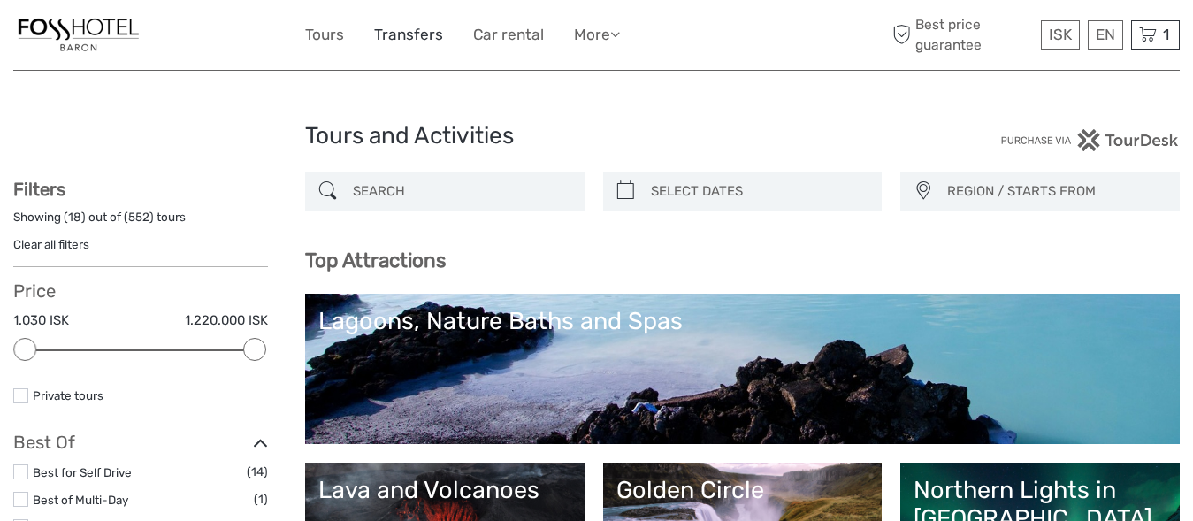
click at [412, 40] on link "Transfers" at bounding box center [408, 35] width 69 height 26
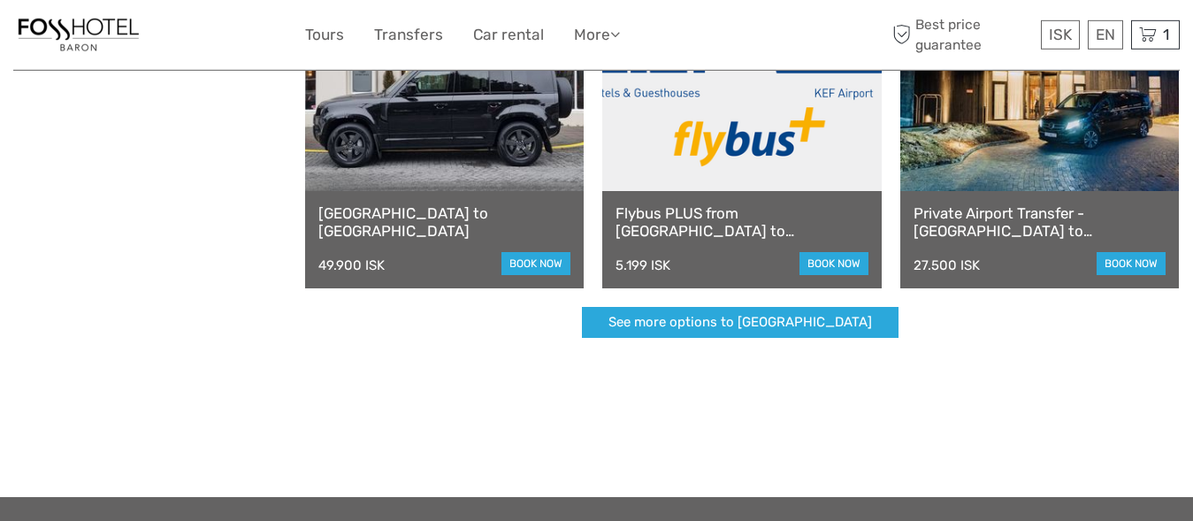
scroll to position [586, 0]
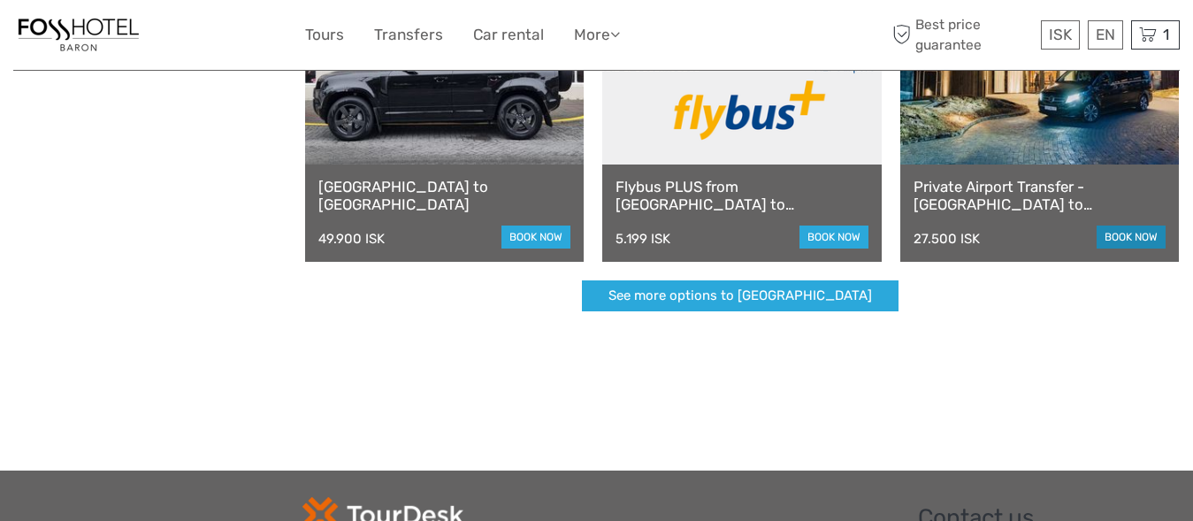
click at [1124, 241] on link "book now" at bounding box center [1130, 236] width 69 height 23
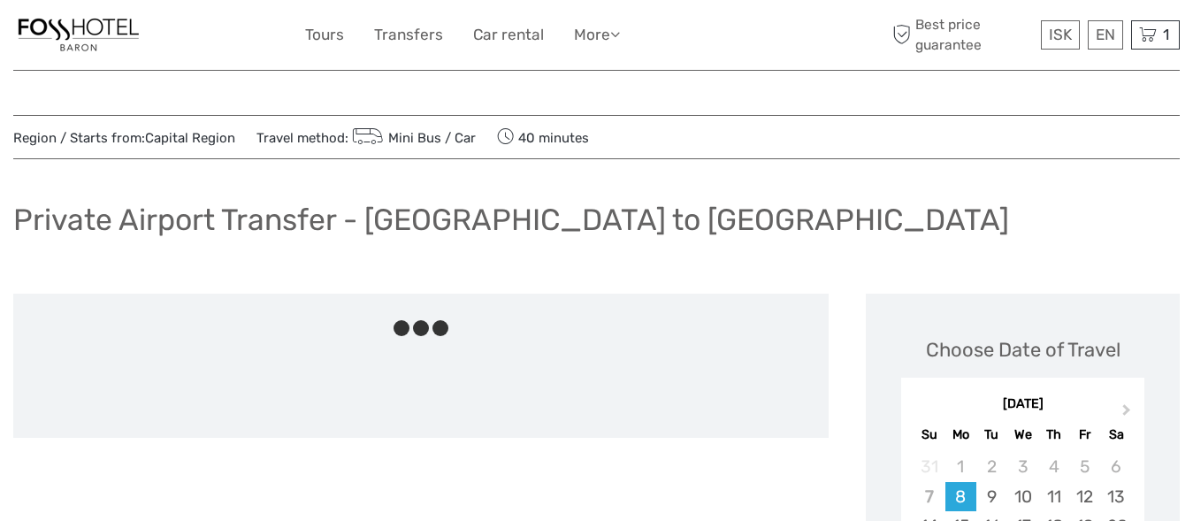
scroll to position [45, 0]
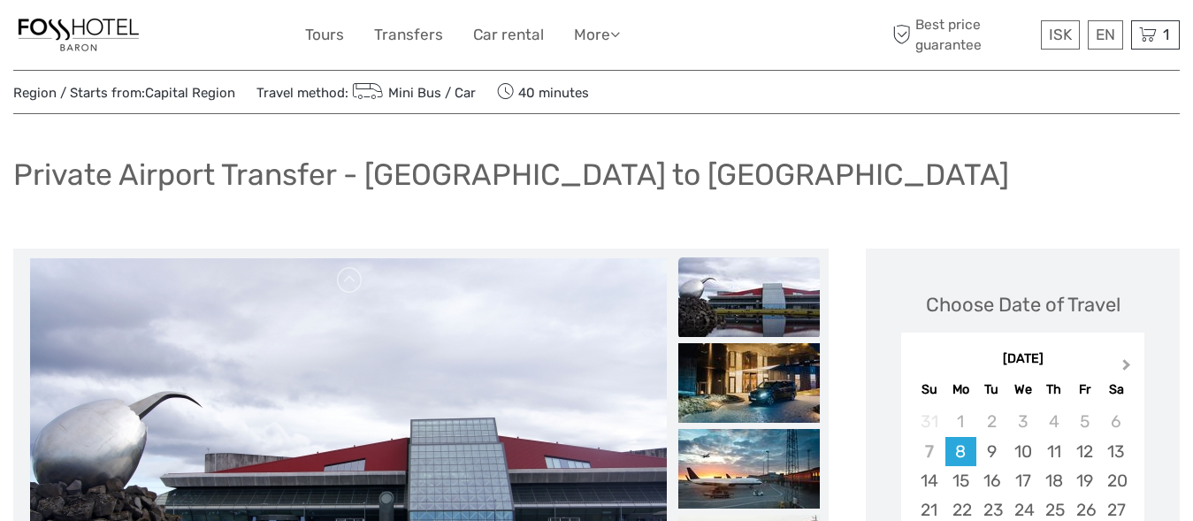
click at [1126, 362] on span "Next Month" at bounding box center [1126, 368] width 0 height 26
click at [949, 480] on div "13" at bounding box center [960, 480] width 31 height 29
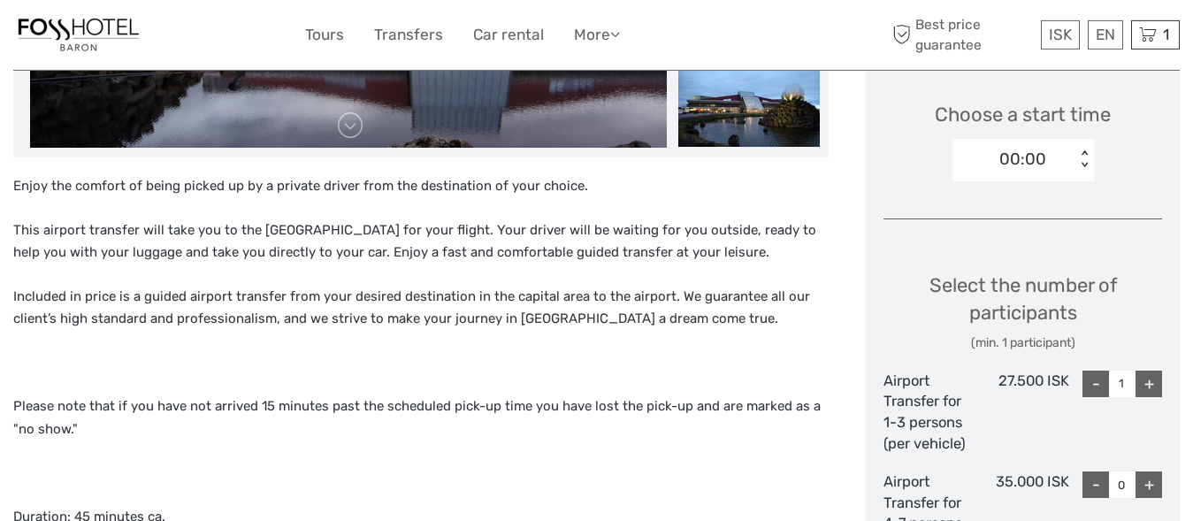
scroll to position [586, 0]
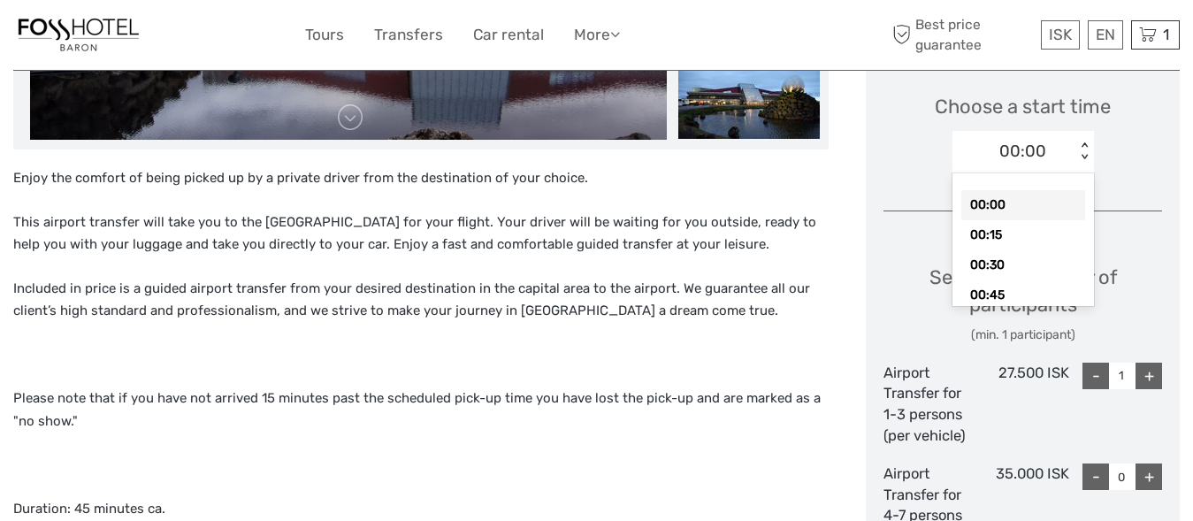
drag, startPoint x: 1026, startPoint y: 165, endPoint x: 1087, endPoint y: 191, distance: 66.2
click at [1087, 173] on div "option 00:00 selected, 1 of 95. 95 results available. Use Up and Down to choose…" at bounding box center [1022, 152] width 141 height 42
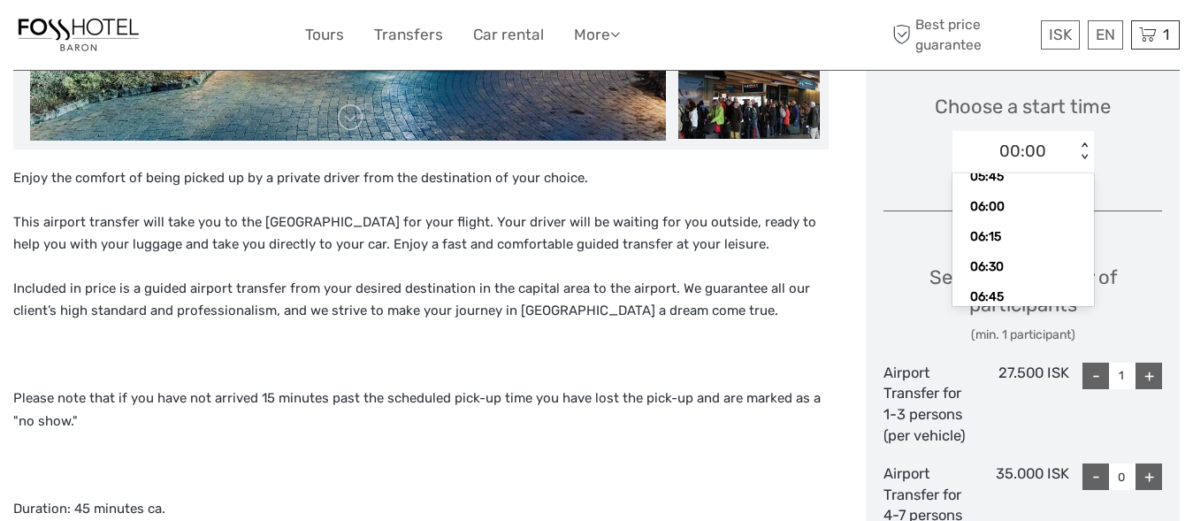
scroll to position [747, 0]
click at [1009, 232] on div "06:30" at bounding box center [1023, 240] width 124 height 30
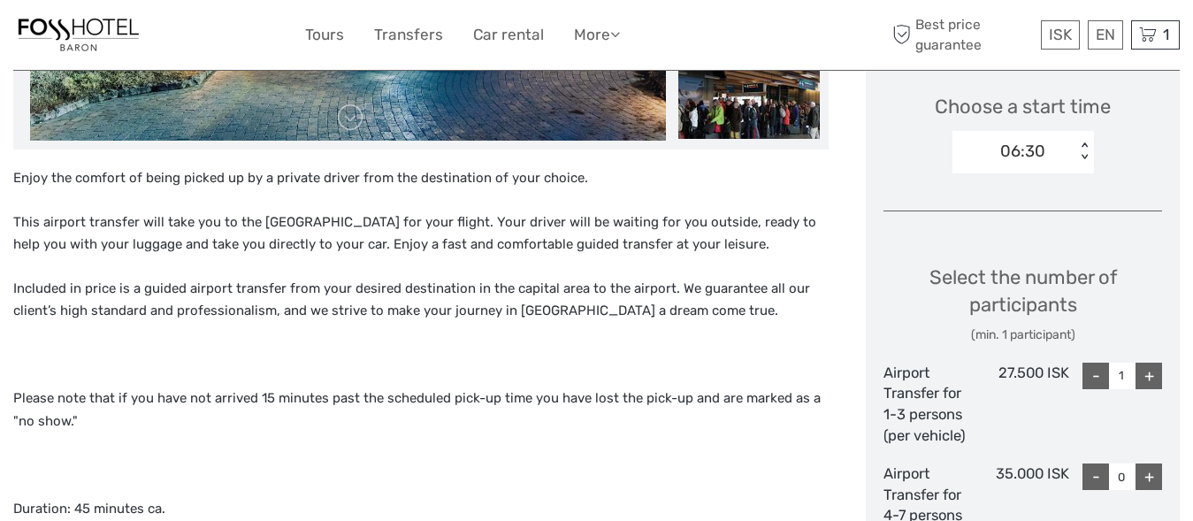
click at [878, 260] on div "Choose Date of Travel October 2025 Previous Month Next Month October 2025 Su Mo…" at bounding box center [1022, 469] width 314 height 1524
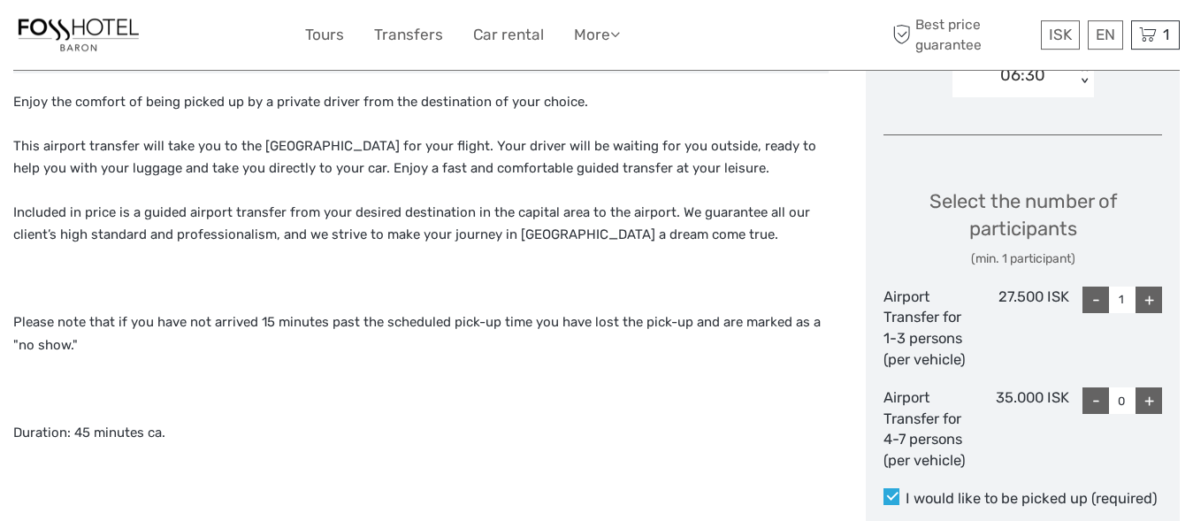
scroll to position [676, 0]
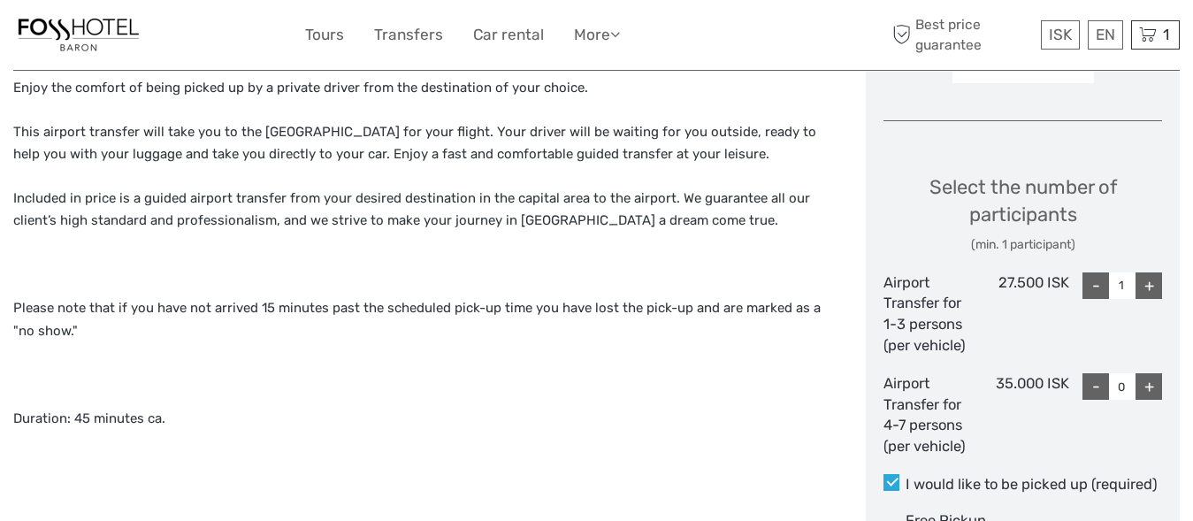
click at [1144, 283] on div "+" at bounding box center [1148, 285] width 27 height 27
type input "2"
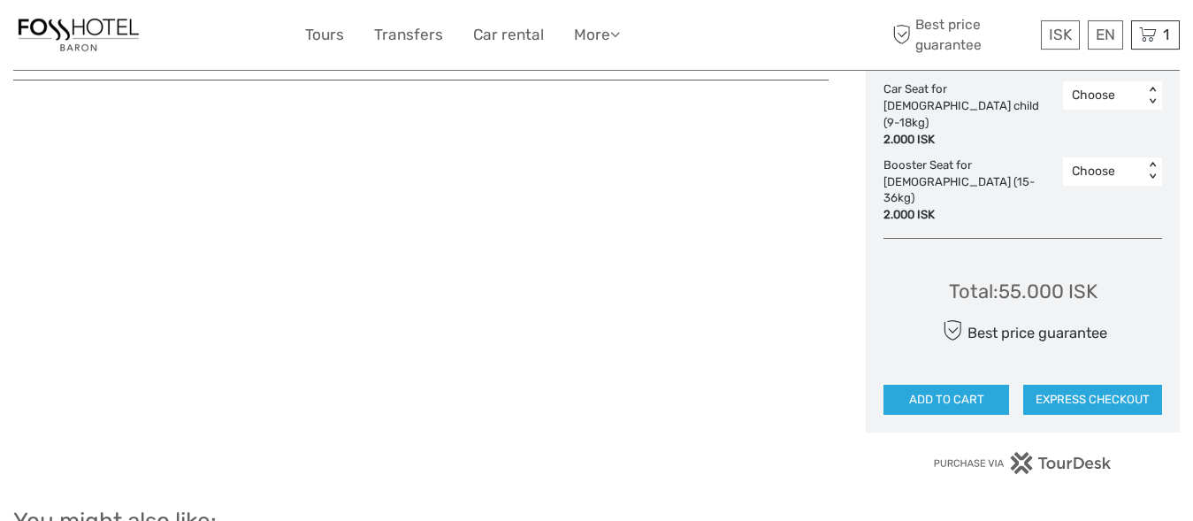
scroll to position [1390, 0]
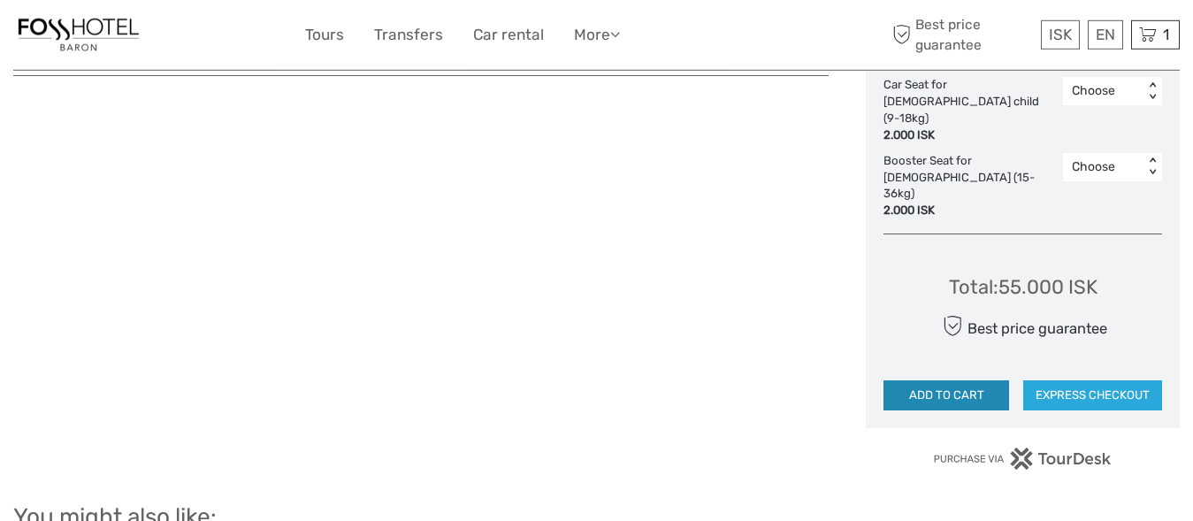
click at [922, 380] on button "ADD TO CART" at bounding box center [946, 395] width 126 height 30
click at [1156, 33] on div "1 Items Private Airport Transfer - Keflavík airport to Reykjavík 2x Airport Tra…" at bounding box center [1155, 34] width 49 height 29
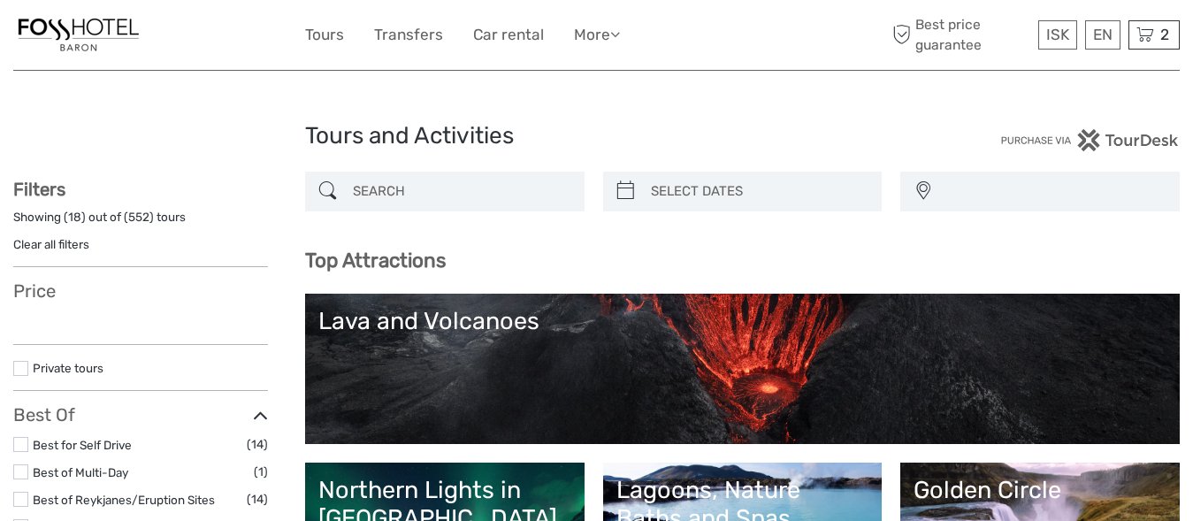
select select
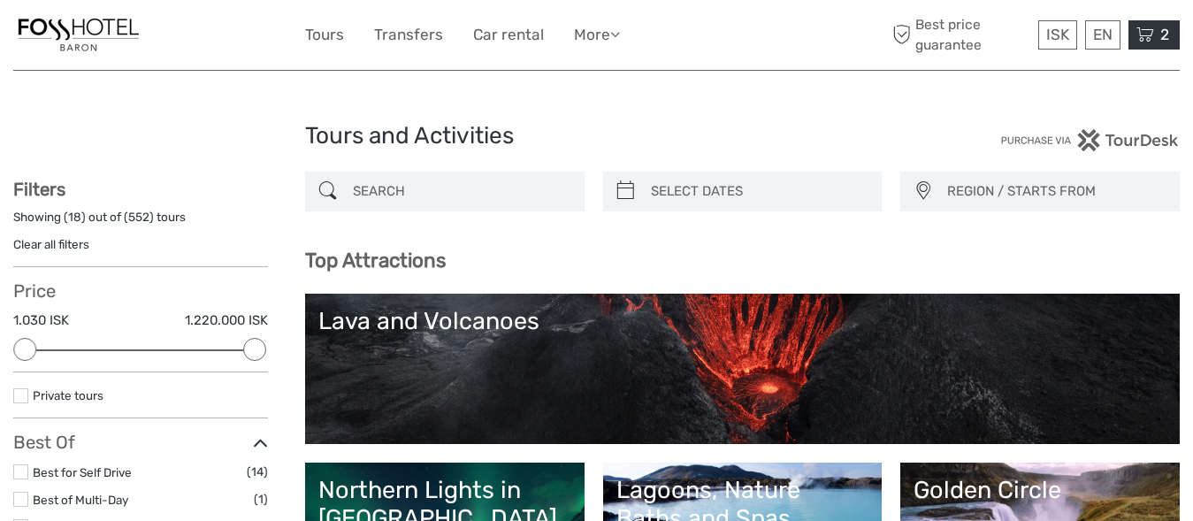
click at [1160, 34] on span "2" at bounding box center [1164, 35] width 14 height 18
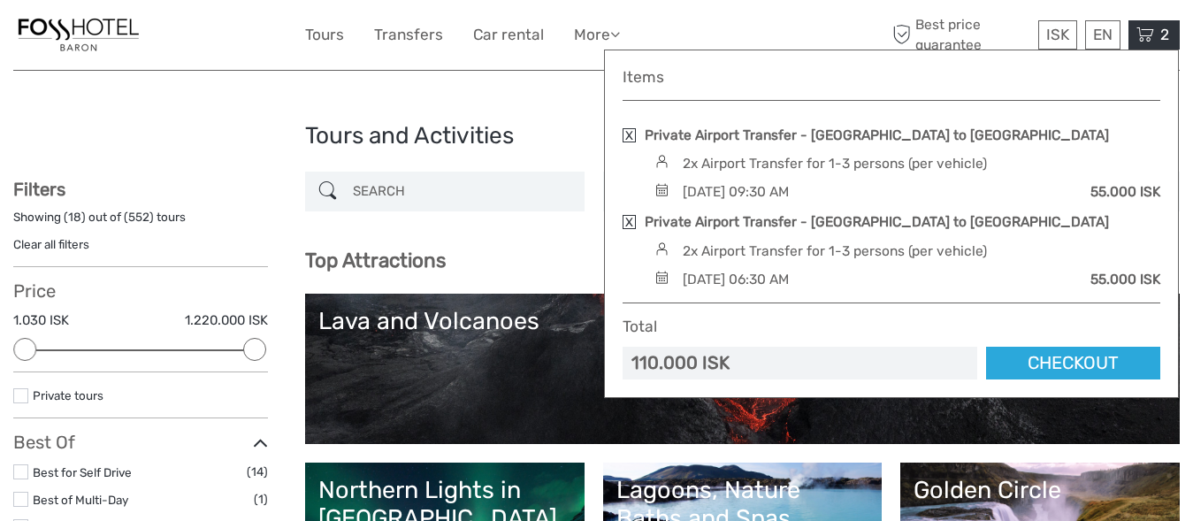
click at [629, 137] on link at bounding box center [628, 135] width 13 height 14
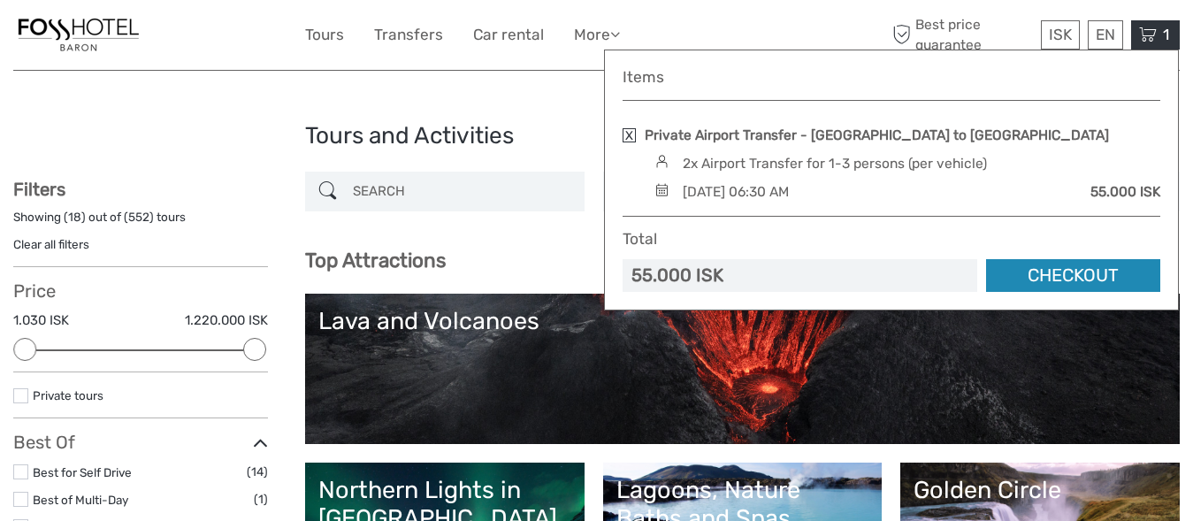
click at [1016, 274] on link "Checkout" at bounding box center [1073, 275] width 174 height 33
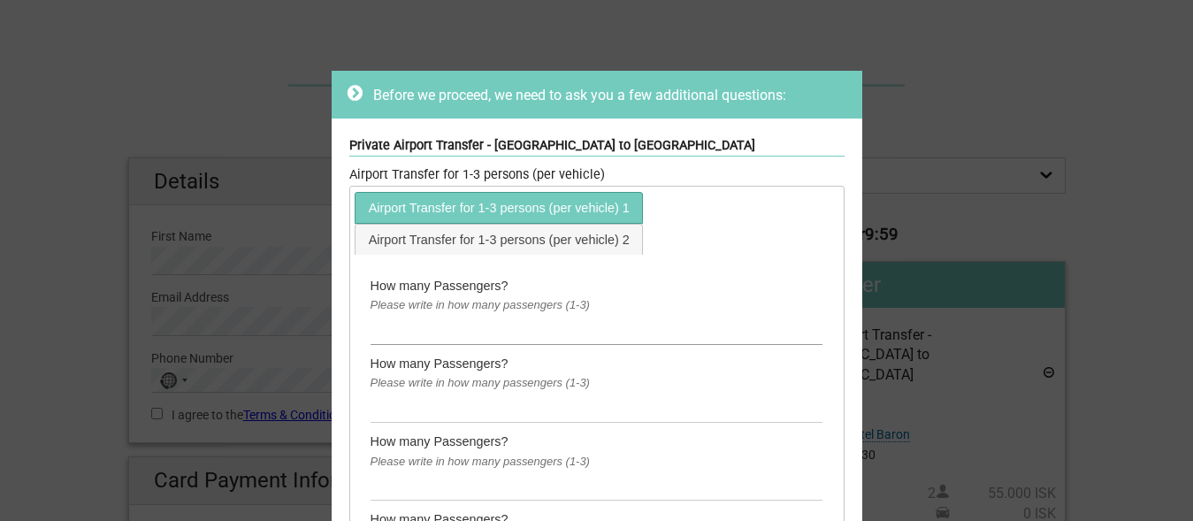
click at [441, 330] on input "text" at bounding box center [596, 330] width 453 height 29
type input "2"
click at [420, 404] on input "text" at bounding box center [596, 407] width 453 height 29
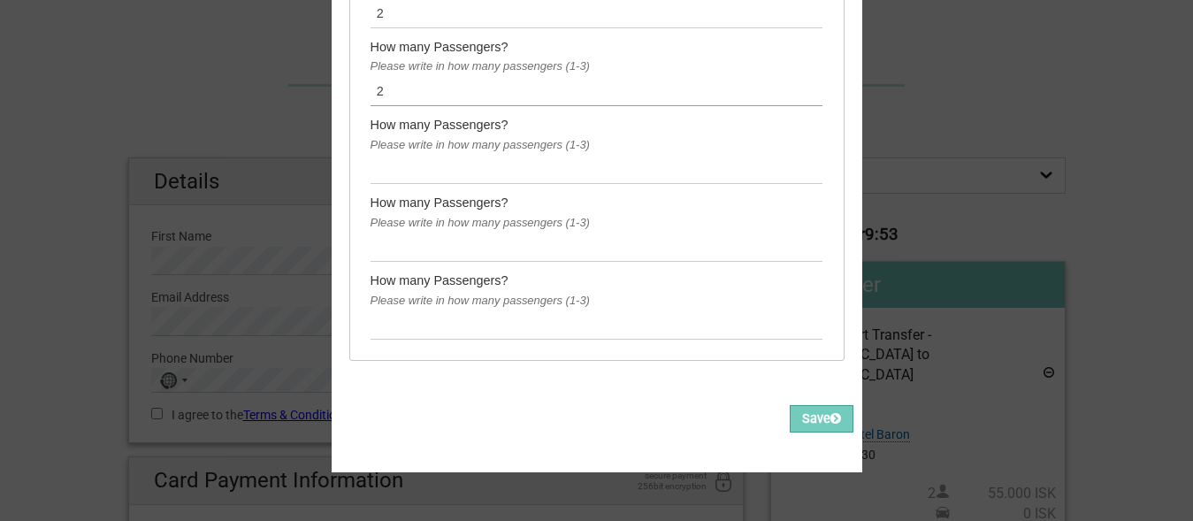
type input "2"
click at [557, 156] on input "text" at bounding box center [596, 169] width 453 height 29
type input "2"
click at [462, 236] on input "text" at bounding box center [596, 246] width 453 height 29
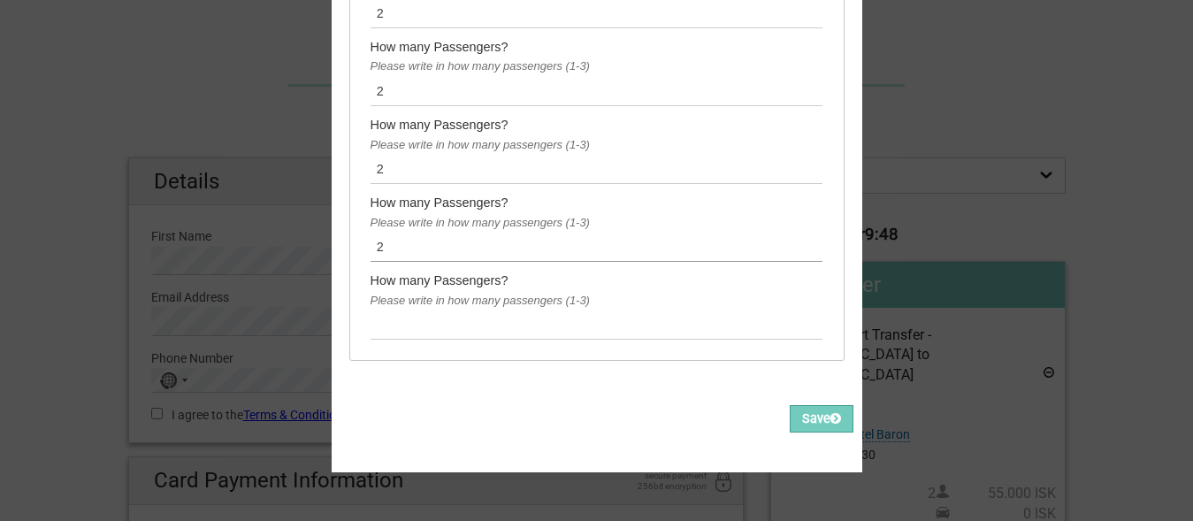
type input "2"
click at [453, 312] on input "text" at bounding box center [596, 324] width 453 height 29
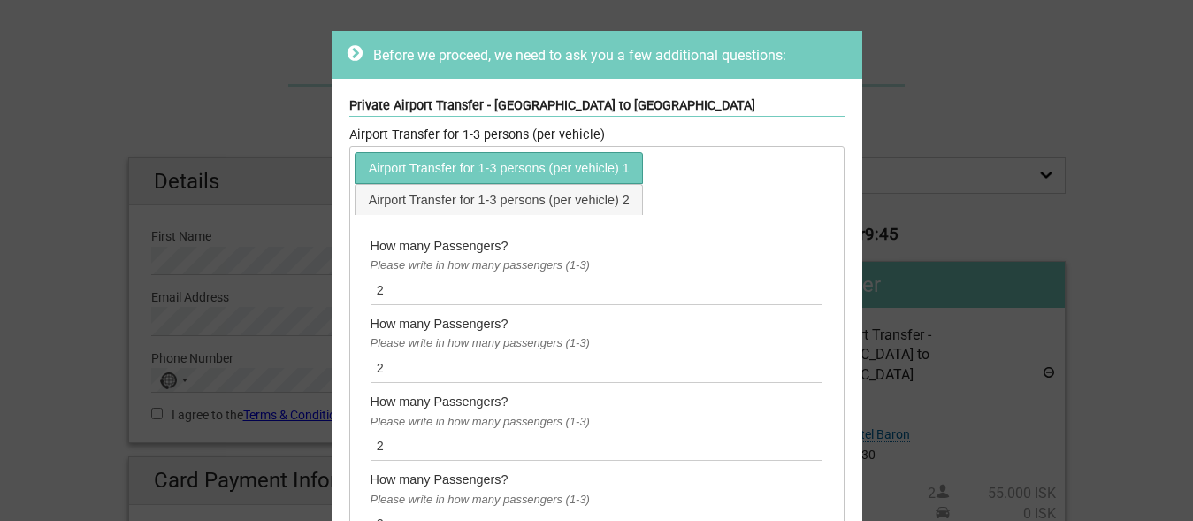
scroll to position [0, 0]
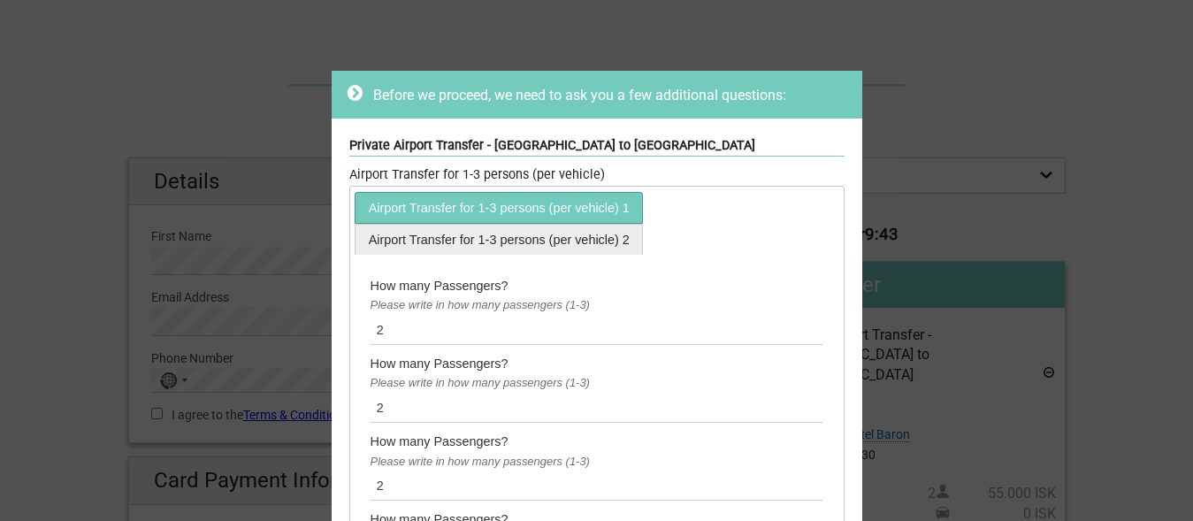
type input "2"
click at [572, 244] on link "Airport Transfer for 1-3 persons (per vehicle) 2" at bounding box center [498, 239] width 286 height 29
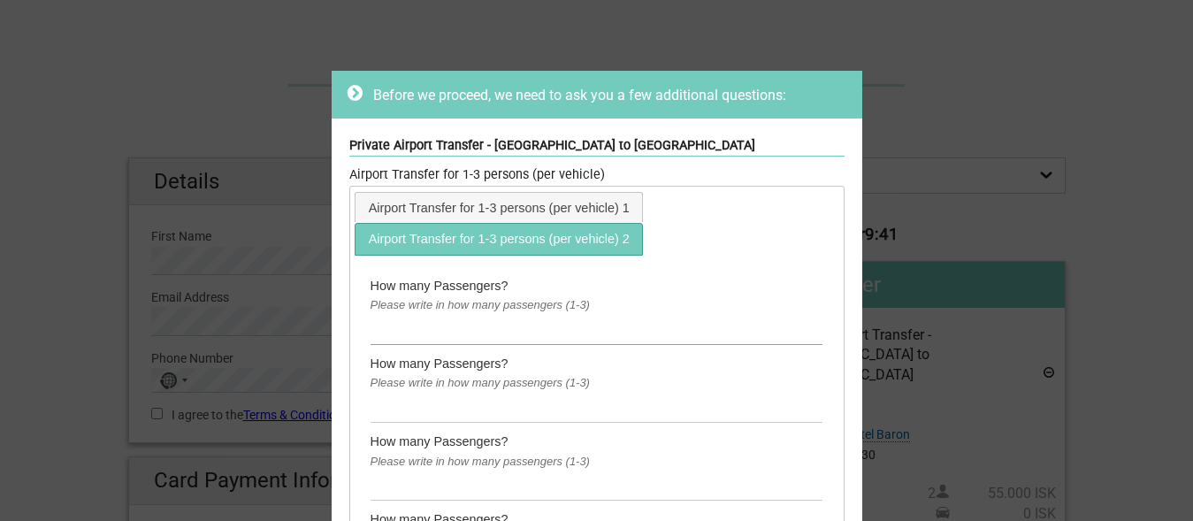
click at [408, 324] on input "text" at bounding box center [596, 330] width 453 height 29
type input "2"
click at [379, 409] on input "text" at bounding box center [596, 407] width 453 height 29
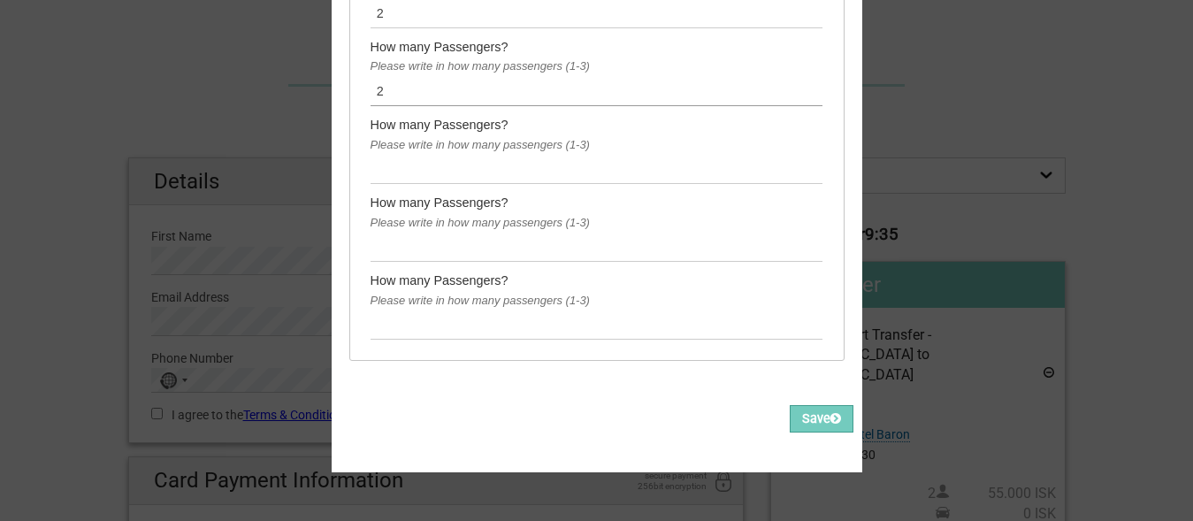
type input "2"
click at [441, 166] on input "text" at bounding box center [596, 169] width 453 height 29
type input "2"
click at [381, 247] on input "text" at bounding box center [596, 246] width 453 height 29
type input "2"
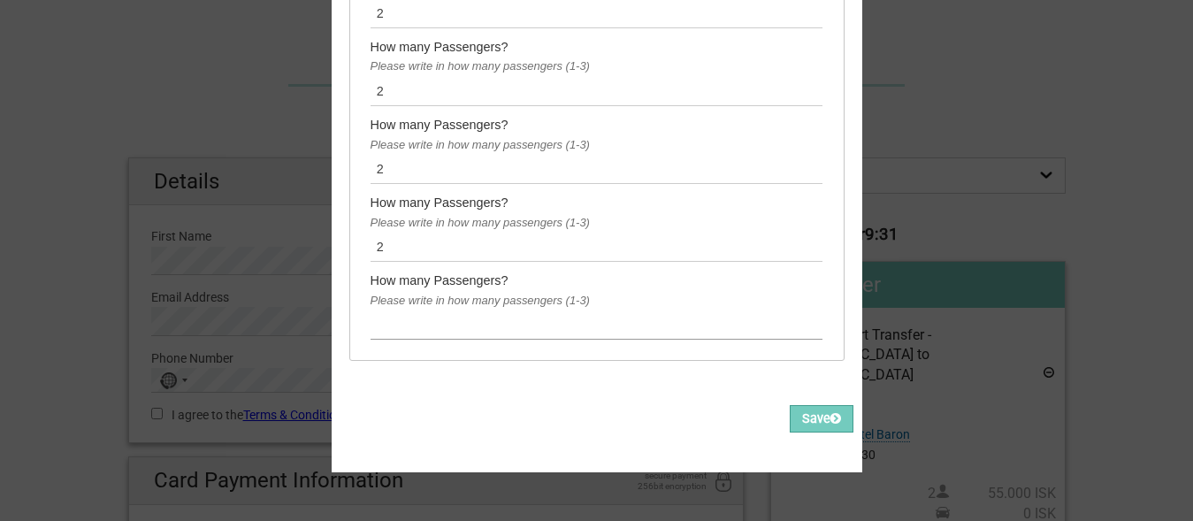
click at [383, 310] on input "text" at bounding box center [596, 324] width 453 height 29
type input "2"
click at [794, 413] on button "Save" at bounding box center [821, 418] width 64 height 27
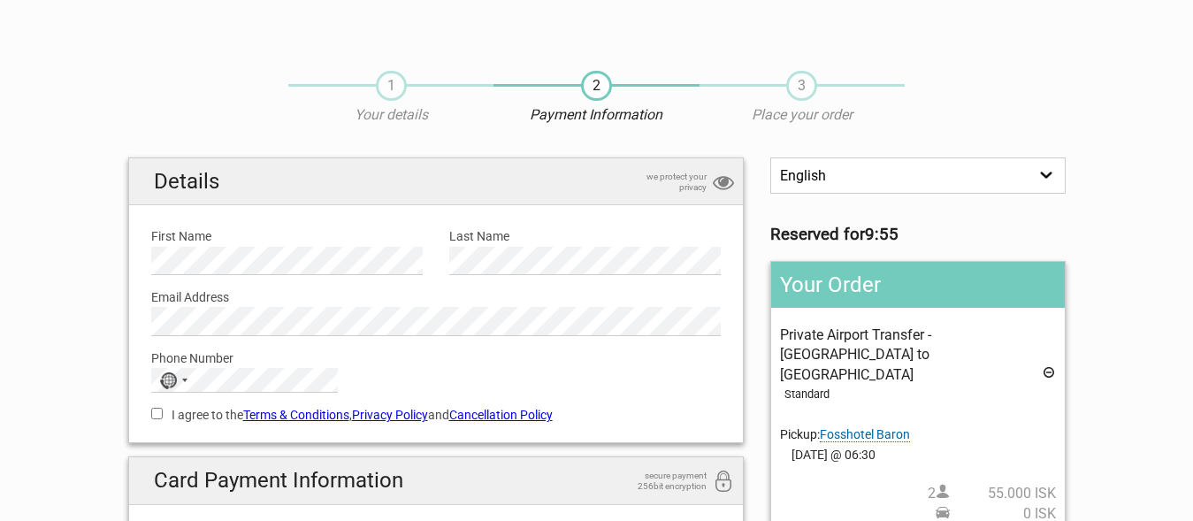
click at [544, 241] on label "Last Name" at bounding box center [584, 235] width 271 height 19
click at [171, 383] on div "No country selected" at bounding box center [168, 380] width 18 height 17
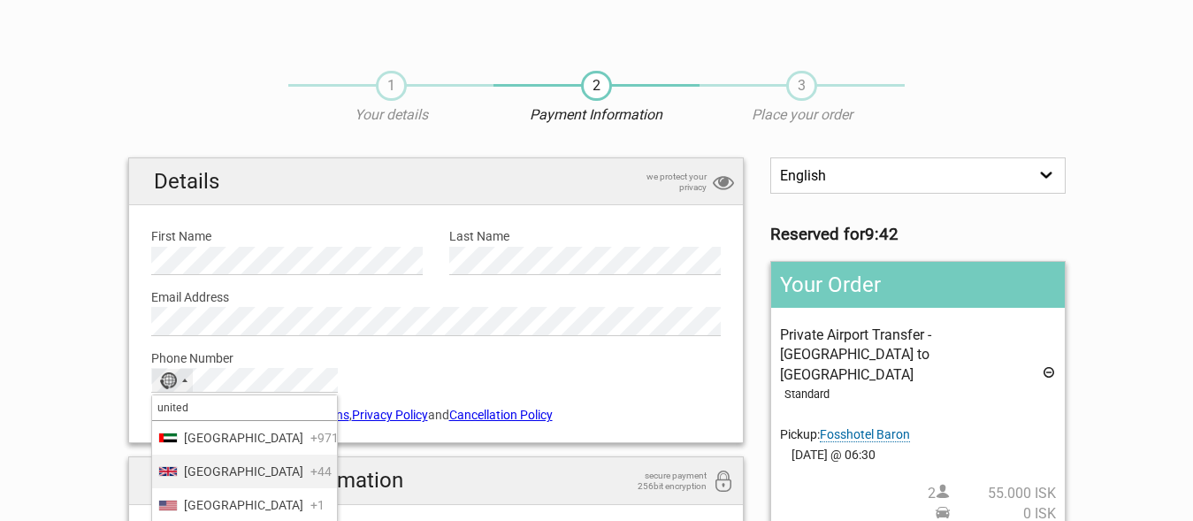
type input "united"
click at [211, 481] on span "[GEOGRAPHIC_DATA]" at bounding box center [243, 470] width 119 height 19
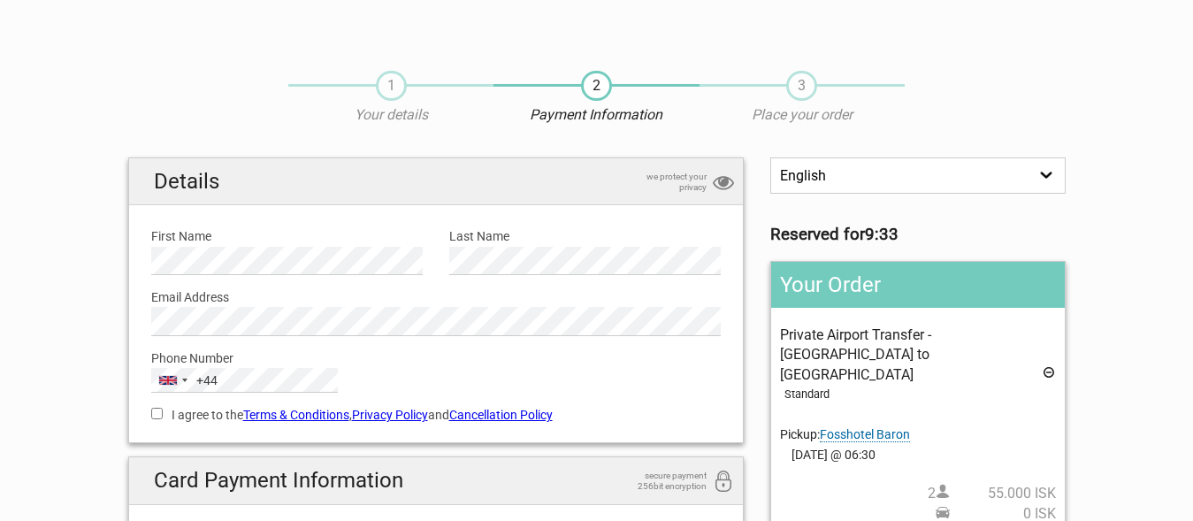
click at [67, 312] on section "1 Your details 2 Payment Information 3 Place your order English Español Deutsch…" at bounding box center [596, 433] width 1193 height 760
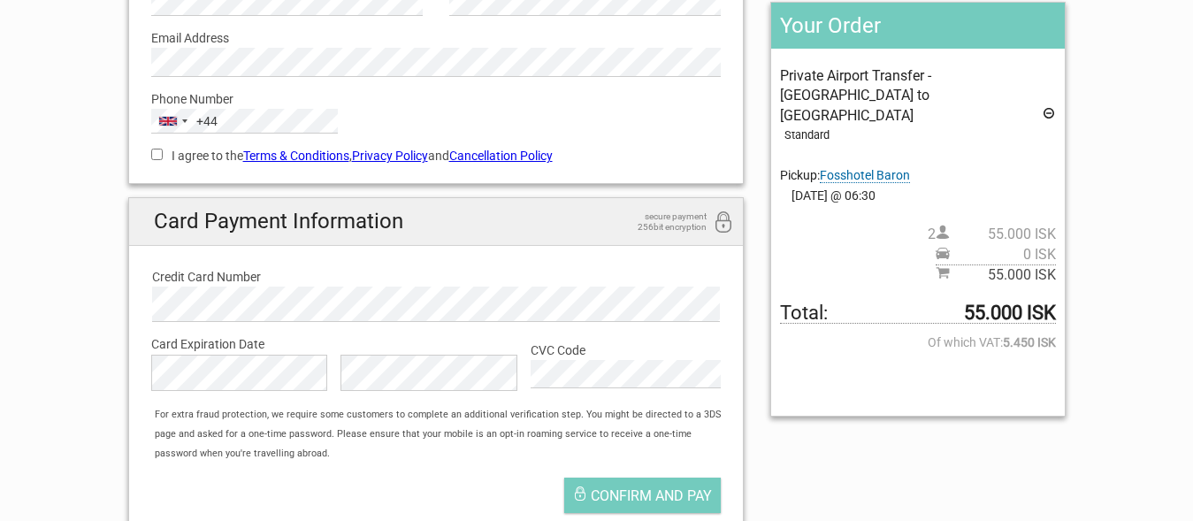
scroll to position [271, 0]
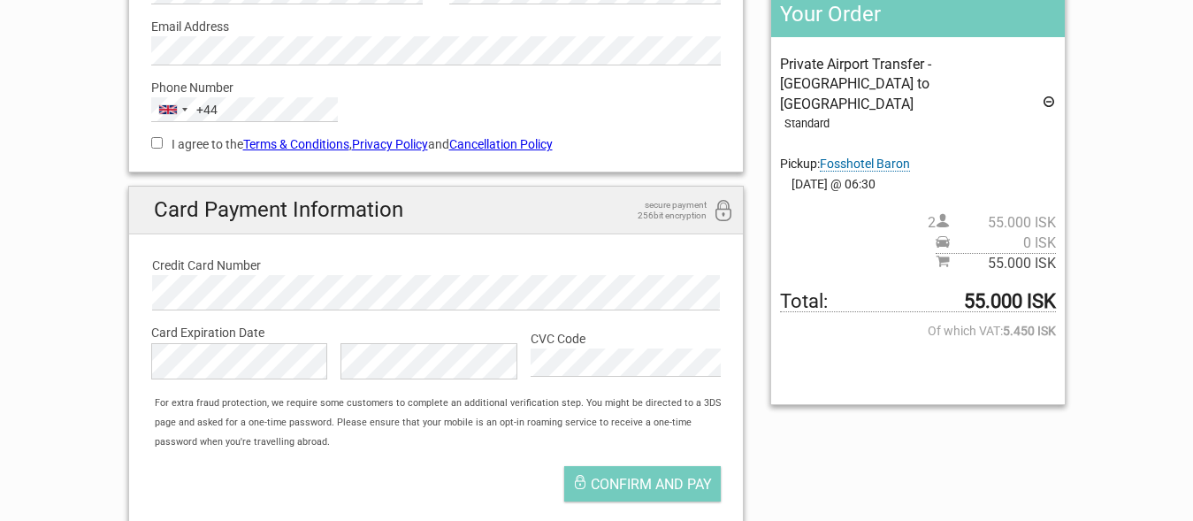
click at [153, 149] on input "I agree to the Terms & Conditions , Privacy Policy and Cancellation Policy" at bounding box center [156, 142] width 11 height 11
checkbox input "true"
